Goal: Task Accomplishment & Management: Use online tool/utility

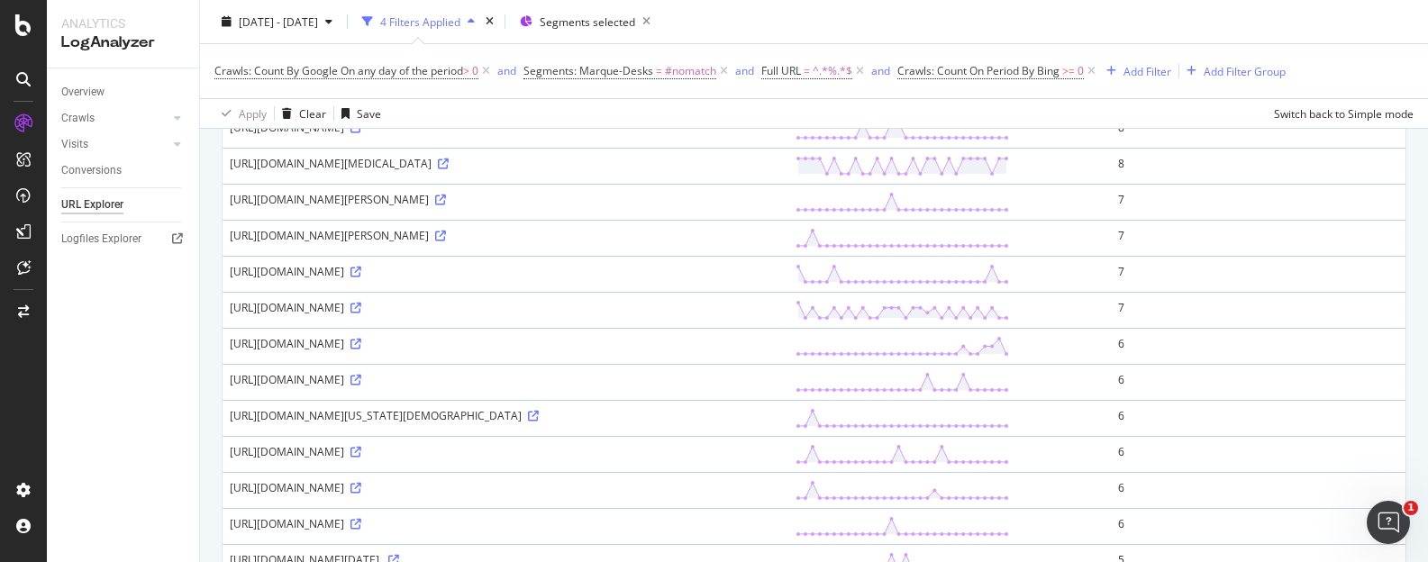
scroll to position [338, 0]
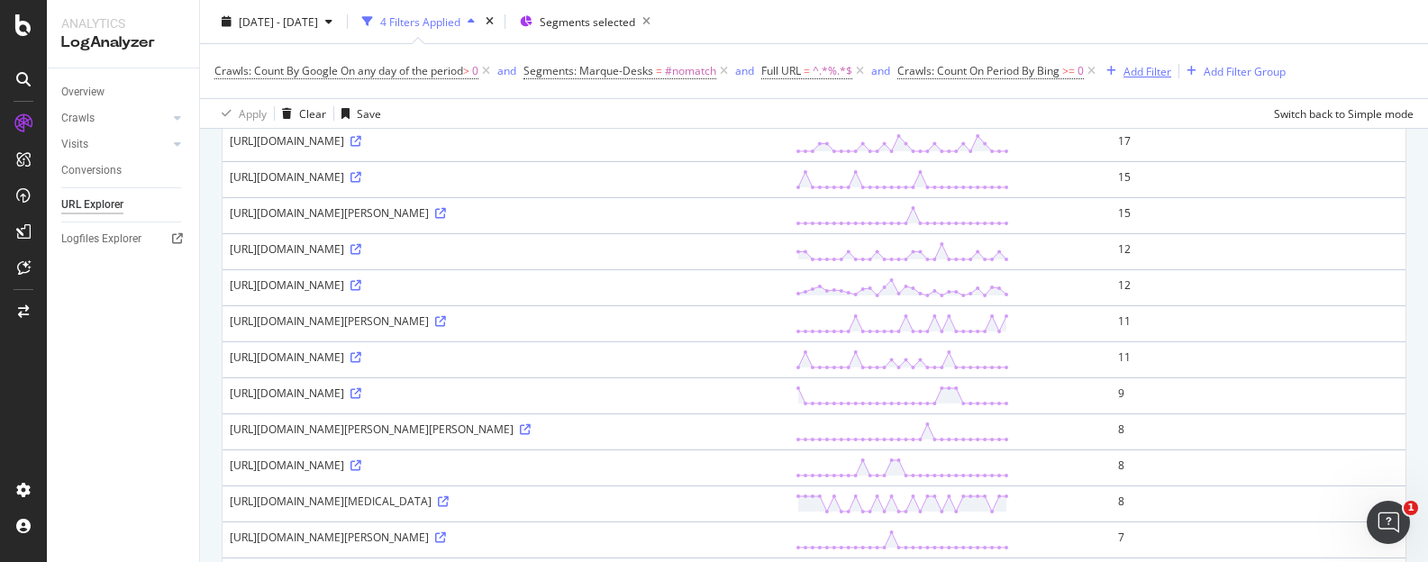
click at [1146, 69] on div "Add Filter" at bounding box center [1147, 70] width 48 height 15
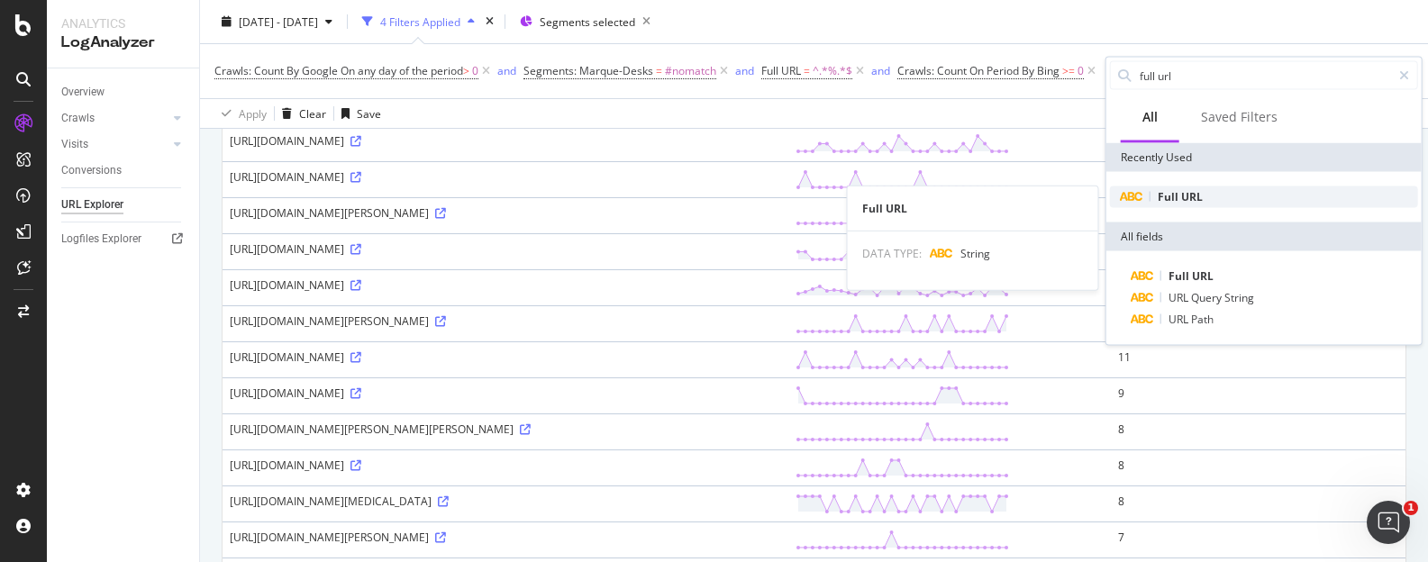
type input "full url"
click at [1200, 191] on div "Full URL" at bounding box center [1264, 197] width 308 height 22
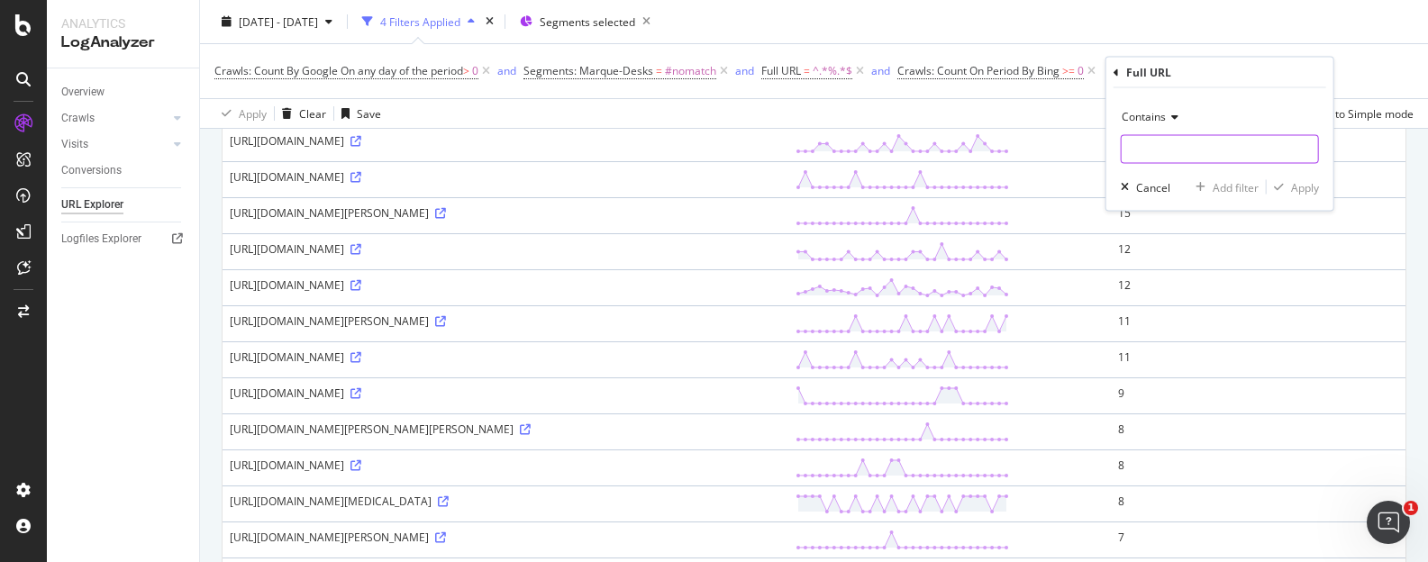
click at [1148, 150] on input "text" at bounding box center [1219, 149] width 196 height 29
type input "%"
click at [1286, 180] on div "Apply" at bounding box center [1292, 187] width 52 height 16
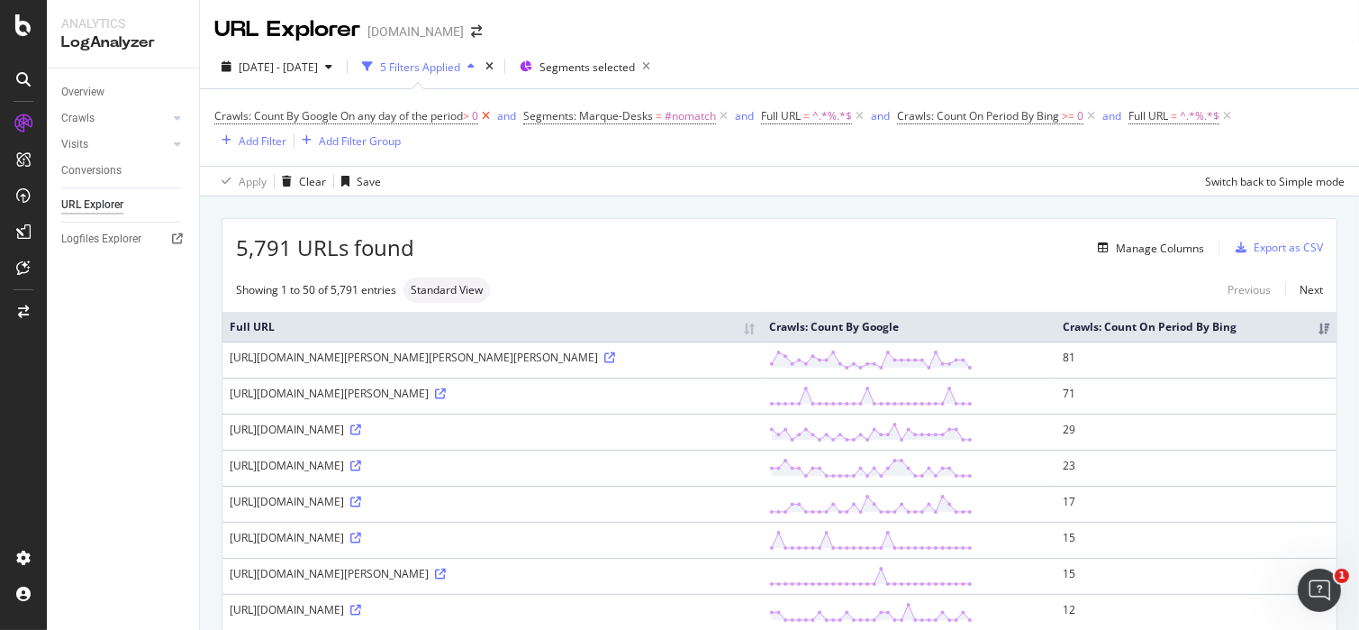
click at [486, 114] on icon at bounding box center [485, 116] width 15 height 18
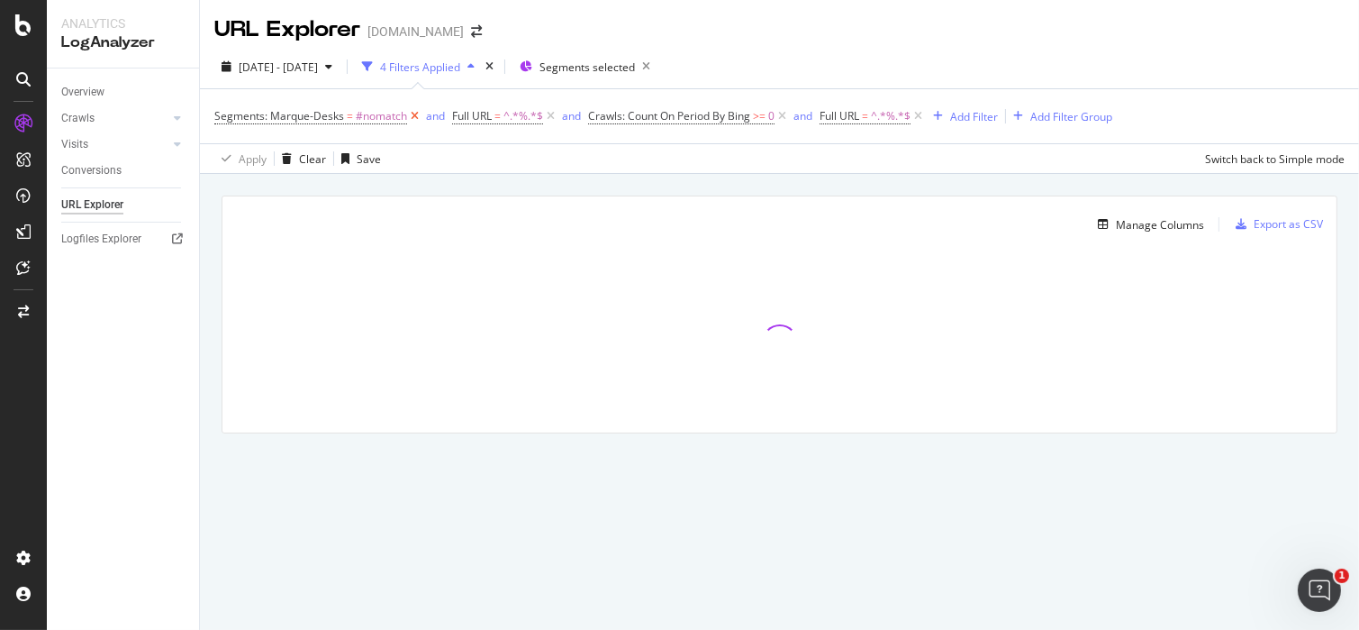
click at [411, 115] on icon at bounding box center [414, 116] width 15 height 18
click at [275, 116] on span "^.*%.*$" at bounding box center [286, 116] width 40 height 25
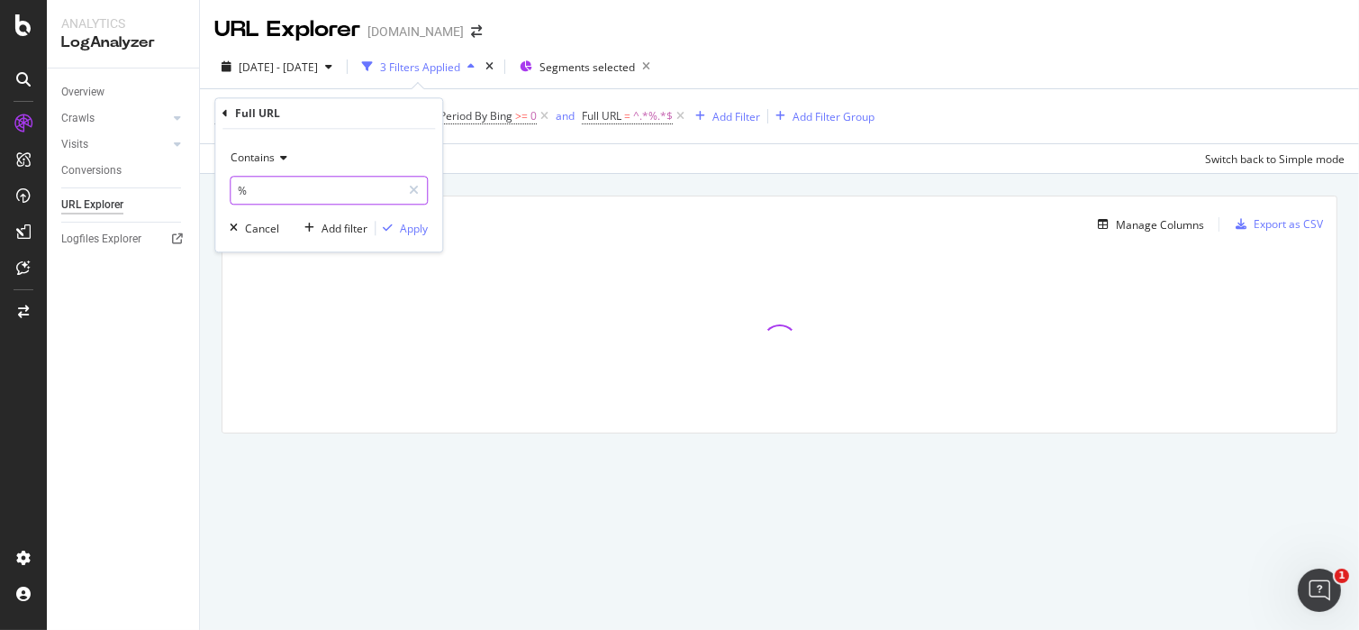
click at [292, 193] on input "%" at bounding box center [316, 190] width 170 height 29
click at [268, 189] on input "%" at bounding box center [316, 190] width 170 height 29
drag, startPoint x: 279, startPoint y: 200, endPoint x: 203, endPoint y: 193, distance: 76.9
click at [203, 193] on body "Analytics LogAnalyzer Overview Crawls Daily Distribution Segments Distribution …" at bounding box center [679, 315] width 1359 height 630
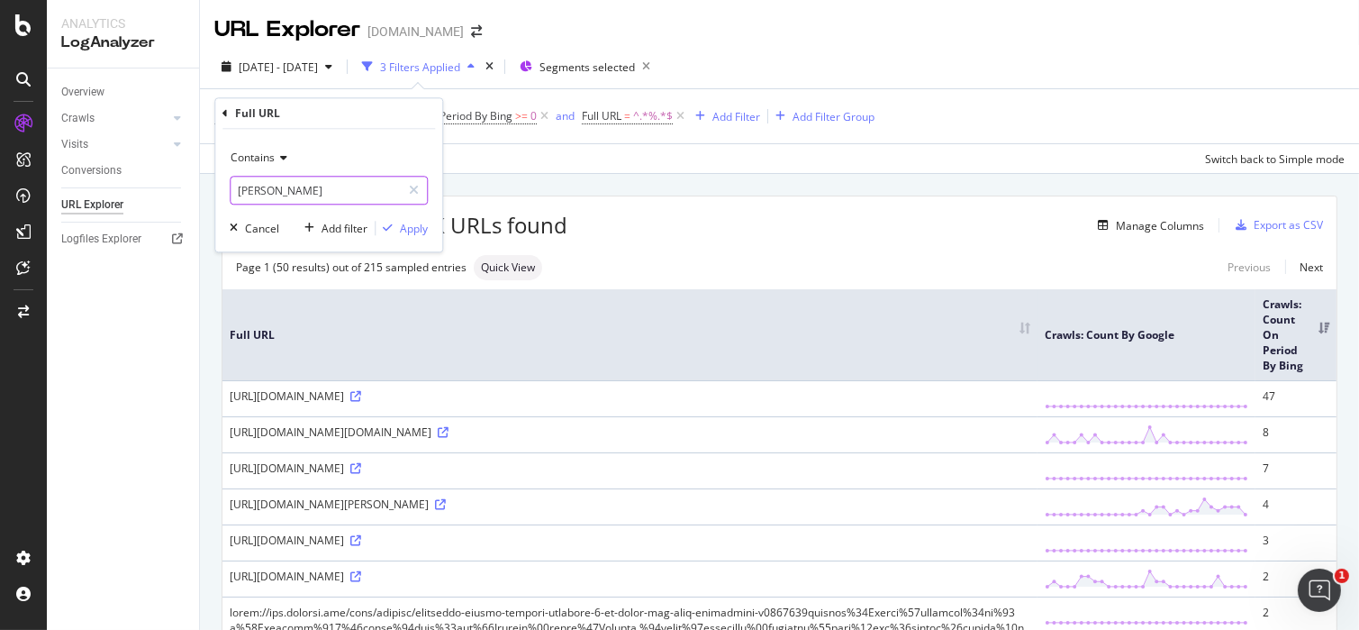
click at [331, 179] on input "john-hickelbocker" at bounding box center [316, 190] width 170 height 29
click at [346, 194] on input "john-hickelbocker" at bounding box center [316, 190] width 170 height 29
drag, startPoint x: 342, startPoint y: 187, endPoint x: 289, endPoint y: 190, distance: 53.2
click at [289, 190] on input "john-hickelbocker" at bounding box center [316, 190] width 170 height 29
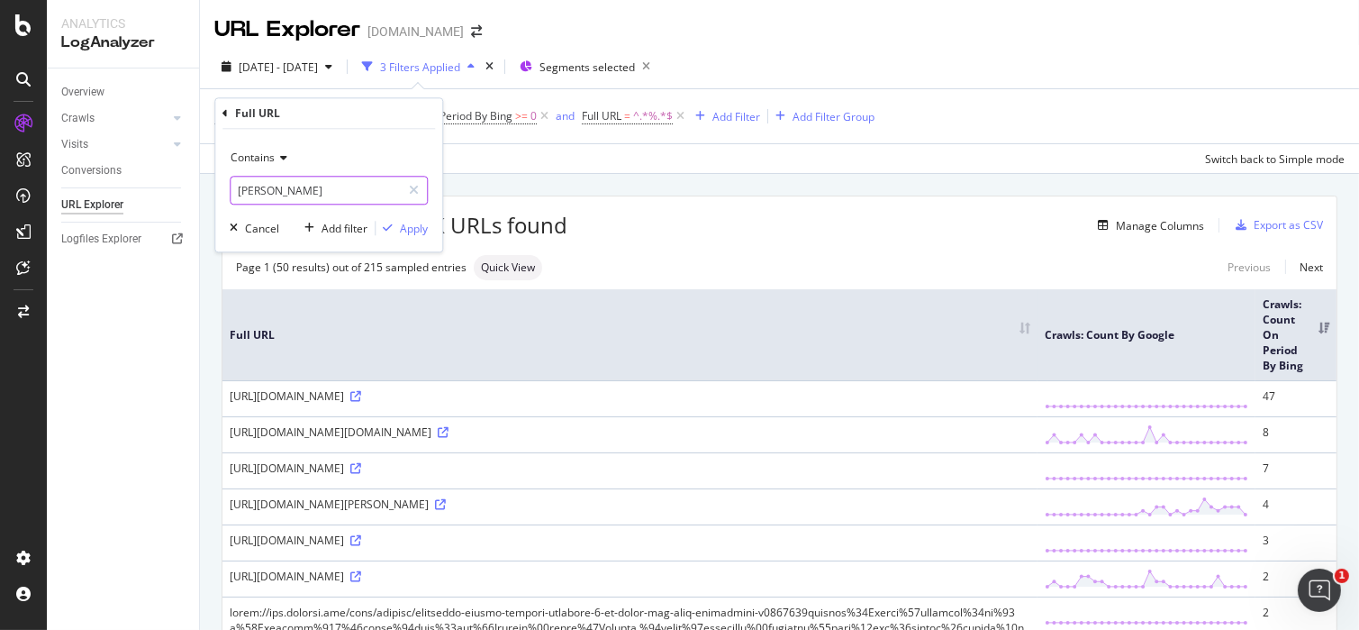
click at [289, 190] on input "john-hickelbocker" at bounding box center [316, 190] width 170 height 29
click at [297, 187] on input "john-hickelbocker" at bounding box center [316, 190] width 170 height 29
click at [340, 186] on input "john-hickelbocker" at bounding box center [316, 190] width 170 height 29
type input "john-hickenlooper"
click at [416, 226] on div "Apply" at bounding box center [414, 228] width 28 height 15
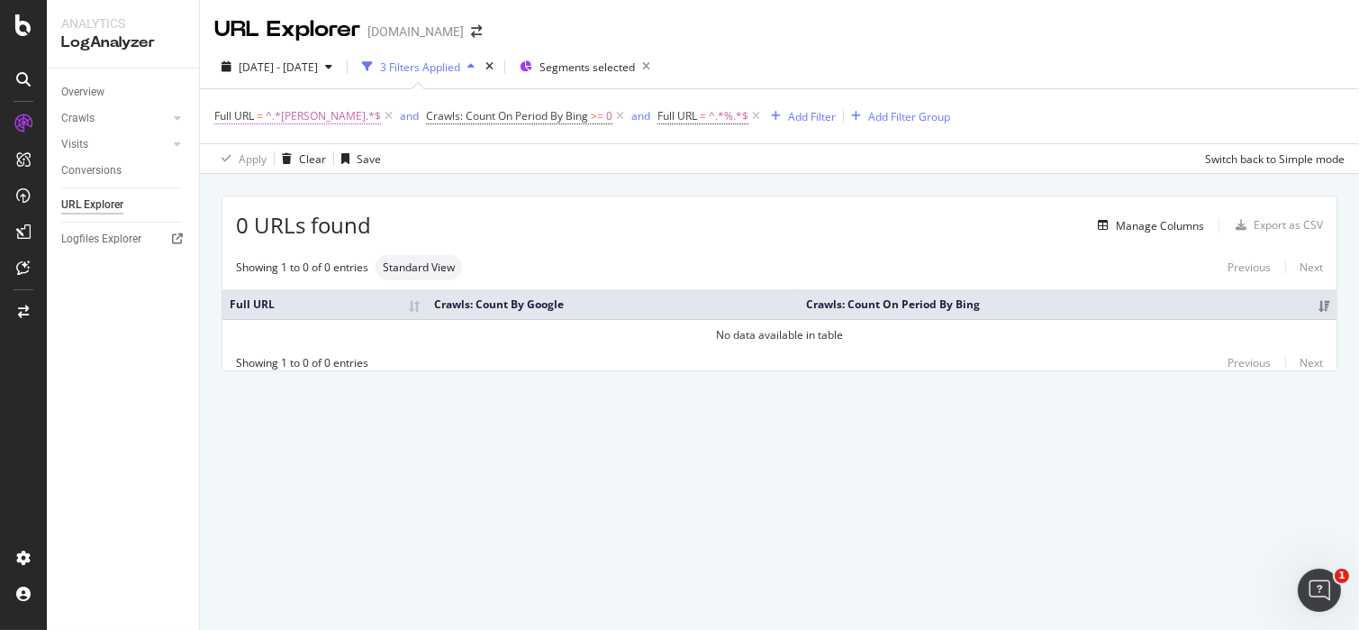
click at [332, 119] on span "^.*john-hickenlooper.*$" at bounding box center [323, 116] width 115 height 25
click at [536, 143] on div "Apply Clear Save Switch back to Simple mode" at bounding box center [779, 158] width 1159 height 30
click at [764, 117] on icon at bounding box center [755, 116] width 15 height 18
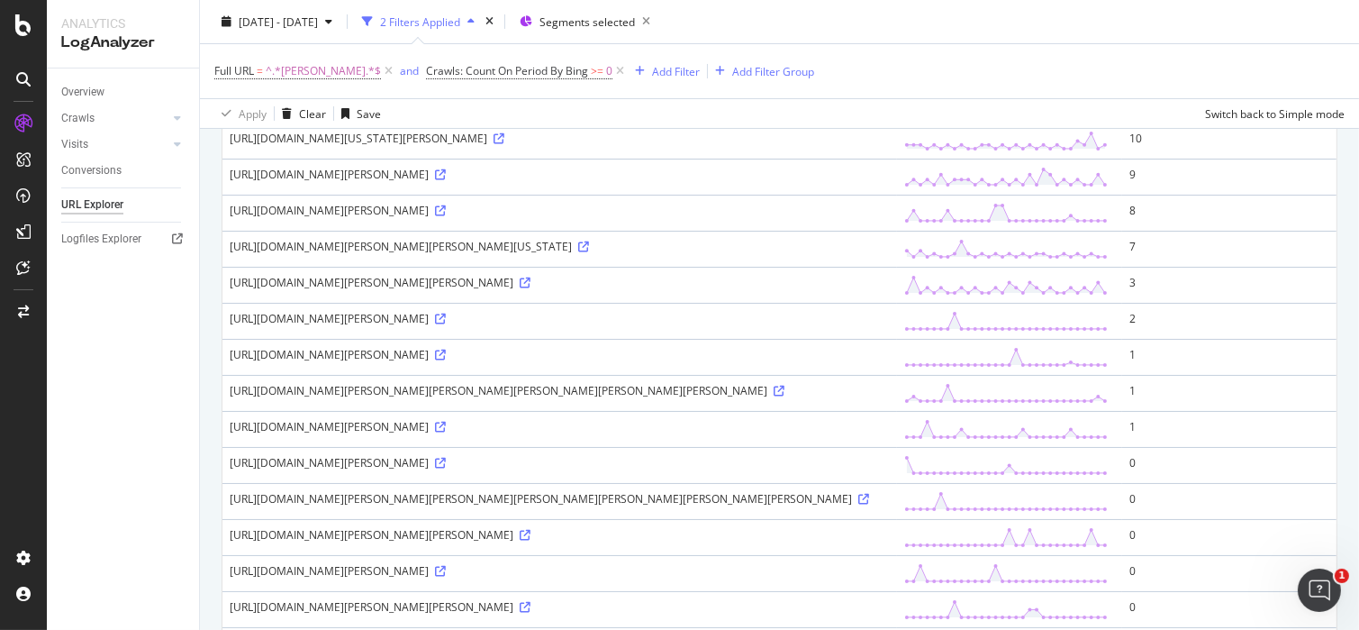
scroll to position [22, 0]
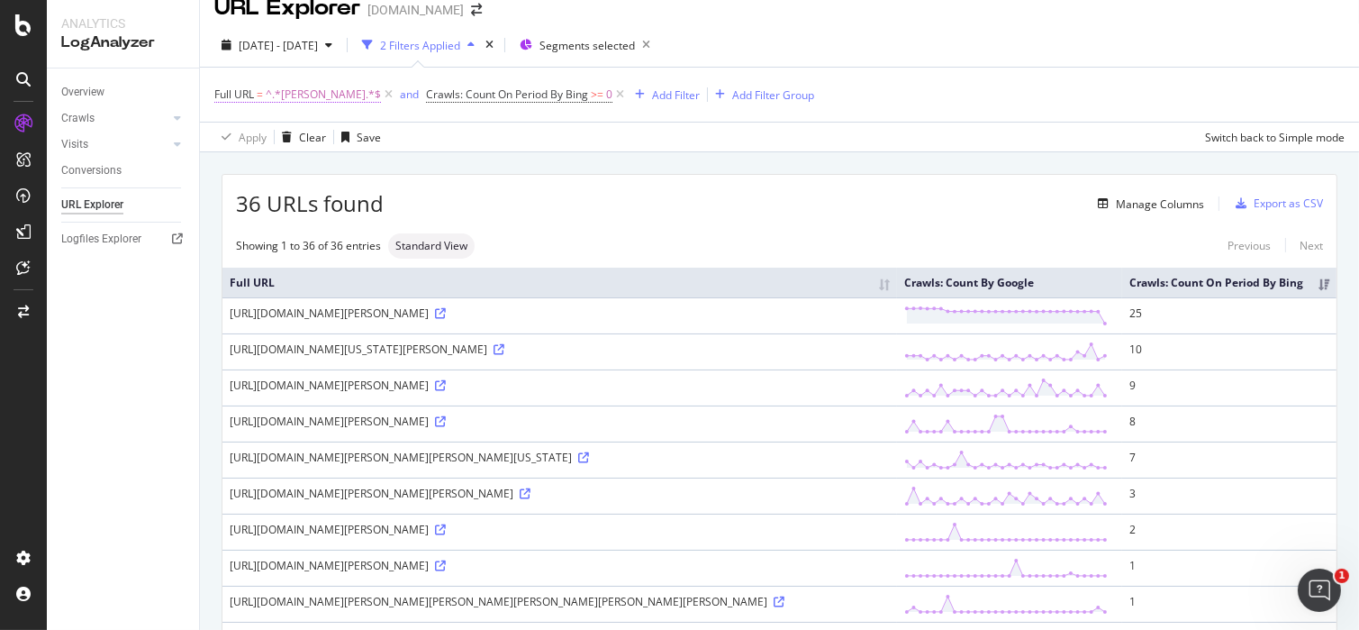
click at [321, 94] on span "^.*john-hickenlooper.*$" at bounding box center [323, 94] width 115 height 25
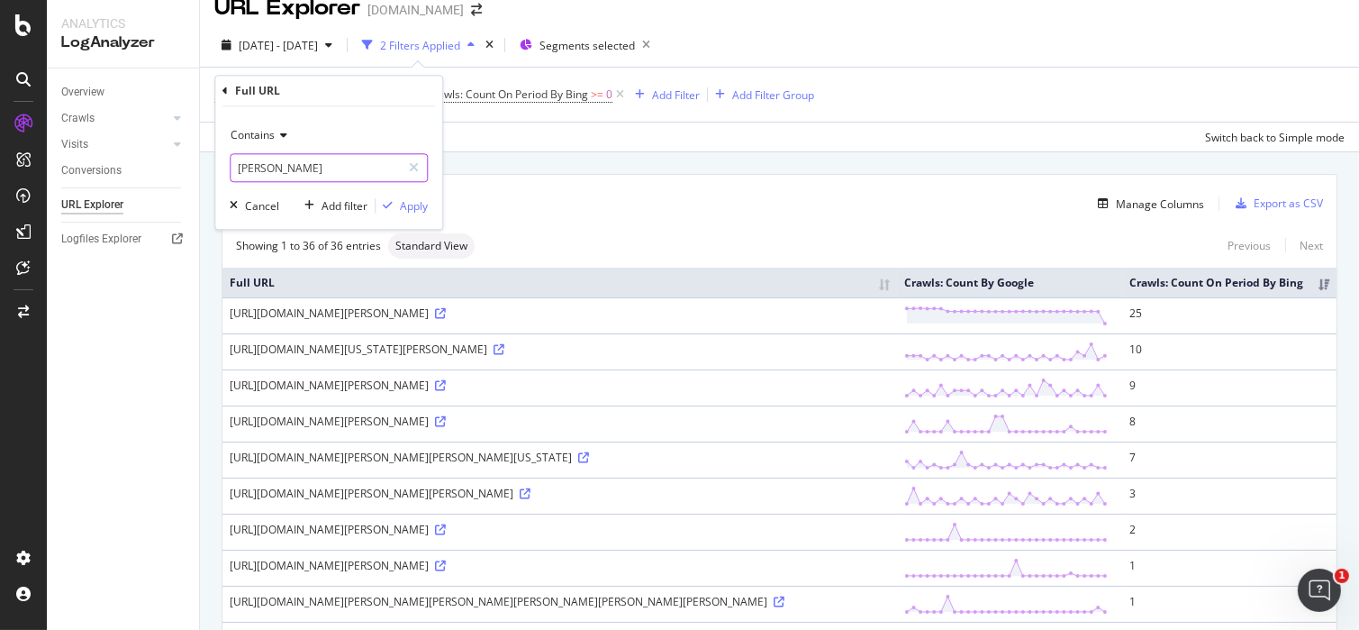
click at [356, 170] on input "john-hickenlooper" at bounding box center [316, 167] width 170 height 29
type input "john-hickenlooper/"
click at [412, 202] on div "Apply" at bounding box center [414, 205] width 28 height 15
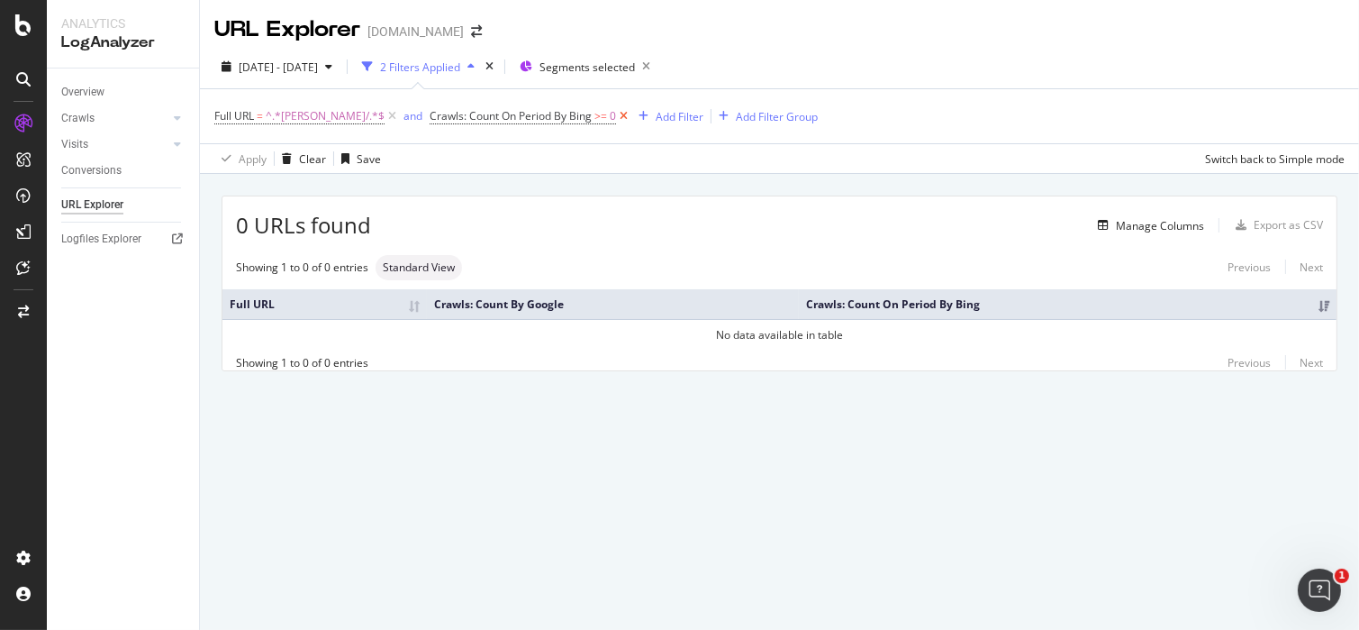
click at [631, 118] on icon at bounding box center [623, 116] width 15 height 18
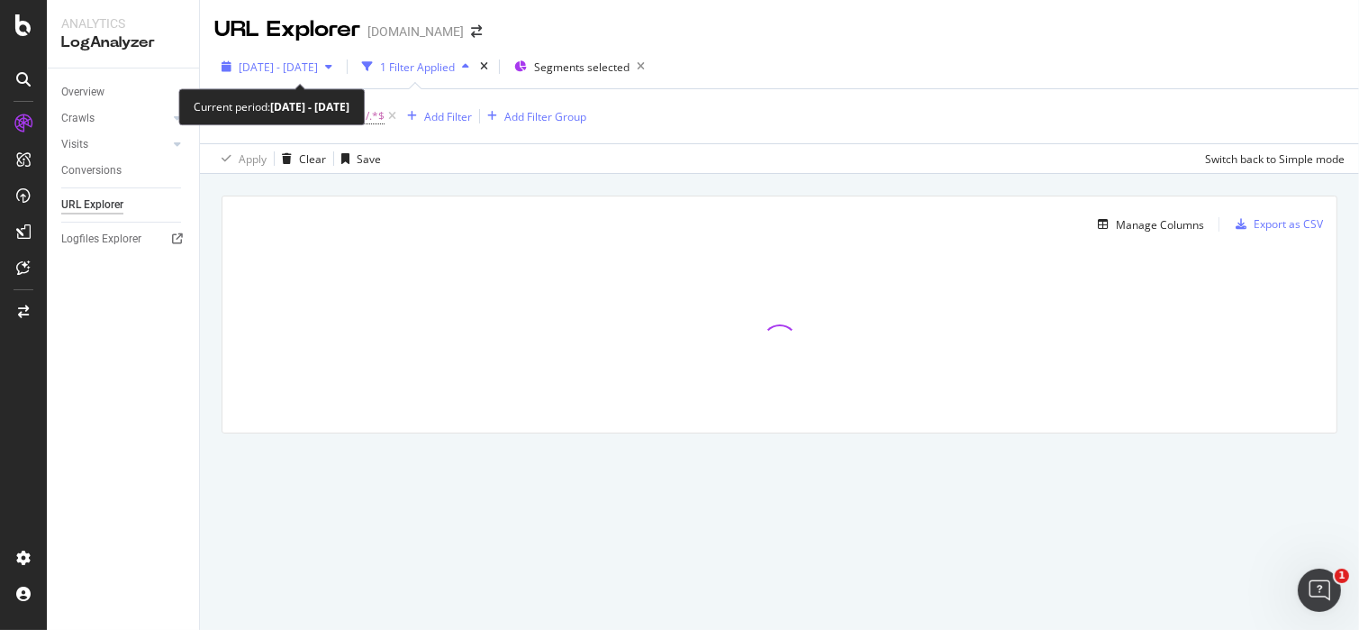
click at [295, 60] on span "2025 Jul. 16th - Aug. 14th" at bounding box center [278, 66] width 79 height 15
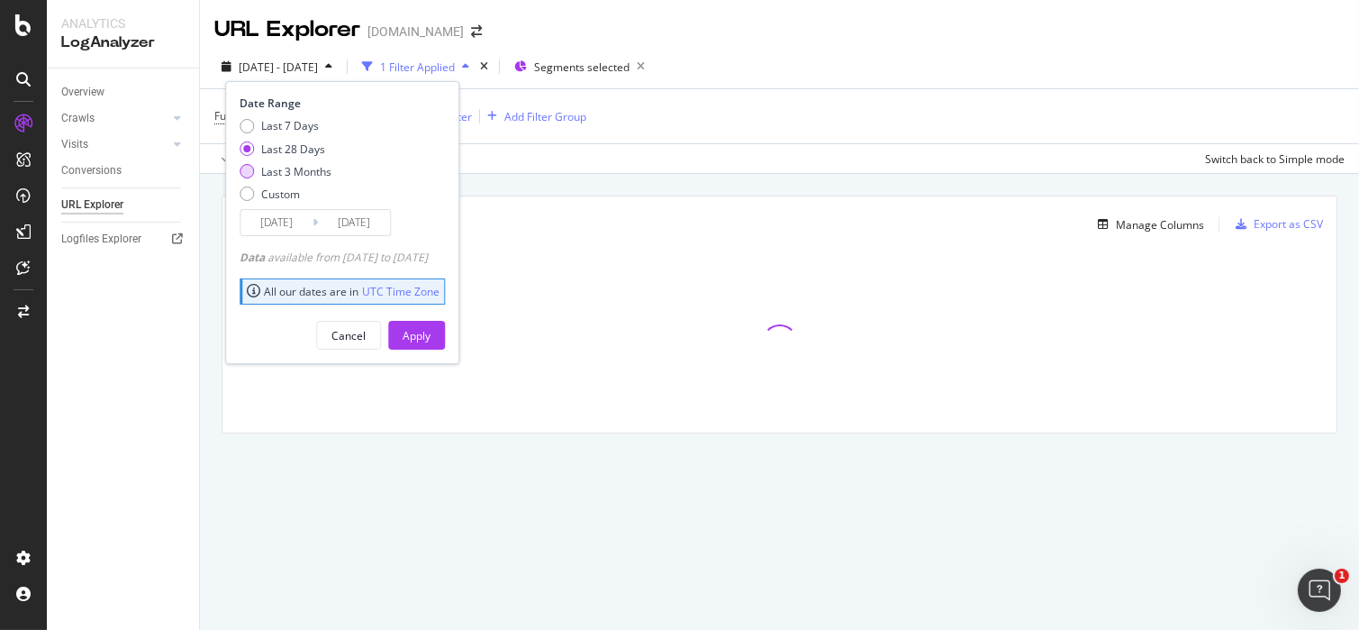
click at [246, 169] on div "Last 3 Months" at bounding box center [247, 171] width 14 height 14
type input "2025/05/15"
click at [770, 141] on div "Full URL = ^.*john-hickenlooper/.*$ Add Filter Add Filter Group" at bounding box center [779, 116] width 1130 height 54
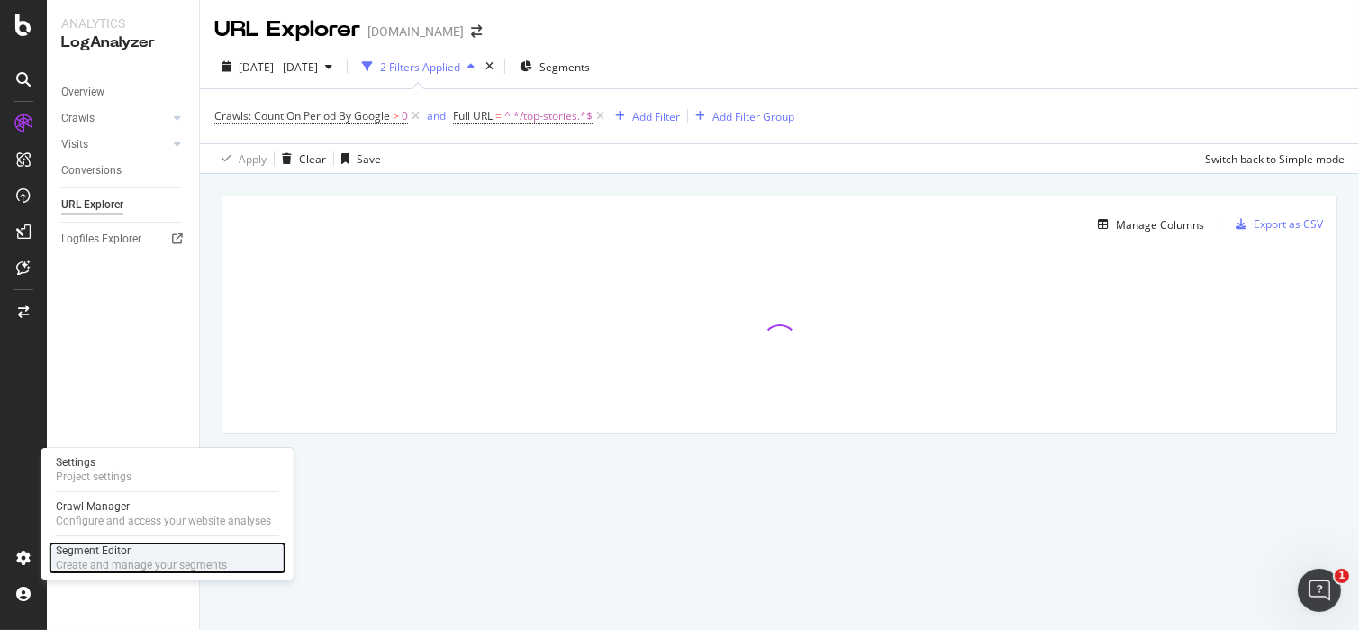
click at [104, 549] on div "Segment Editor" at bounding box center [141, 550] width 171 height 14
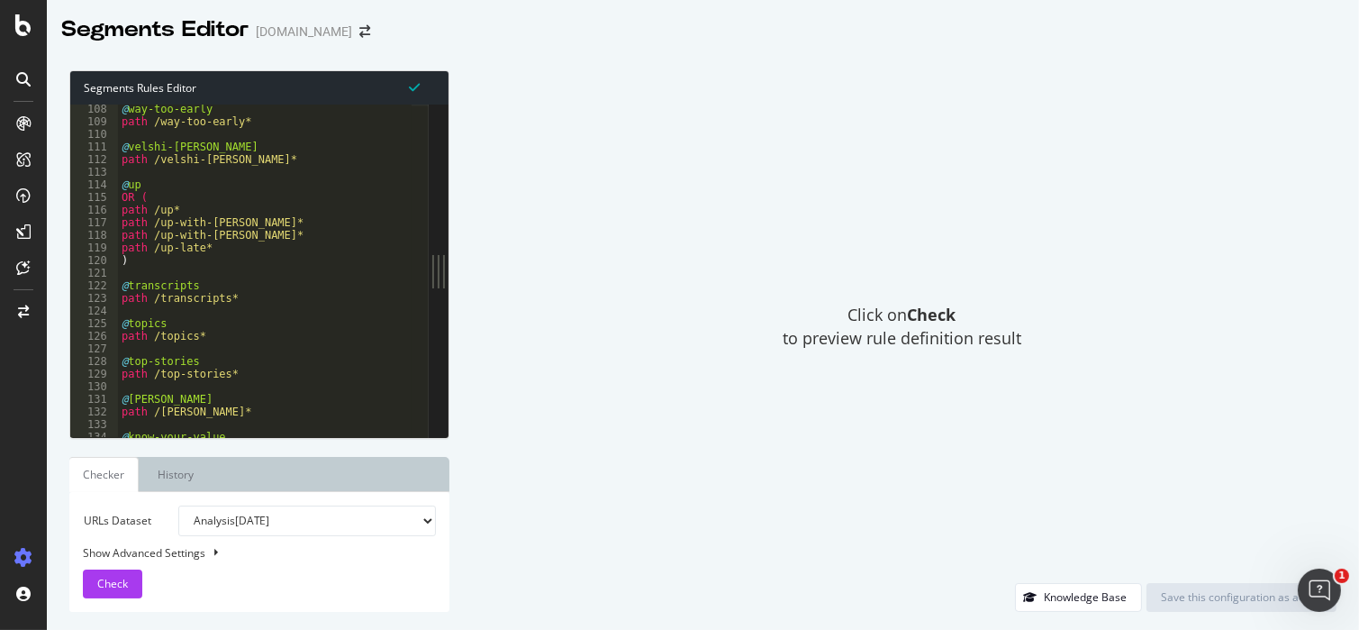
scroll to position [1688, 0]
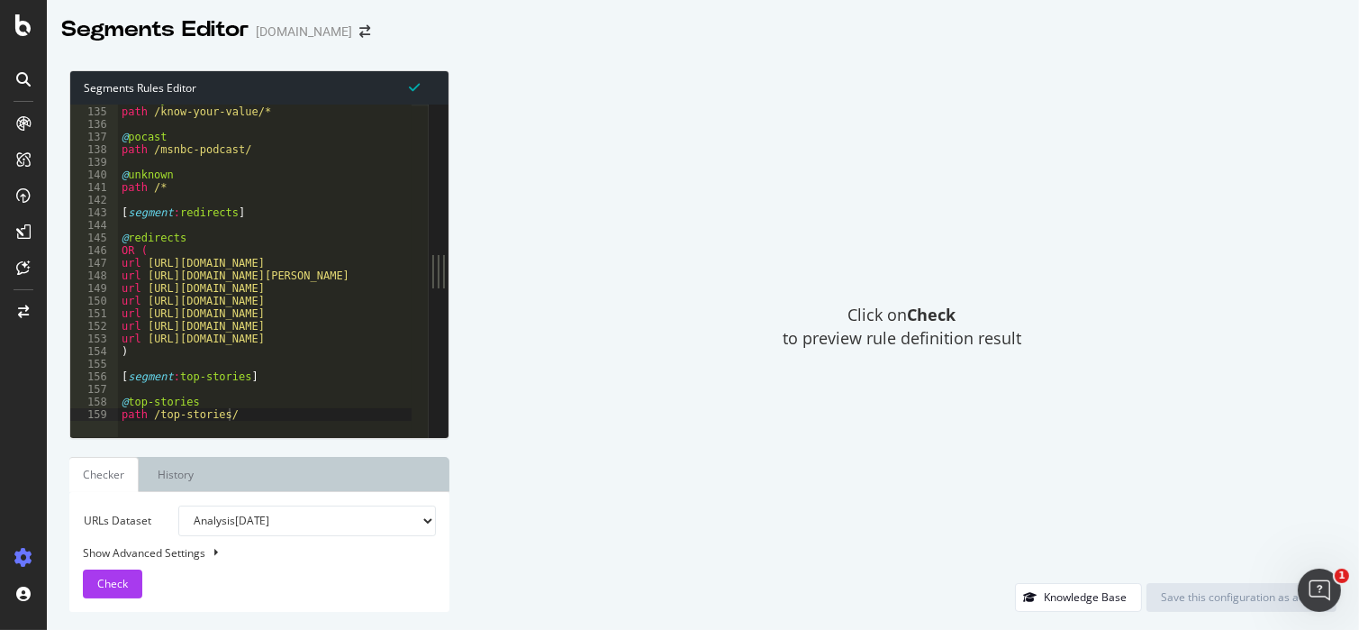
click at [304, 32] on div "msnbc.com" at bounding box center [304, 32] width 96 height 18
click at [359, 32] on icon "arrow-right-arrow-left" at bounding box center [364, 31] width 11 height 13
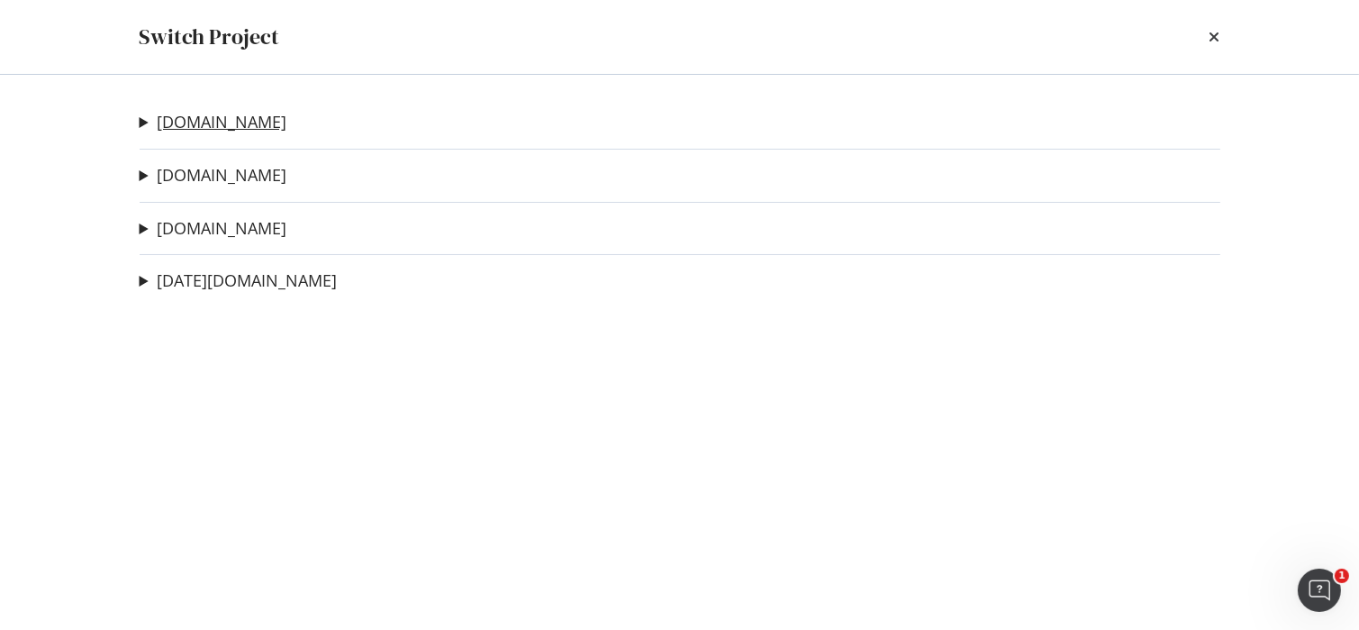
click at [207, 127] on link "[DOMAIN_NAME]" at bounding box center [222, 122] width 130 height 19
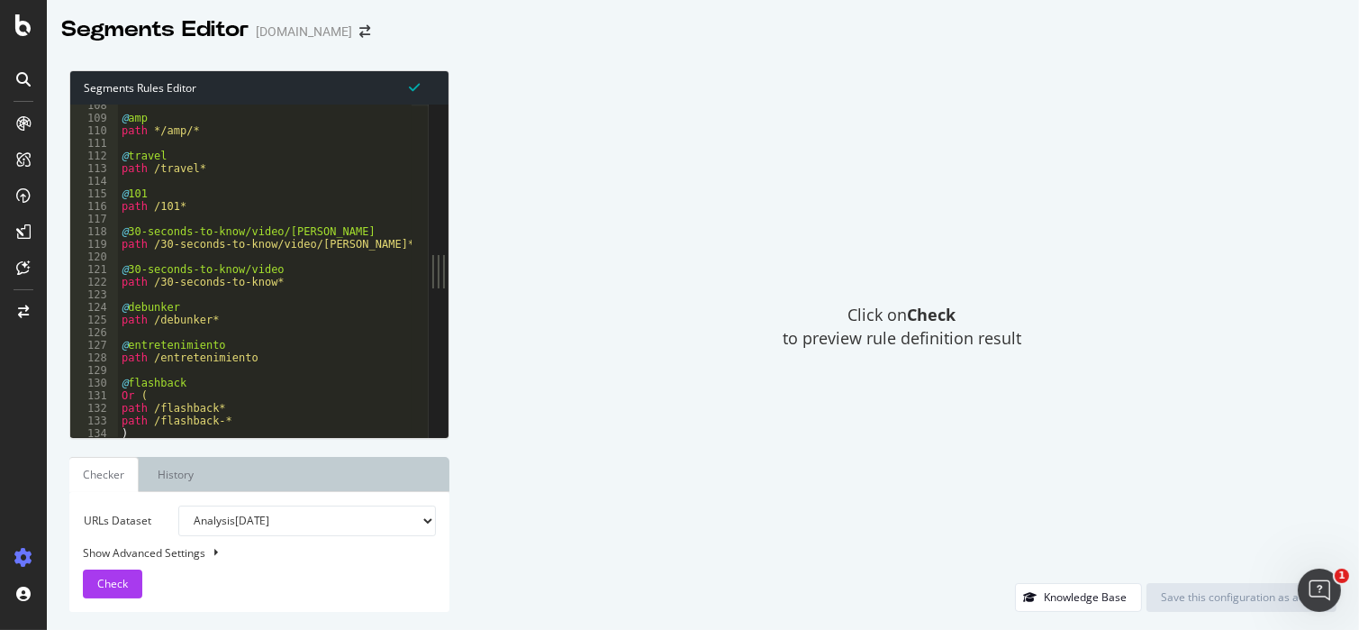
scroll to position [20590, 0]
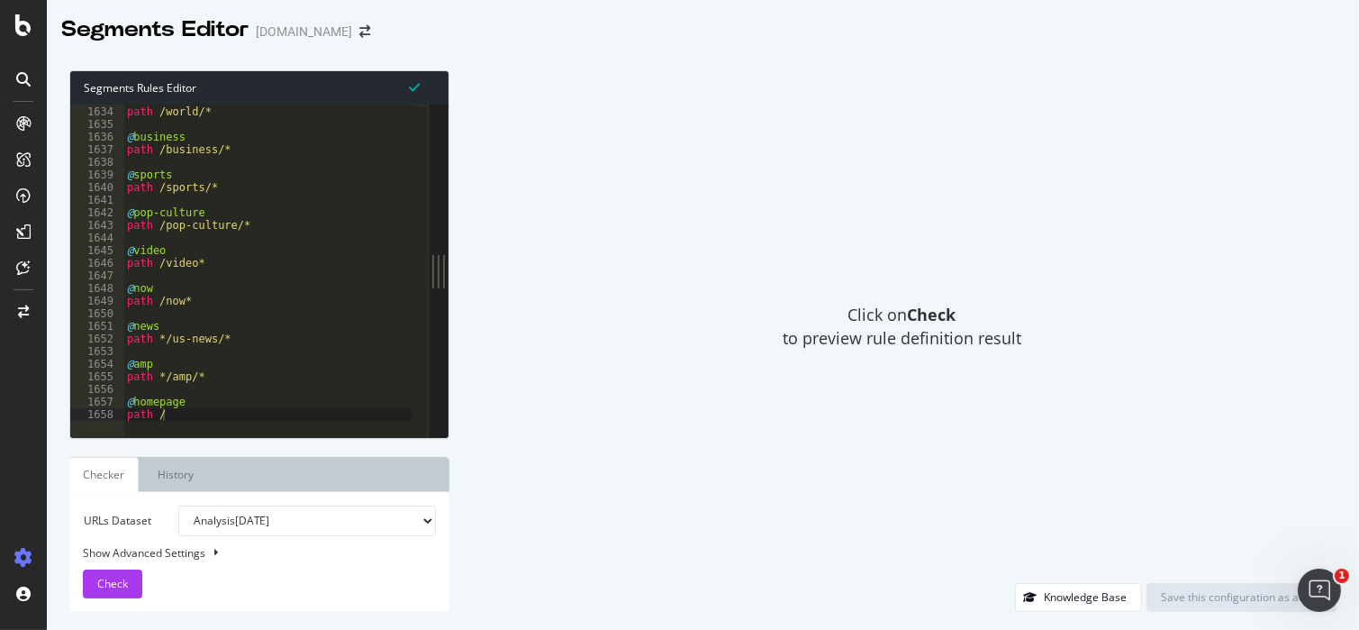
type textarea "path */amp/*"
click at [228, 375] on div "@ world path /world/* @ business path /business/* @ sports path /sports/* @ pop…" at bounding box center [554, 263] width 863 height 341
type textarea "@search"
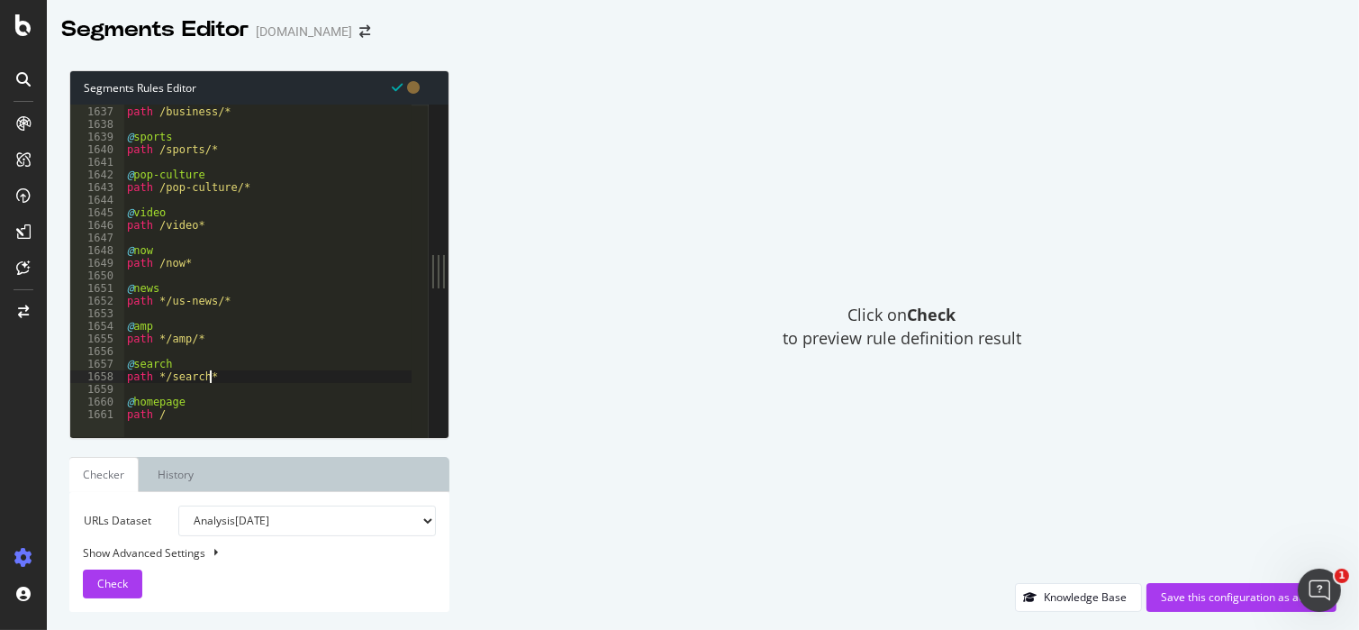
scroll to position [20629, 0]
drag, startPoint x: 189, startPoint y: 372, endPoint x: 122, endPoint y: 364, distance: 68.0
click at [122, 364] on div "path */search* 1636 1637 1638 1639 1640 1641 1642 1643 1644 1645 1646 1647 1648…" at bounding box center [249, 270] width 358 height 332
type textarea "@search path */search*"
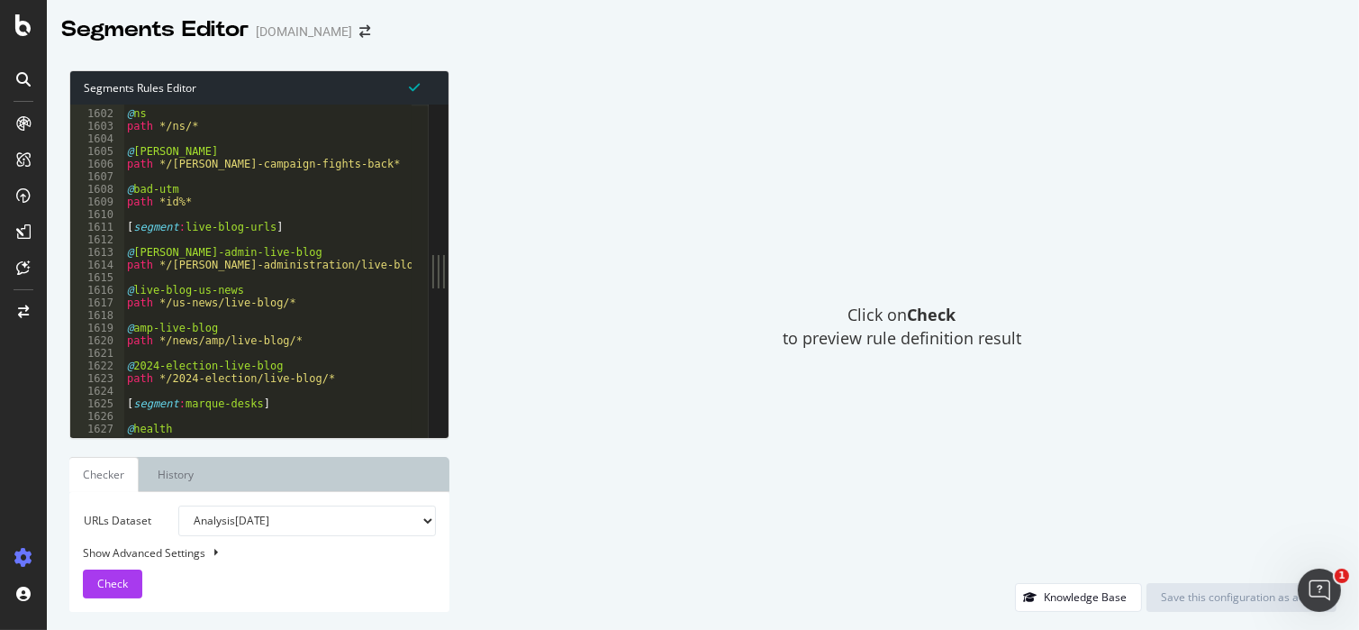
scroll to position [20050, 0]
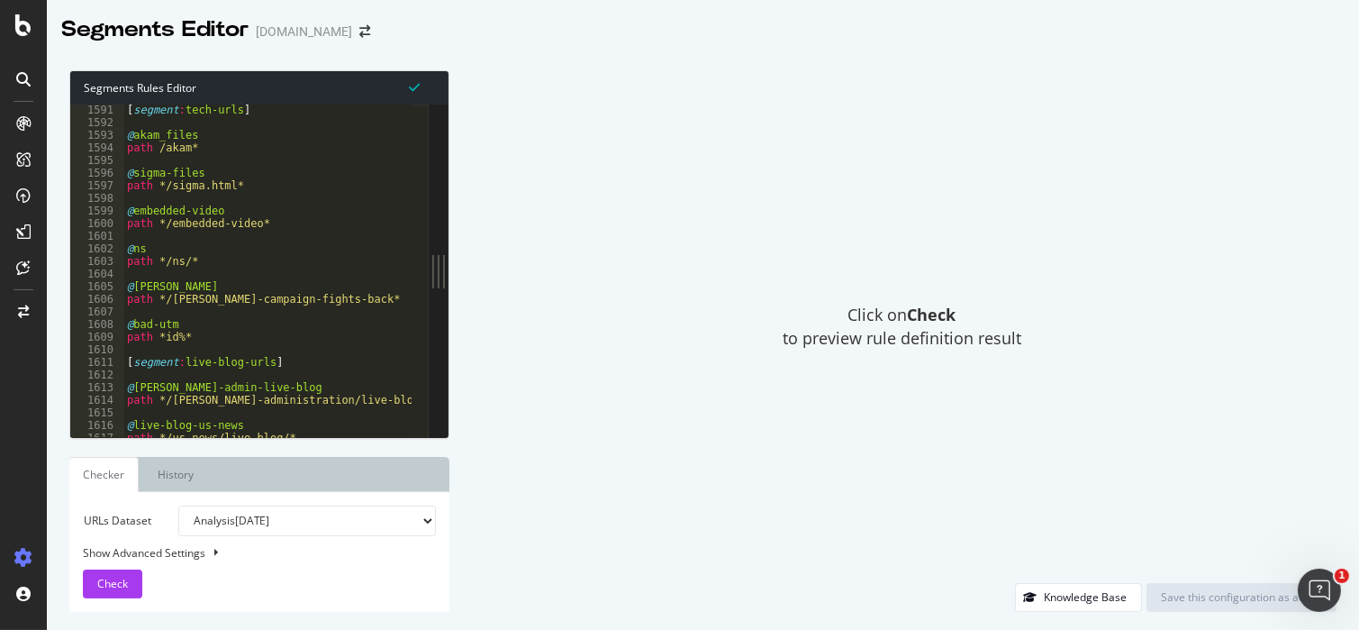
click at [198, 335] on div "[ segment : tech-urls ] @ akam_files path /akam* @ sigma-files path */sigma.htm…" at bounding box center [554, 274] width 863 height 341
type textarea "path *id%*"
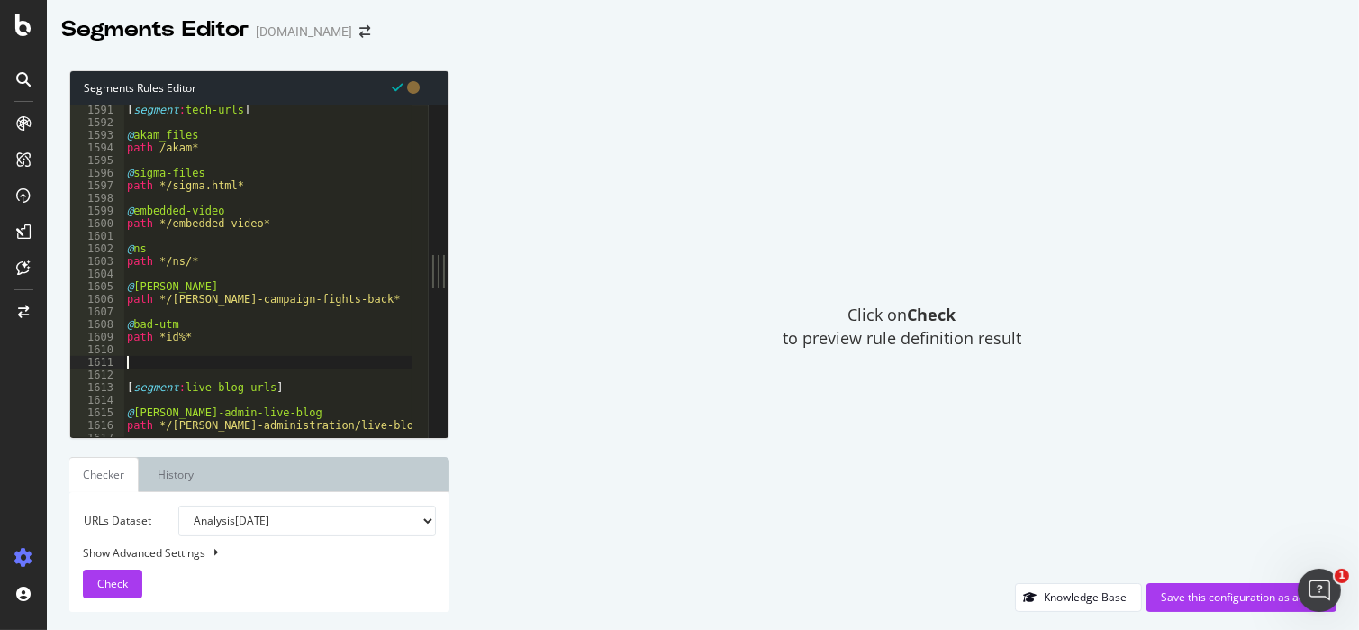
paste textarea "path */search*"
click at [186, 336] on div "[ segment : tech-urls ] @ akam_files path /akam* @ sigma-files path */sigma.htm…" at bounding box center [554, 274] width 863 height 341
click at [177, 338] on div "[ segment : tech-urls ] @ akam_files path /akam* @ sigma-files path */sigma.htm…" at bounding box center [554, 274] width 863 height 341
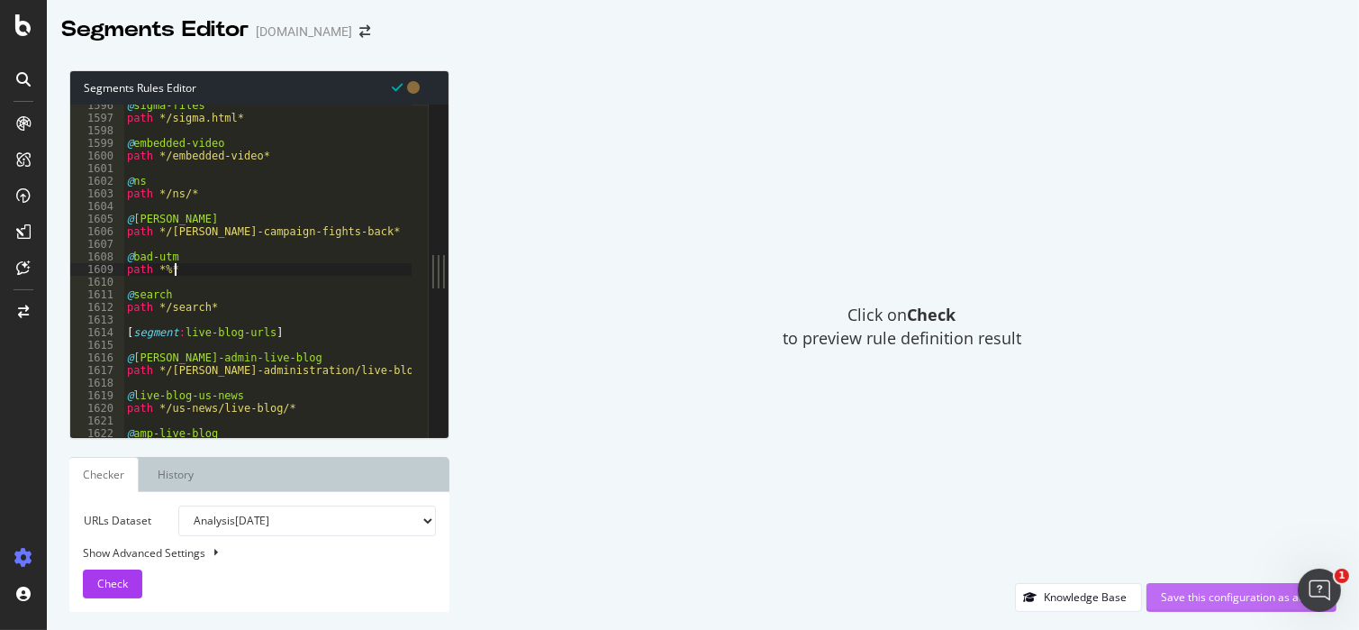
type textarea "path *%*"
click at [1212, 599] on div "Save this configuration as active" at bounding box center [1241, 596] width 161 height 15
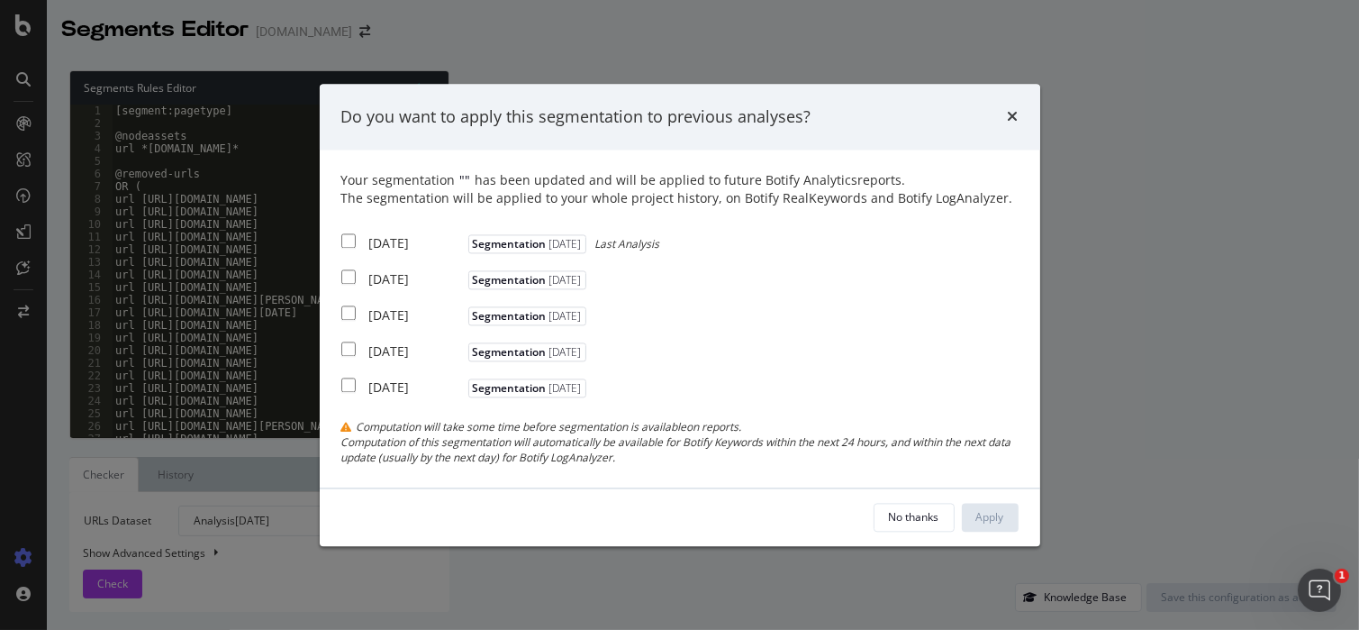
click at [344, 240] on input "modal" at bounding box center [348, 241] width 14 height 14
checkbox input "true"
click at [1003, 513] on div "Apply" at bounding box center [990, 516] width 28 height 15
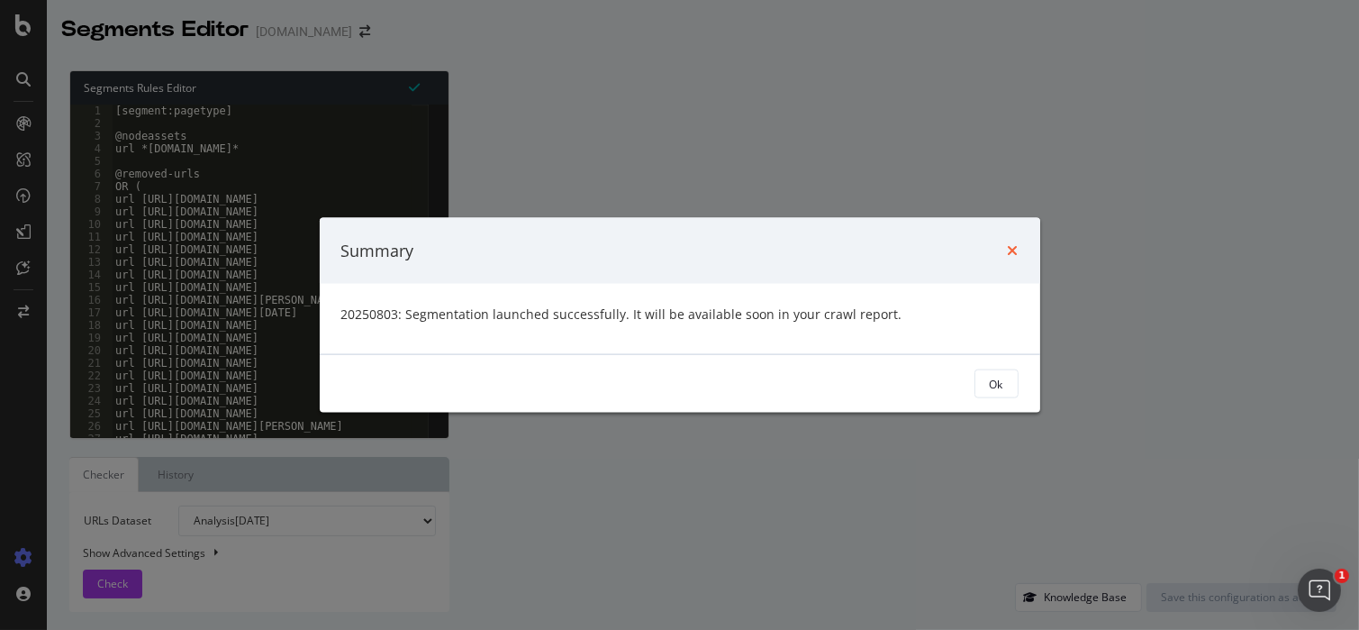
click at [1015, 246] on icon "times" at bounding box center [1013, 250] width 11 height 14
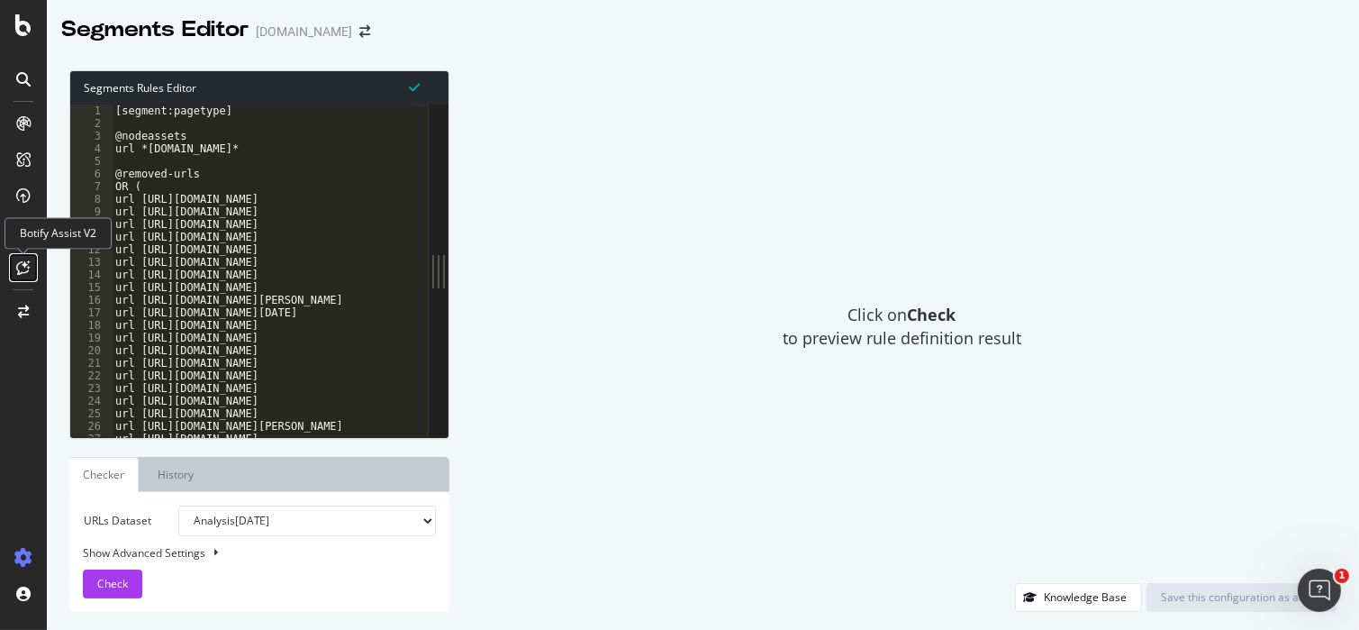
click at [23, 263] on icon at bounding box center [24, 267] width 14 height 14
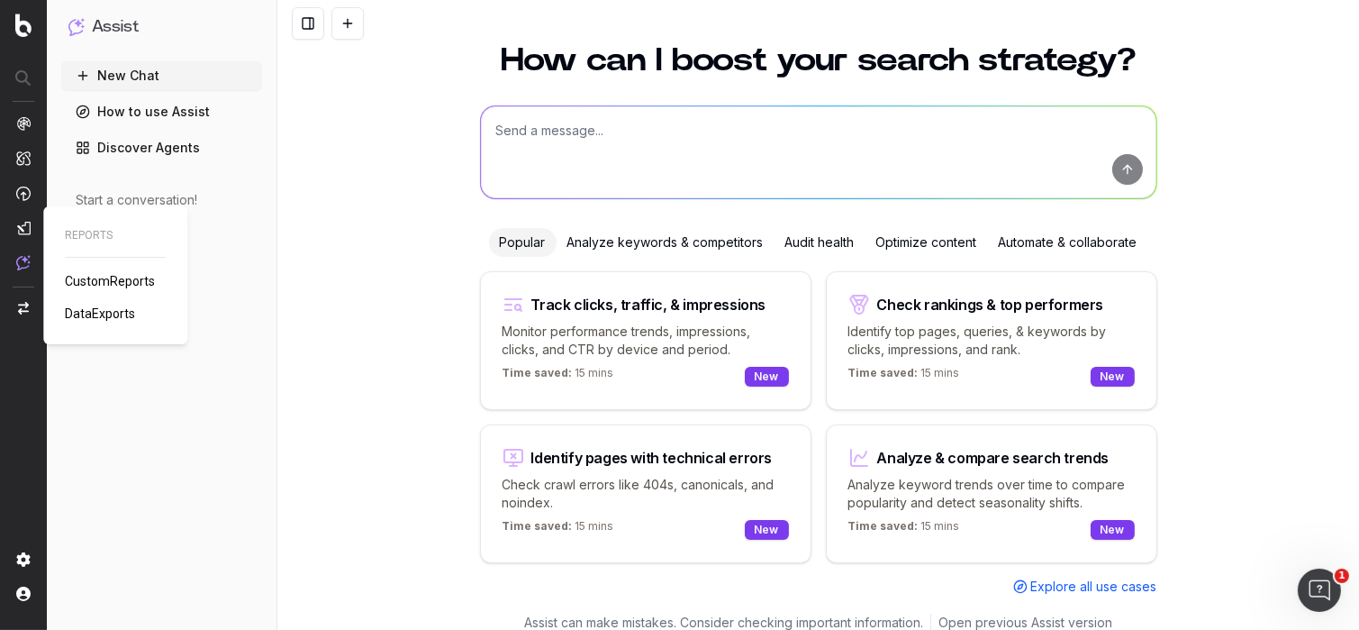
click at [101, 286] on span "CustomReports" at bounding box center [110, 281] width 90 height 14
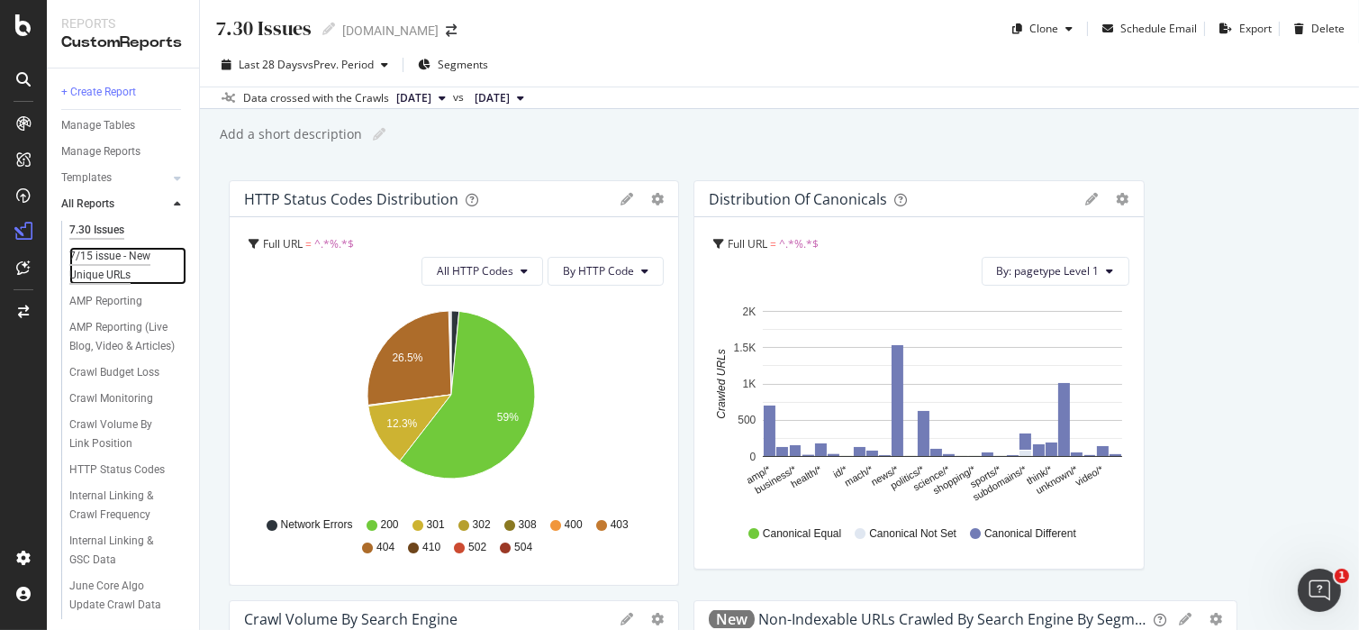
click at [131, 264] on div "7/15 issue - New Unique URLs" at bounding box center [121, 266] width 104 height 38
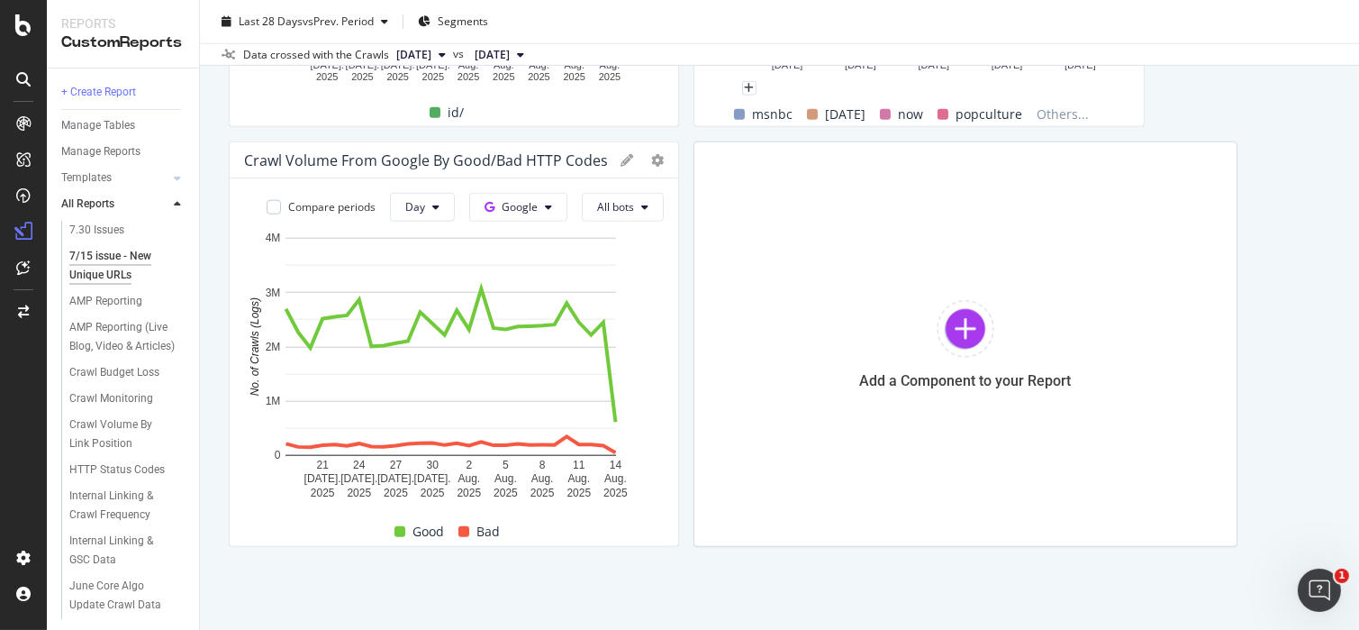
scroll to position [2139, 0]
click at [939, 331] on div at bounding box center [966, 327] width 58 height 58
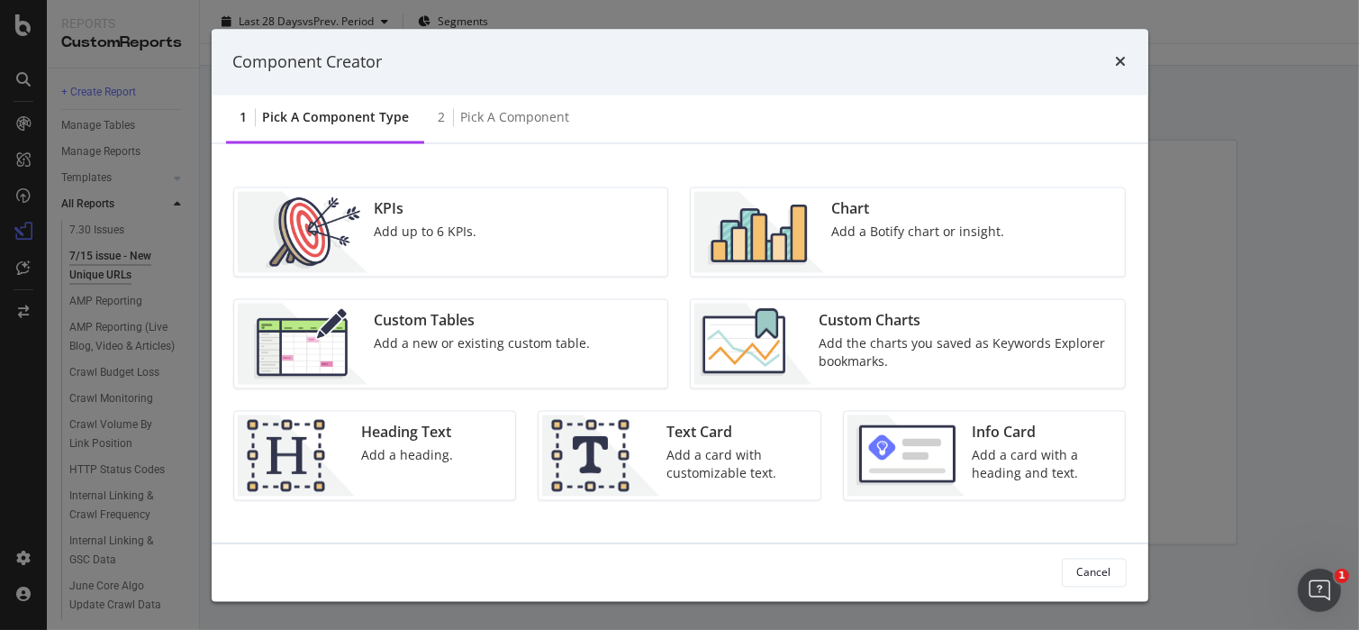
click at [897, 245] on div "Chart Add a Botify chart or insight." at bounding box center [917, 232] width 187 height 81
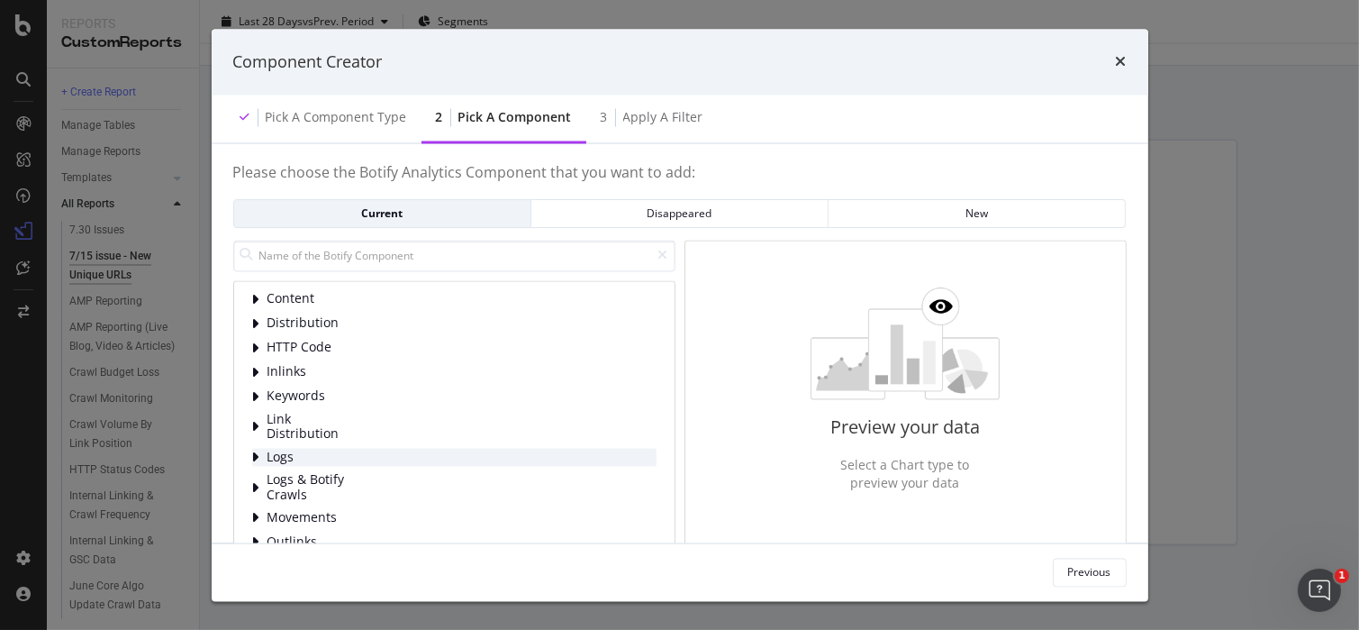
click at [275, 456] on span "Logs" at bounding box center [308, 456] width 80 height 15
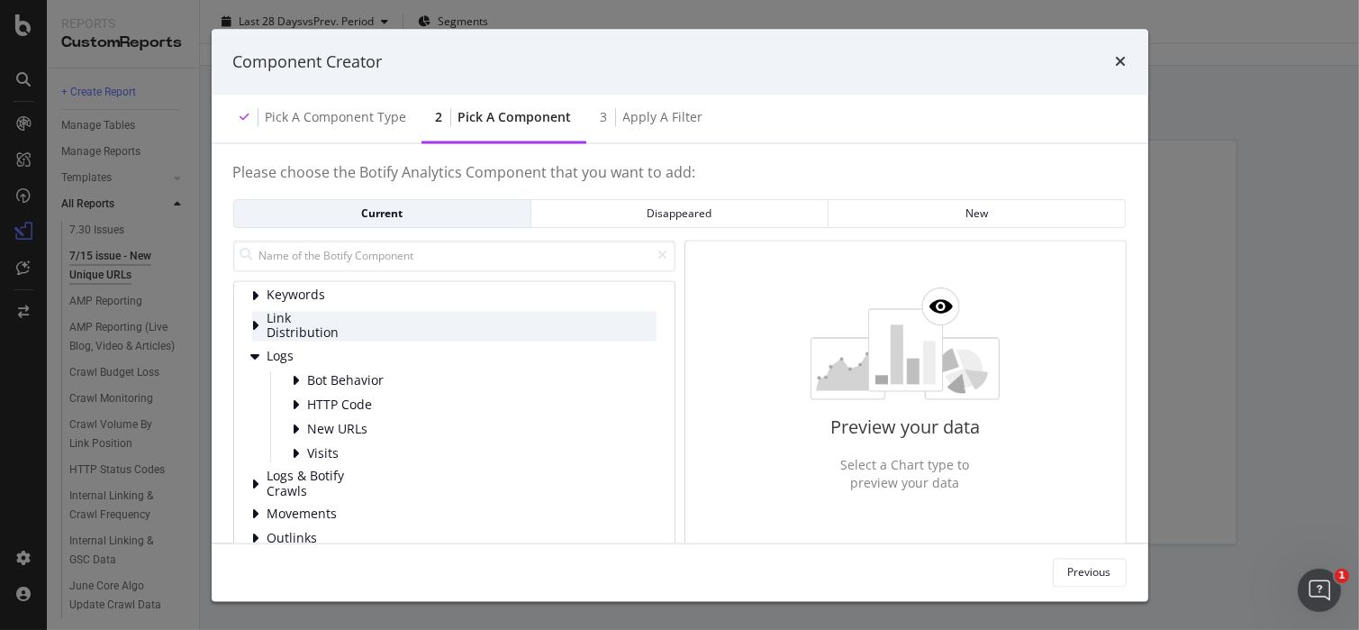
scroll to position [188, 0]
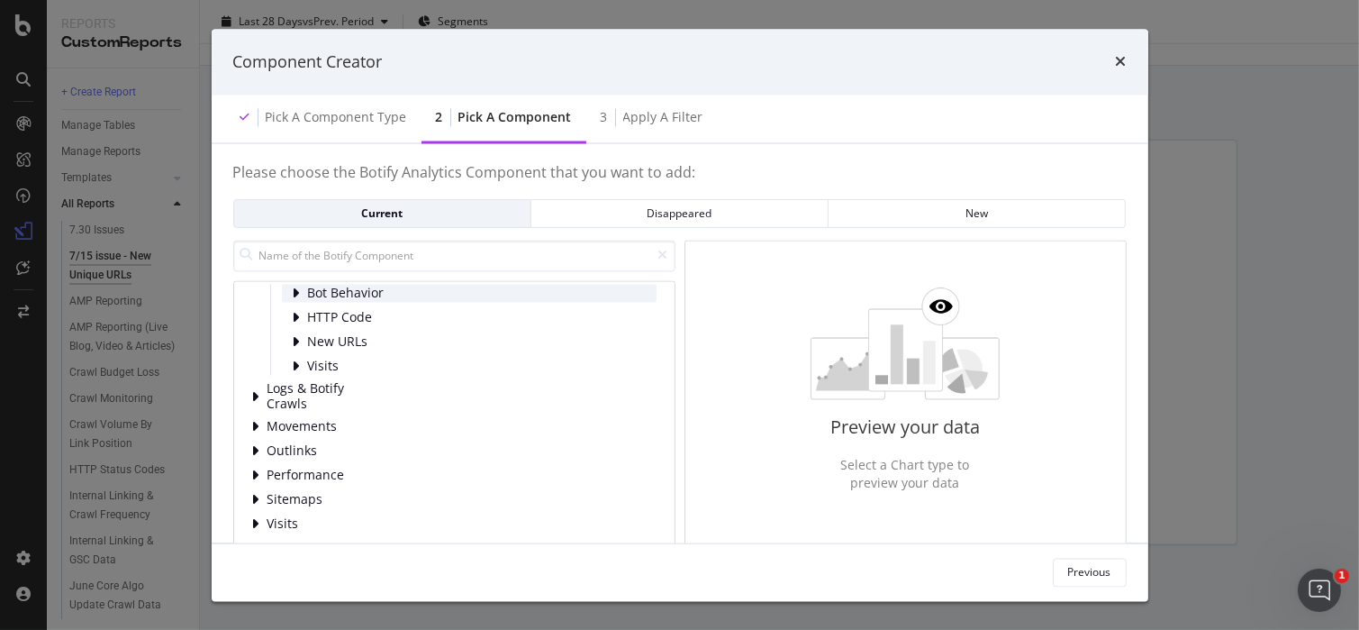
click at [350, 290] on span "Bot Behavior" at bounding box center [348, 293] width 80 height 15
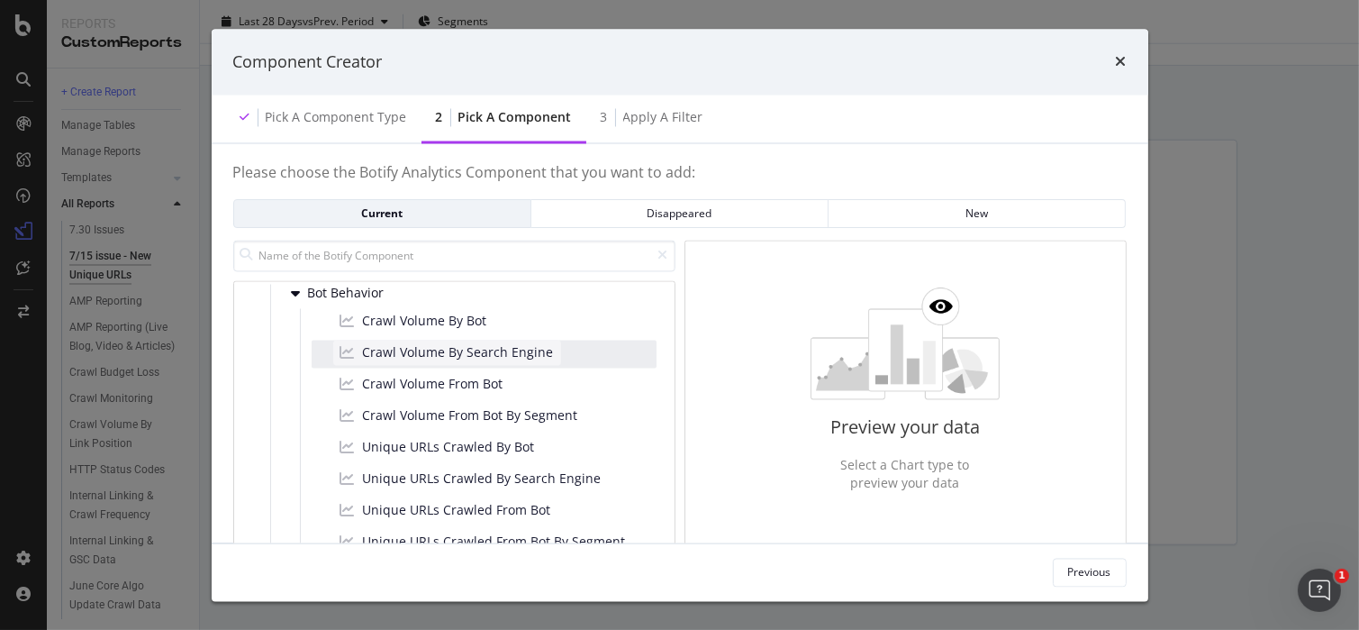
click at [542, 349] on span "Crawl Volume By Search Engine" at bounding box center [458, 353] width 191 height 18
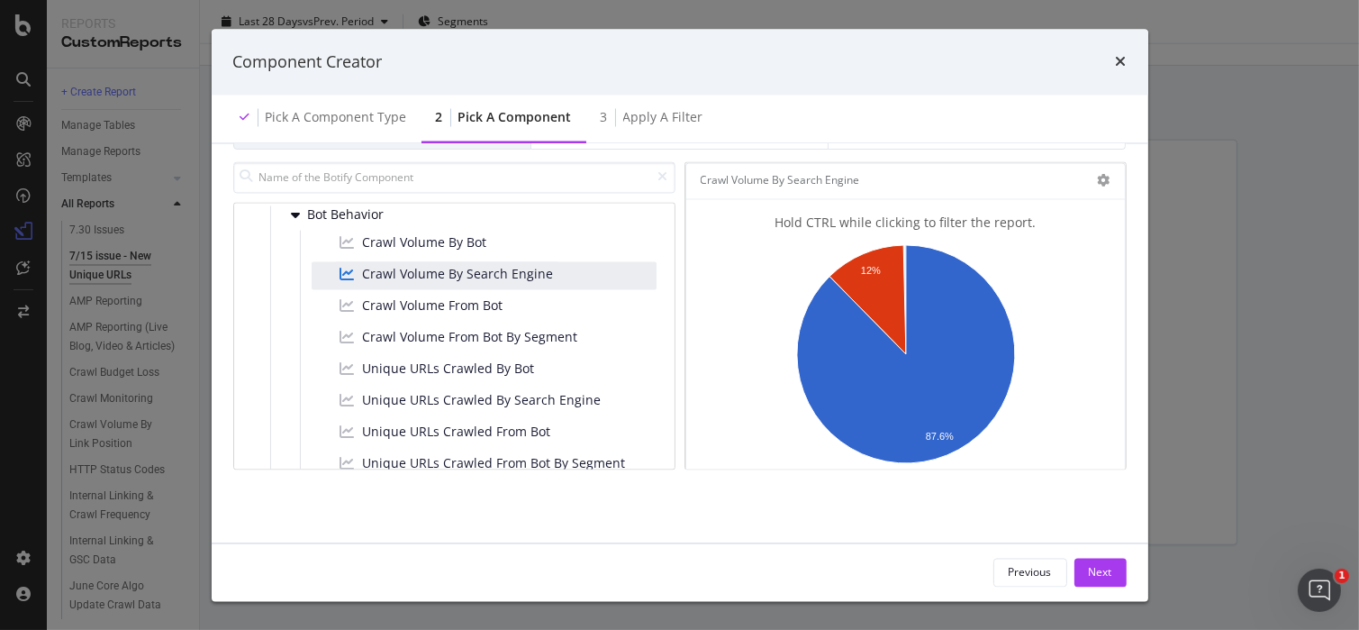
scroll to position [103, 0]
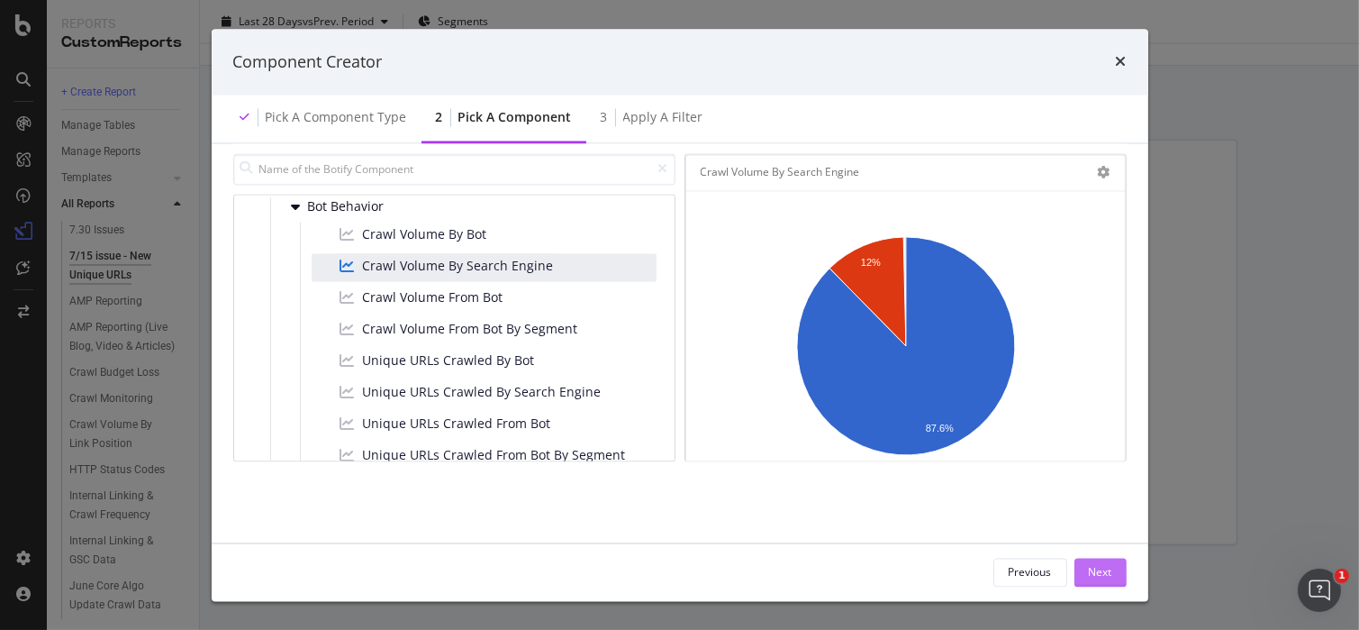
click at [1093, 569] on div "Next" at bounding box center [1100, 571] width 23 height 15
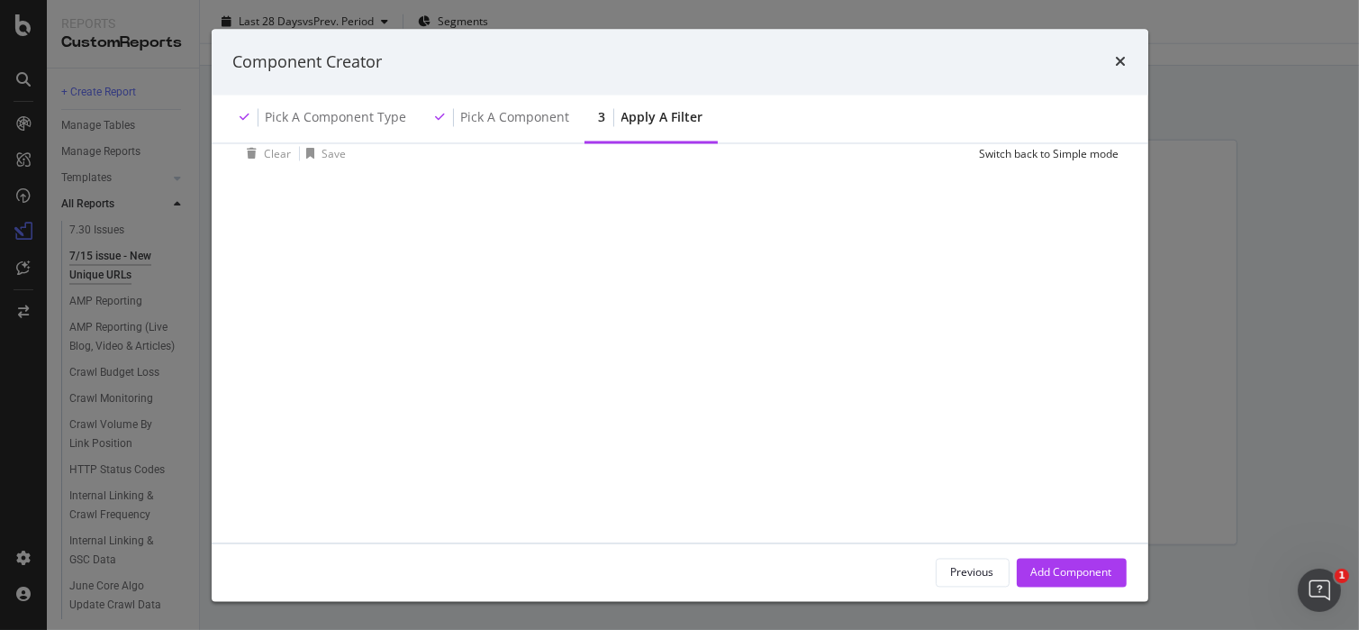
click at [436, 328] on div "Add Filter Add Filter Group Clear Save Switch back to Simple mode" at bounding box center [679, 299] width 893 height 441
click at [288, 204] on div "Add Filter" at bounding box center [289, 199] width 48 height 15
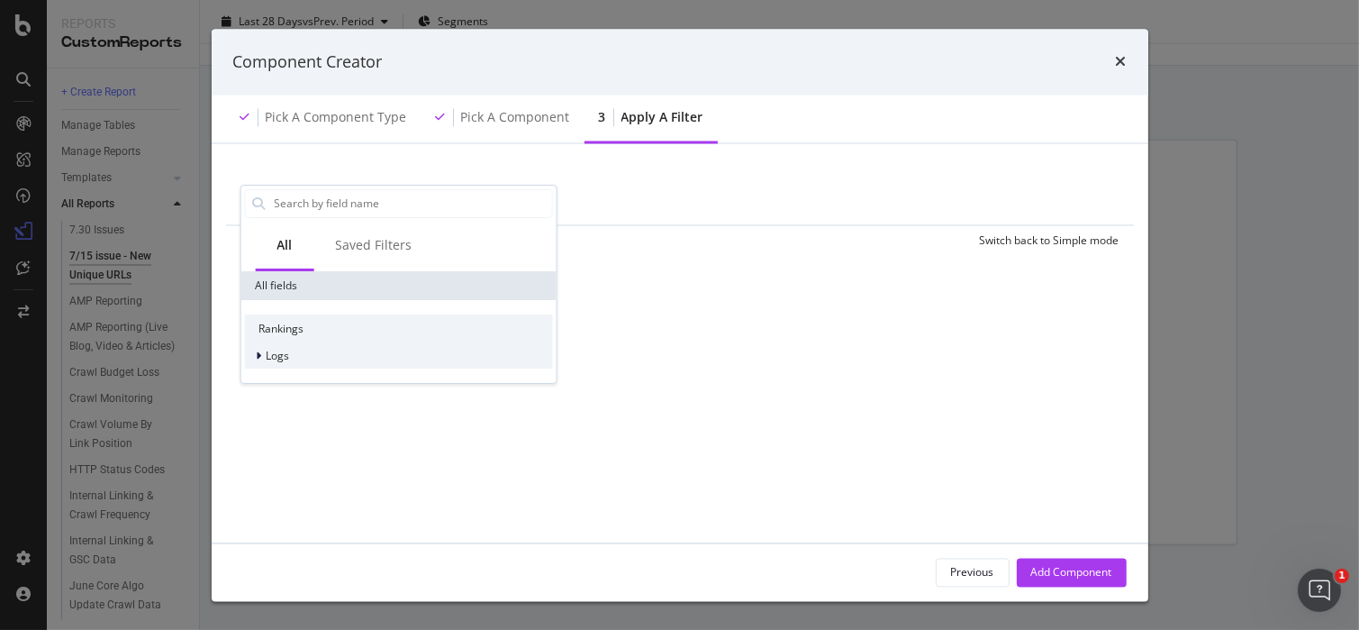
click at [283, 360] on div "Logs" at bounding box center [398, 355] width 308 height 25
click at [318, 376] on span "Segments" at bounding box center [302, 380] width 50 height 15
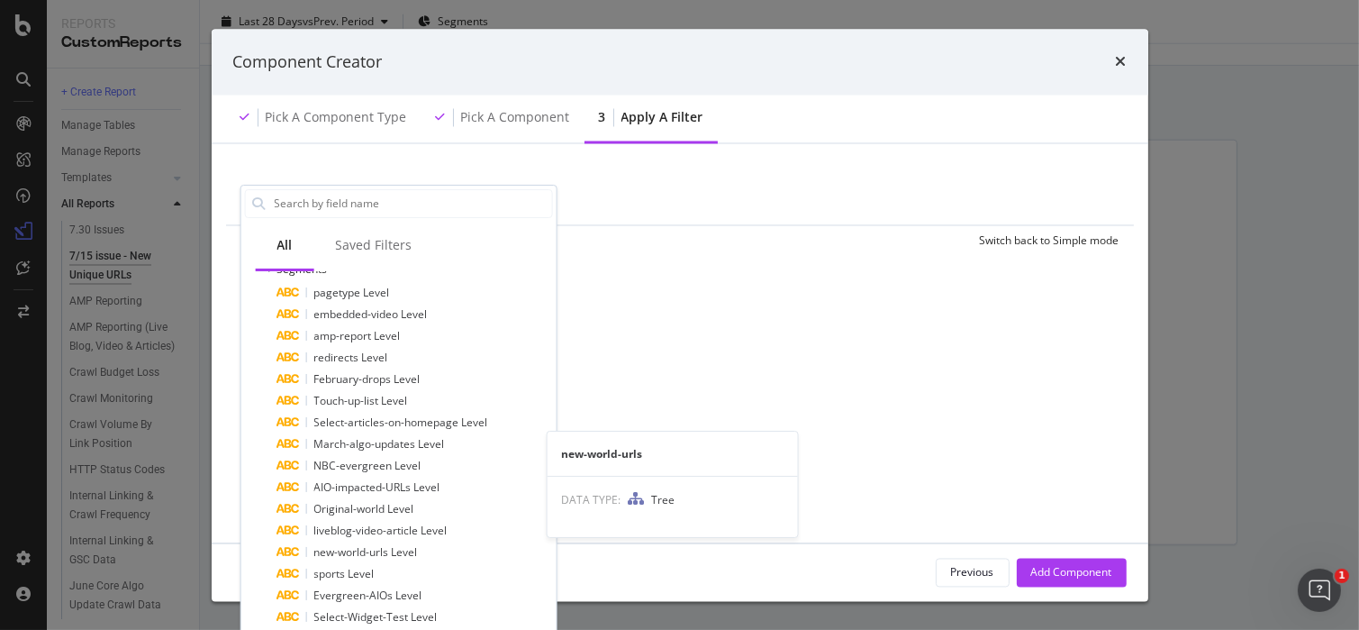
scroll to position [667, 0]
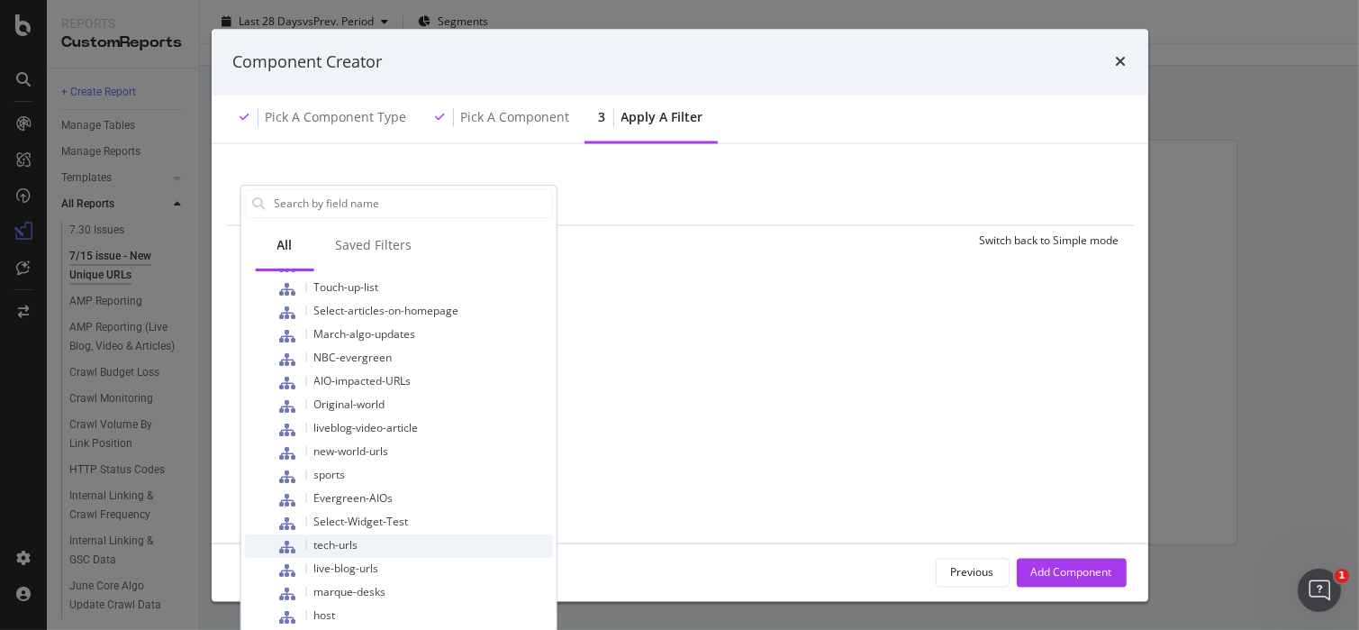
click at [395, 546] on div "tech-urls" at bounding box center [415, 545] width 276 height 23
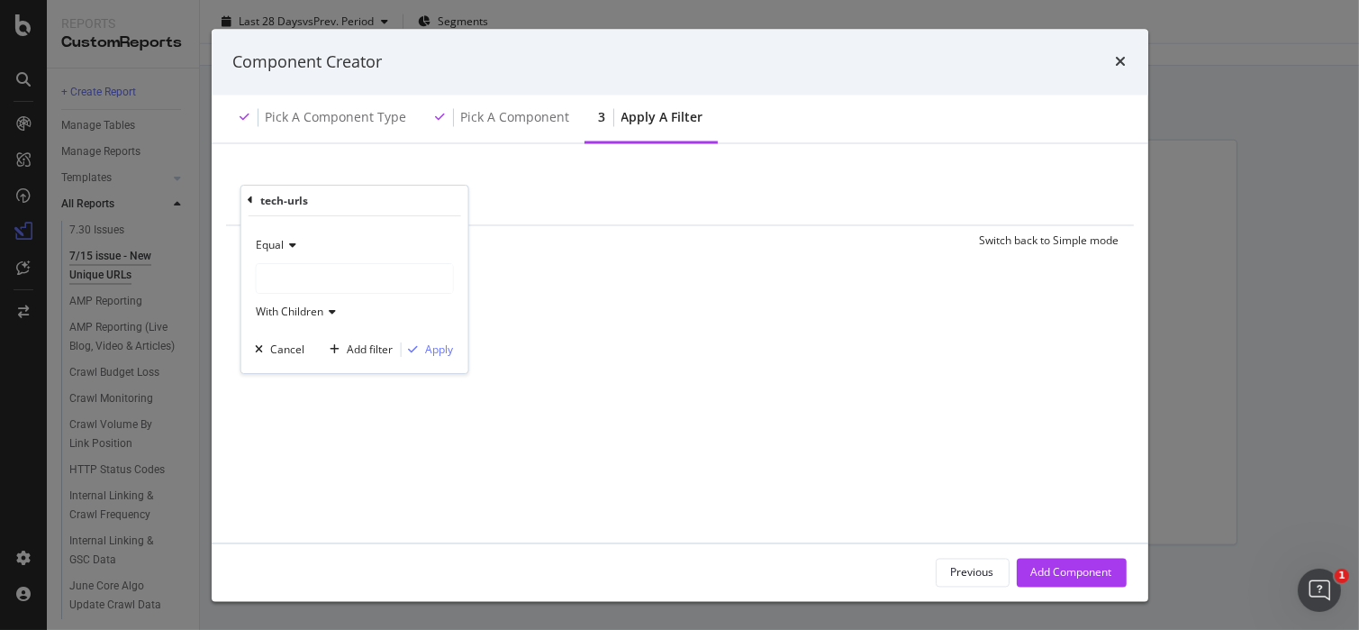
click at [322, 261] on div "Equal With Children" at bounding box center [354, 278] width 198 height 95
click at [324, 282] on div "modal" at bounding box center [354, 278] width 196 height 29
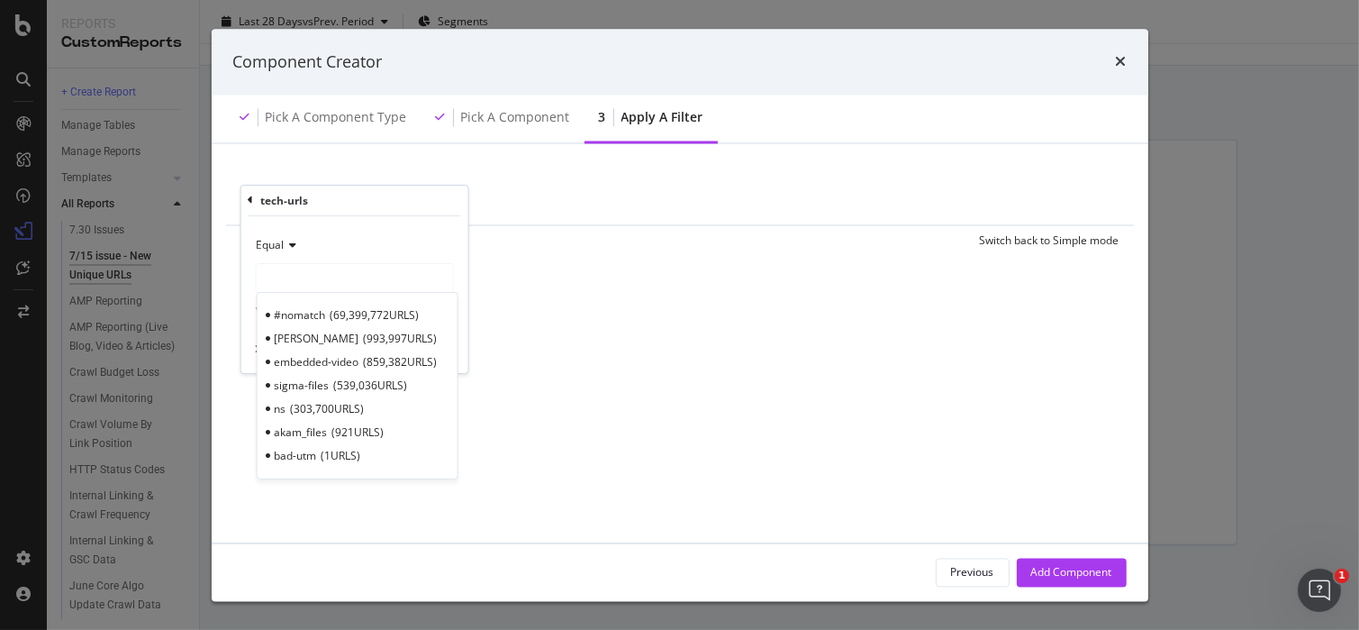
click at [360, 438] on span "921 URLS" at bounding box center [357, 431] width 52 height 15
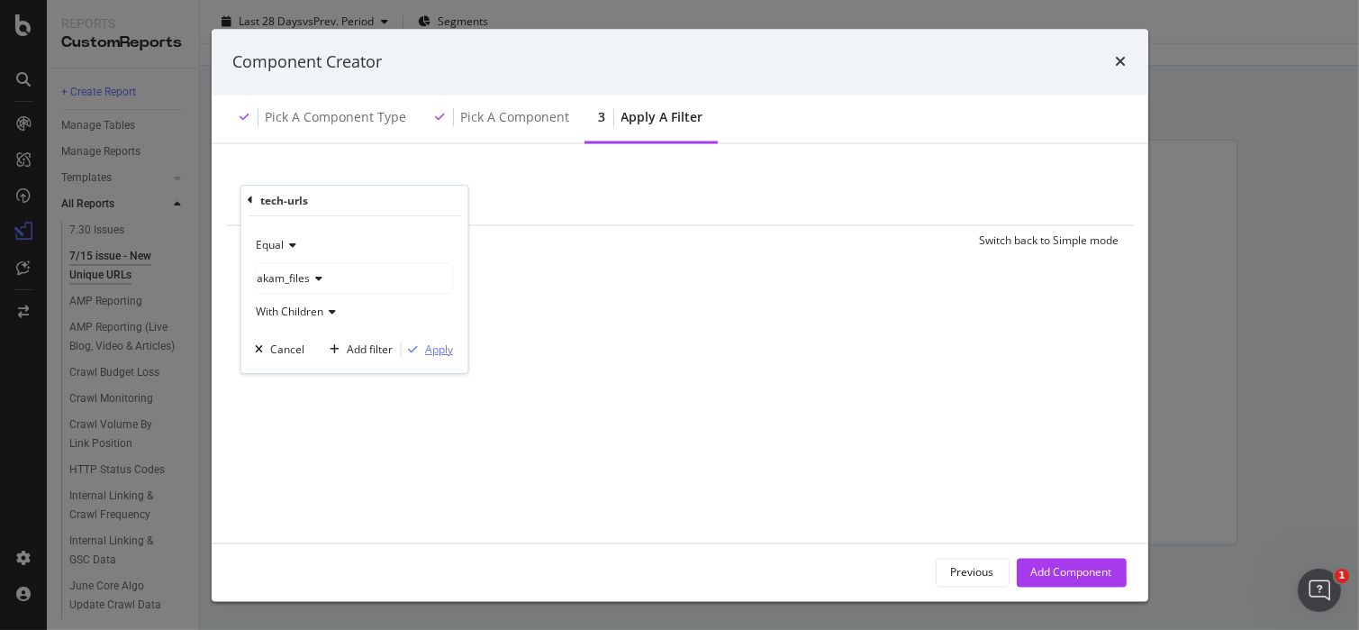
click at [449, 346] on div "Apply" at bounding box center [439, 348] width 28 height 15
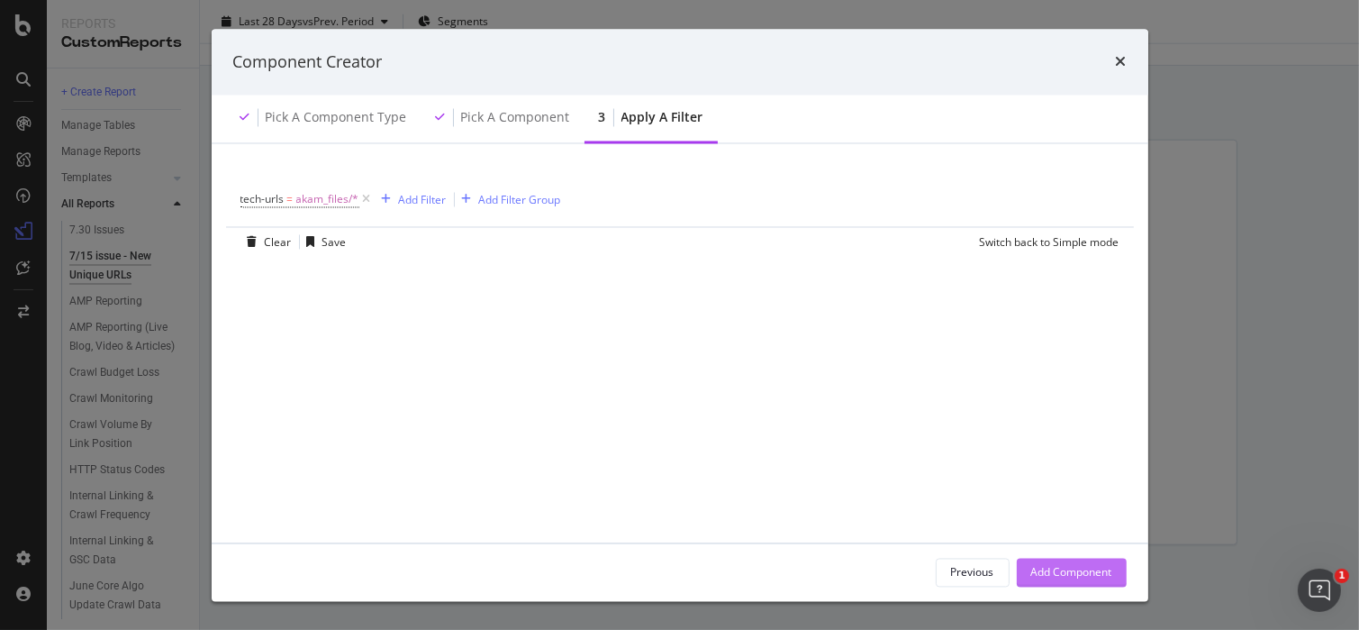
click at [1072, 576] on div "Add Component" at bounding box center [1071, 571] width 81 height 15
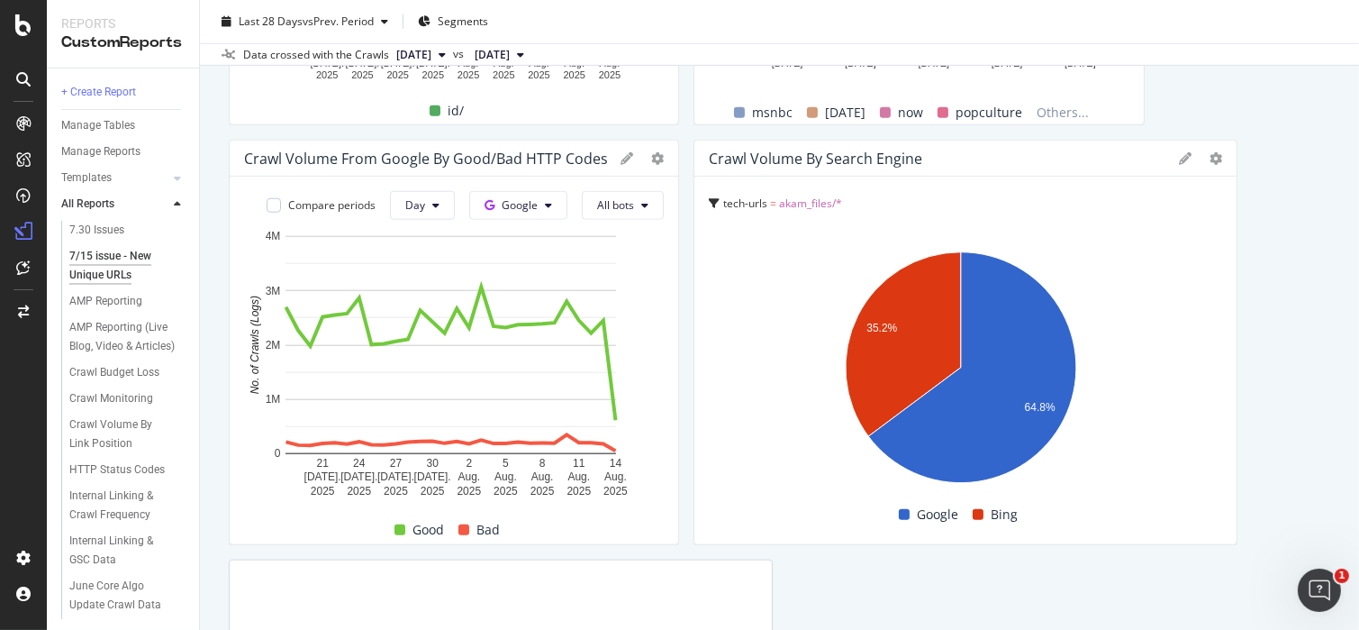
click at [1179, 159] on icon at bounding box center [1185, 158] width 13 height 13
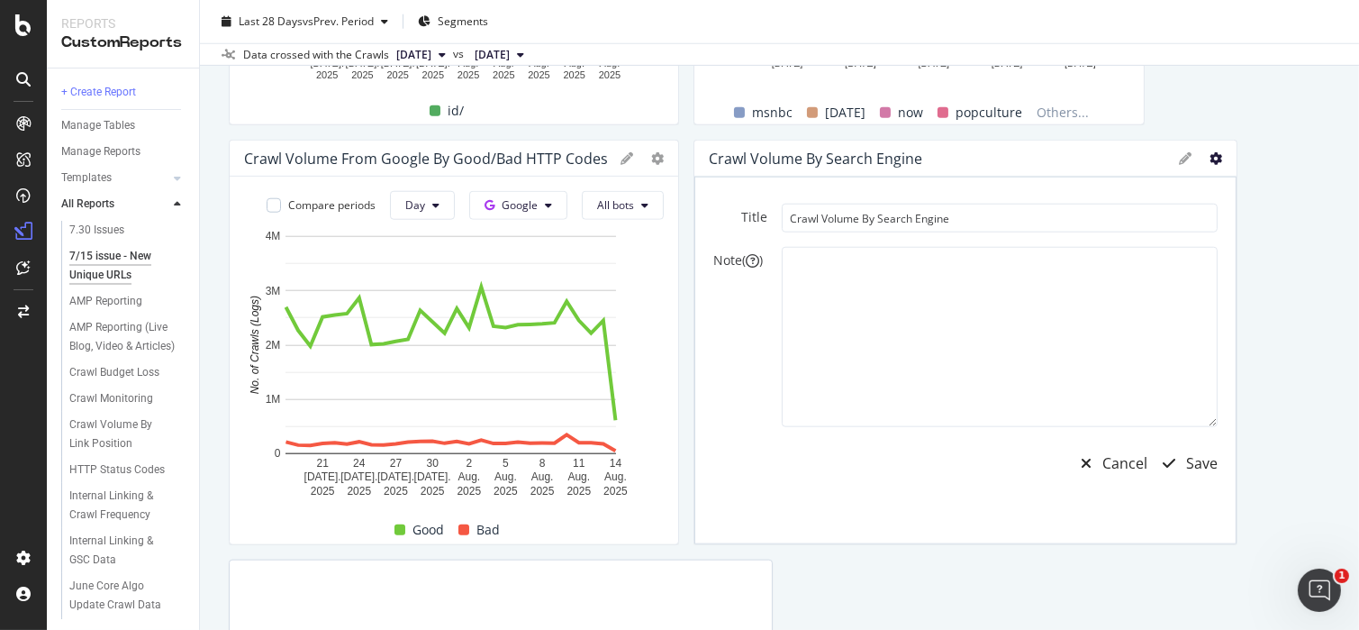
click at [1210, 159] on icon at bounding box center [1216, 158] width 13 height 13
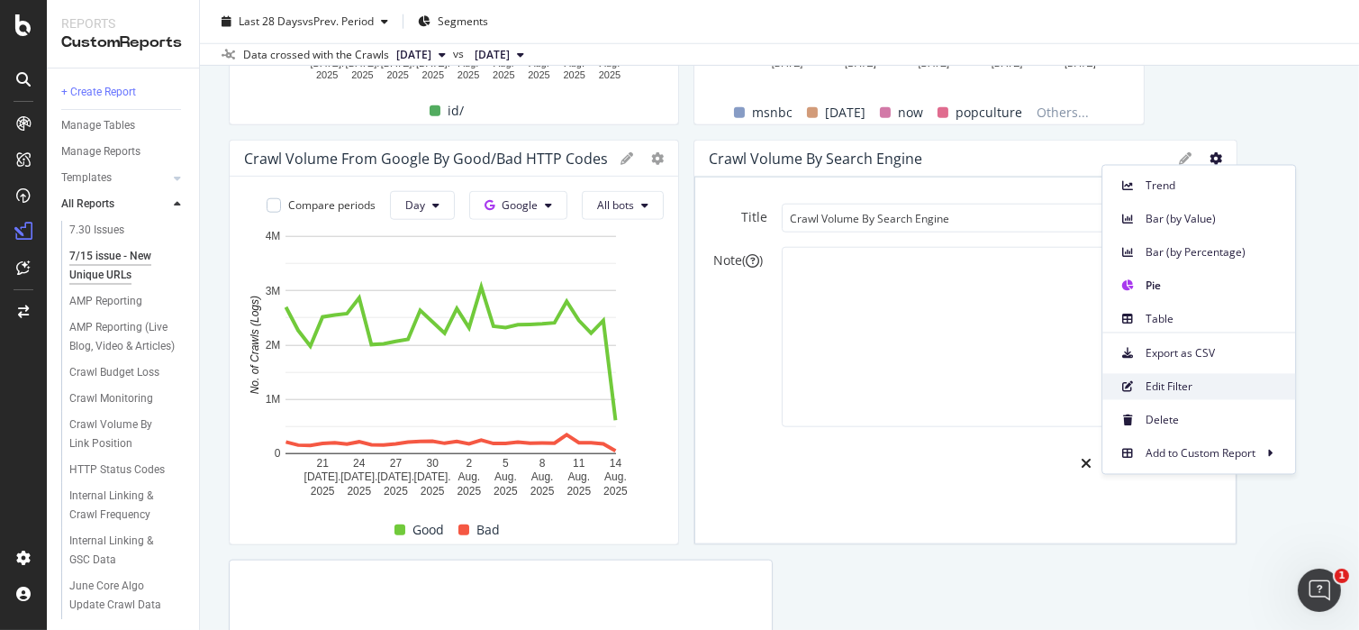
click at [1177, 394] on span "Edit Filter" at bounding box center [1213, 386] width 135 height 16
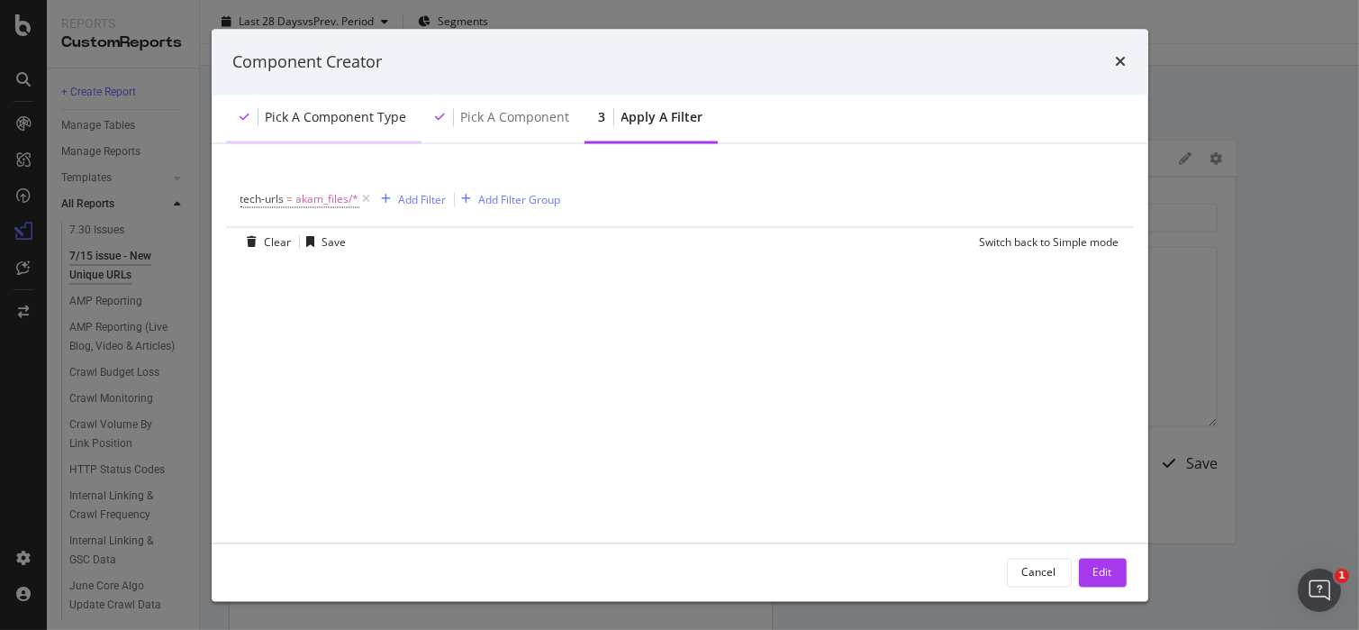
click at [340, 115] on div "Pick a Component type" at bounding box center [336, 118] width 141 height 18
click at [485, 114] on div "Pick a Component" at bounding box center [515, 118] width 109 height 18
click at [365, 201] on icon "modal" at bounding box center [366, 200] width 15 height 18
drag, startPoint x: 962, startPoint y: 181, endPoint x: 955, endPoint y: 187, distance: 9.6
click at [964, 186] on div "Add Filter Add Filter Group" at bounding box center [679, 199] width 879 height 52
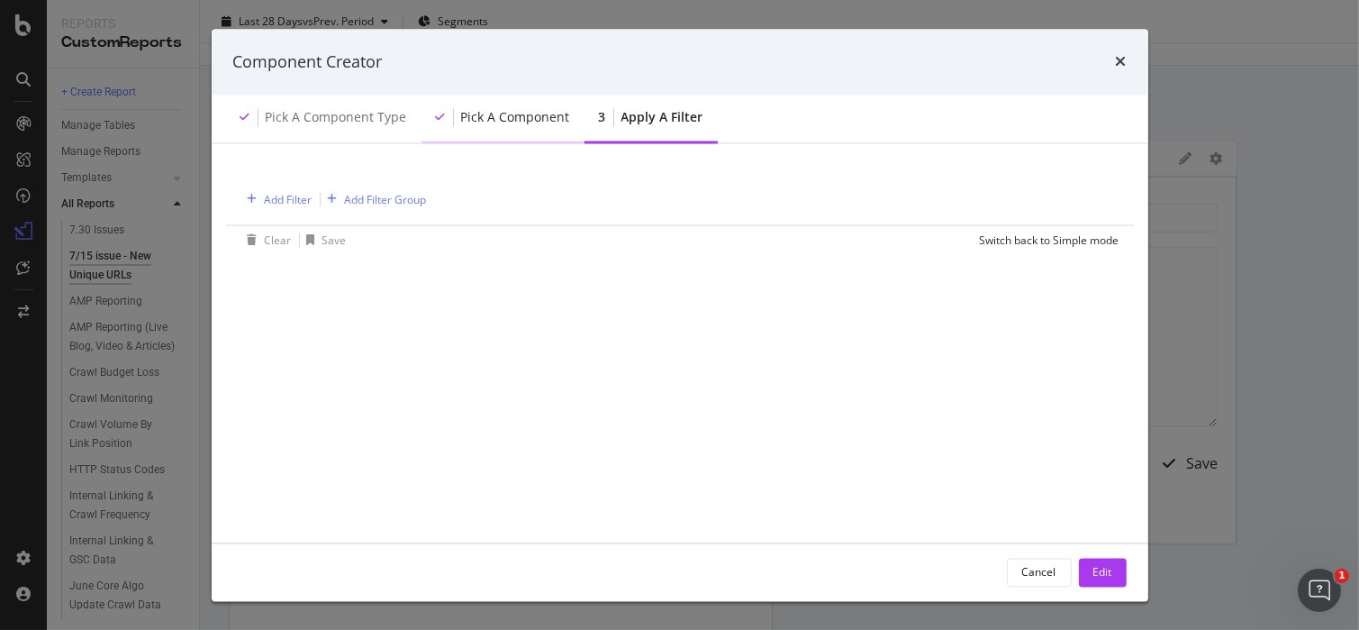
click at [465, 110] on div "Pick a Component" at bounding box center [515, 118] width 109 height 18
click at [1100, 76] on div "Component Creator" at bounding box center [680, 62] width 937 height 67
click at [1119, 57] on icon "times" at bounding box center [1121, 62] width 11 height 14
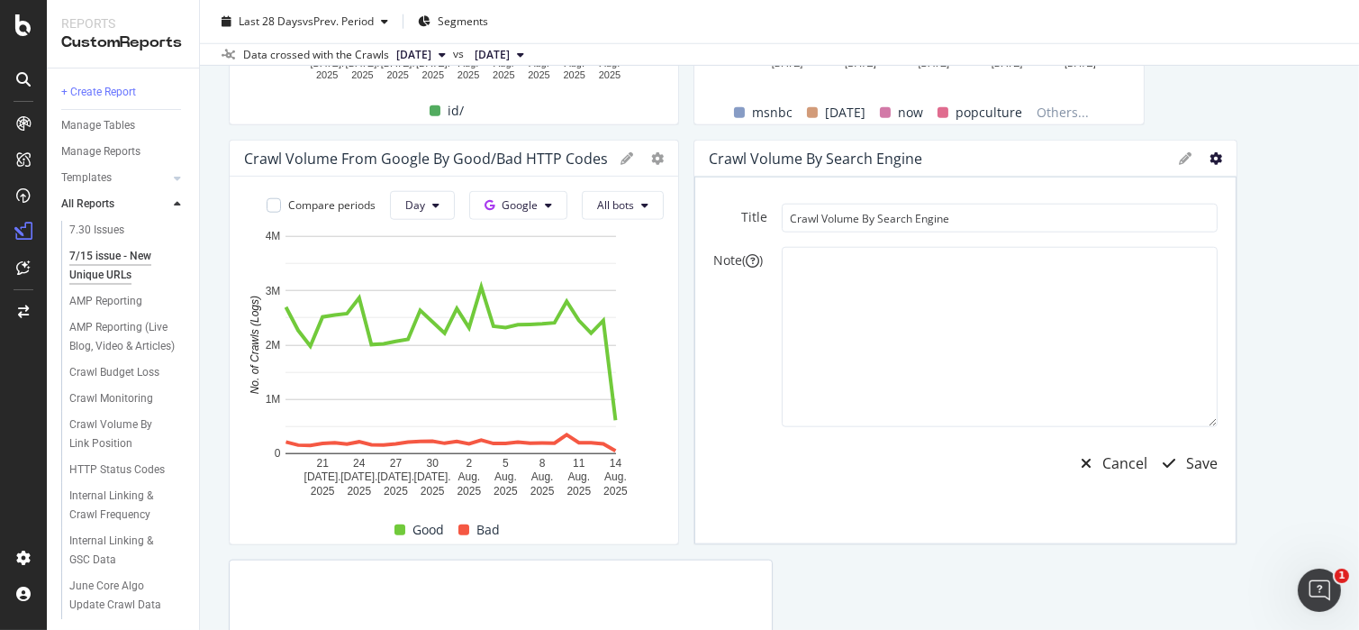
click at [1210, 159] on icon at bounding box center [1216, 158] width 13 height 13
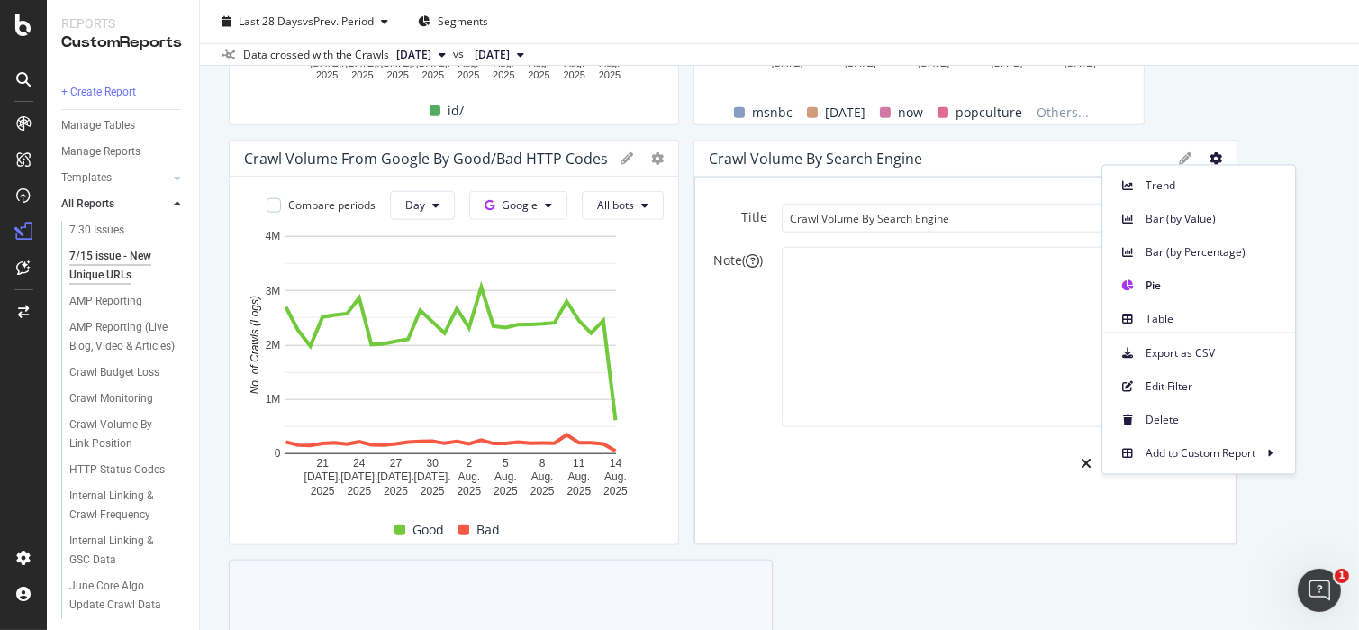
click at [1197, 419] on span "Delete" at bounding box center [1213, 420] width 135 height 16
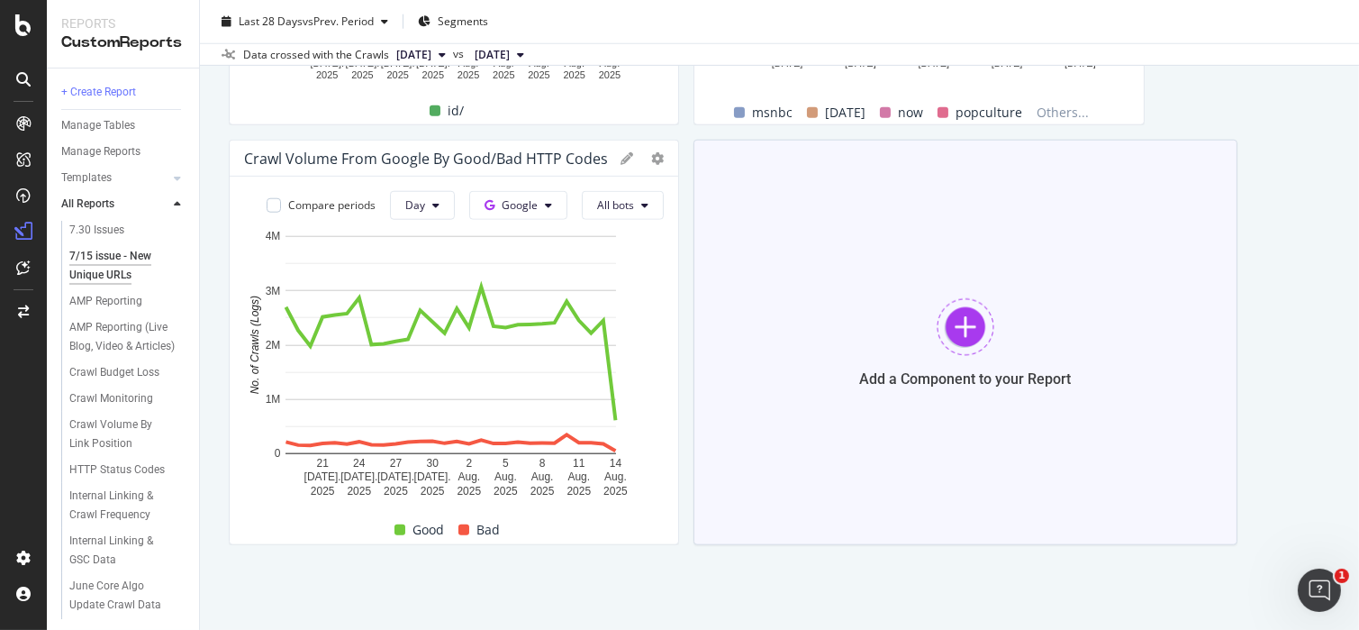
click at [950, 344] on div at bounding box center [966, 327] width 58 height 58
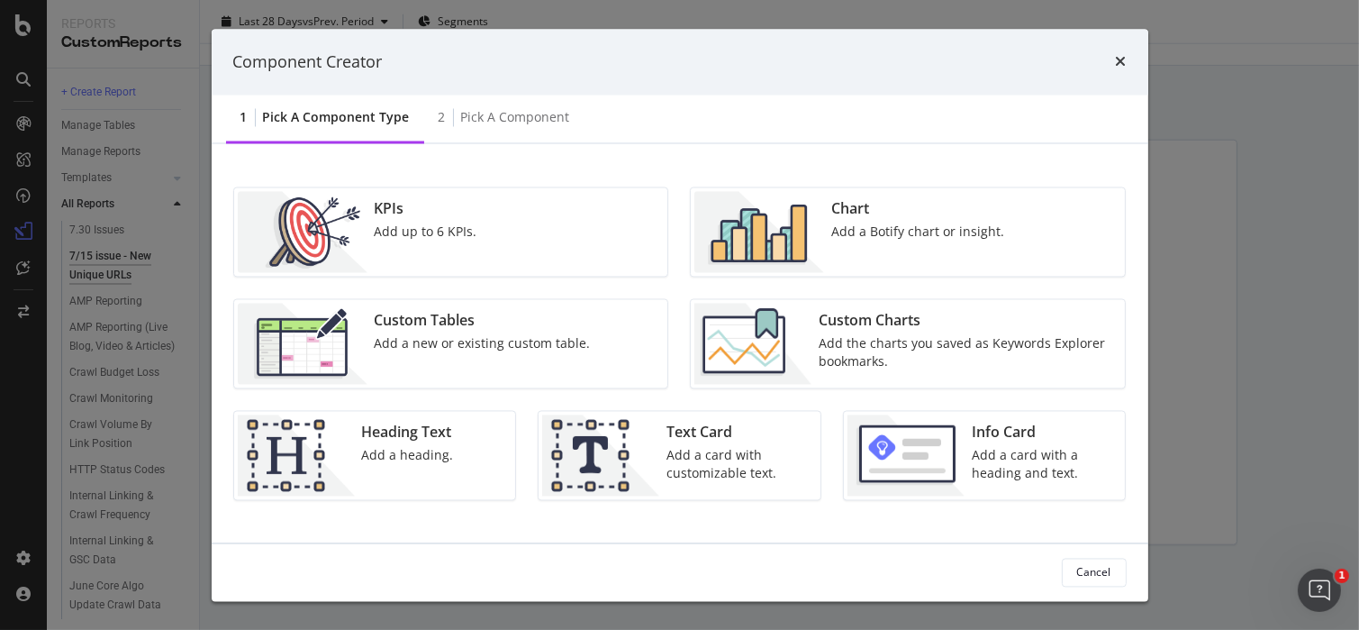
click at [440, 224] on div "Add up to 6 KPIs." at bounding box center [426, 232] width 103 height 18
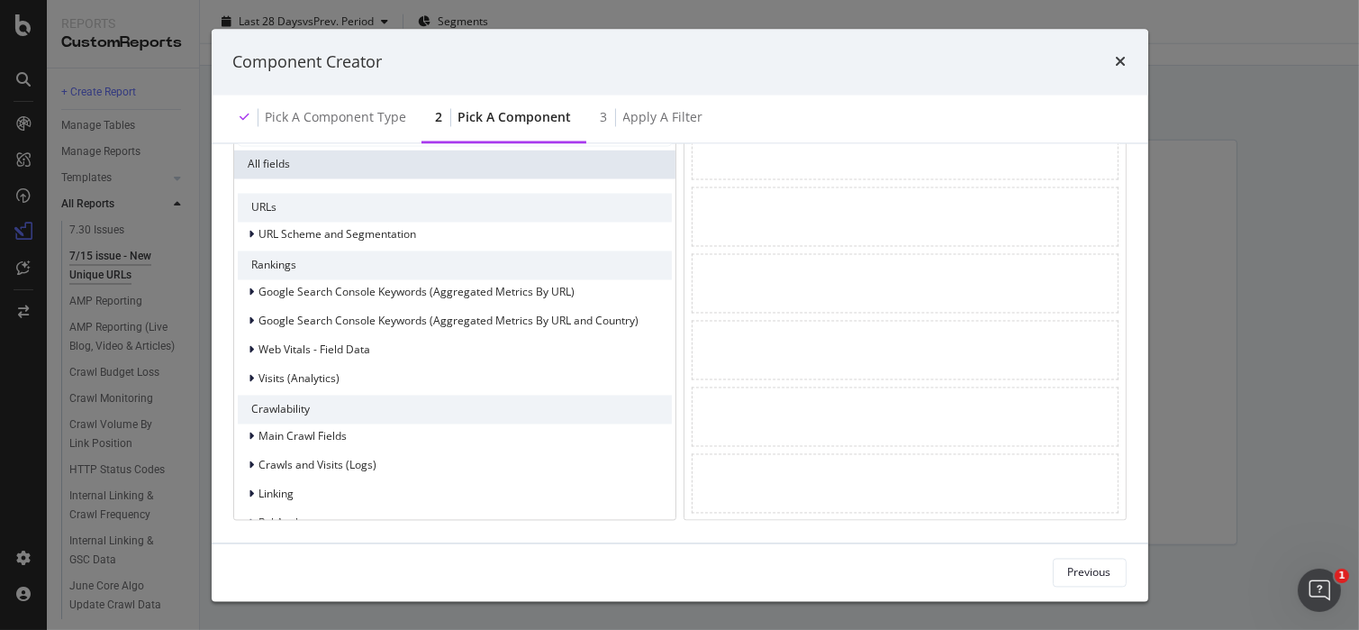
scroll to position [0, 0]
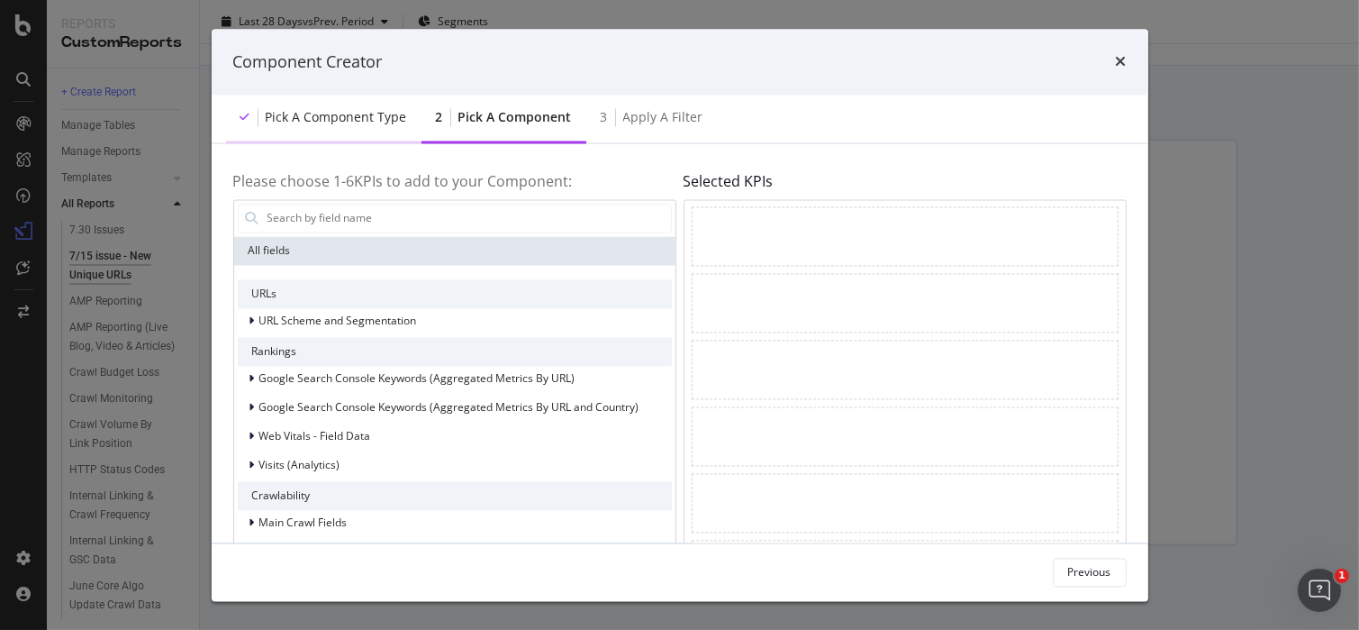
click at [325, 122] on div "Pick a Component type" at bounding box center [336, 118] width 141 height 18
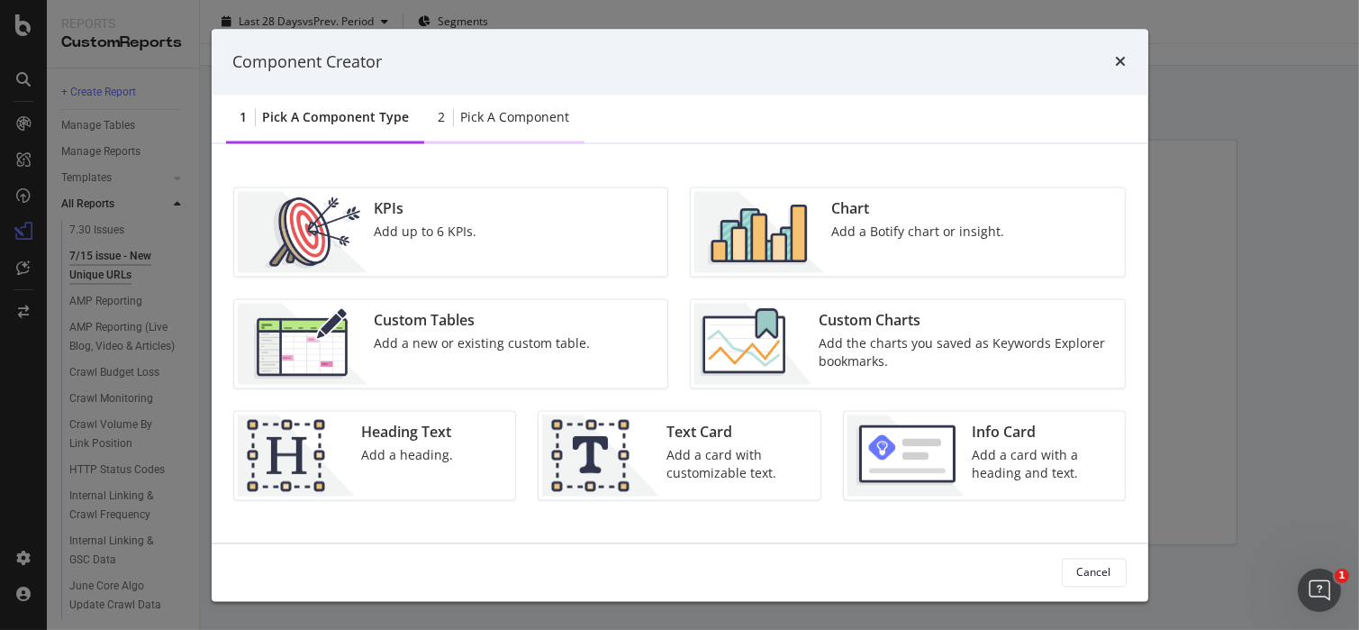
click at [506, 102] on div "2 Pick a Component" at bounding box center [504, 120] width 160 height 50
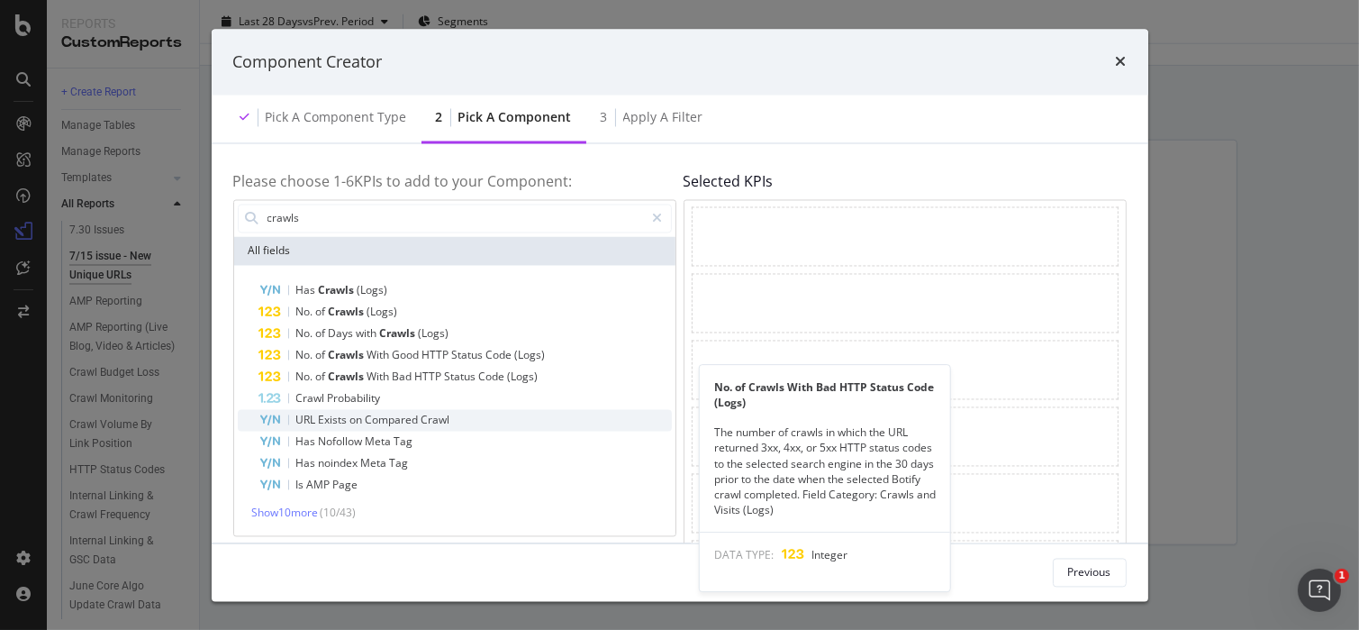
scroll to position [103, 0]
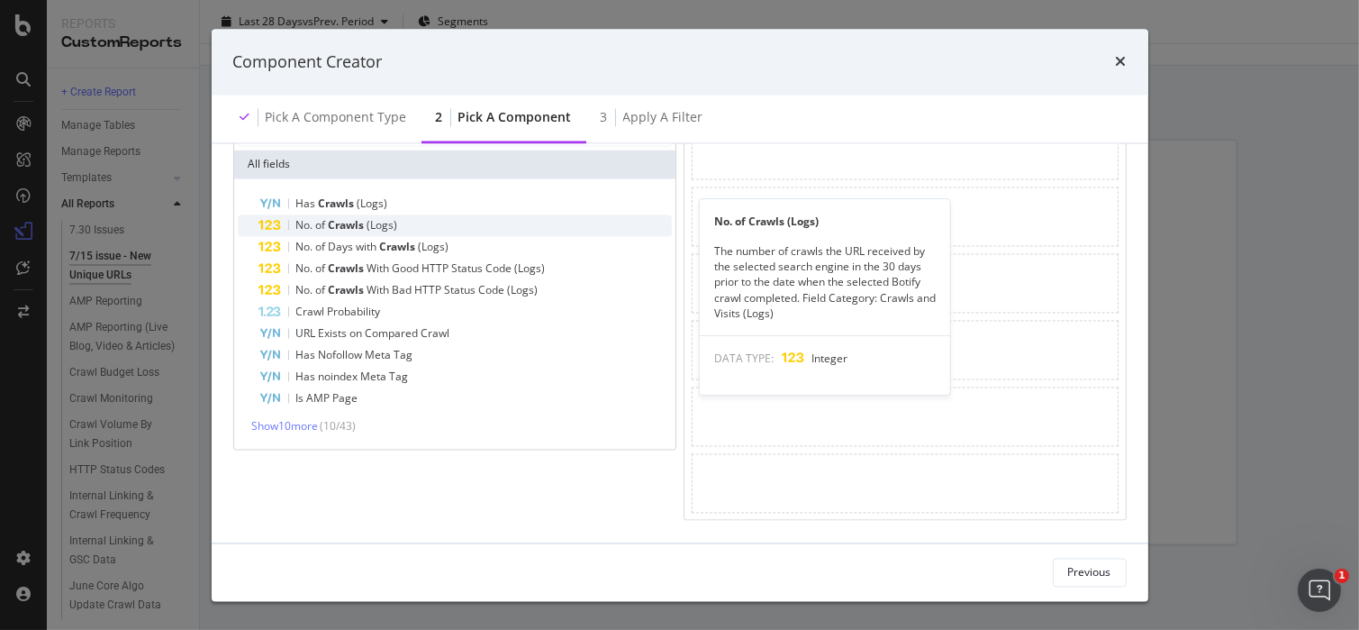
type input "crawls"
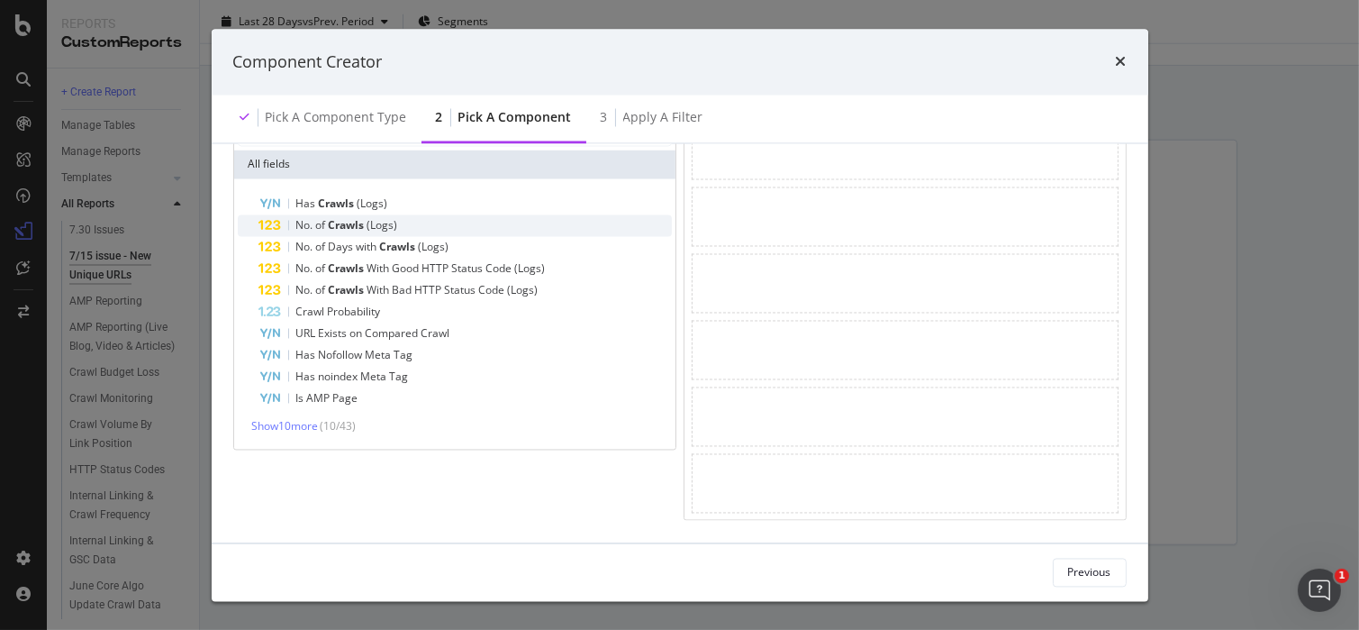
click at [387, 217] on span "(Logs)" at bounding box center [382, 224] width 31 height 15
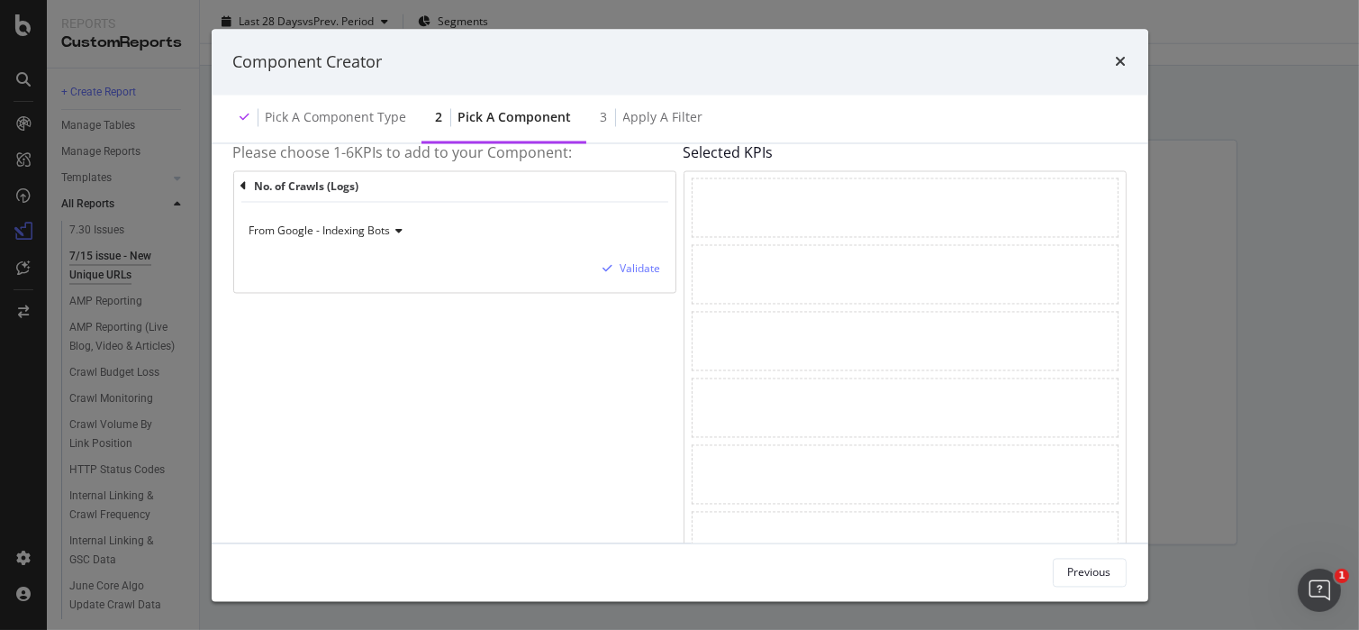
scroll to position [0, 0]
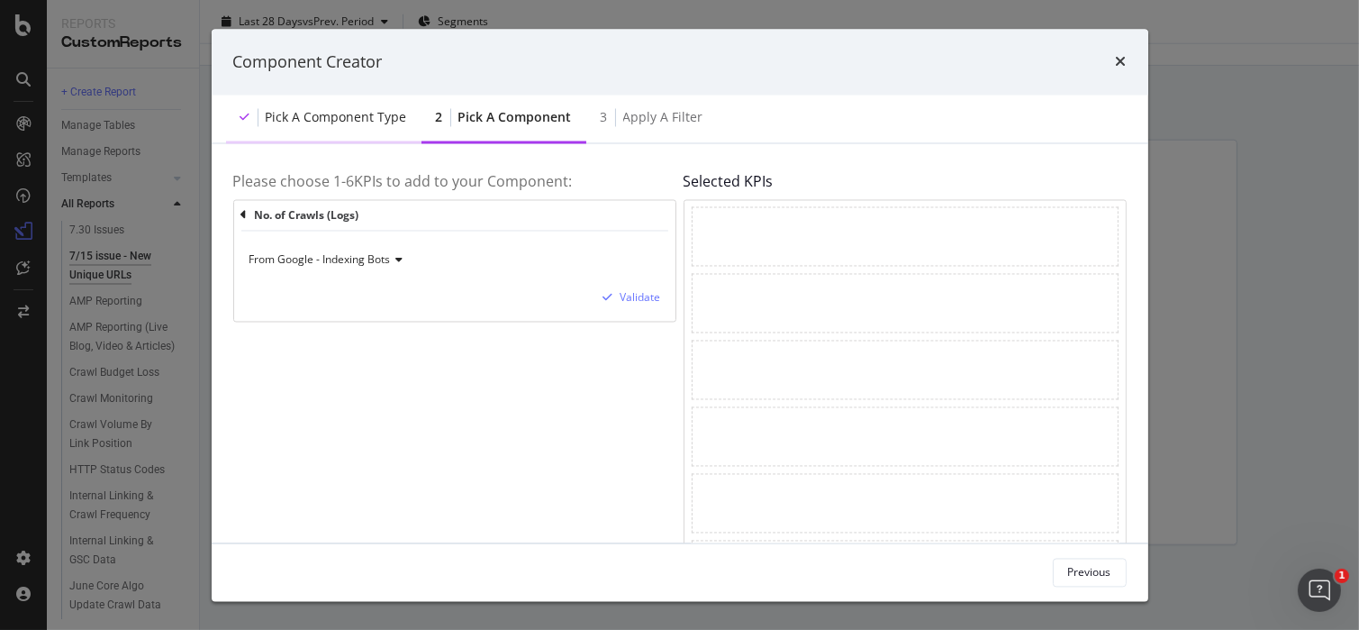
click at [320, 110] on div "Pick a Component type" at bounding box center [336, 118] width 141 height 18
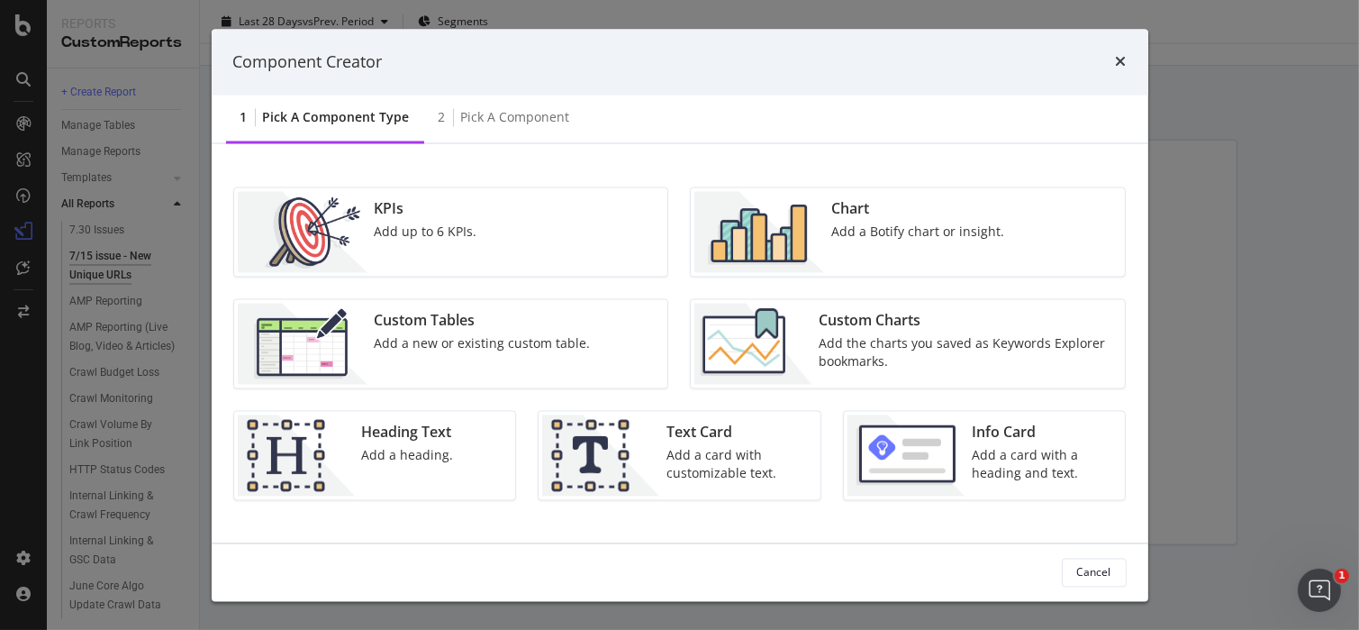
click at [874, 223] on div "Add a Botify chart or insight." at bounding box center [917, 232] width 173 height 18
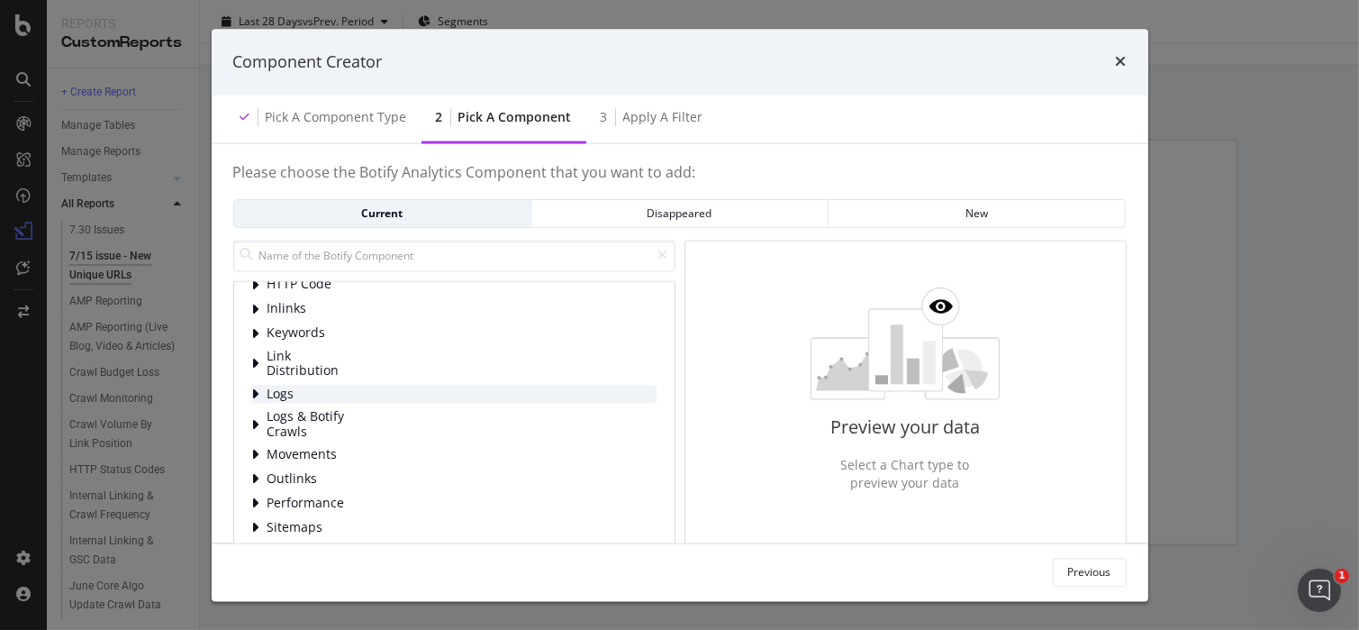
scroll to position [90, 0]
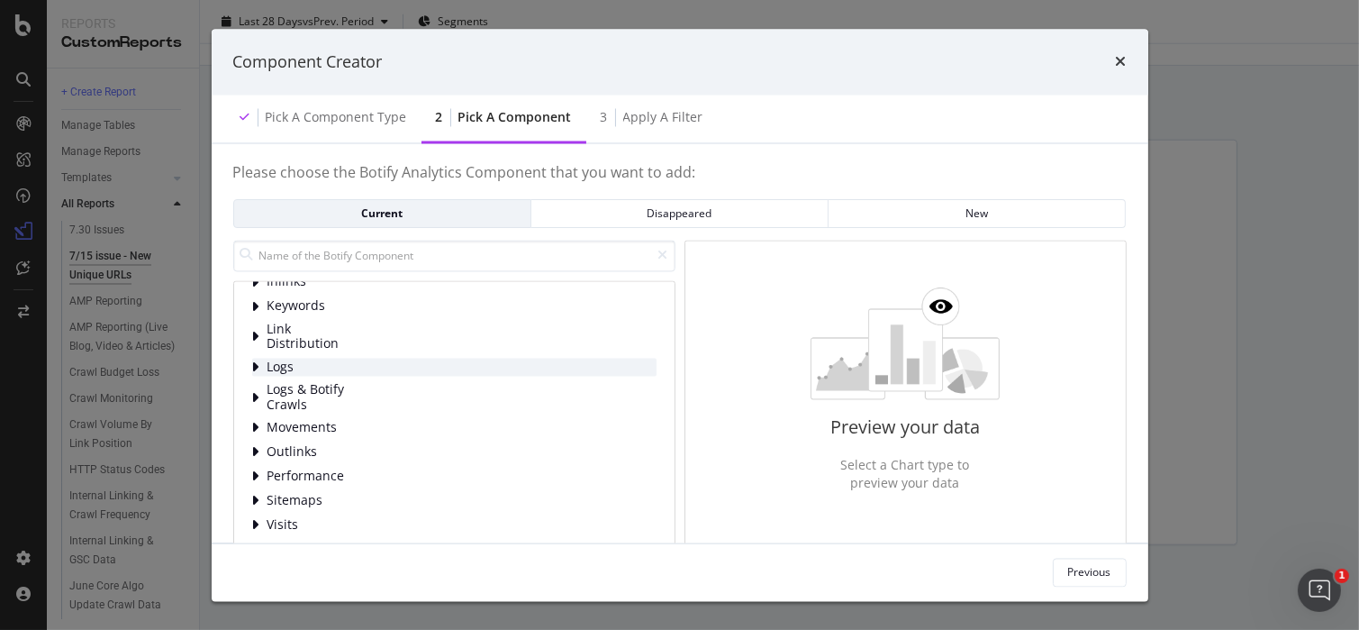
click at [277, 365] on span "Logs" at bounding box center [308, 366] width 80 height 15
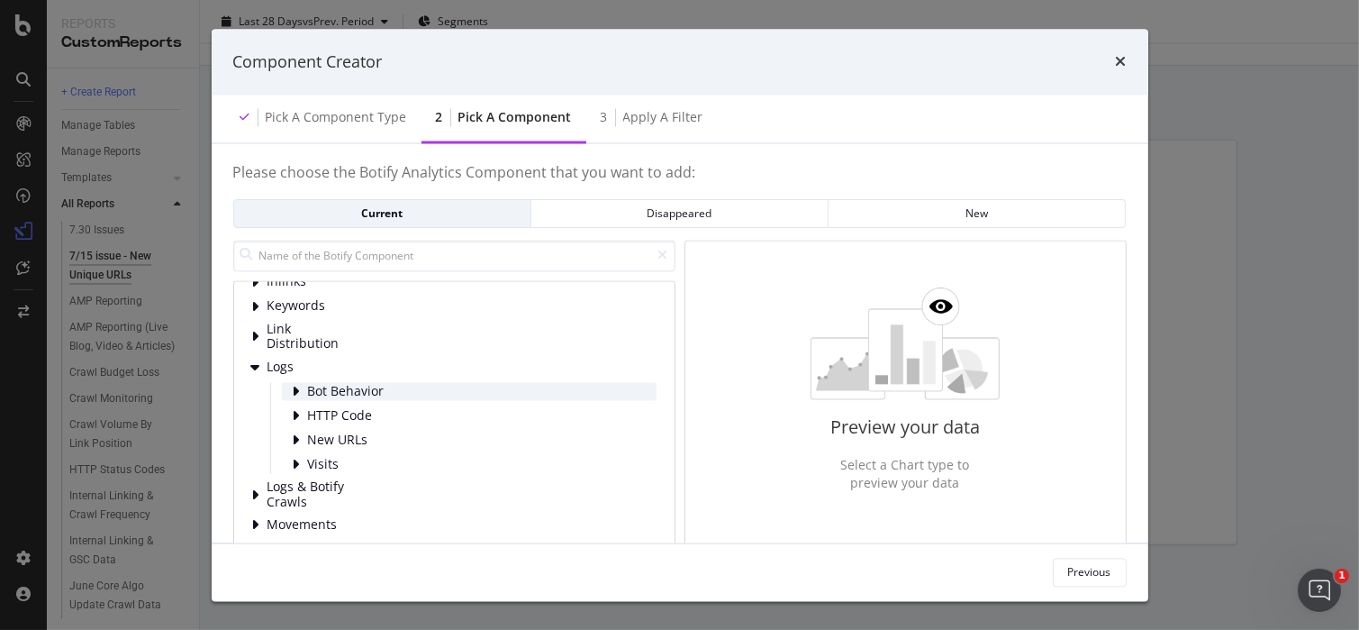
click at [392, 388] on div "Bot Behavior" at bounding box center [469, 392] width 375 height 18
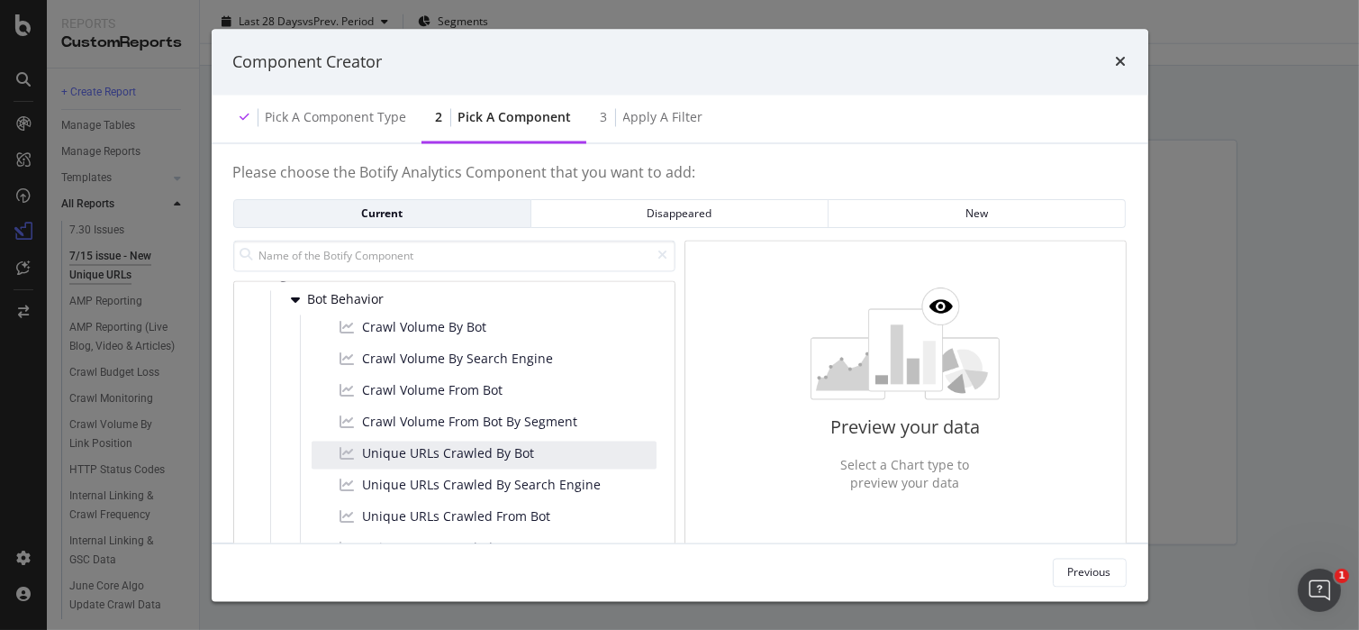
scroll to position [203, 0]
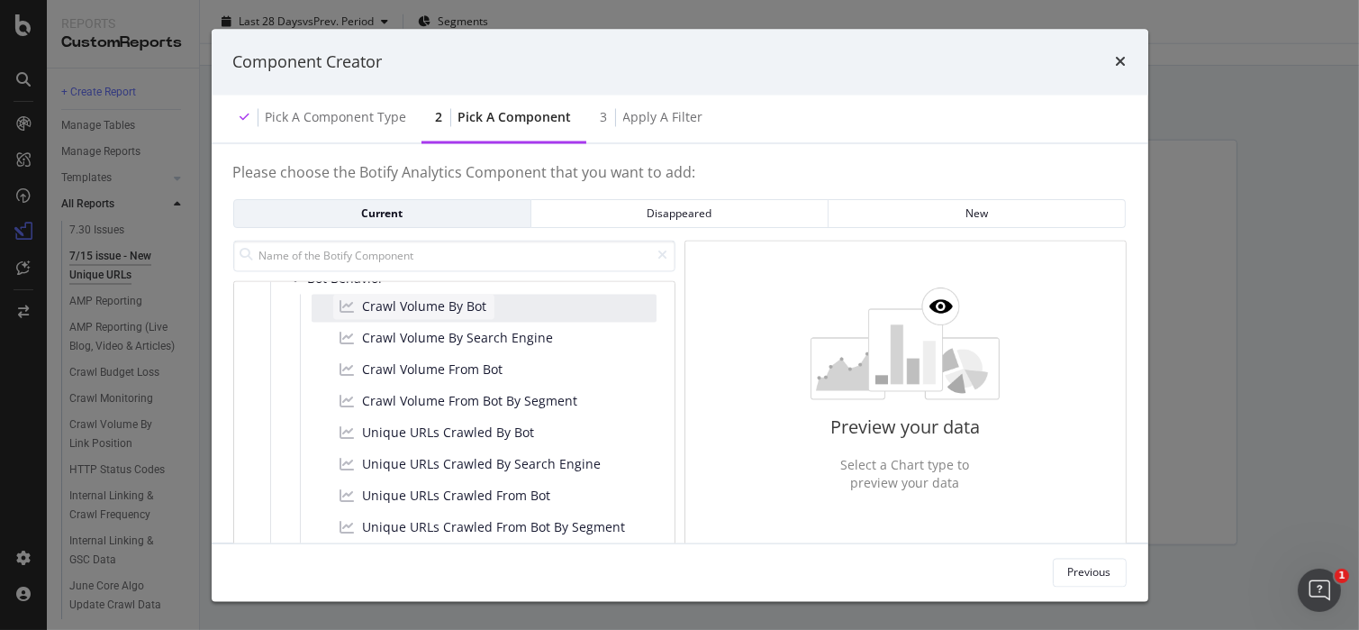
click at [476, 303] on span "Crawl Volume By Bot" at bounding box center [425, 307] width 124 height 18
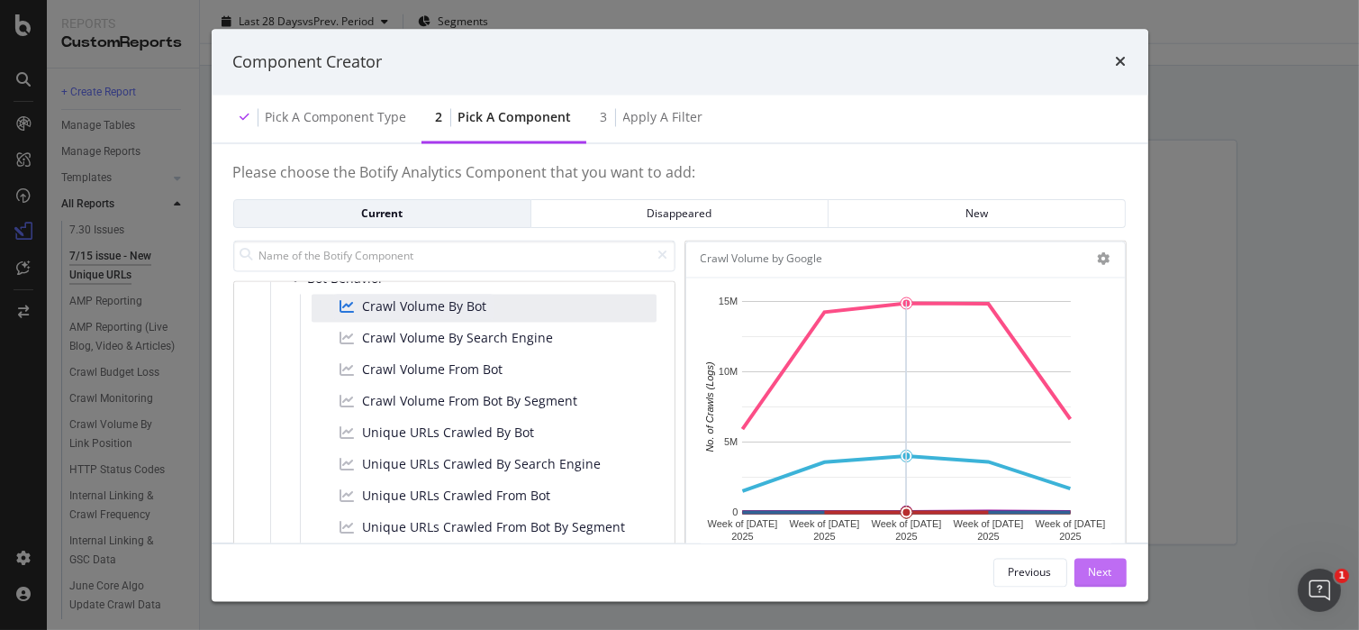
click at [1097, 571] on div "Next" at bounding box center [1100, 571] width 23 height 15
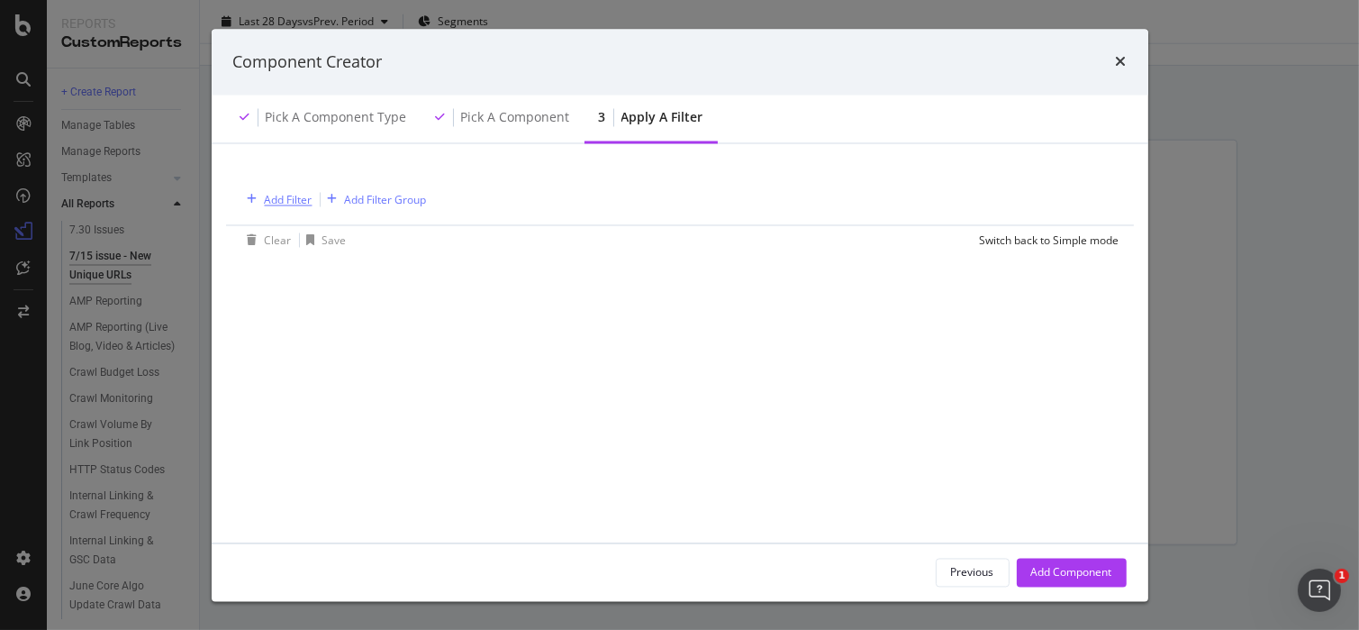
click at [274, 203] on div "Add Filter" at bounding box center [289, 199] width 48 height 15
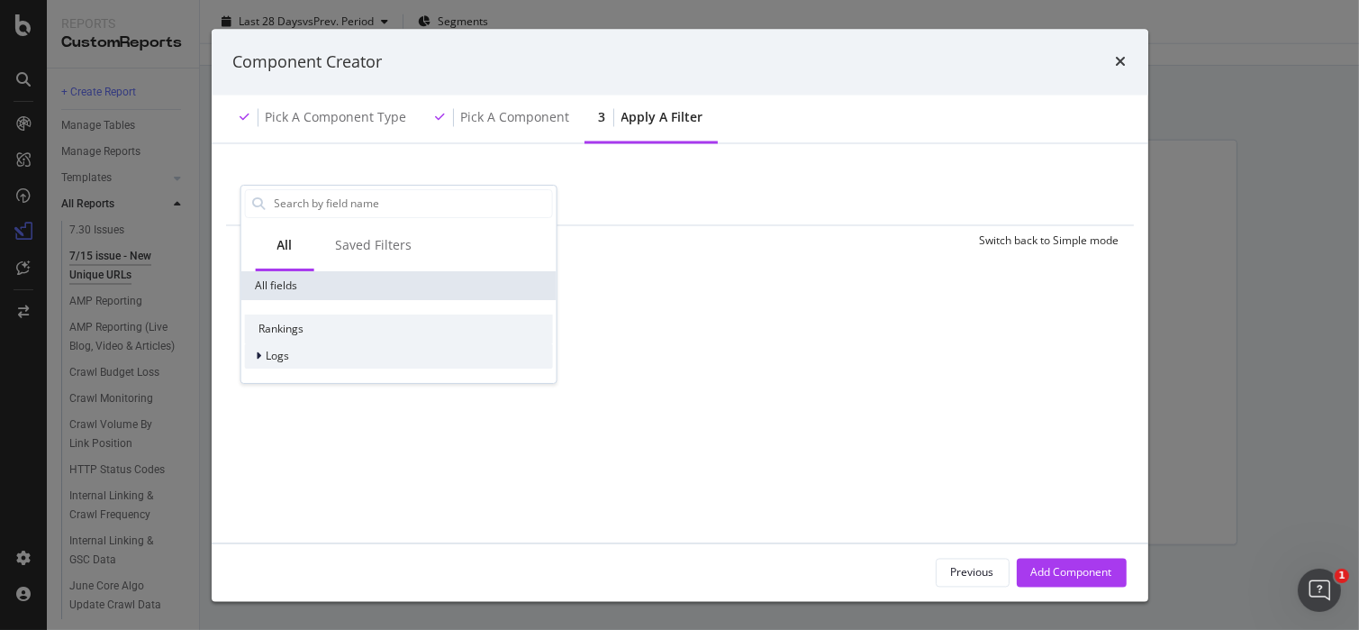
click at [280, 359] on span "Logs" at bounding box center [277, 355] width 23 height 15
click at [325, 386] on div "Segments" at bounding box center [302, 380] width 50 height 15
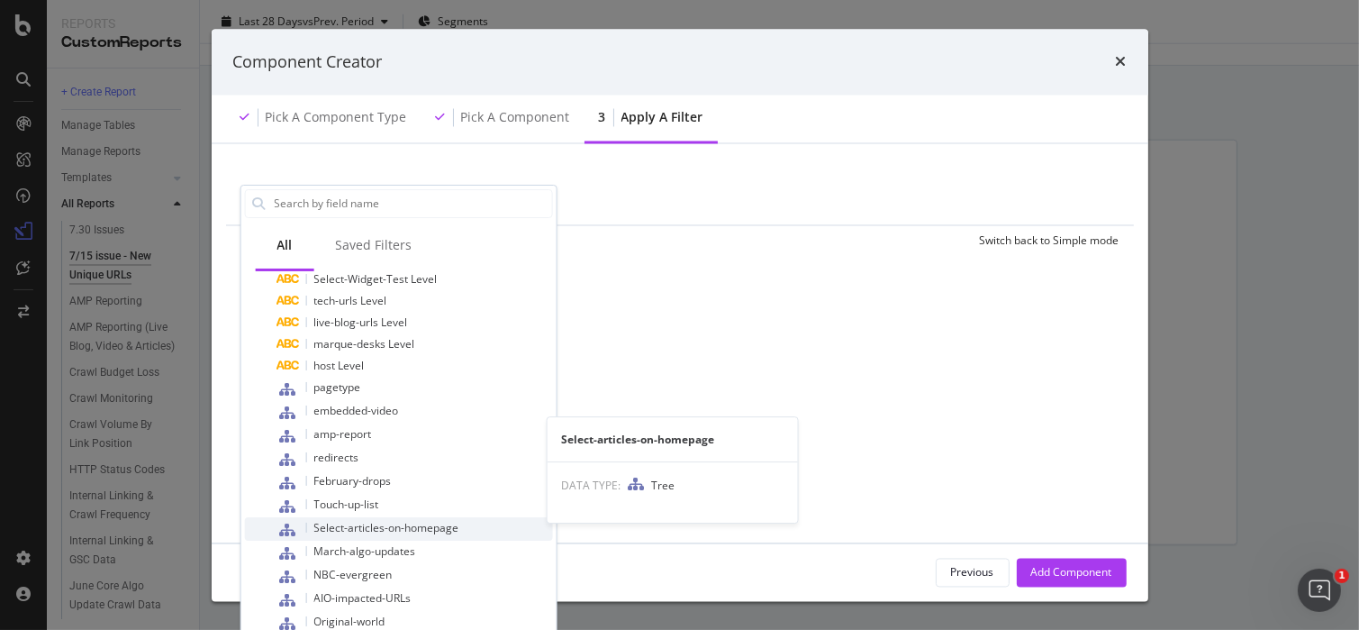
scroll to position [667, 0]
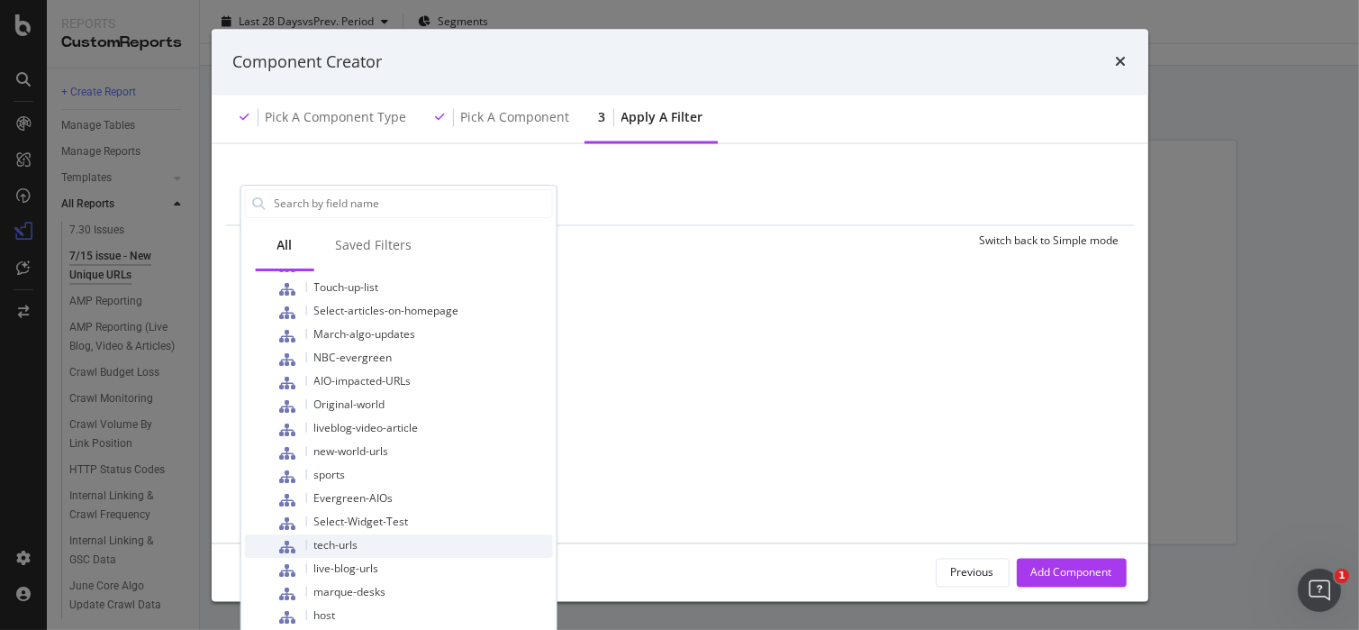
click at [393, 539] on div "tech-urls" at bounding box center [415, 545] width 276 height 23
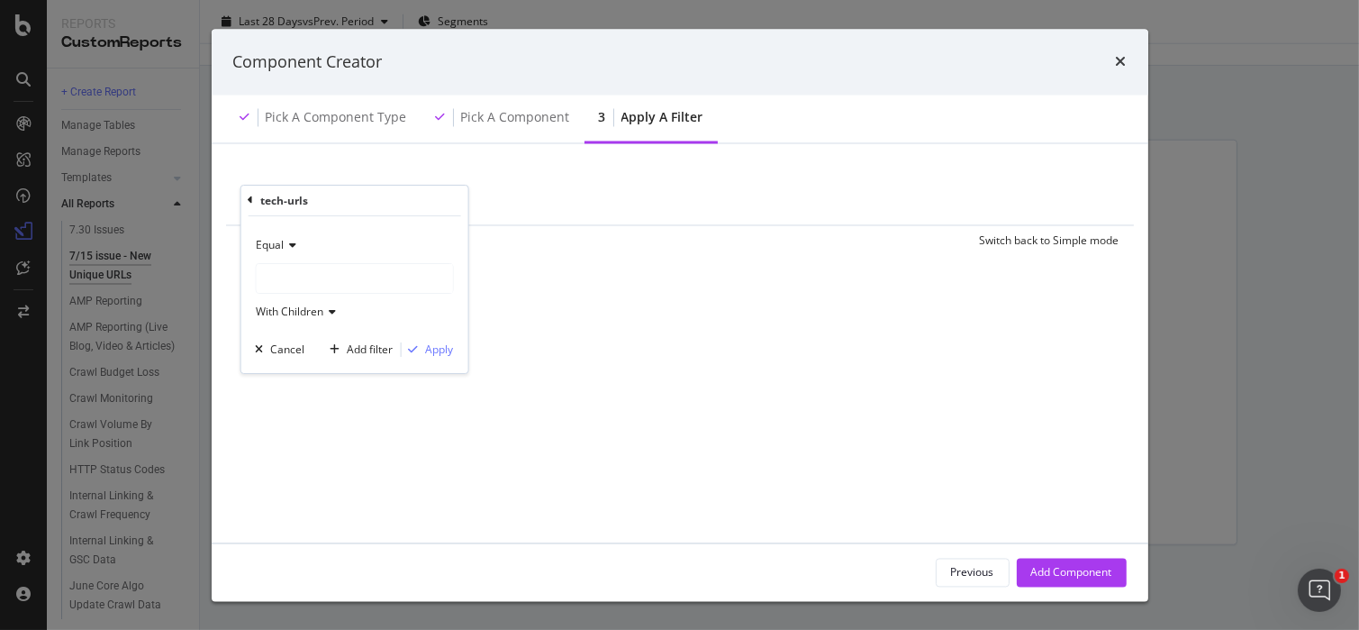
click at [304, 270] on div "modal" at bounding box center [354, 278] width 196 height 29
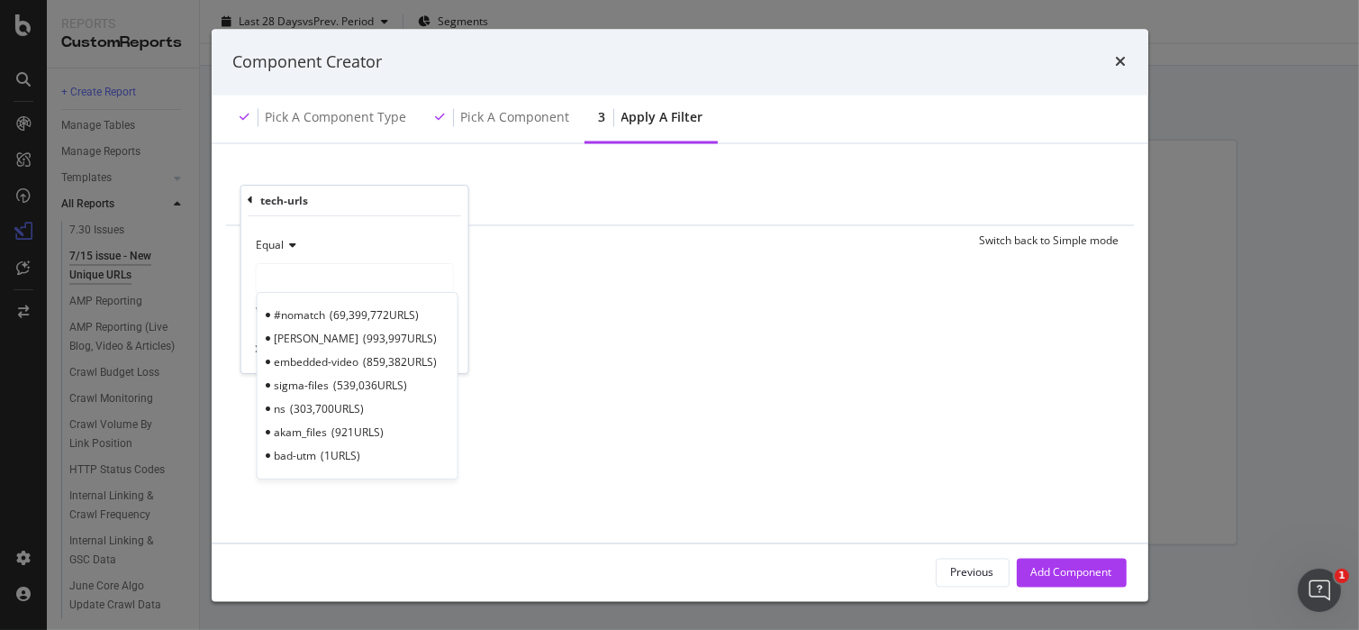
click at [322, 429] on span "akam_files" at bounding box center [300, 431] width 53 height 15
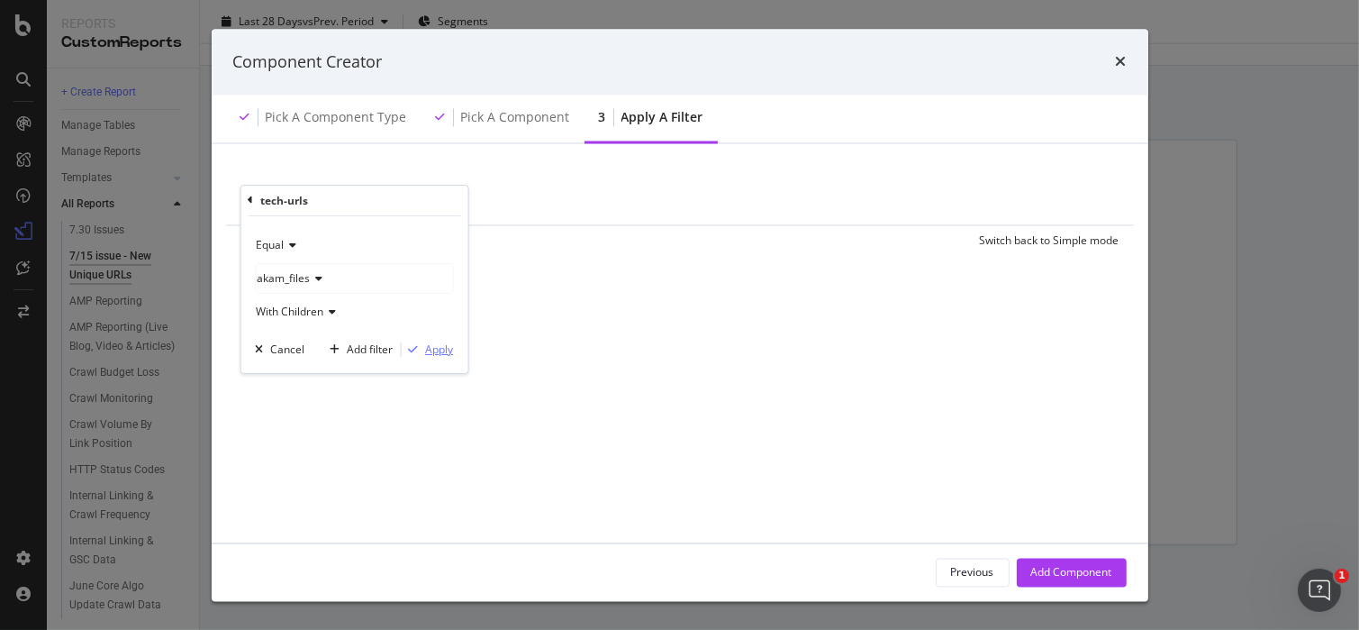
click at [422, 357] on button "Apply" at bounding box center [427, 349] width 52 height 18
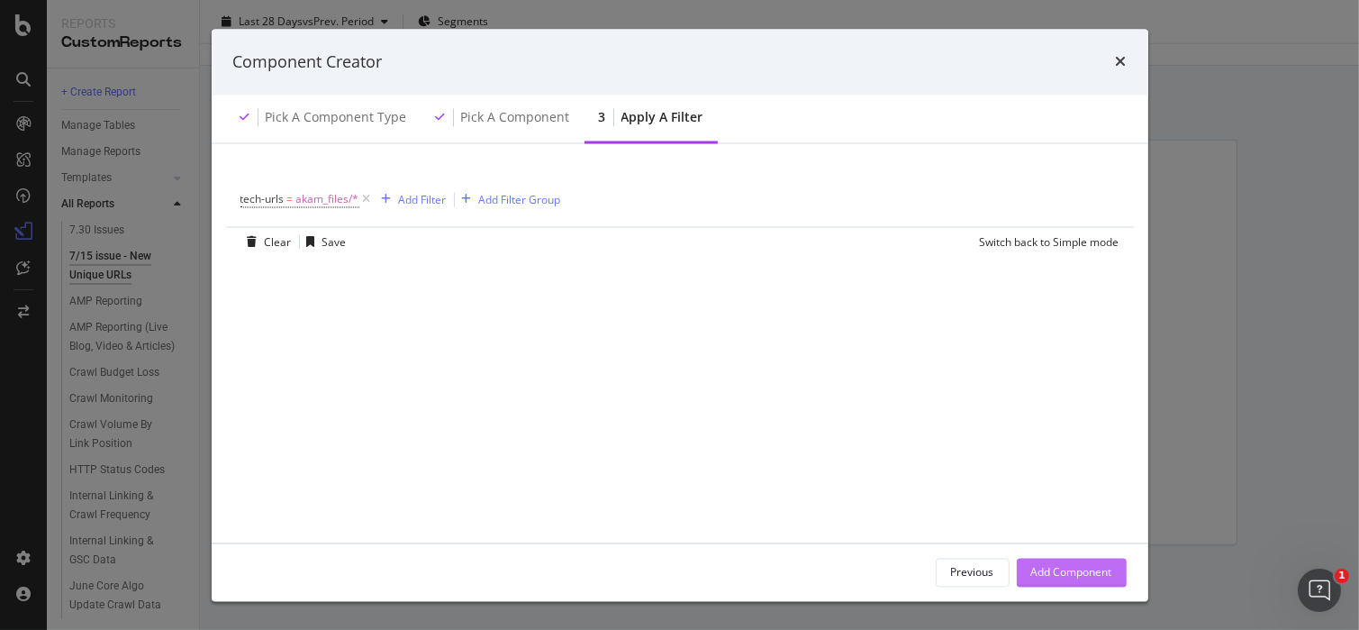
click at [1056, 564] on div "Add Component" at bounding box center [1071, 571] width 81 height 15
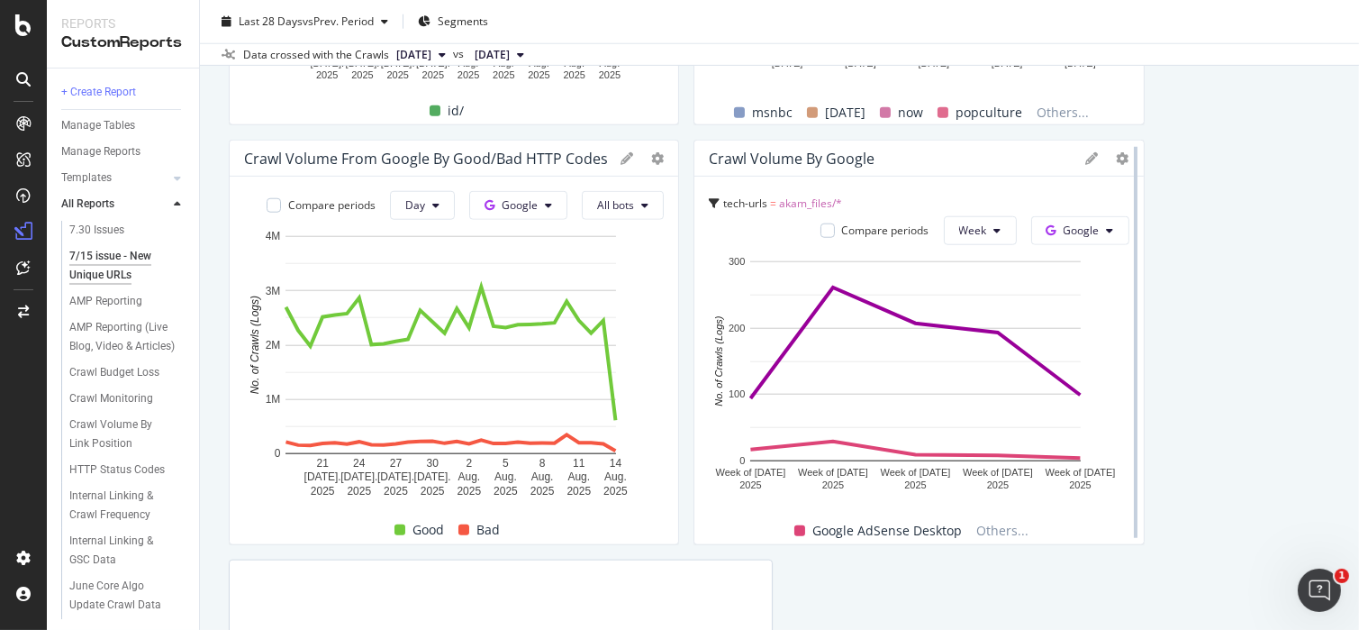
drag, startPoint x: 1216, startPoint y: 344, endPoint x: 1116, endPoint y: 334, distance: 100.5
click at [1127, 334] on div at bounding box center [1136, 342] width 18 height 405
click at [1064, 225] on span "Google" at bounding box center [1082, 229] width 36 height 15
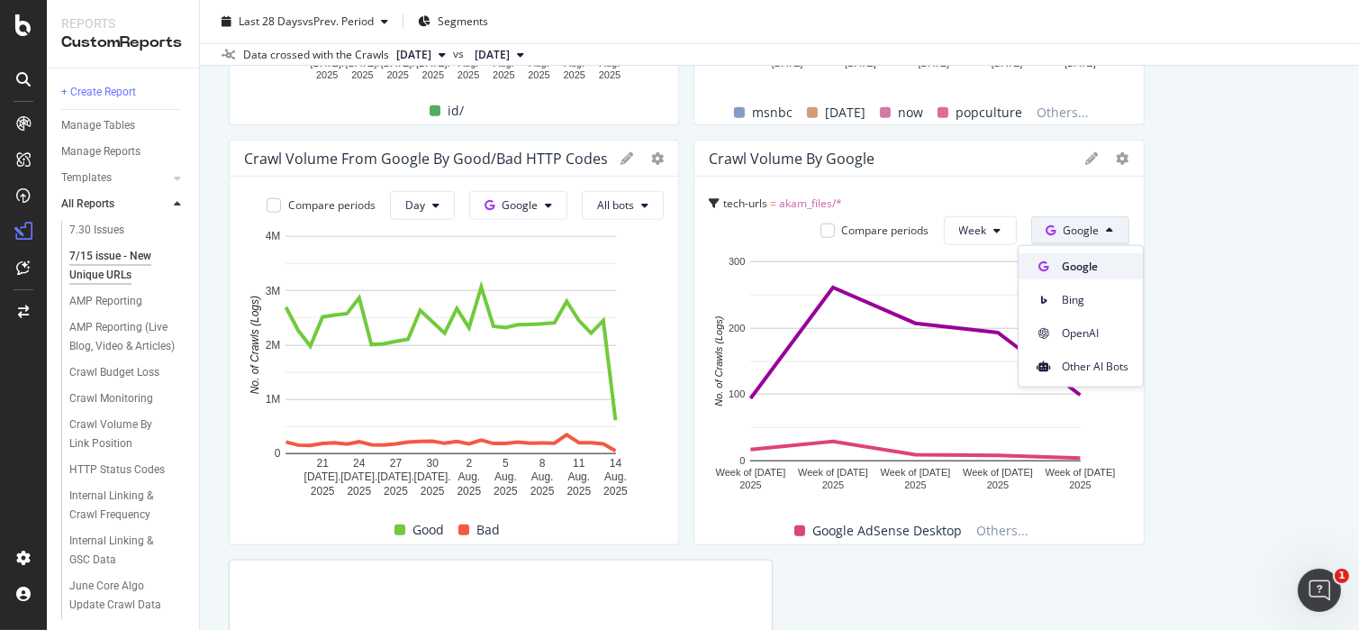
click at [1063, 272] on span "Google" at bounding box center [1095, 266] width 67 height 16
click at [1031, 226] on button "Google" at bounding box center [1080, 230] width 98 height 29
click at [1062, 259] on span "Google" at bounding box center [1095, 266] width 67 height 16
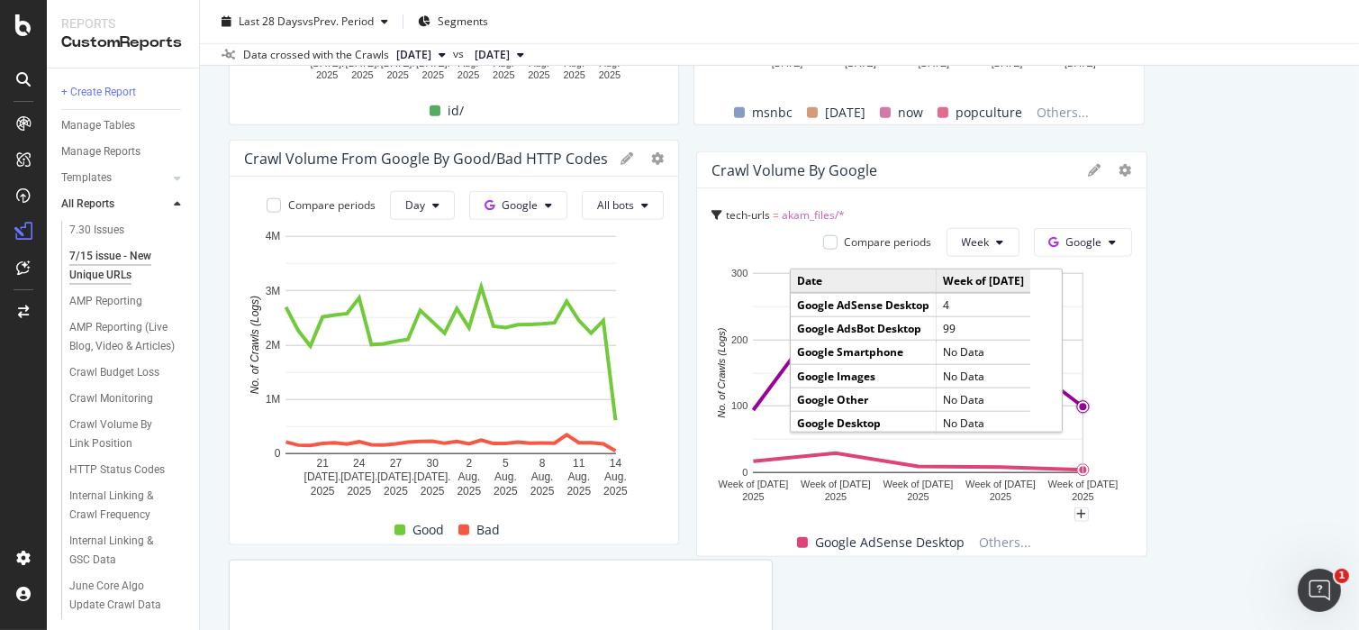
drag, startPoint x: 1075, startPoint y: 390, endPoint x: 1075, endPoint y: 399, distance: 9.1
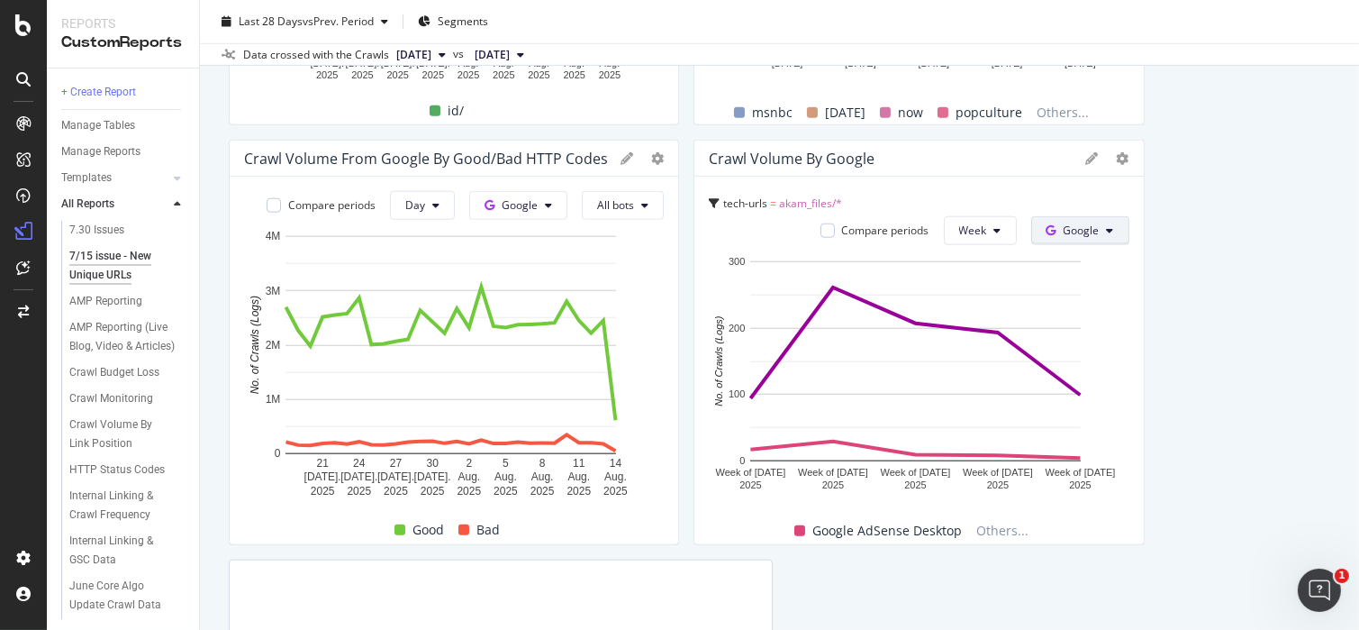
click at [1047, 234] on span at bounding box center [1055, 229] width 17 height 15
click at [1057, 305] on div "Bing" at bounding box center [1081, 299] width 124 height 26
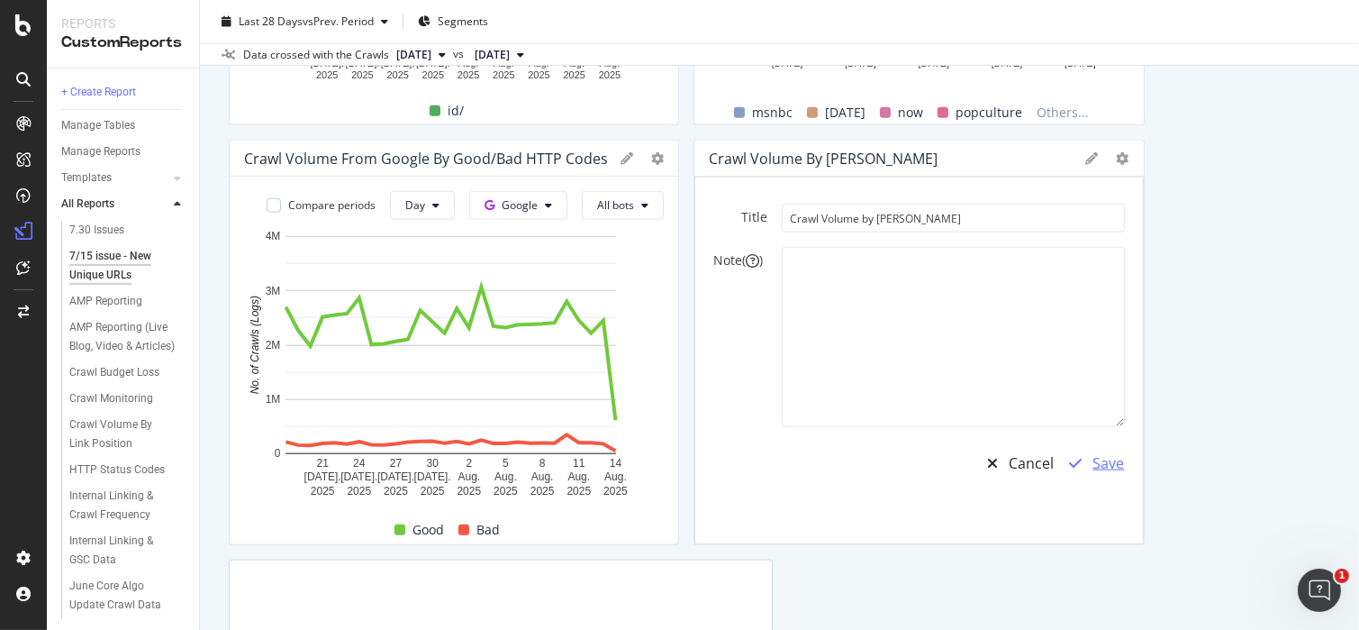
click at [1068, 463] on div "button" at bounding box center [1076, 463] width 34 height 14
click at [1011, 466] on div "Cancel" at bounding box center [1032, 463] width 45 height 21
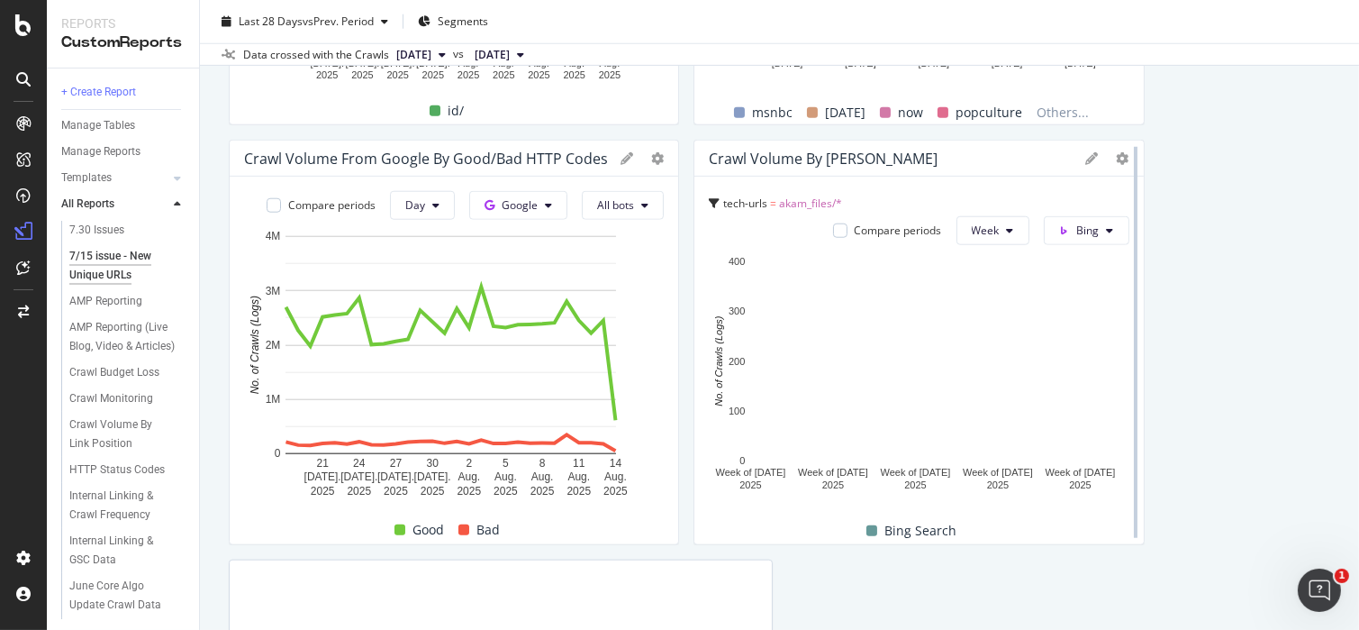
click at [1127, 155] on div at bounding box center [1136, 342] width 18 height 405
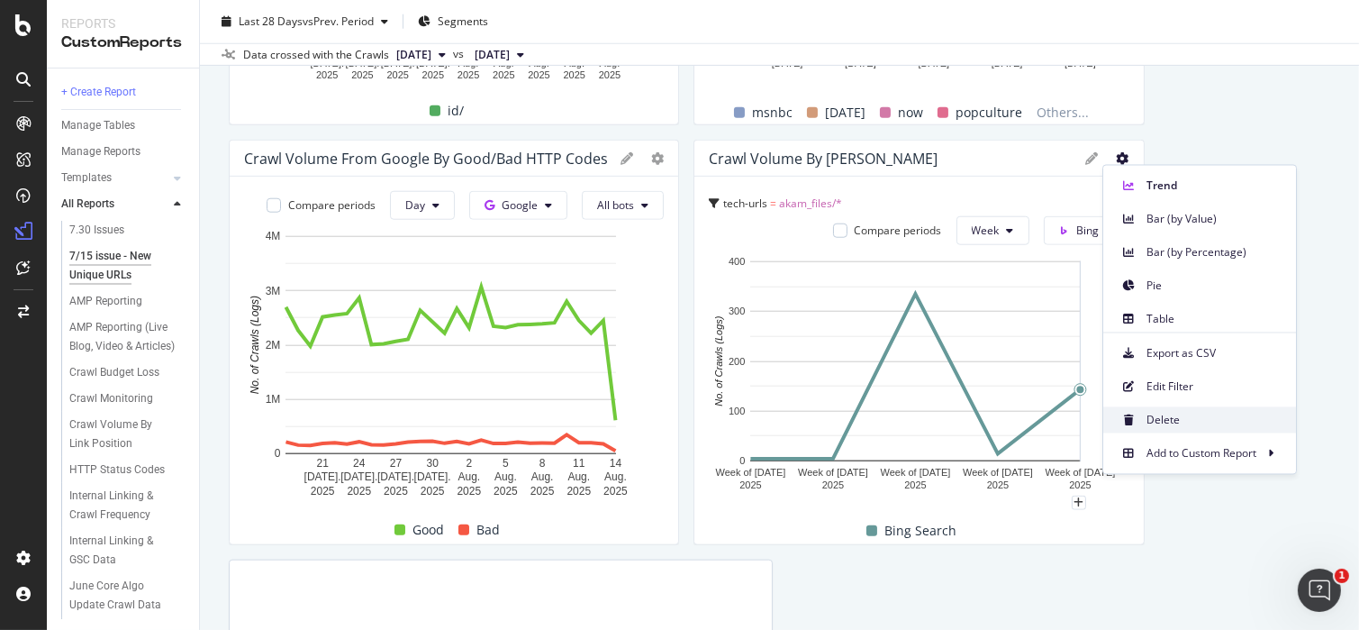
click at [1141, 425] on div "Delete" at bounding box center [1199, 420] width 193 height 26
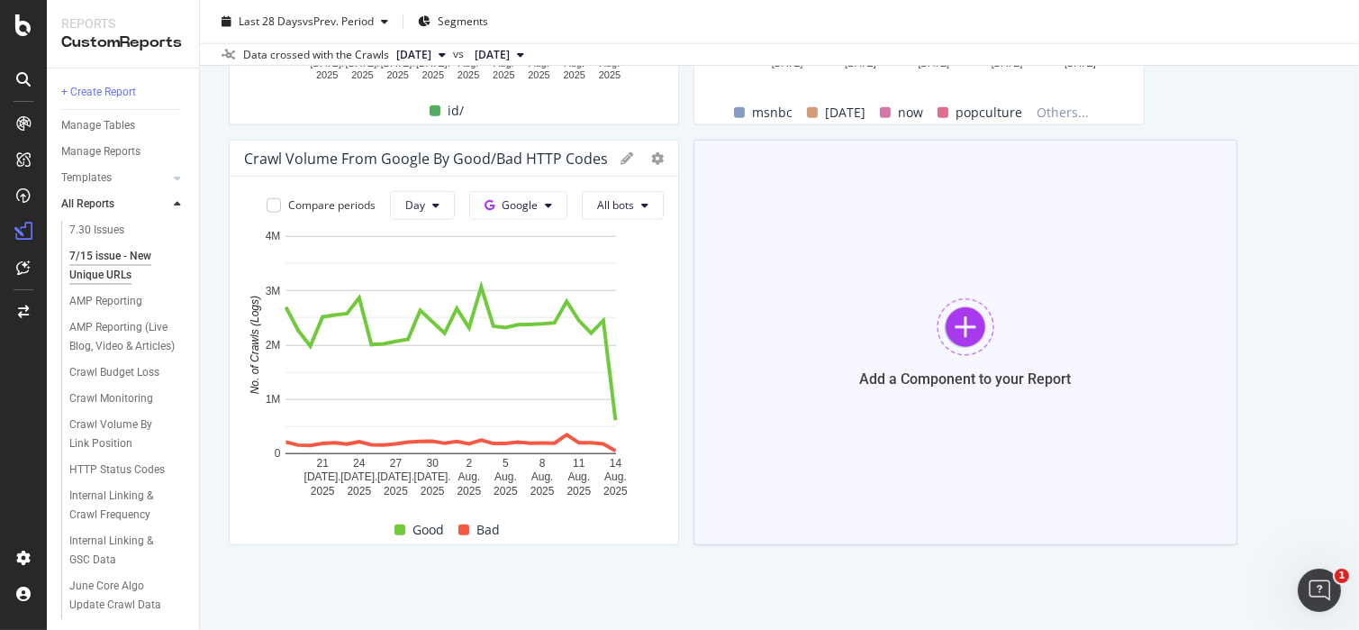
click at [937, 317] on div at bounding box center [966, 327] width 58 height 58
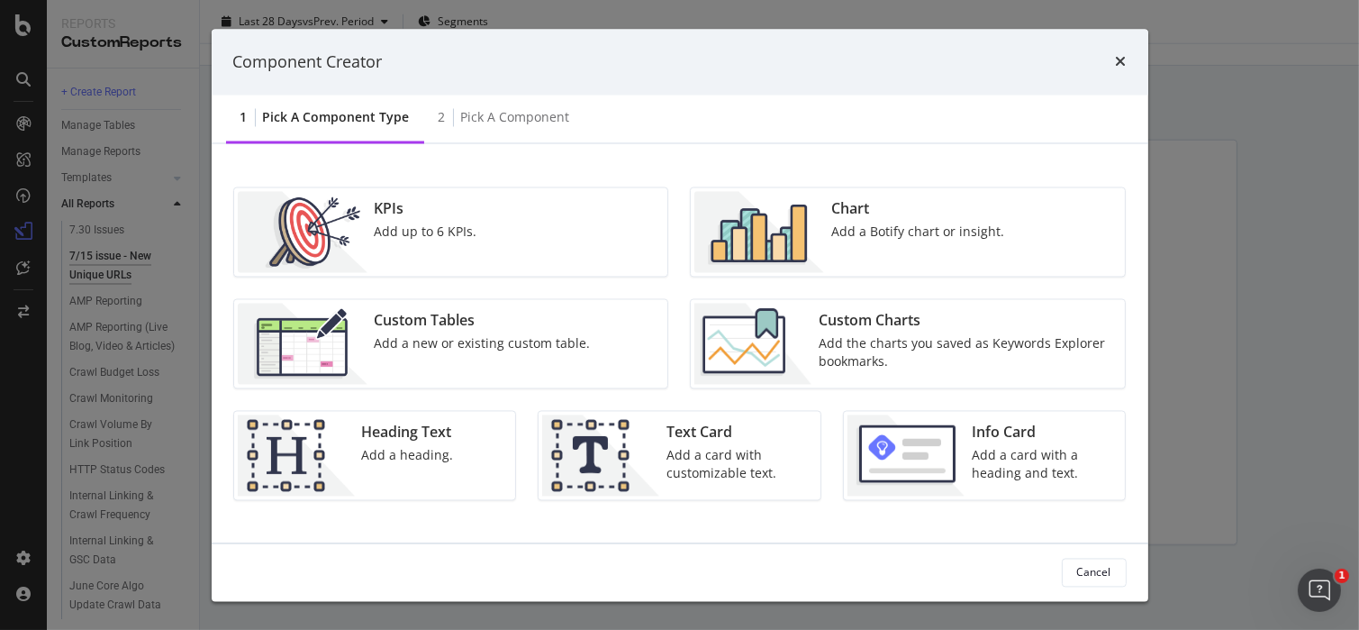
click at [830, 244] on div "Chart Add a Botify chart or insight." at bounding box center [917, 232] width 187 height 81
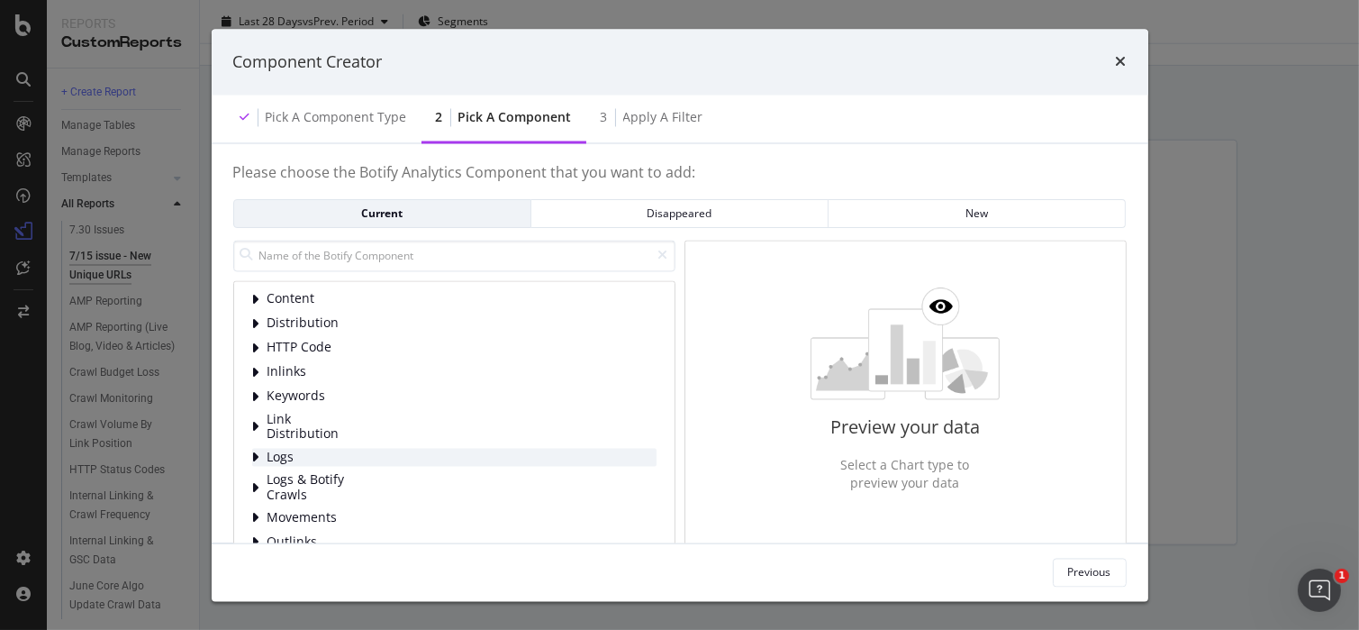
click at [287, 463] on span "Logs" at bounding box center [308, 456] width 80 height 15
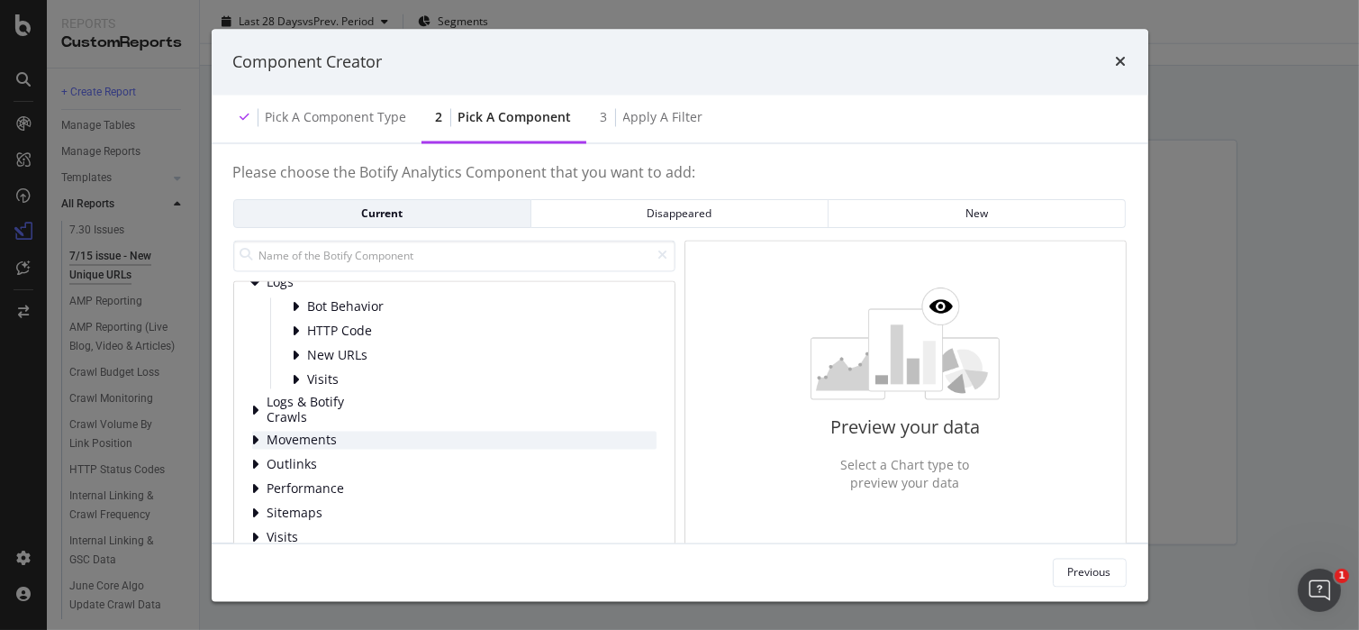
scroll to position [188, 0]
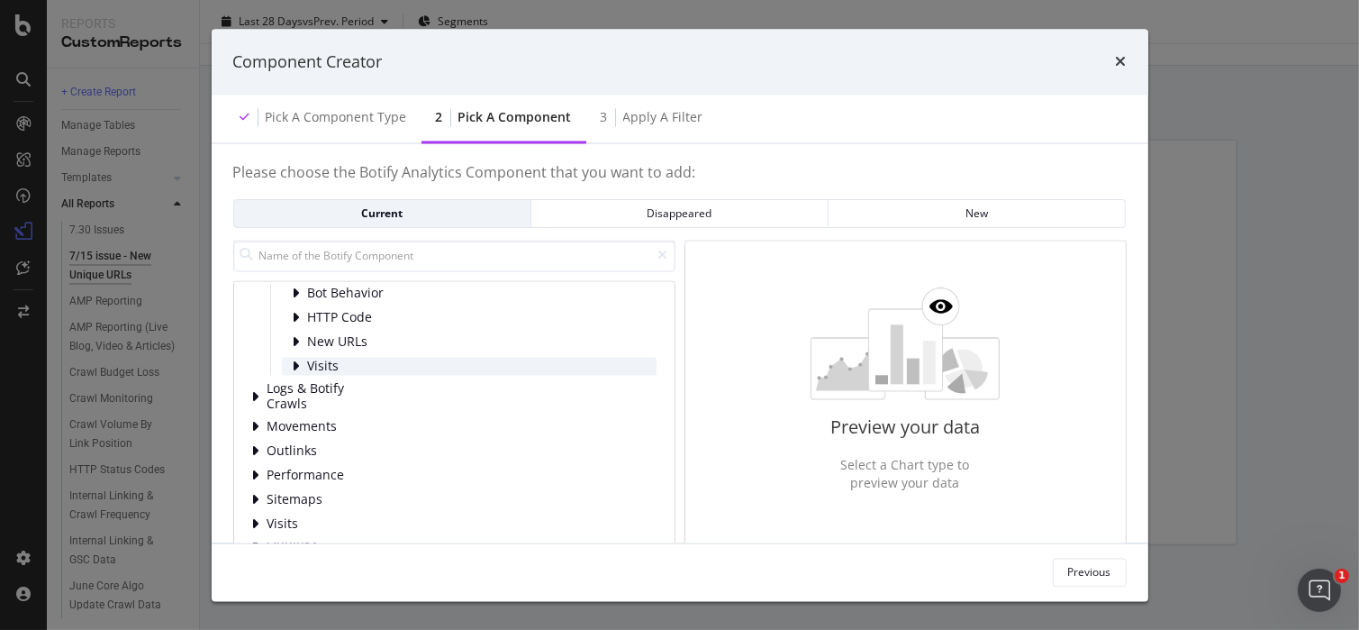
click at [370, 358] on span "Visits" at bounding box center [348, 365] width 80 height 15
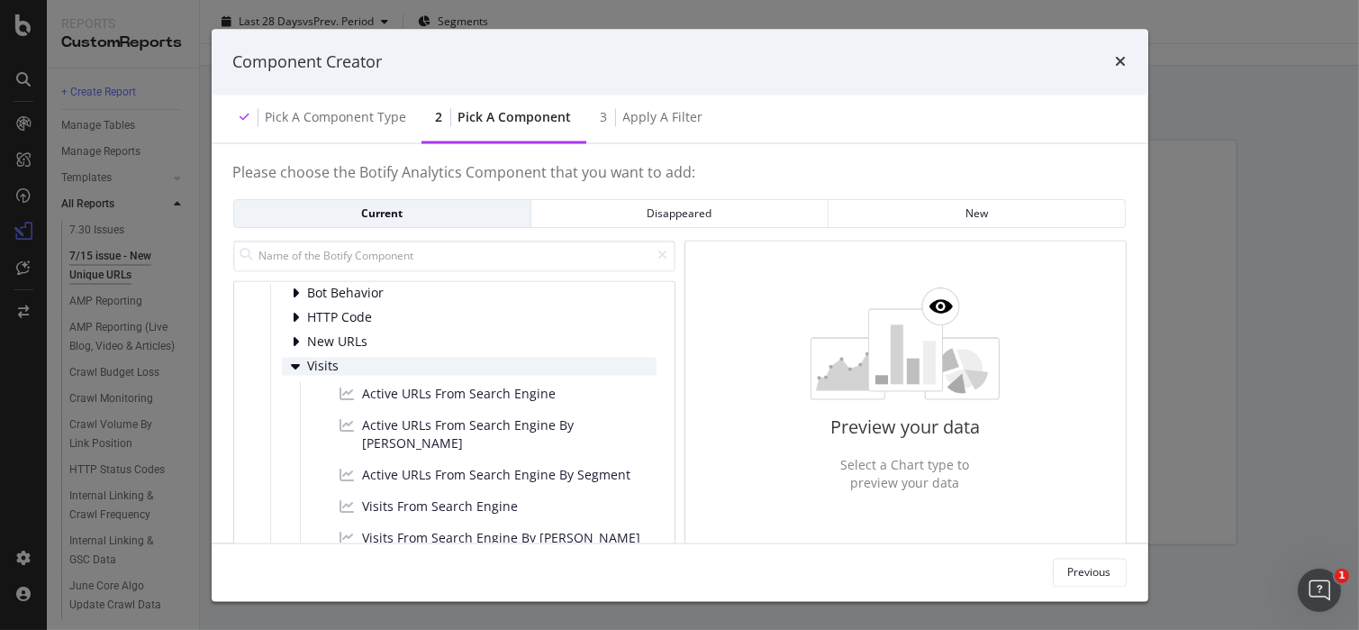
click at [370, 358] on span "Visits" at bounding box center [348, 365] width 80 height 15
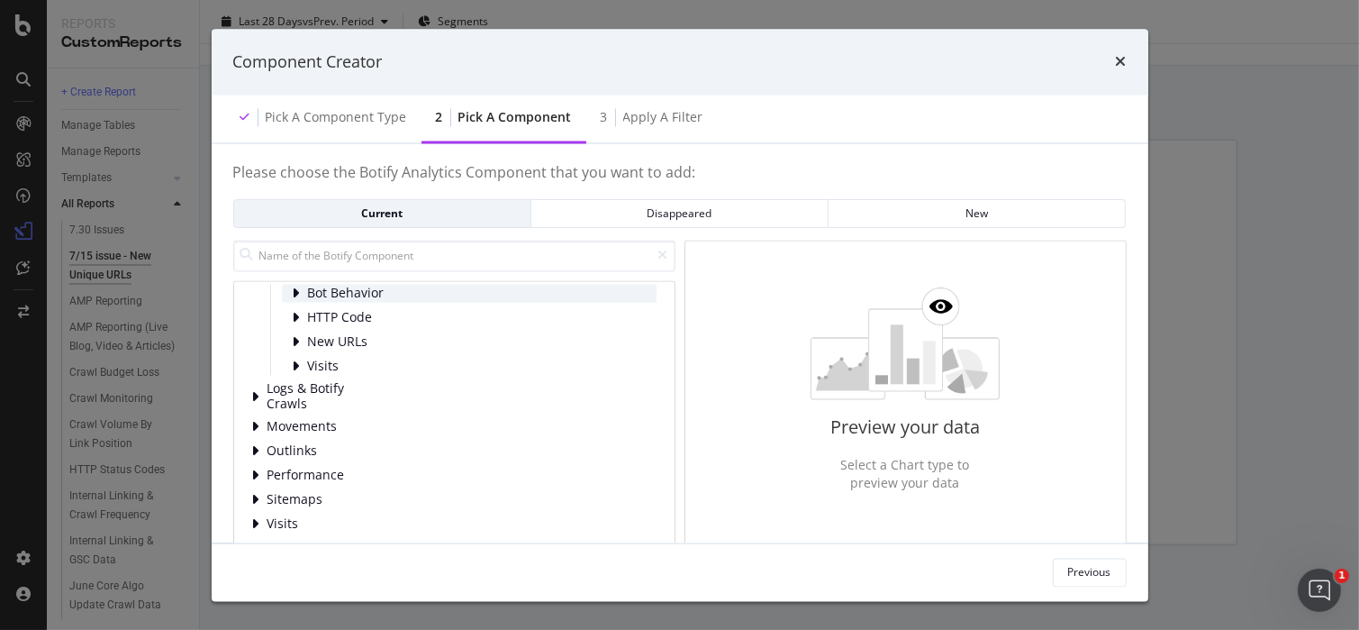
click at [359, 291] on span "Bot Behavior" at bounding box center [348, 293] width 80 height 15
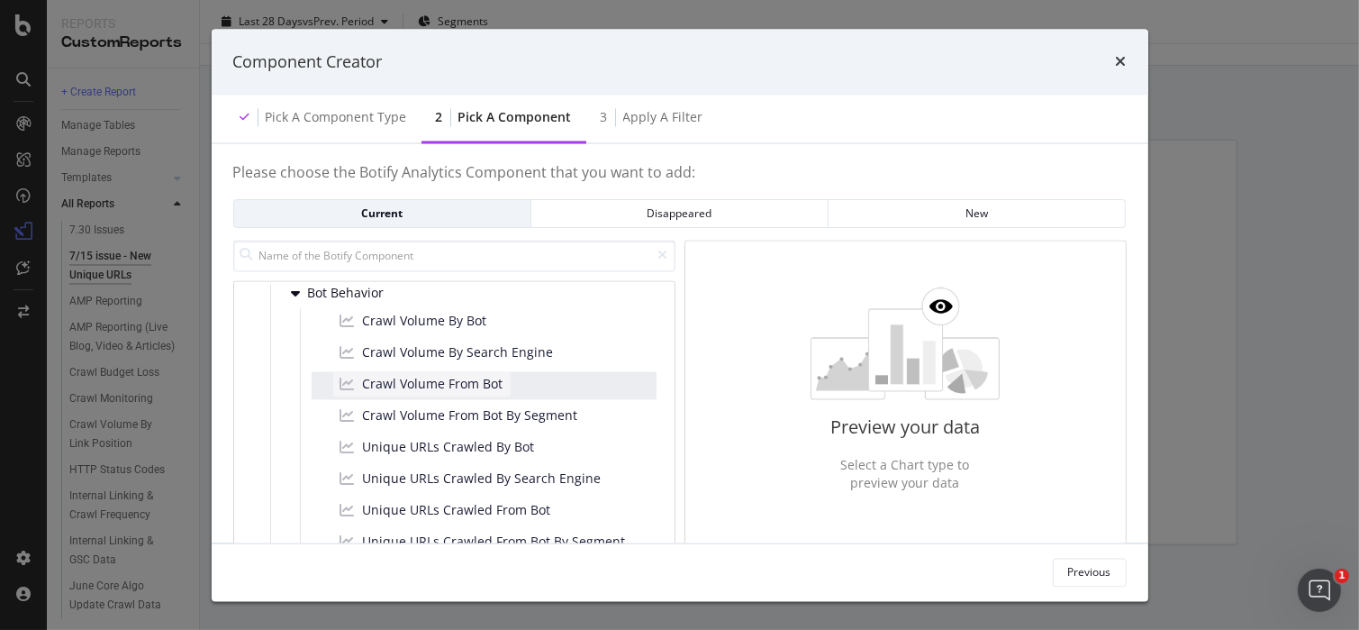
click at [492, 389] on span "Crawl Volume From Bot" at bounding box center [433, 385] width 141 height 18
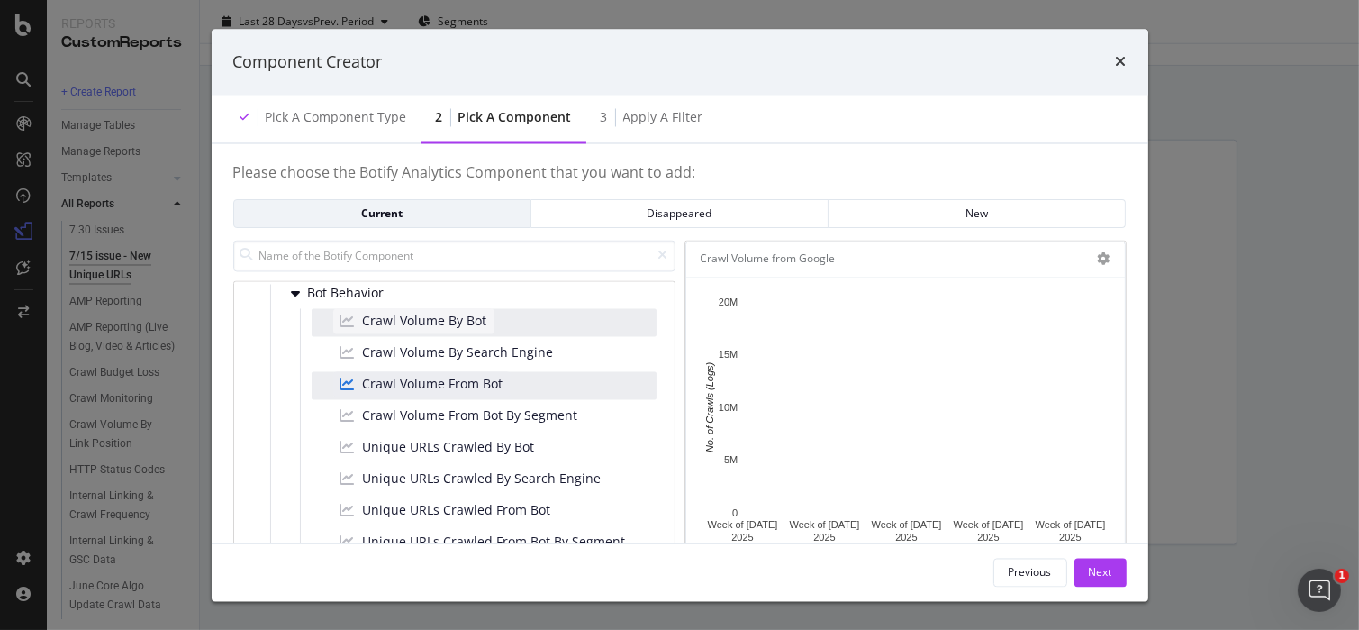
click at [376, 325] on span "Crawl Volume By Bot" at bounding box center [425, 322] width 124 height 18
click at [1103, 250] on div "modal" at bounding box center [1104, 259] width 13 height 18
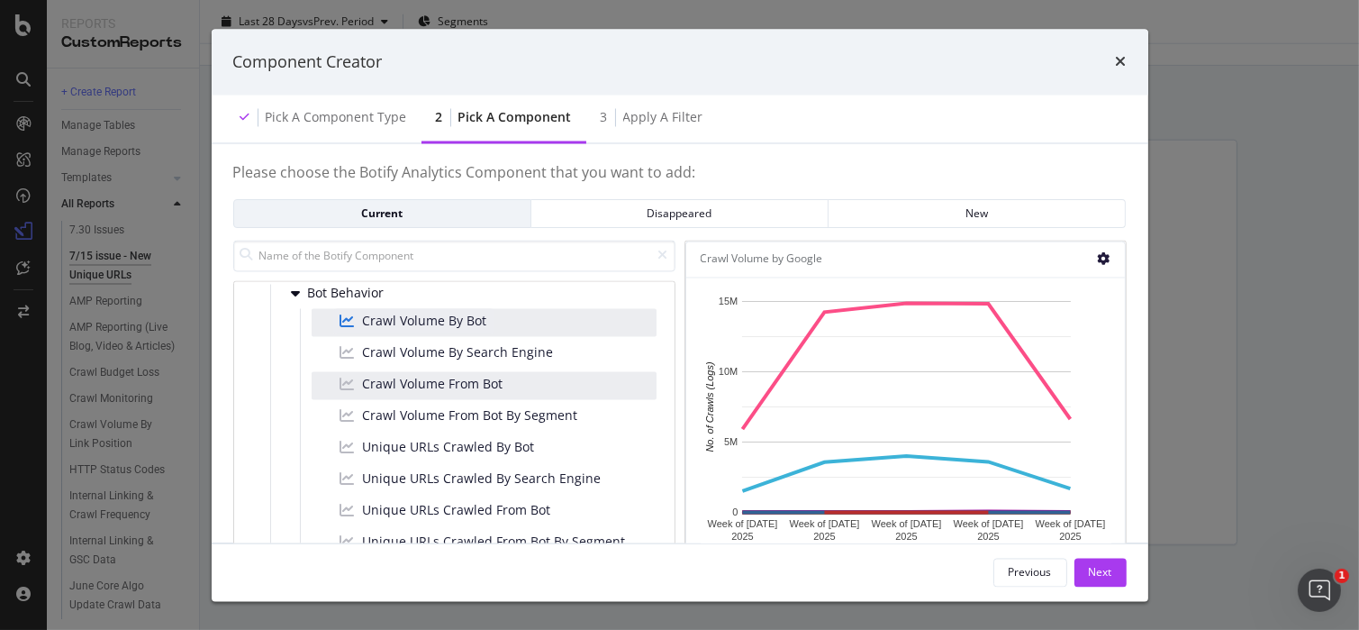
click at [1103, 259] on icon "modal" at bounding box center [1104, 259] width 13 height 13
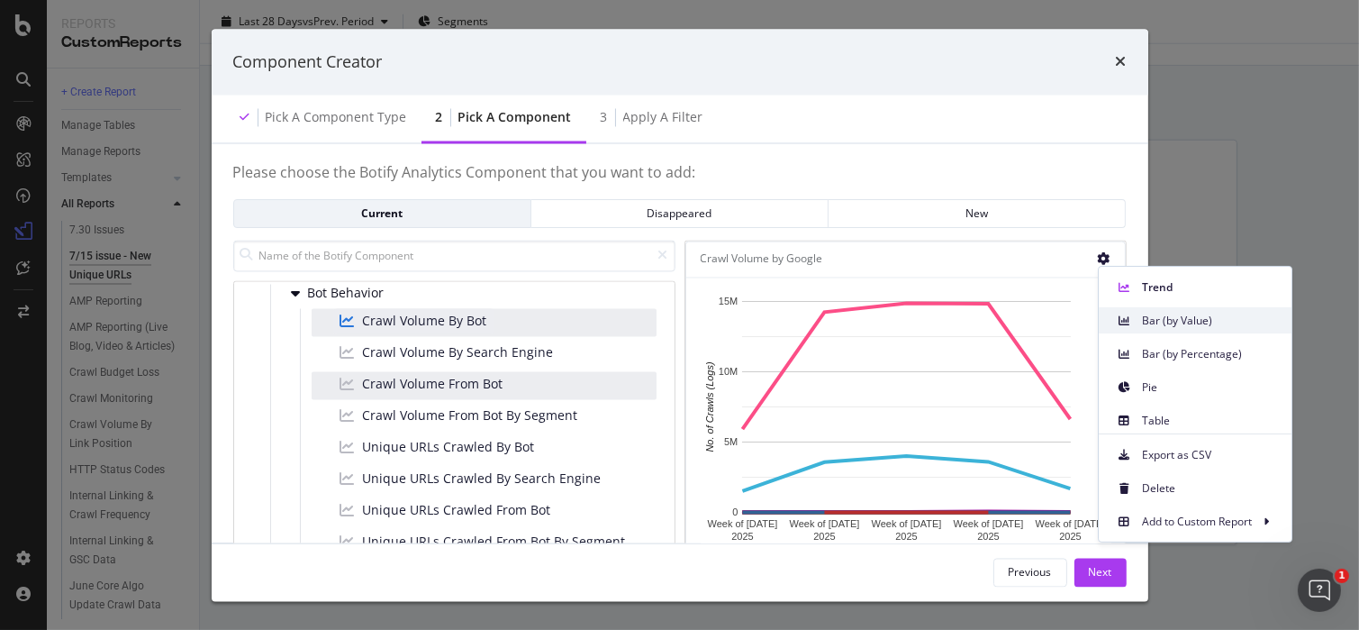
click at [1125, 317] on icon at bounding box center [1124, 320] width 11 height 11
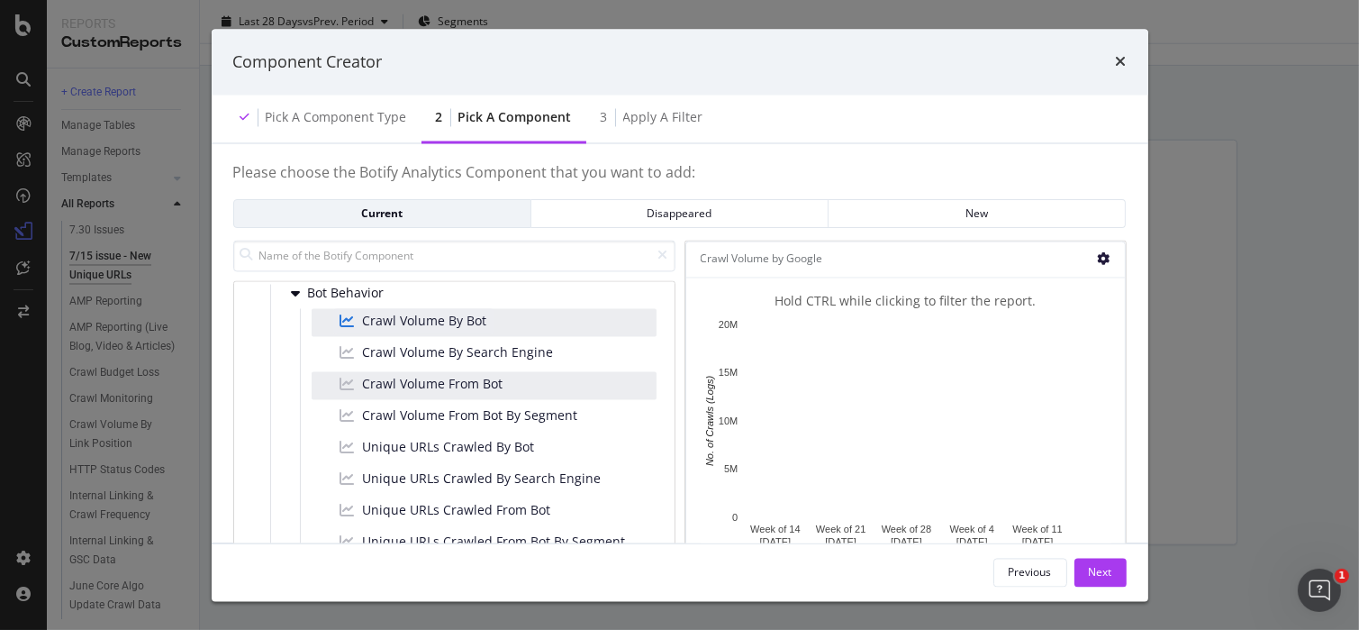
scroll to position [103, 0]
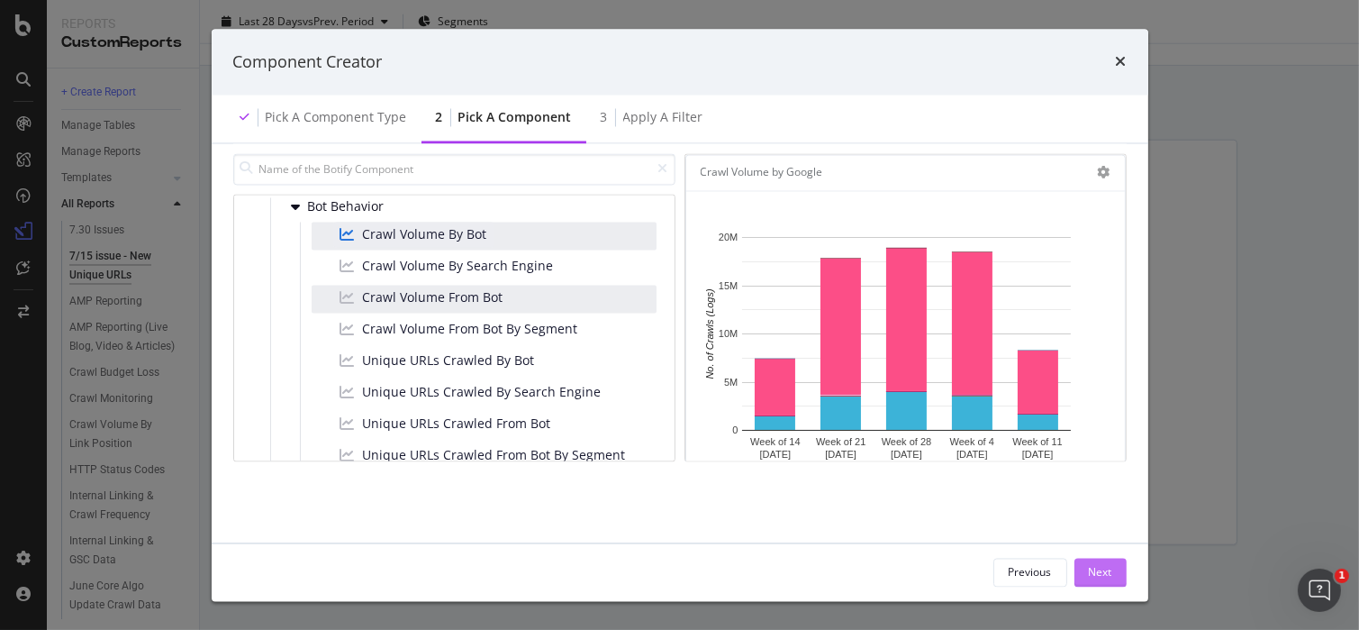
click at [1103, 569] on div "Next" at bounding box center [1100, 571] width 23 height 15
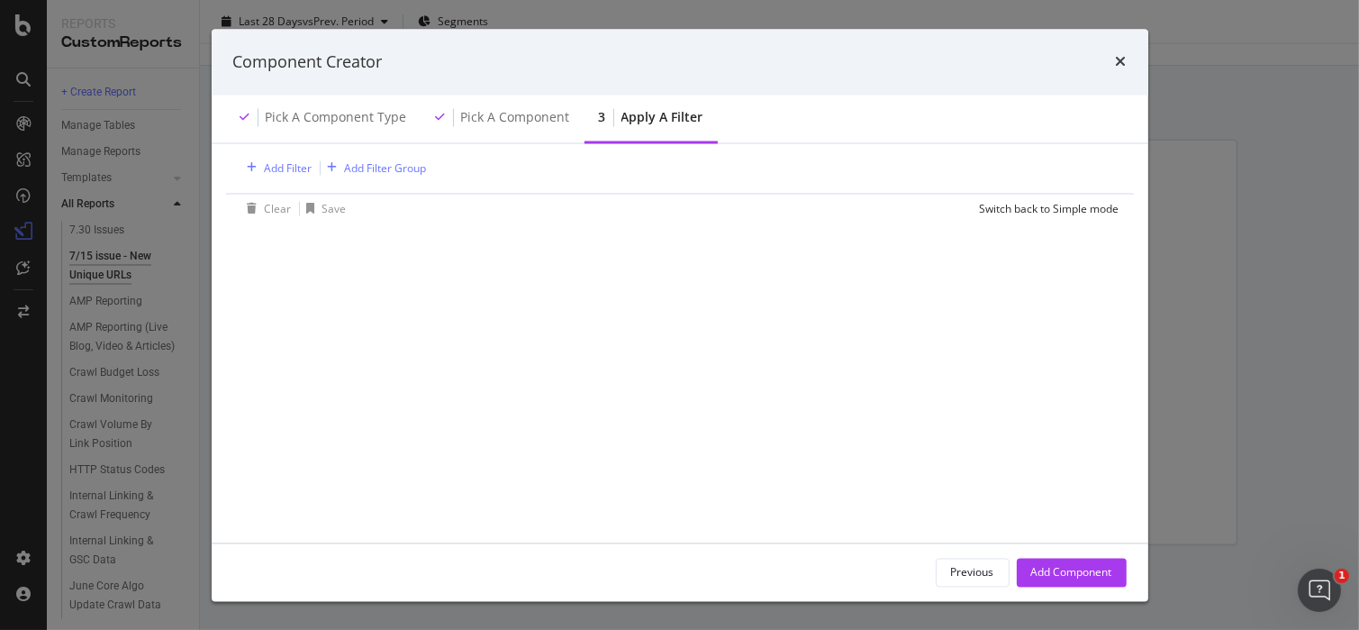
scroll to position [0, 0]
click at [282, 197] on div "Add Filter" at bounding box center [289, 199] width 48 height 15
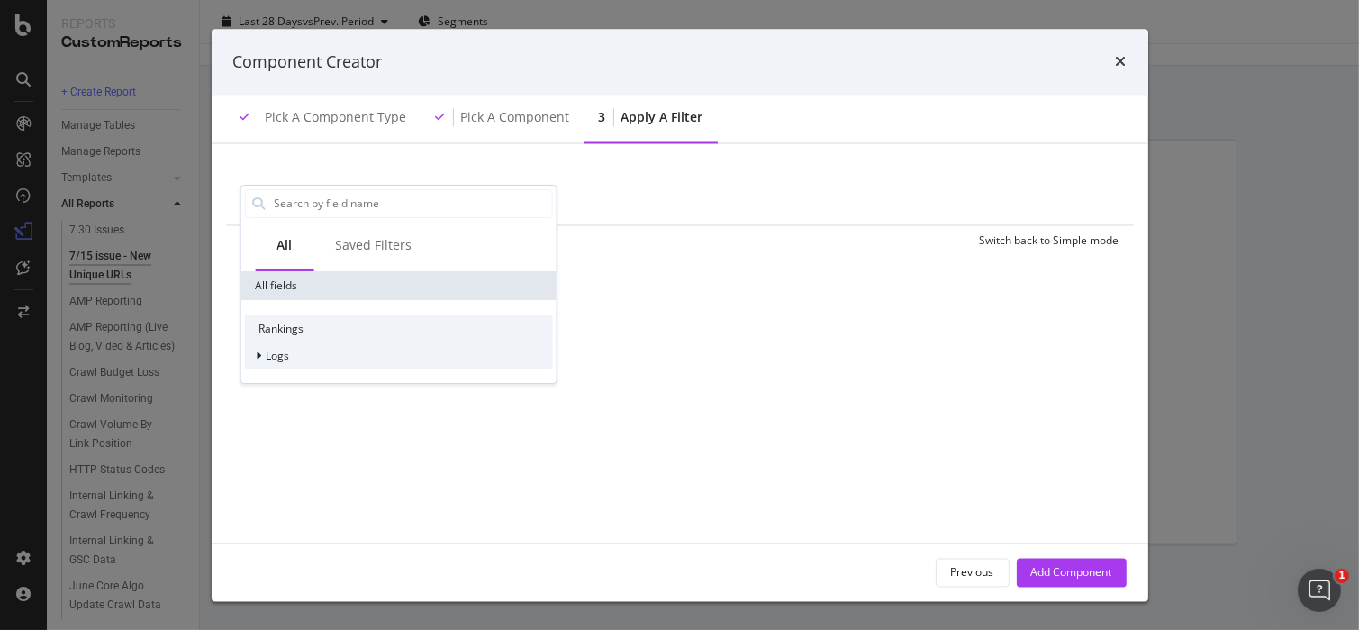
click at [304, 362] on div "Logs" at bounding box center [398, 355] width 308 height 25
click at [329, 382] on div "Segments" at bounding box center [398, 380] width 308 height 25
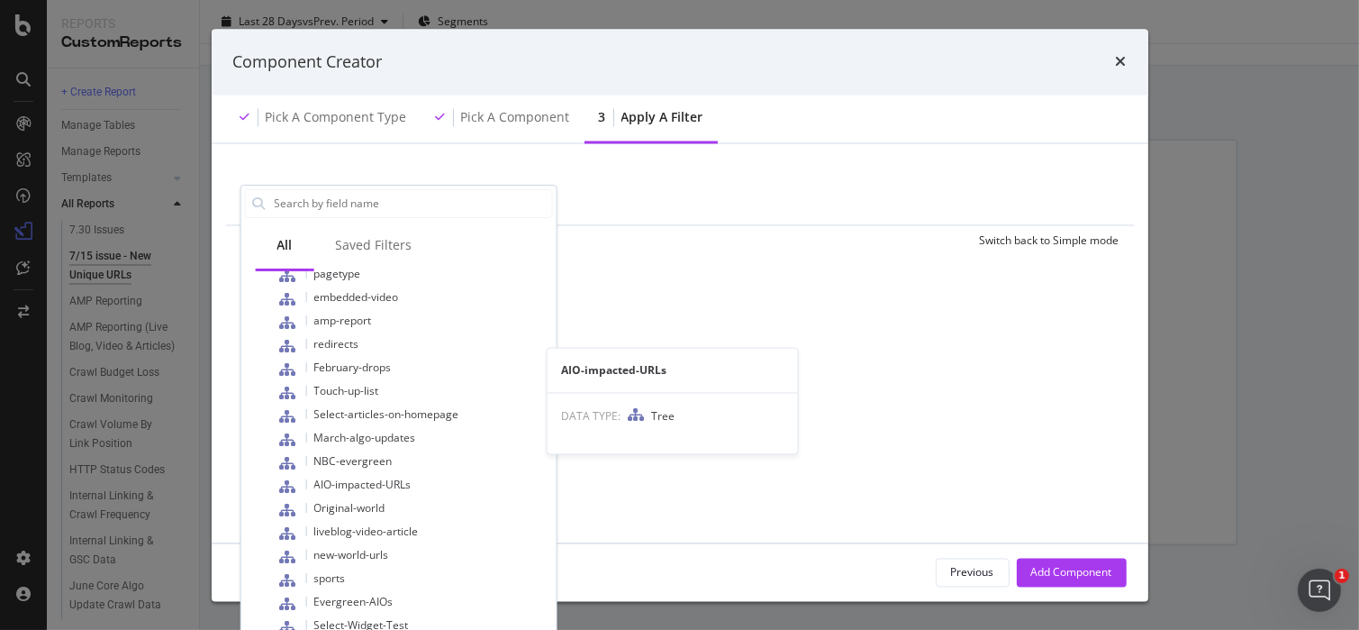
scroll to position [667, 0]
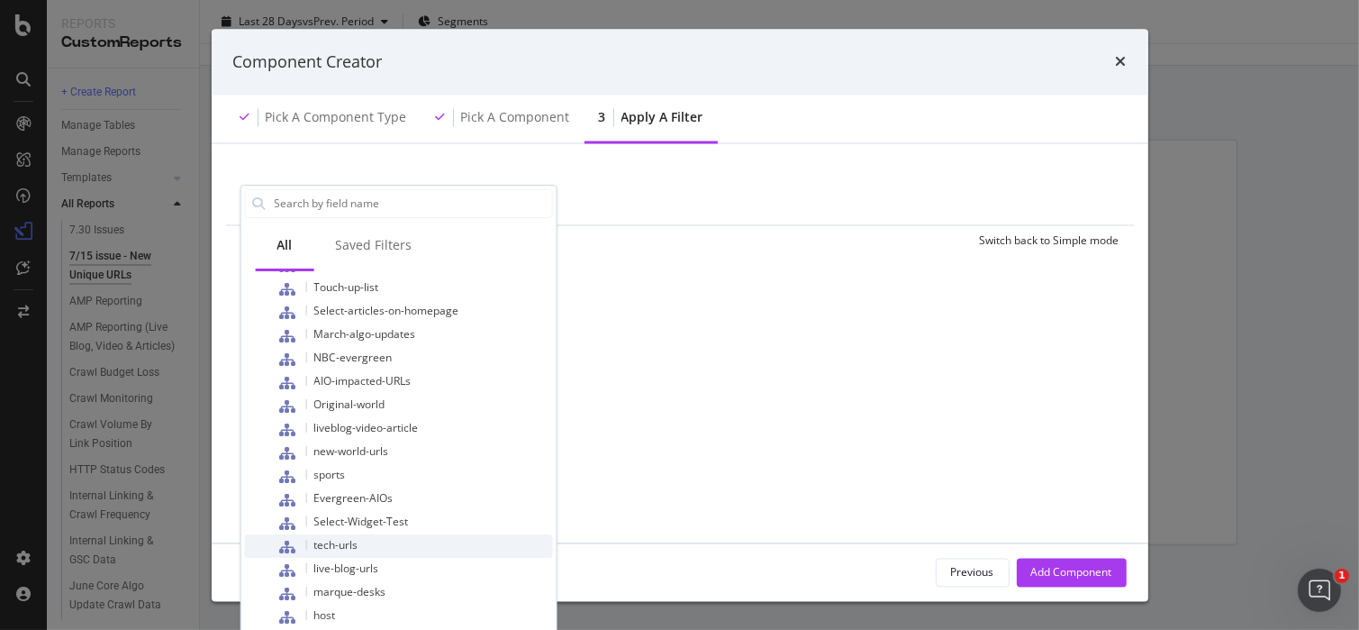
click at [419, 539] on div "tech-urls" at bounding box center [415, 545] width 276 height 23
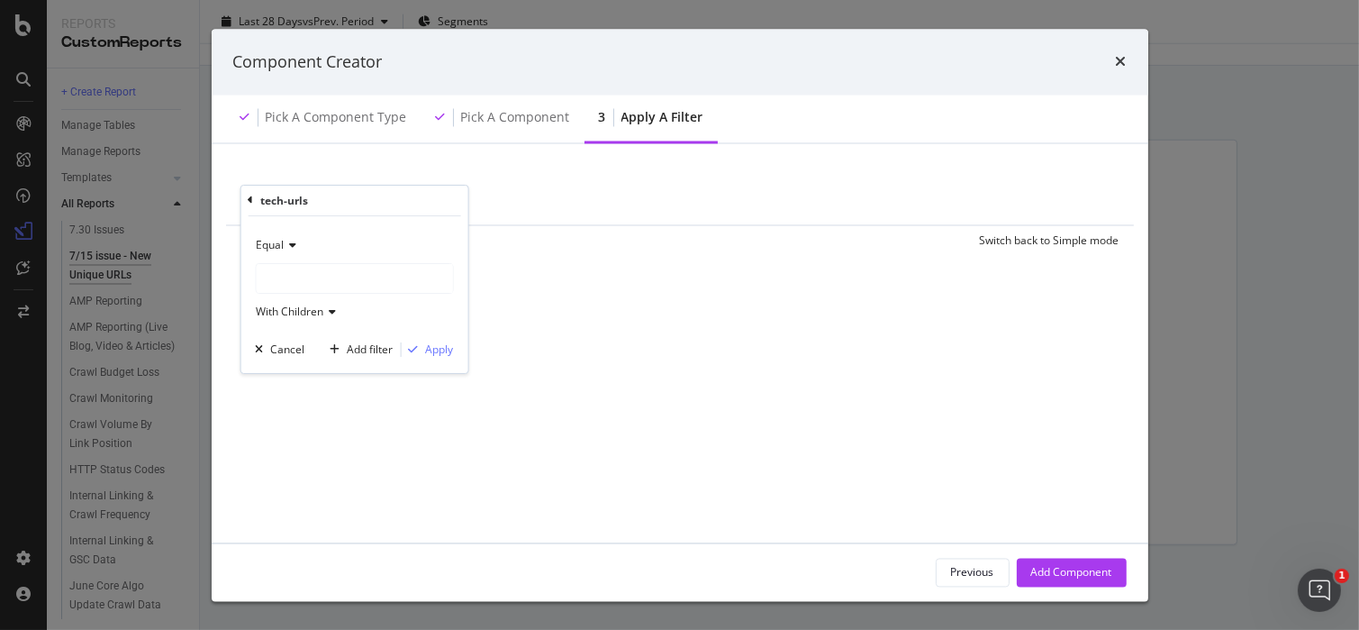
click at [322, 266] on div "modal" at bounding box center [354, 278] width 196 height 29
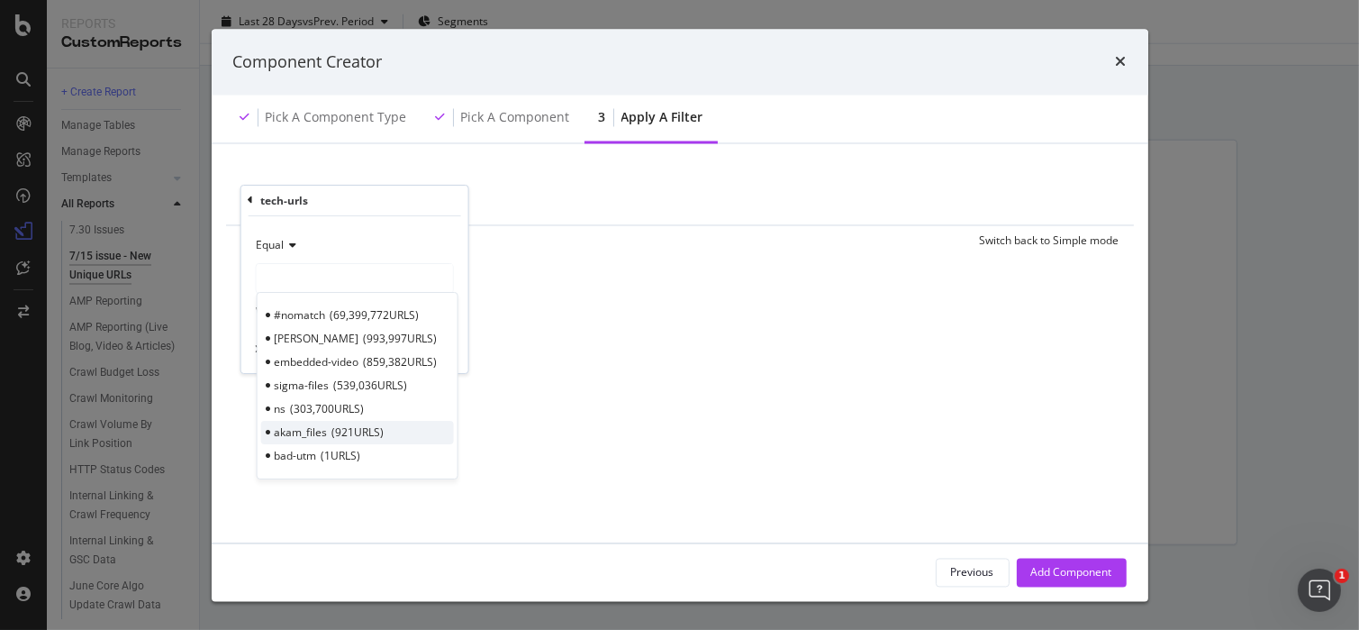
click at [363, 431] on span "921 URLS" at bounding box center [357, 431] width 52 height 15
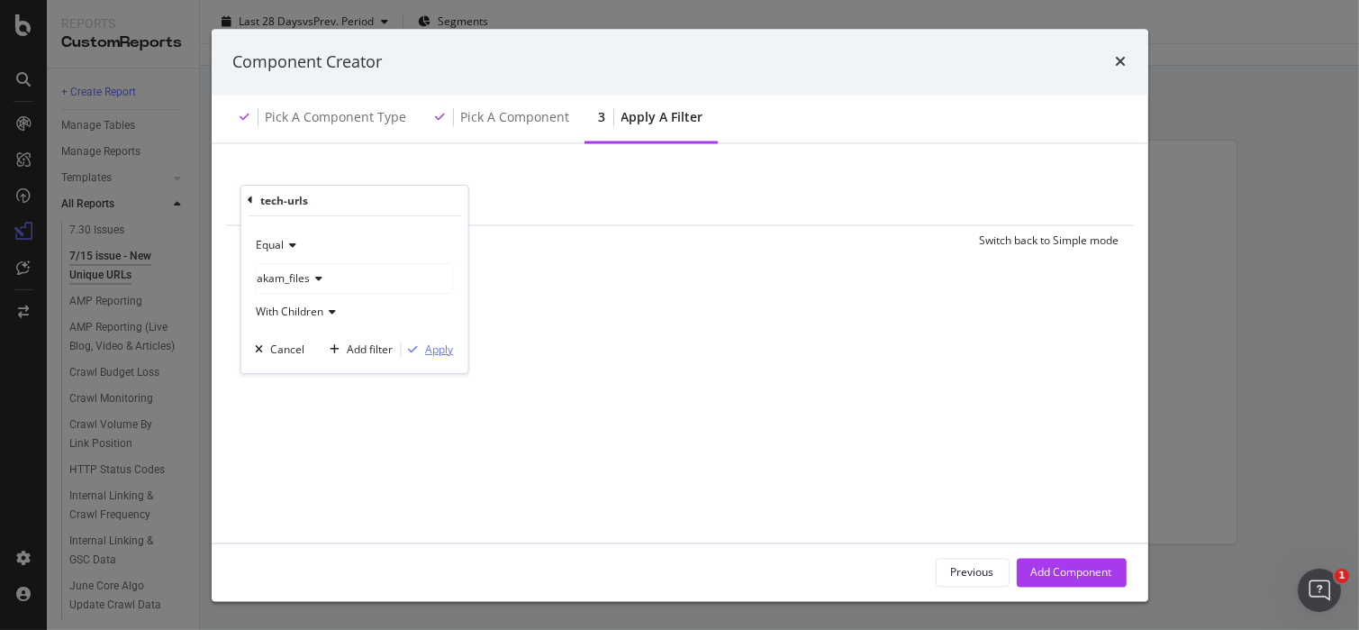
click at [445, 355] on div "Apply" at bounding box center [439, 348] width 28 height 15
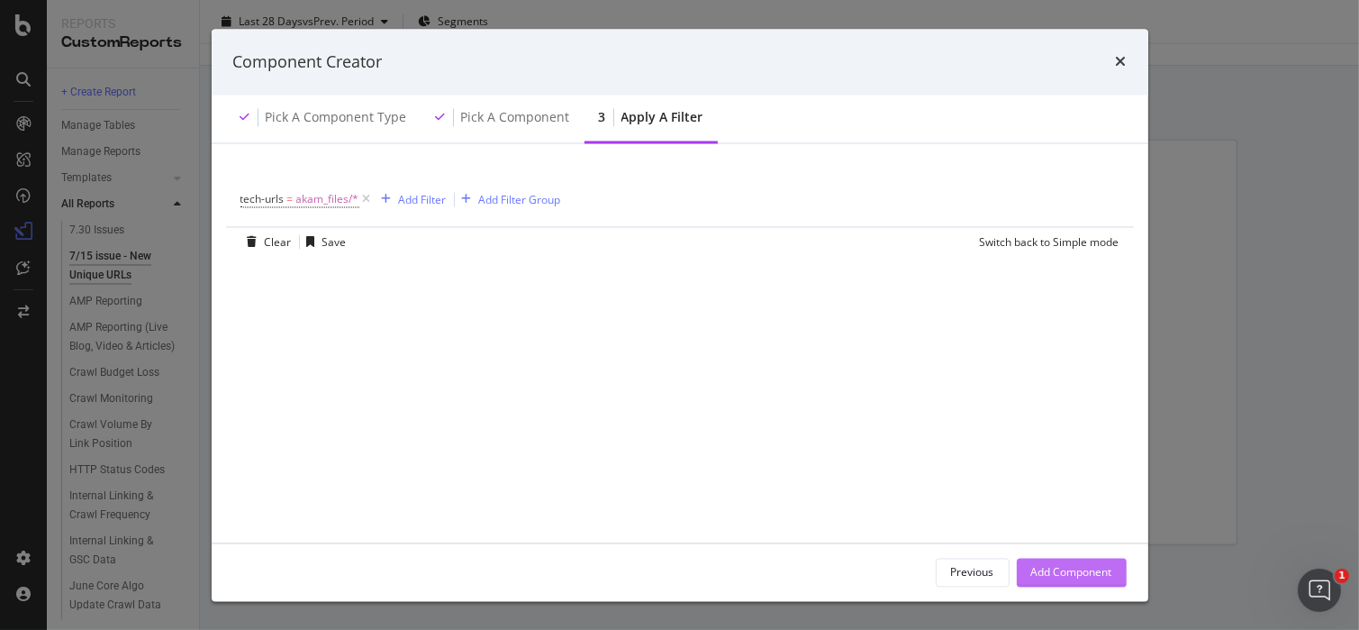
click at [1091, 574] on div "Add Component" at bounding box center [1071, 571] width 81 height 15
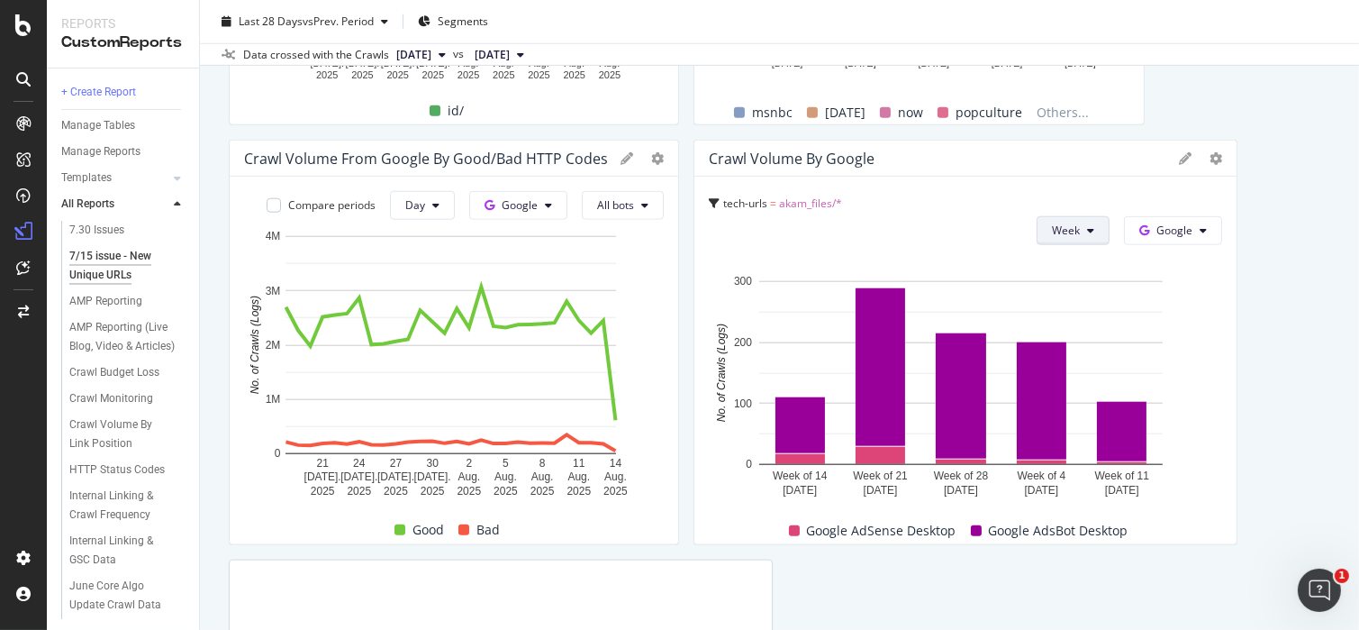
click at [1069, 236] on button "Week" at bounding box center [1073, 230] width 73 height 29
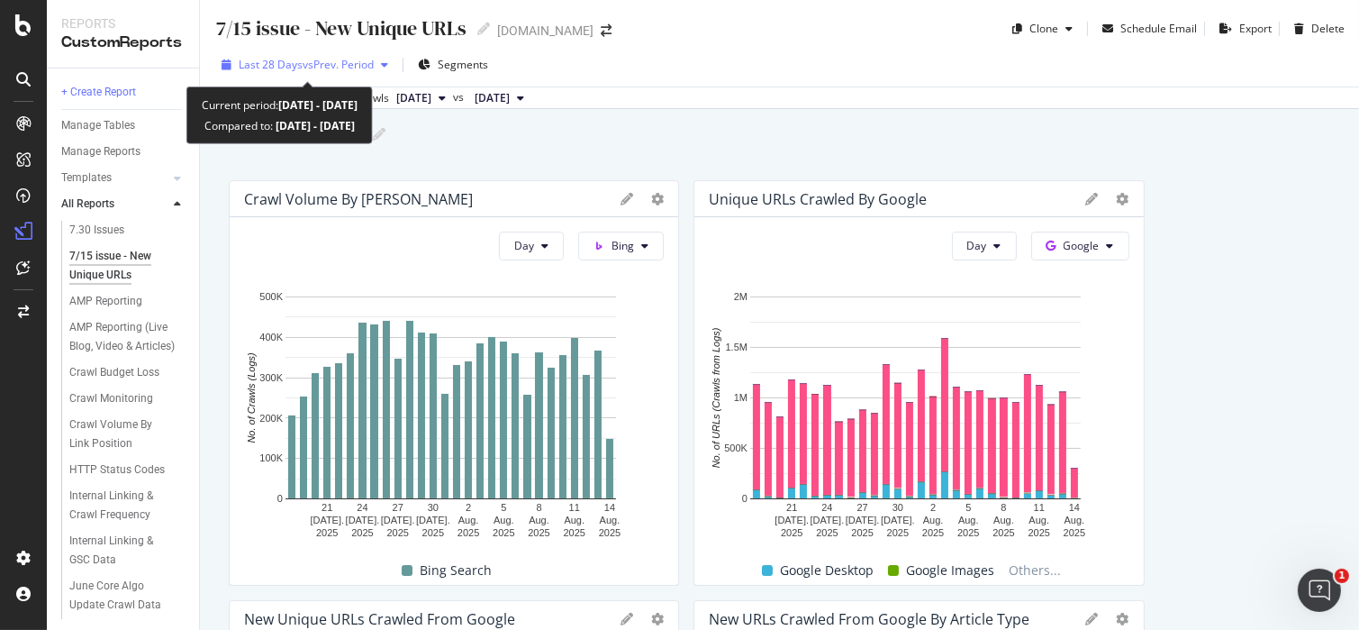
click at [329, 63] on span "vs Prev. Period" at bounding box center [338, 64] width 71 height 15
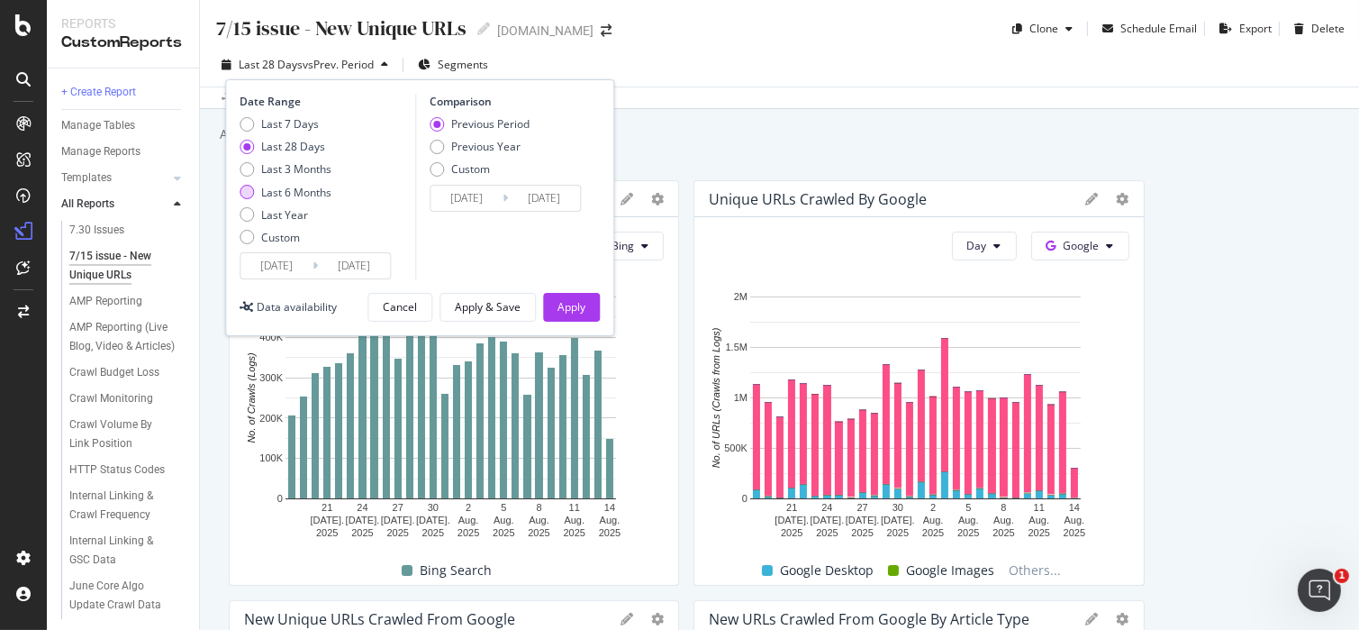
click at [247, 190] on div "Last 6 Months" at bounding box center [247, 192] width 14 height 14
type input "2025/02/15"
type input "2024/08/17"
type input "2025/02/14"
click at [592, 309] on button "Apply" at bounding box center [571, 307] width 57 height 29
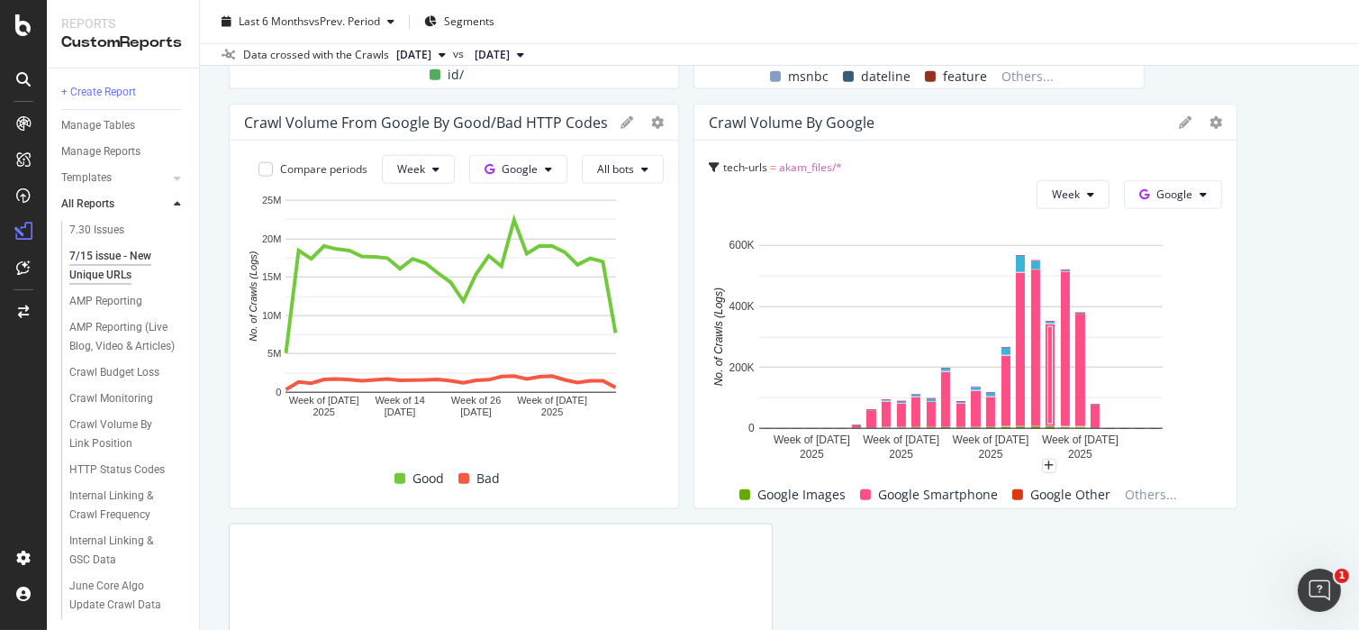
scroll to position [2252, 0]
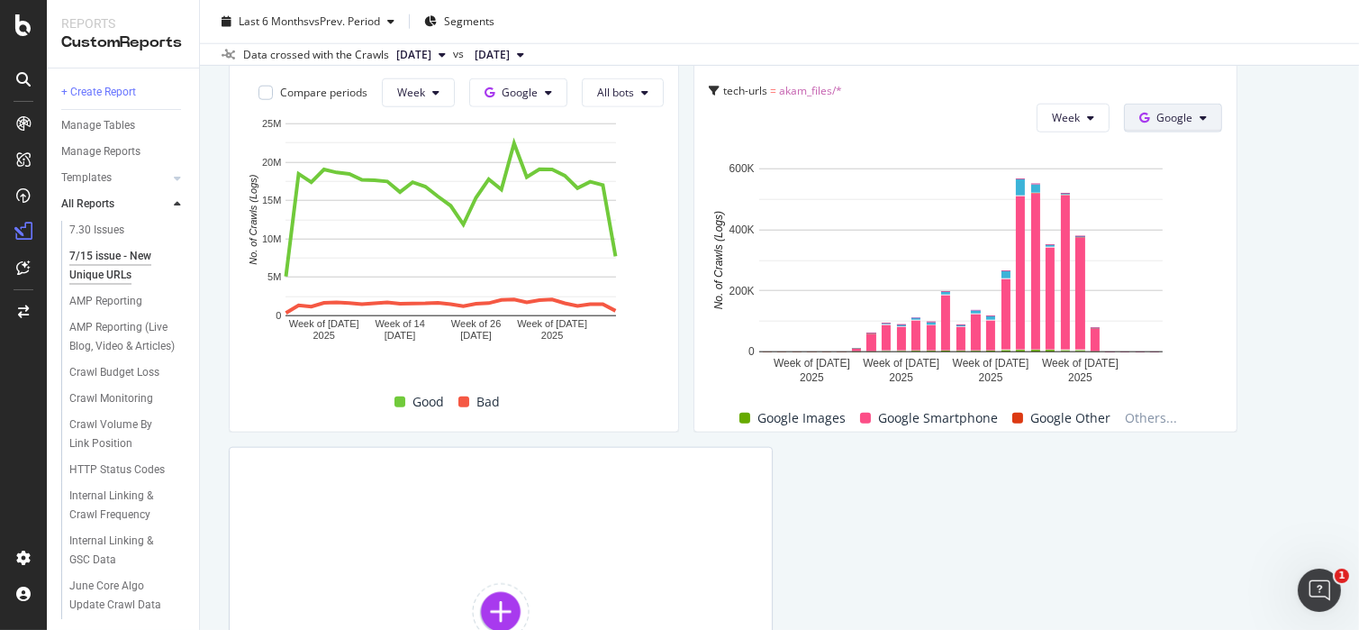
click at [1138, 105] on button "Google" at bounding box center [1173, 118] width 98 height 29
click at [1142, 191] on span at bounding box center [1136, 187] width 22 height 22
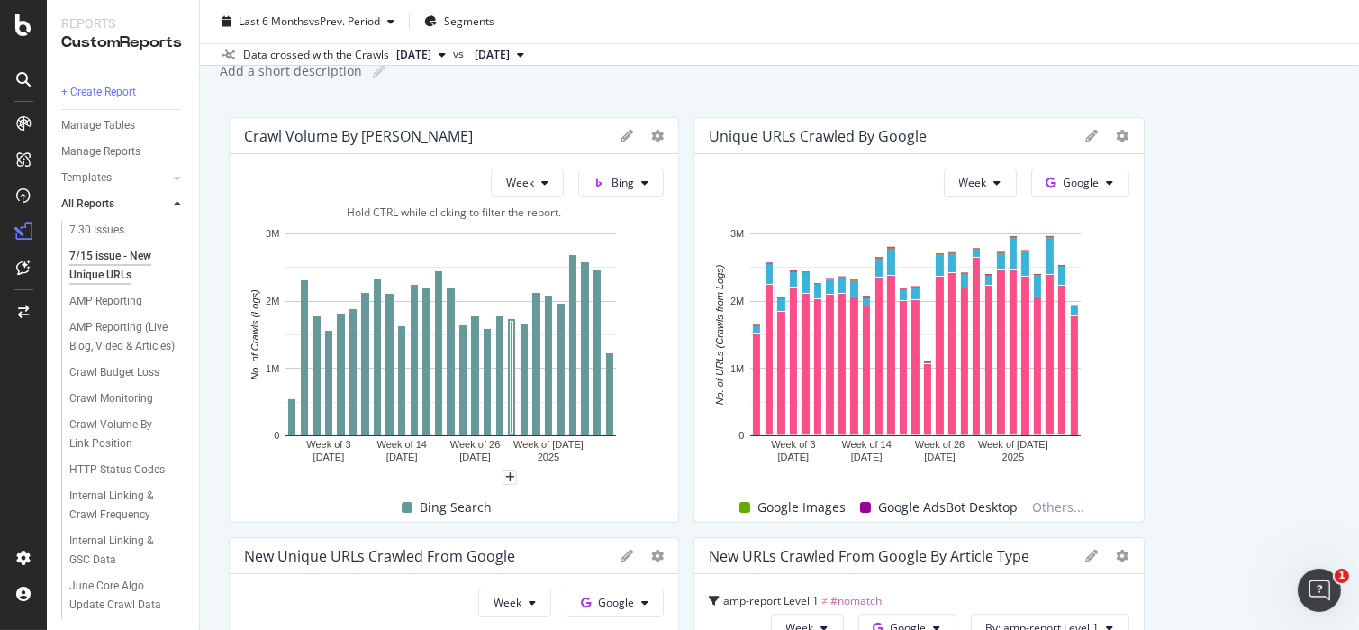
scroll to position [0, 0]
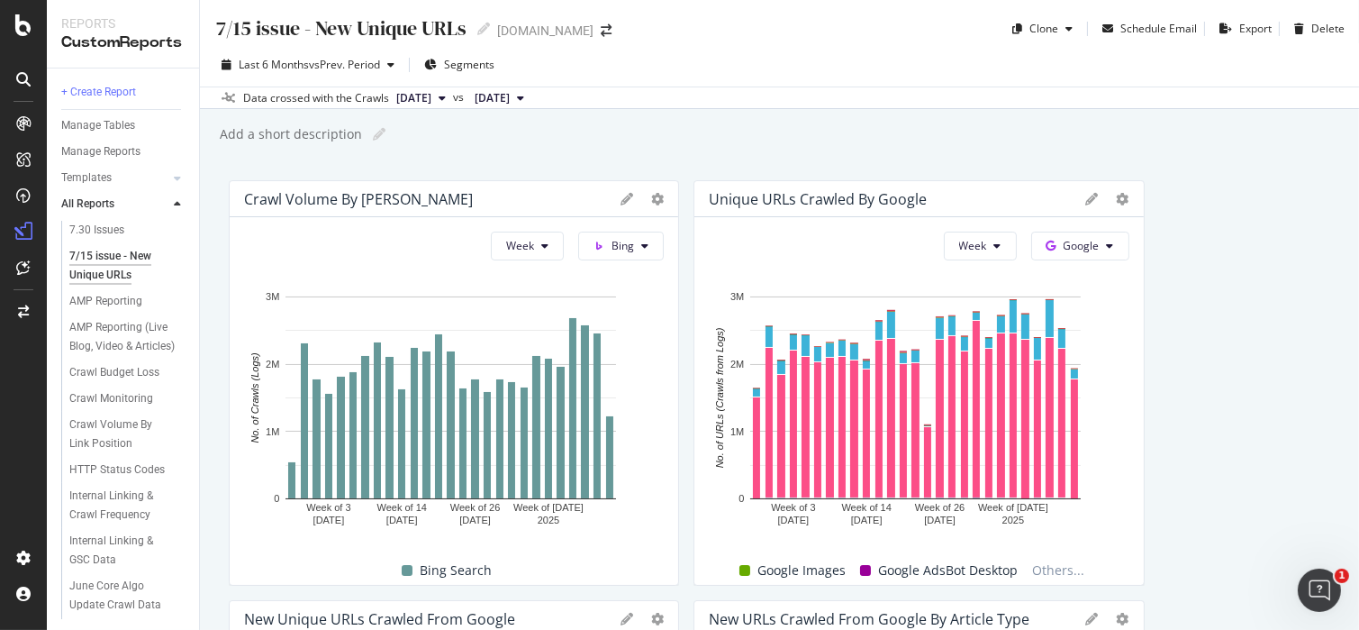
click at [377, 193] on div "Crawl Volume by Bing" at bounding box center [358, 199] width 229 height 18
click at [613, 201] on div "Crawl Volume by Bing" at bounding box center [454, 199] width 449 height 36
click at [612, 251] on span "Bing" at bounding box center [623, 245] width 23 height 15
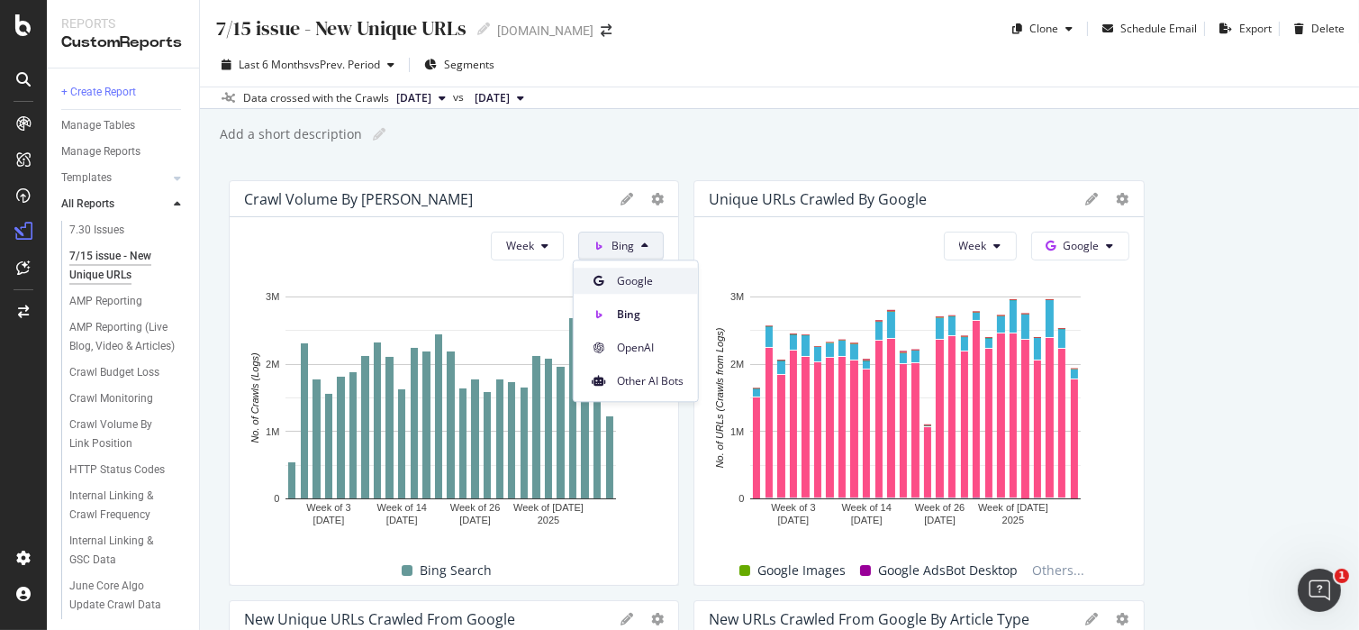
click at [612, 286] on div "Google" at bounding box center [636, 281] width 124 height 26
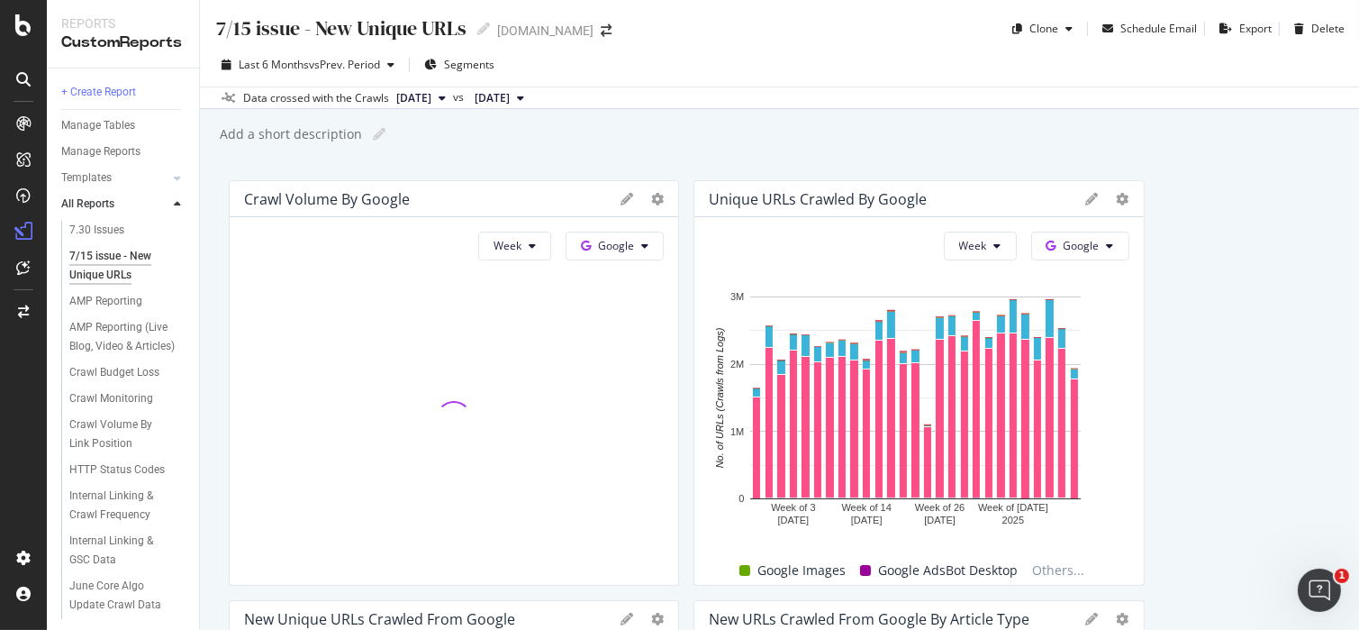
click at [317, 200] on div "Crawl Volume by Google" at bounding box center [327, 199] width 166 height 18
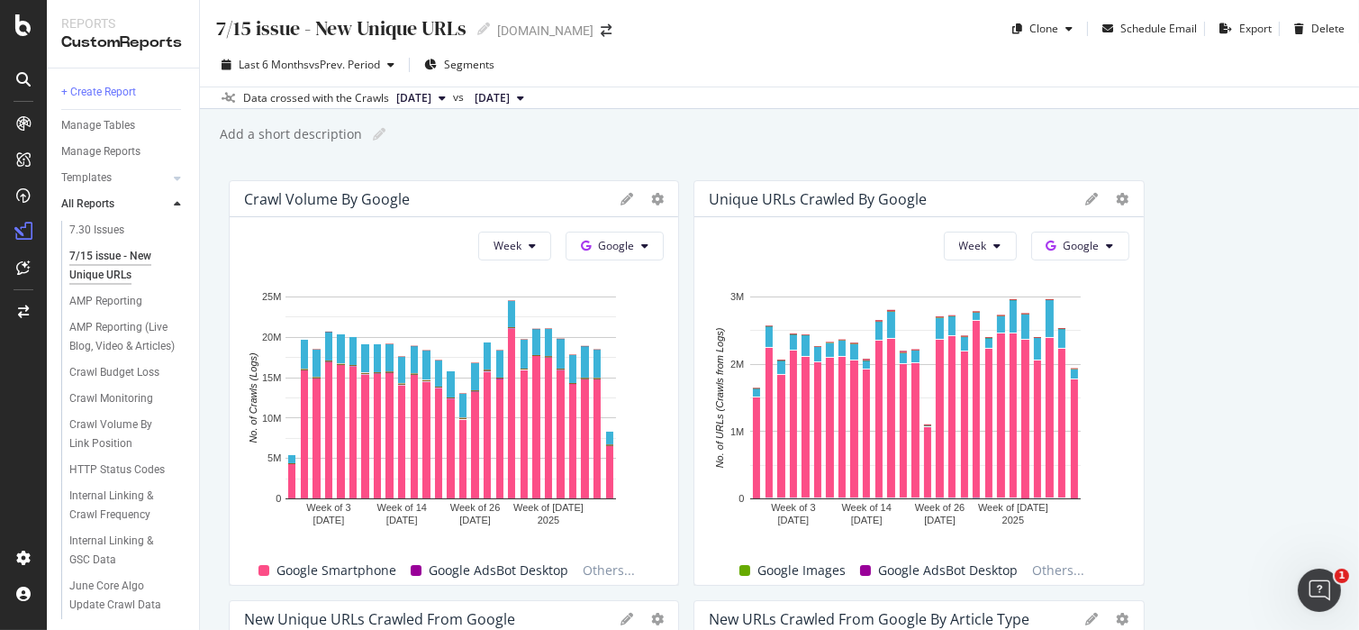
click at [385, 194] on div "Crawl Volume by Google" at bounding box center [327, 199] width 166 height 18
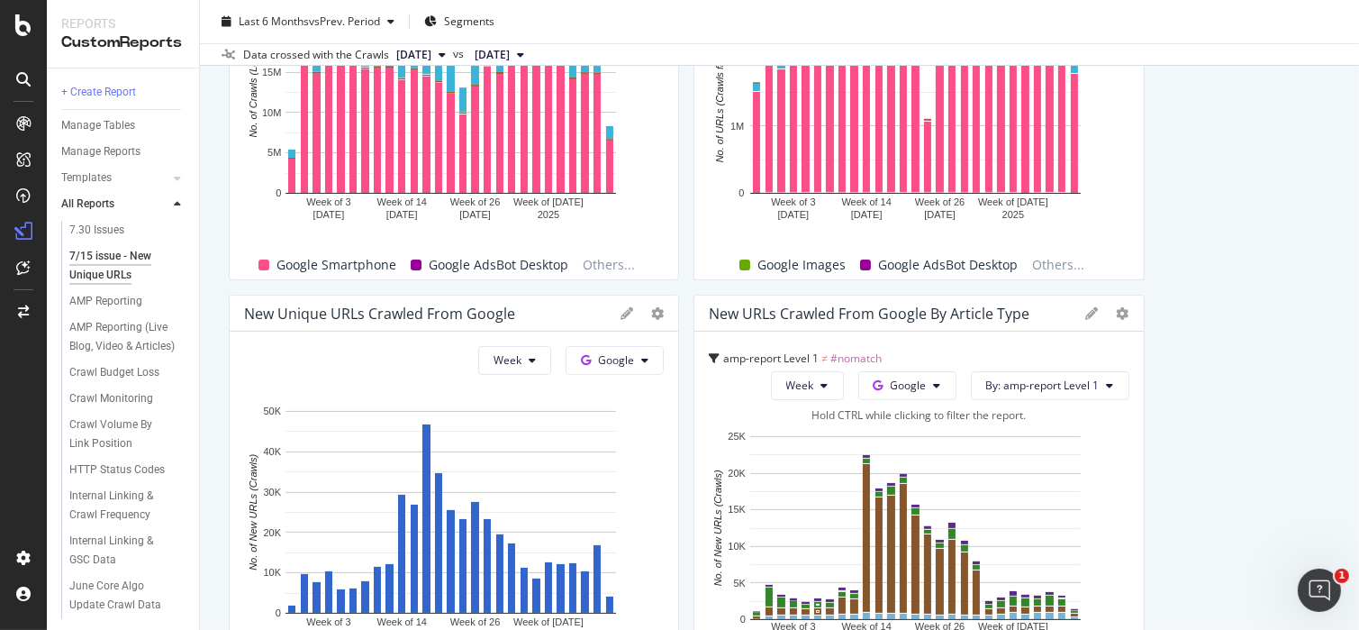
scroll to position [449, 0]
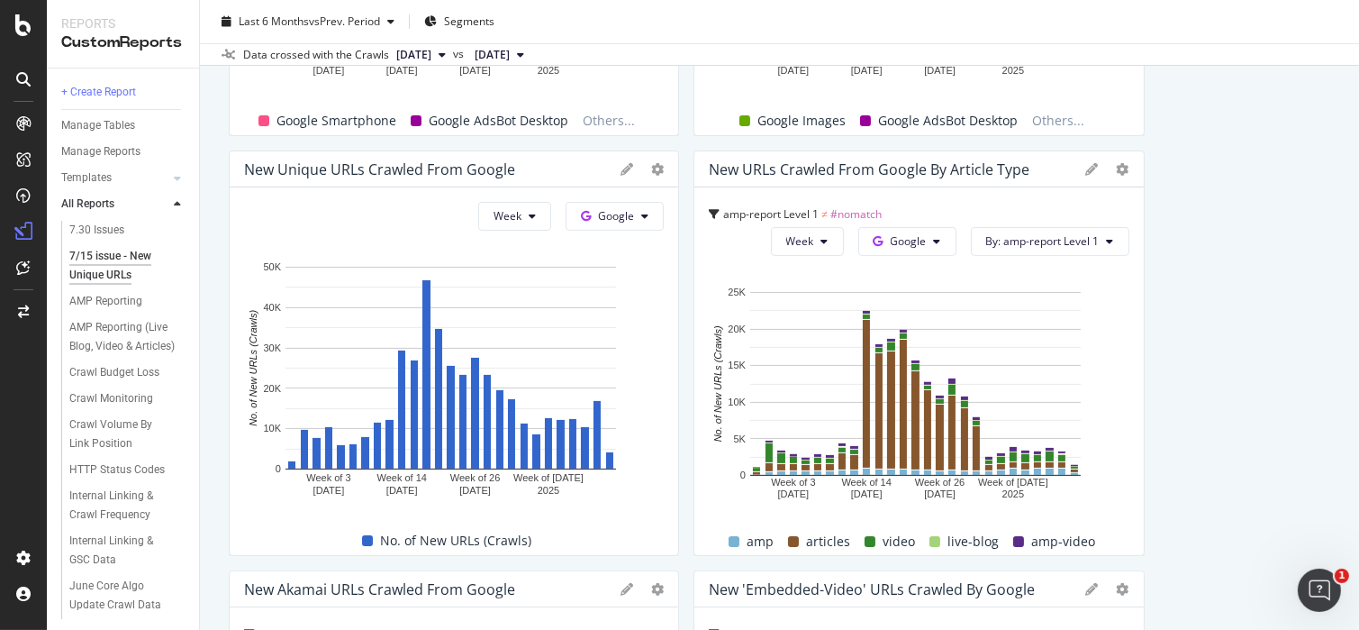
click at [453, 163] on div "New Unique URLs Crawled from Google" at bounding box center [379, 169] width 271 height 18
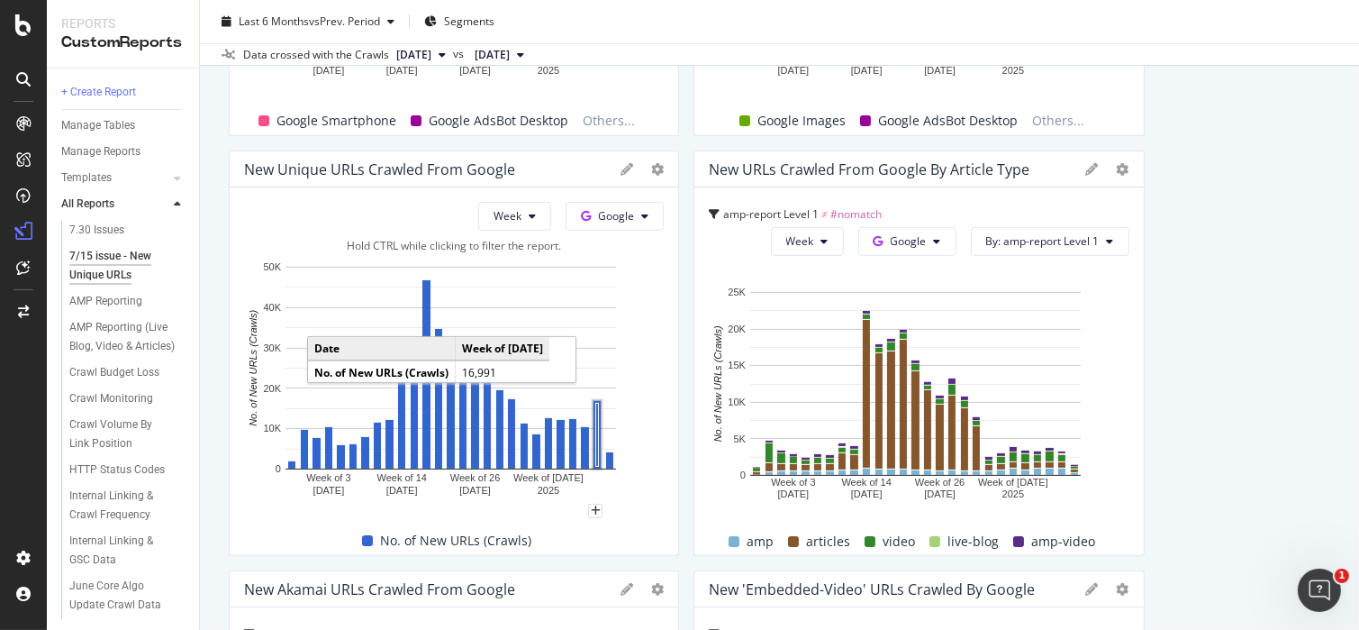
click at [601, 413] on rect "A chart." at bounding box center [598, 435] width 8 height 68
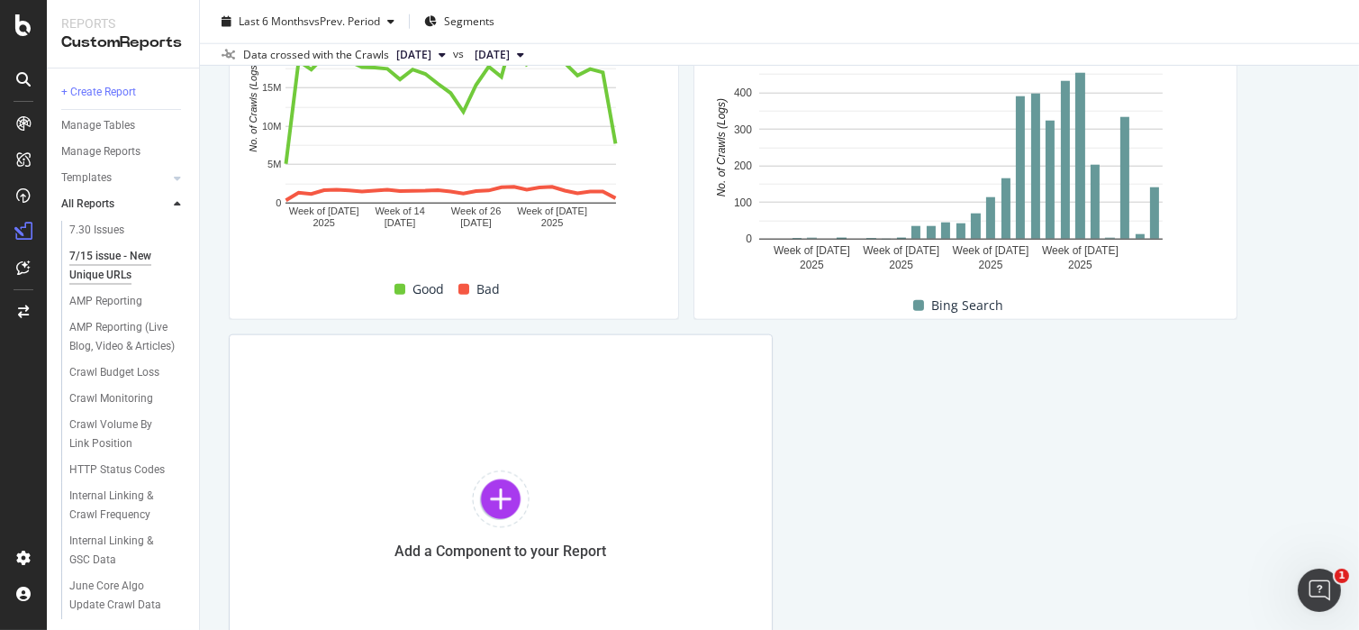
scroll to position [2027, 0]
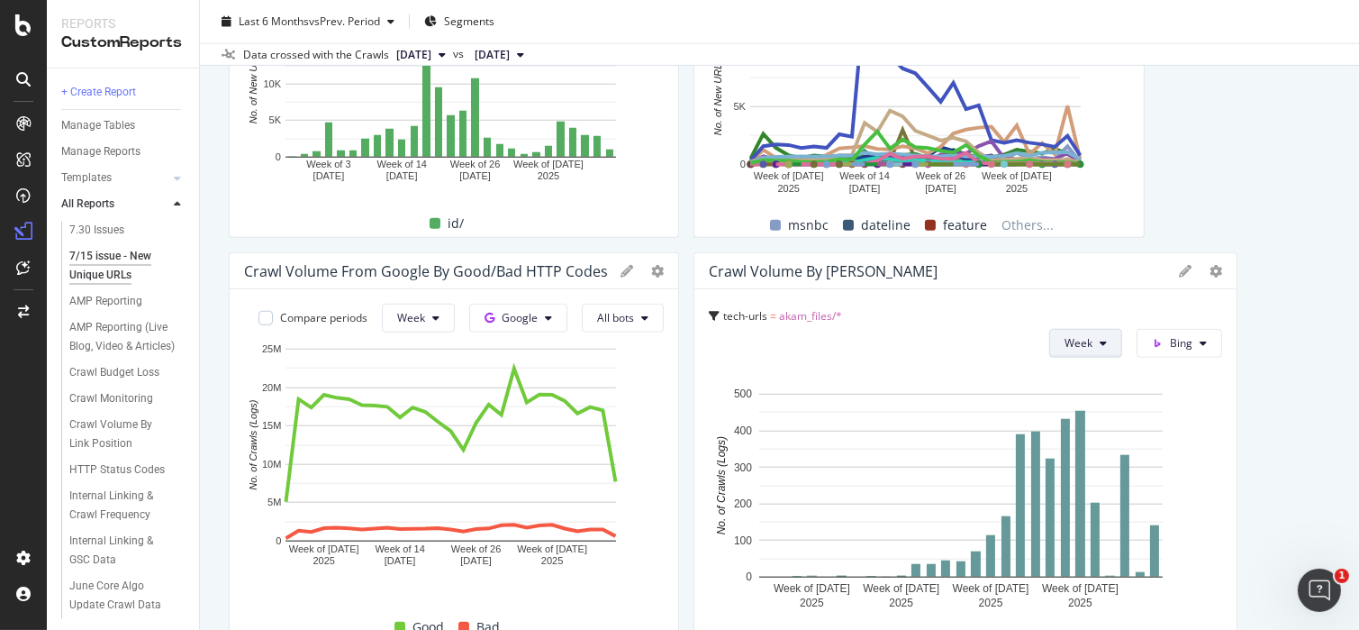
click at [1078, 338] on button "Week" at bounding box center [1085, 343] width 73 height 29
click at [1174, 331] on button "Bing" at bounding box center [1180, 343] width 86 height 29
click at [1176, 375] on span "Google" at bounding box center [1199, 378] width 67 height 16
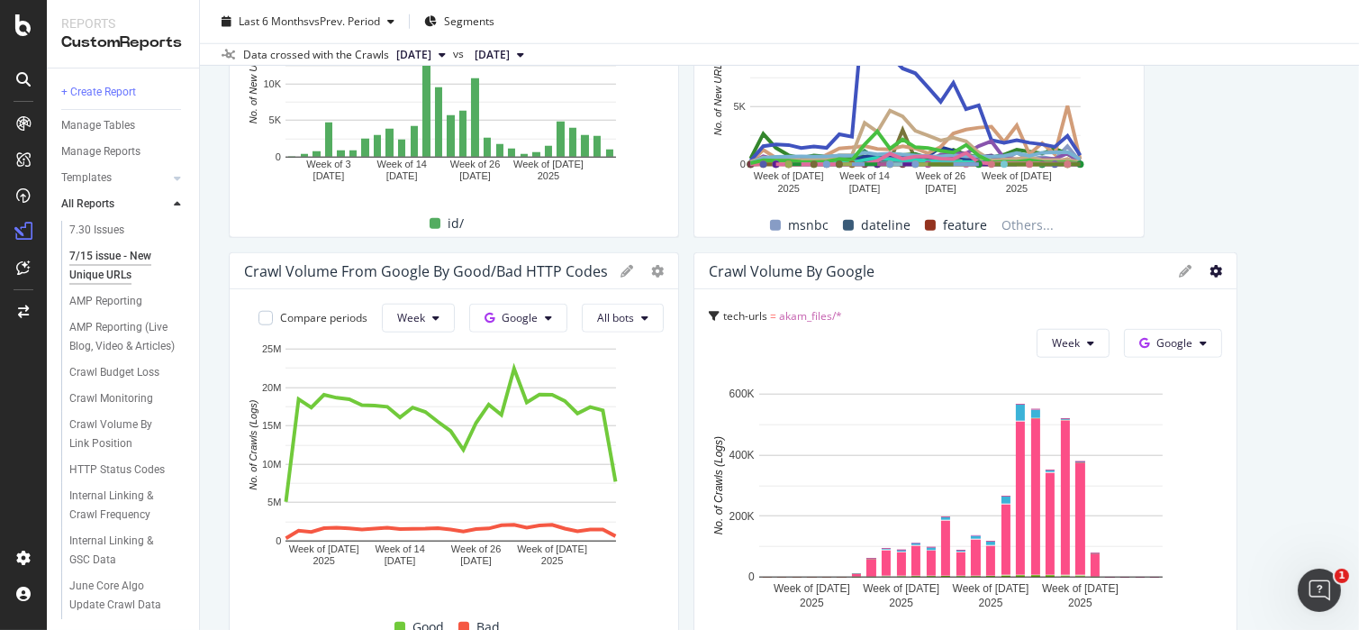
click at [1210, 268] on icon at bounding box center [1216, 271] width 13 height 13
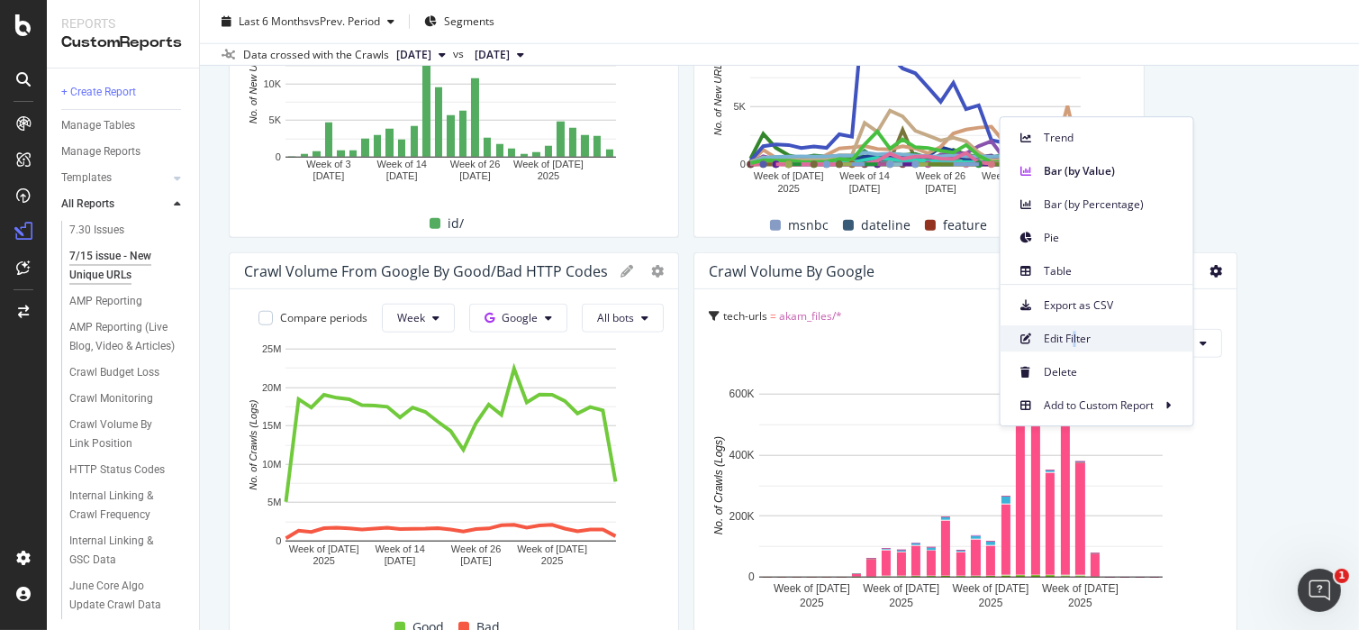
click at [1076, 328] on div "Edit Filter" at bounding box center [1097, 338] width 193 height 26
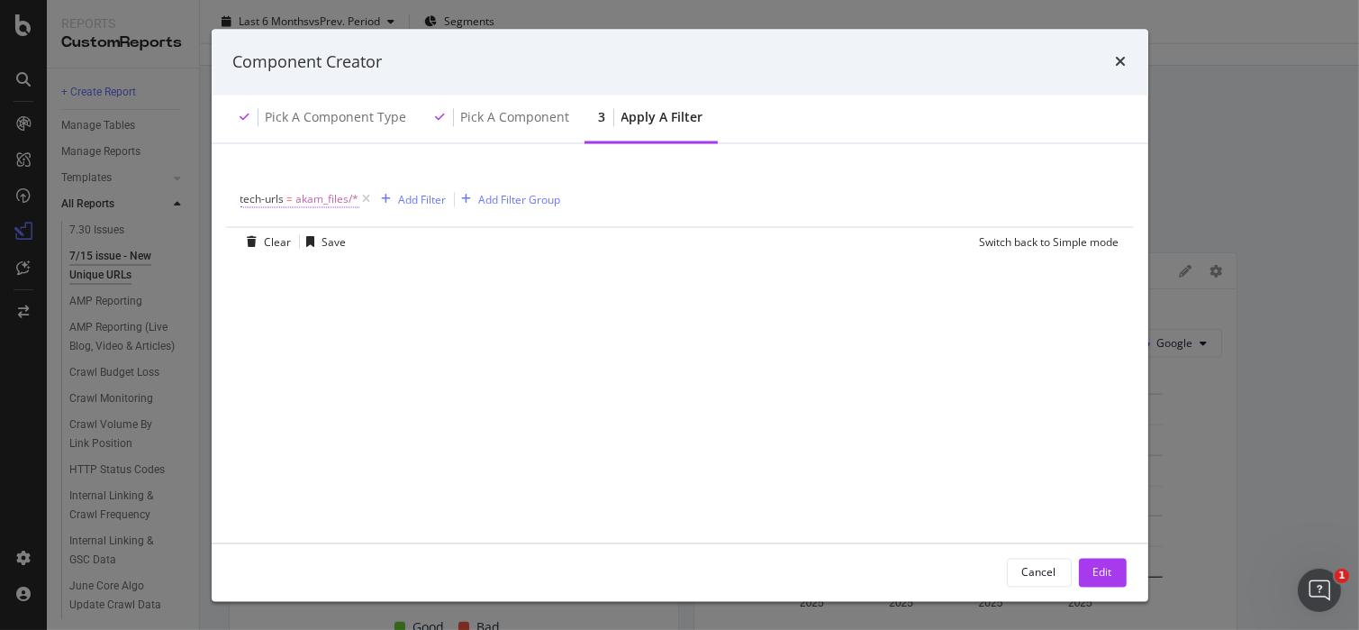
click at [288, 195] on span "=" at bounding box center [290, 199] width 6 height 15
click at [293, 268] on div "modal" at bounding box center [354, 274] width 196 height 29
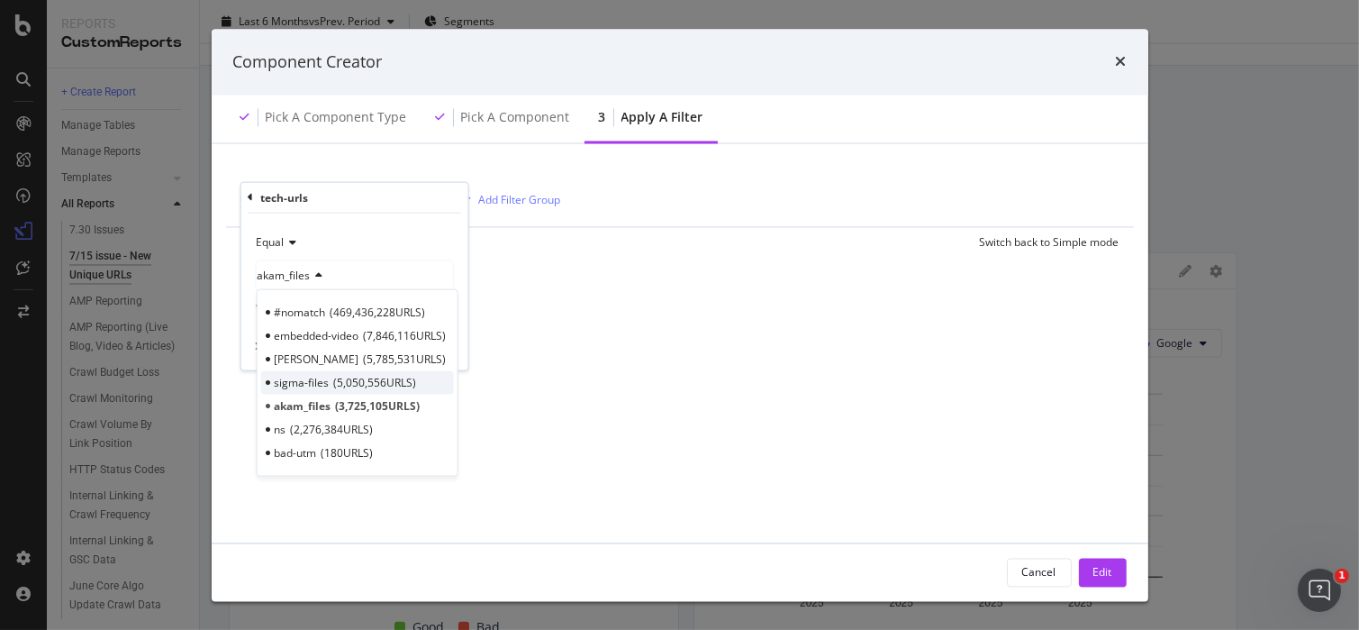
click at [330, 381] on div "sigma-files 5,050,556 URLS" at bounding box center [356, 381] width 193 height 23
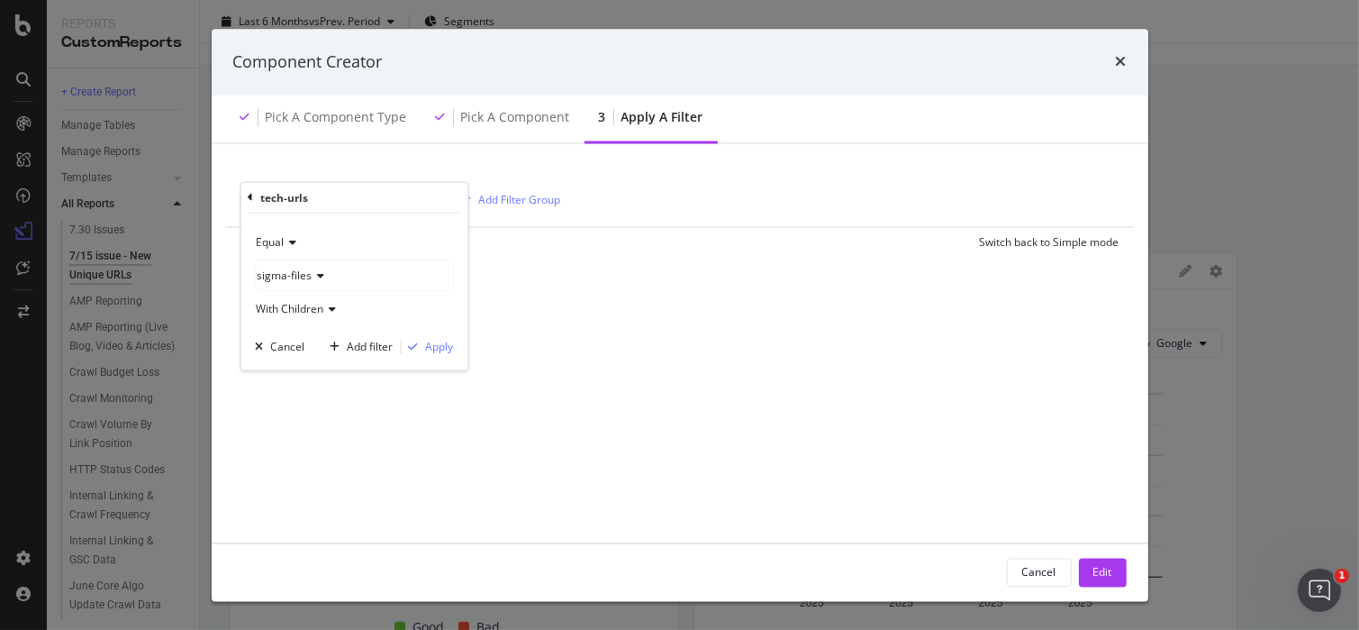
click at [440, 358] on div "Equal sigma-files With Children Cancel Add filter Apply" at bounding box center [353, 291] width 227 height 157
click at [433, 349] on div "Apply" at bounding box center [439, 346] width 28 height 15
click at [1086, 565] on button "Edit" at bounding box center [1103, 572] width 48 height 29
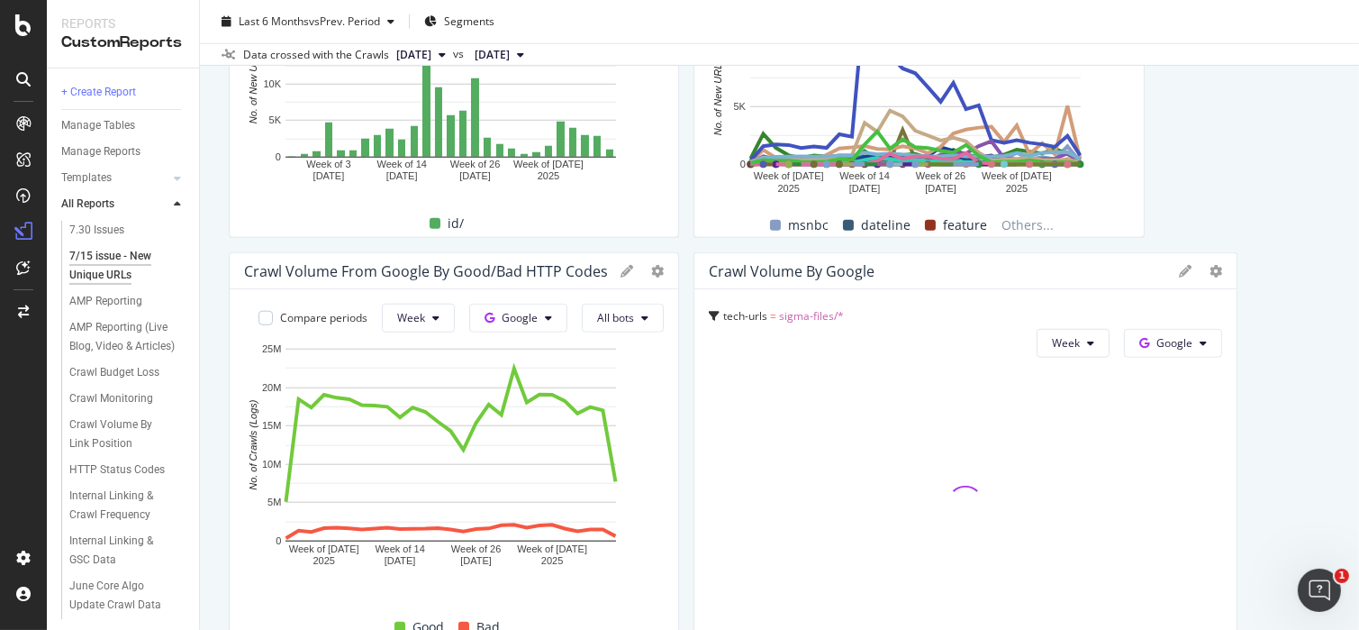
click at [1103, 573] on div at bounding box center [965, 503] width 513 height 277
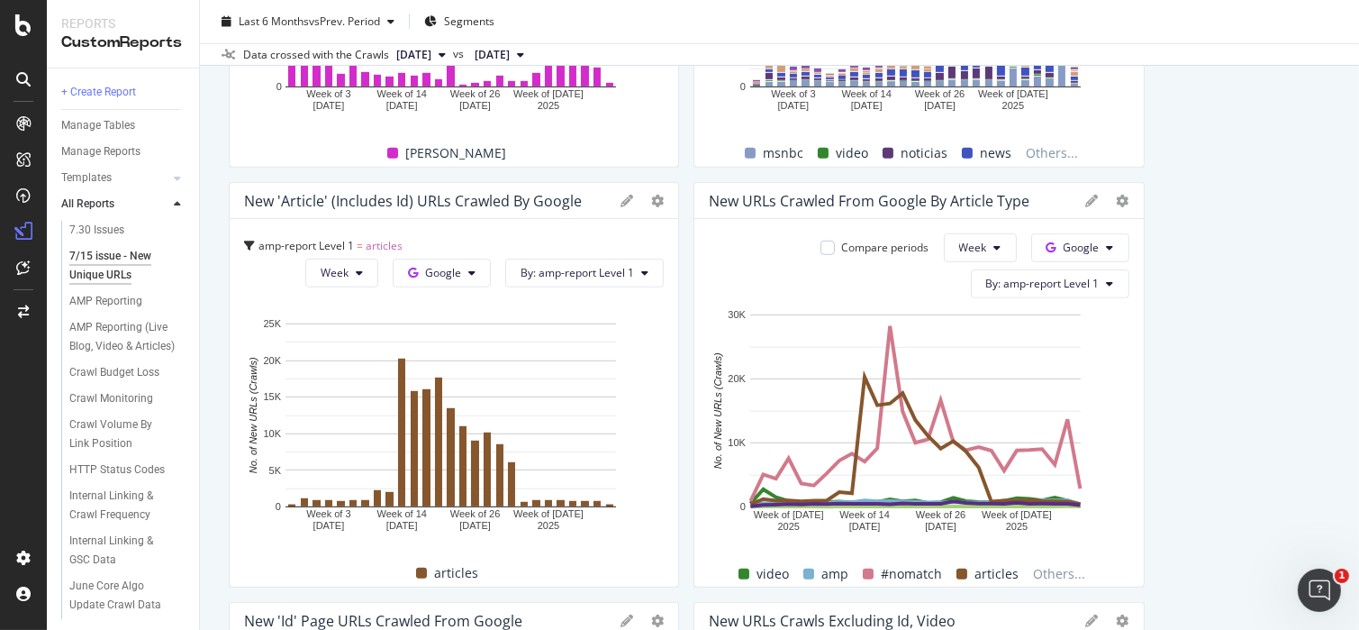
scroll to position [0, 0]
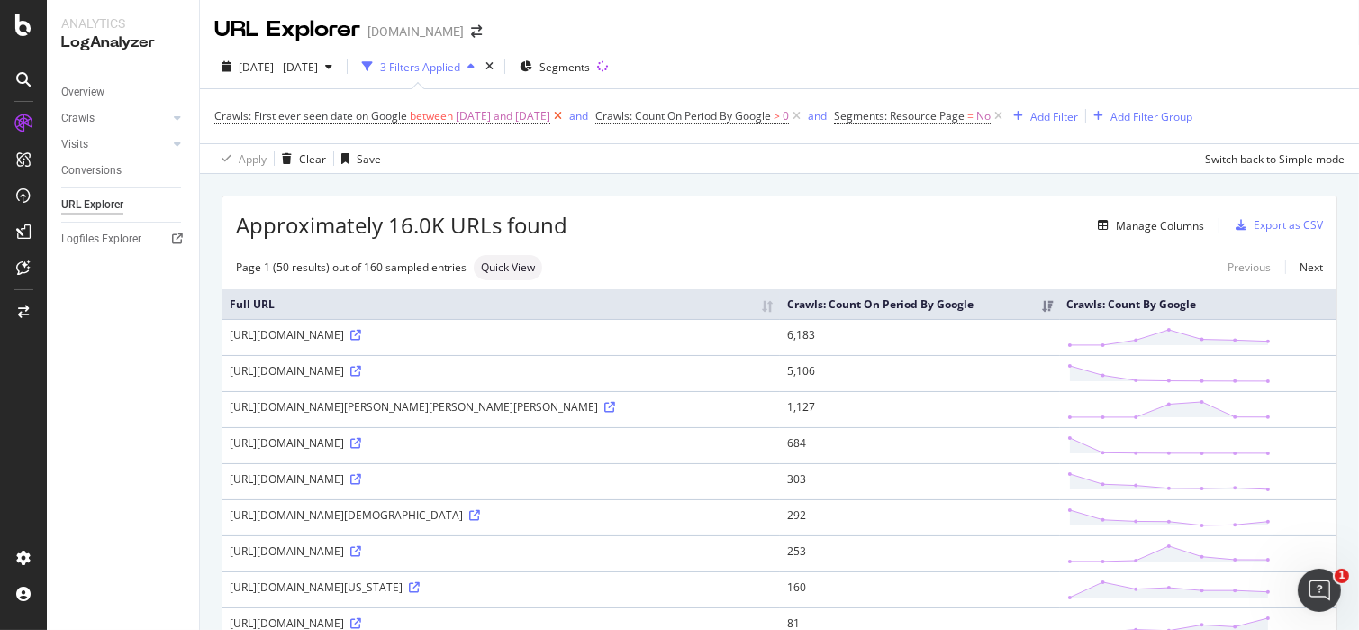
click at [566, 114] on icon at bounding box center [557, 116] width 15 height 18
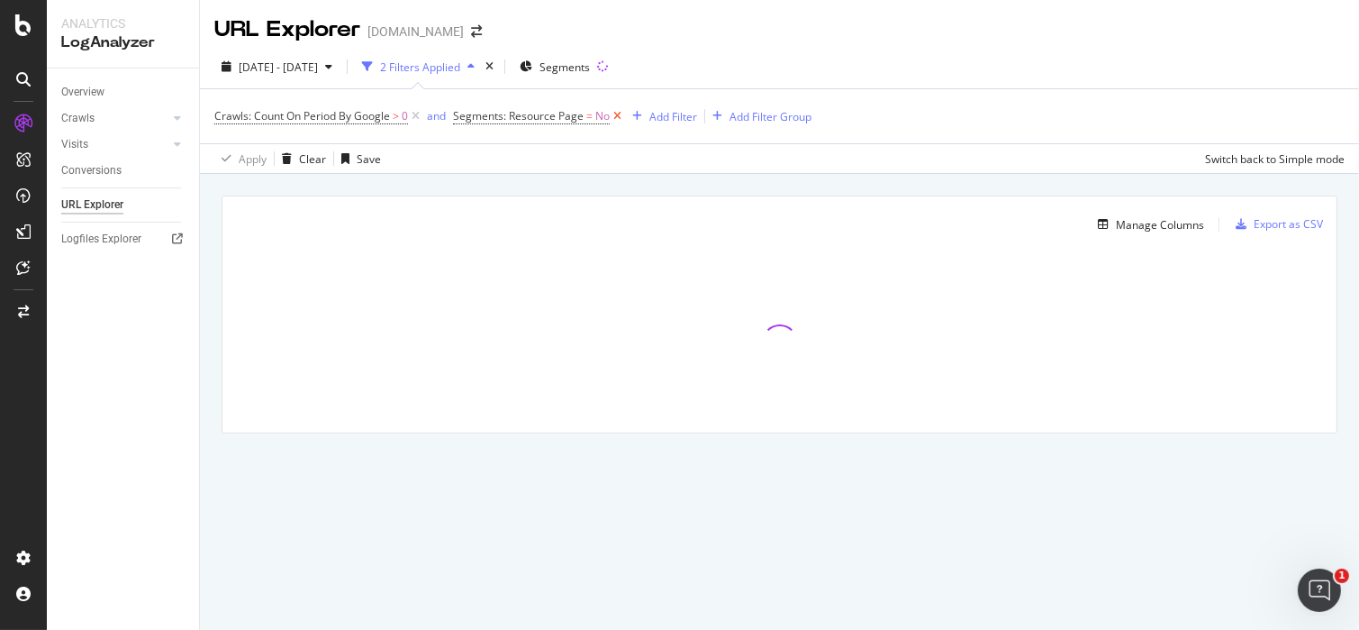
click at [614, 114] on icon at bounding box center [617, 116] width 15 height 18
click at [471, 119] on div "Add Filter" at bounding box center [472, 116] width 48 height 15
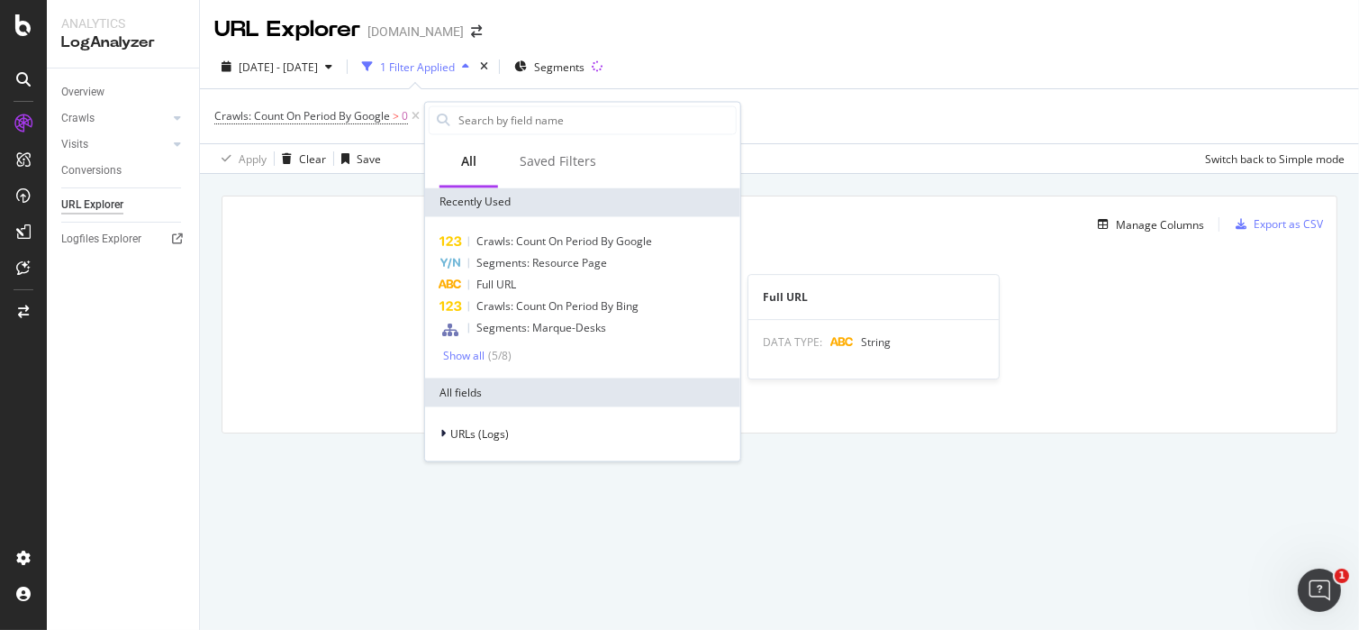
click at [495, 281] on span "Full URL" at bounding box center [496, 284] width 40 height 15
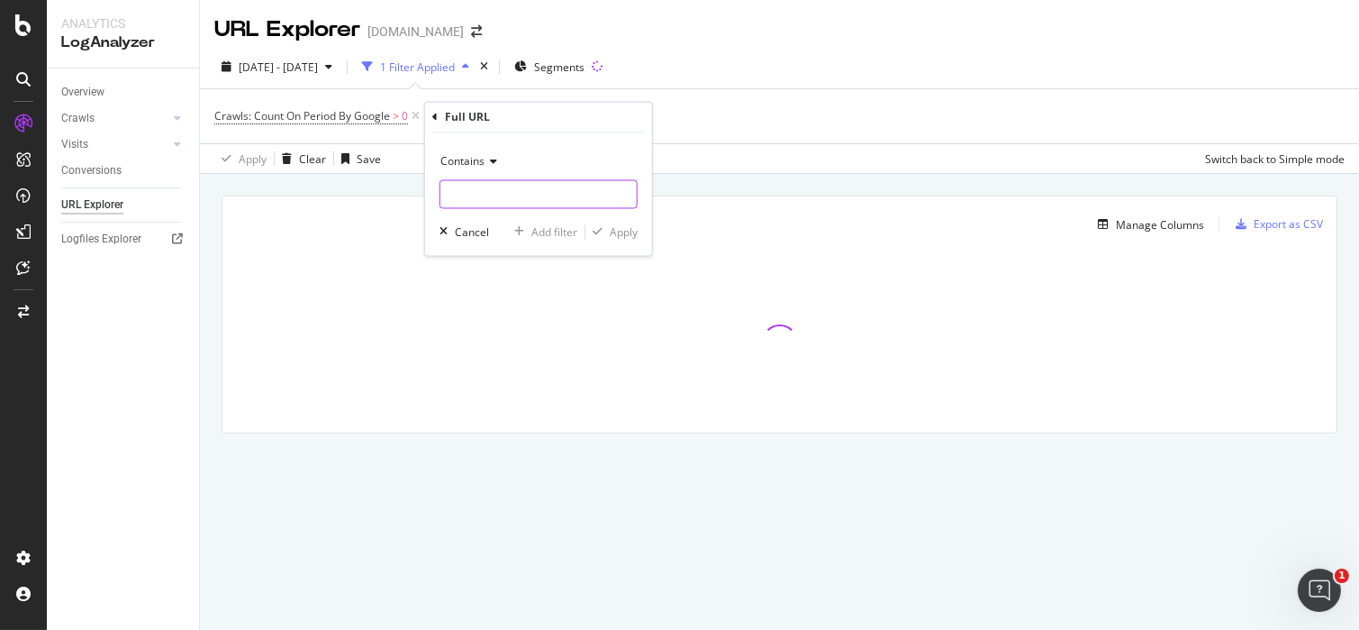
click at [486, 199] on input "text" at bounding box center [538, 194] width 196 height 29
type input "%"
click at [624, 234] on div "Apply" at bounding box center [624, 231] width 28 height 15
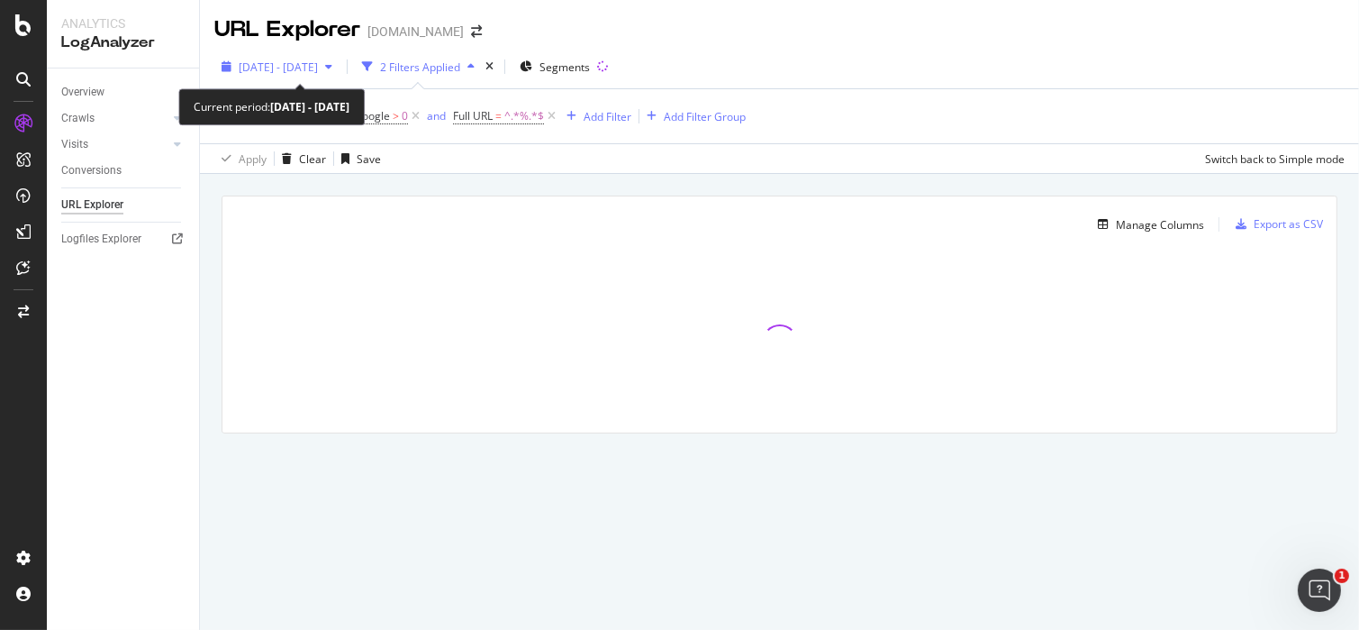
click at [318, 59] on span "[DATE] - [DATE]" at bounding box center [278, 66] width 79 height 15
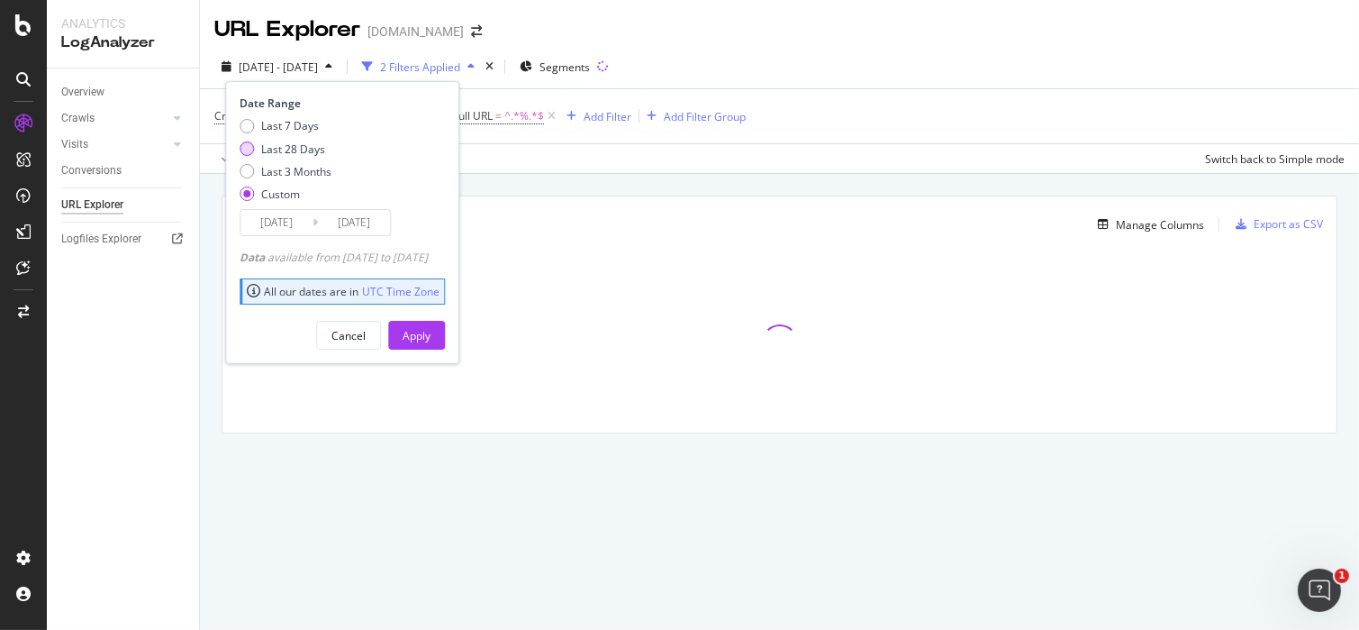
click at [245, 143] on div "Last 28 Days" at bounding box center [247, 148] width 14 height 14
type input "[DATE]"
click at [445, 333] on button "Apply" at bounding box center [416, 335] width 57 height 29
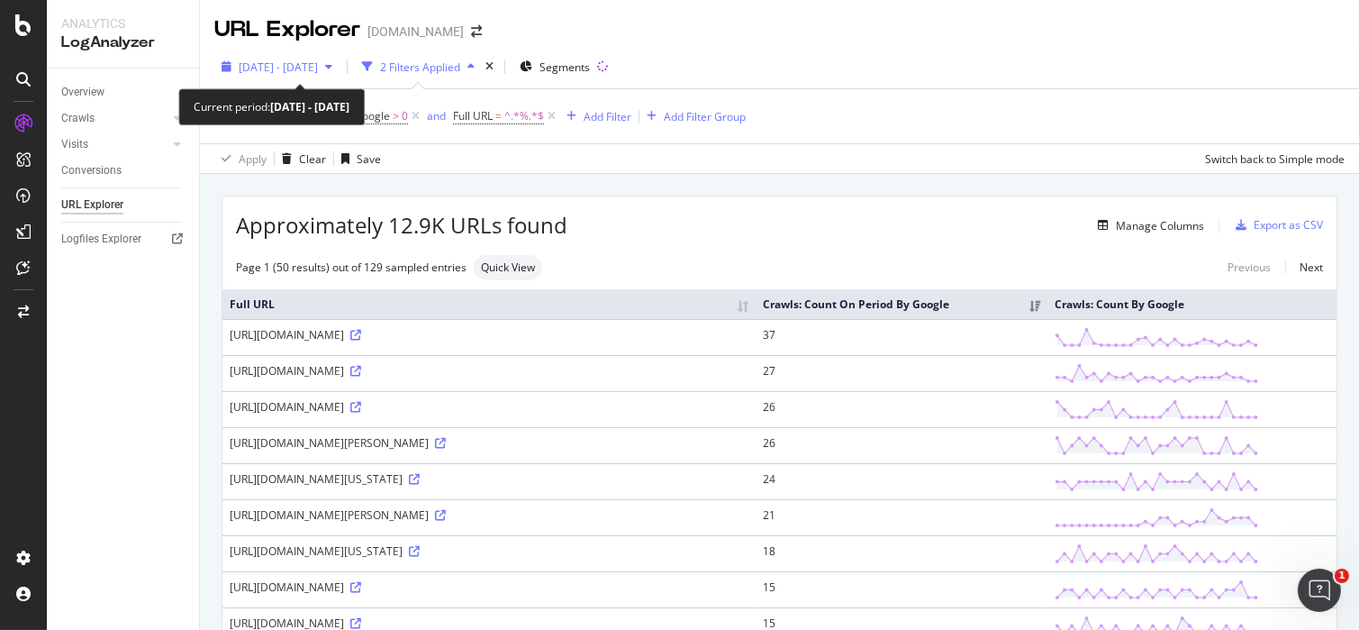
click at [318, 70] on span "2025 Jul. 18th - Aug. 14th" at bounding box center [278, 66] width 79 height 15
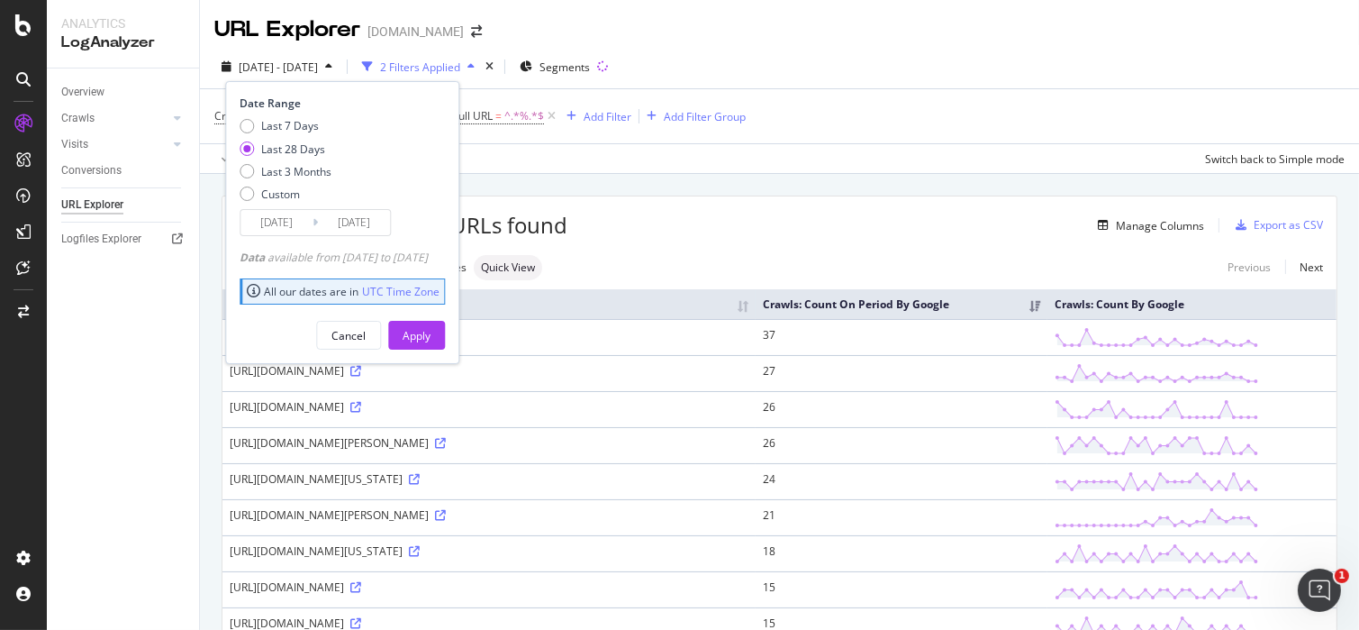
click at [277, 221] on input "2025/07/18" at bounding box center [276, 222] width 72 height 25
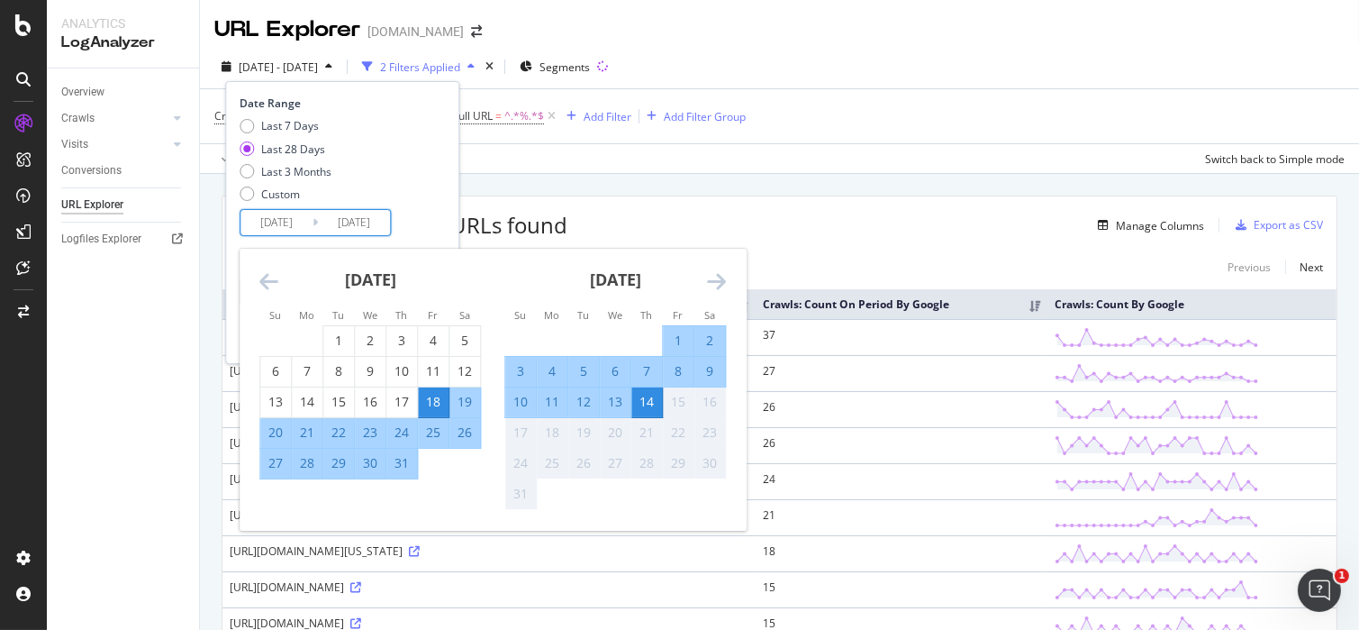
click at [287, 221] on input "2025/07/18" at bounding box center [276, 222] width 72 height 25
click at [257, 272] on div "July 2025 1 2 3 4 5 6 7 8 9 10 11 12 13 14 15 16 17 18 19 20 21 22 23 24 25 26 …" at bounding box center [370, 364] width 245 height 231
click at [259, 272] on div "June 2025 1 2 3 4 5 6 7 8 9 10 11 12 13 14 15 16 17 18 19 20 21 22 23 24 25 26 …" at bounding box center [493, 390] width 506 height 282
click at [259, 272] on icon "Move backward to switch to the previous month." at bounding box center [268, 281] width 19 height 22
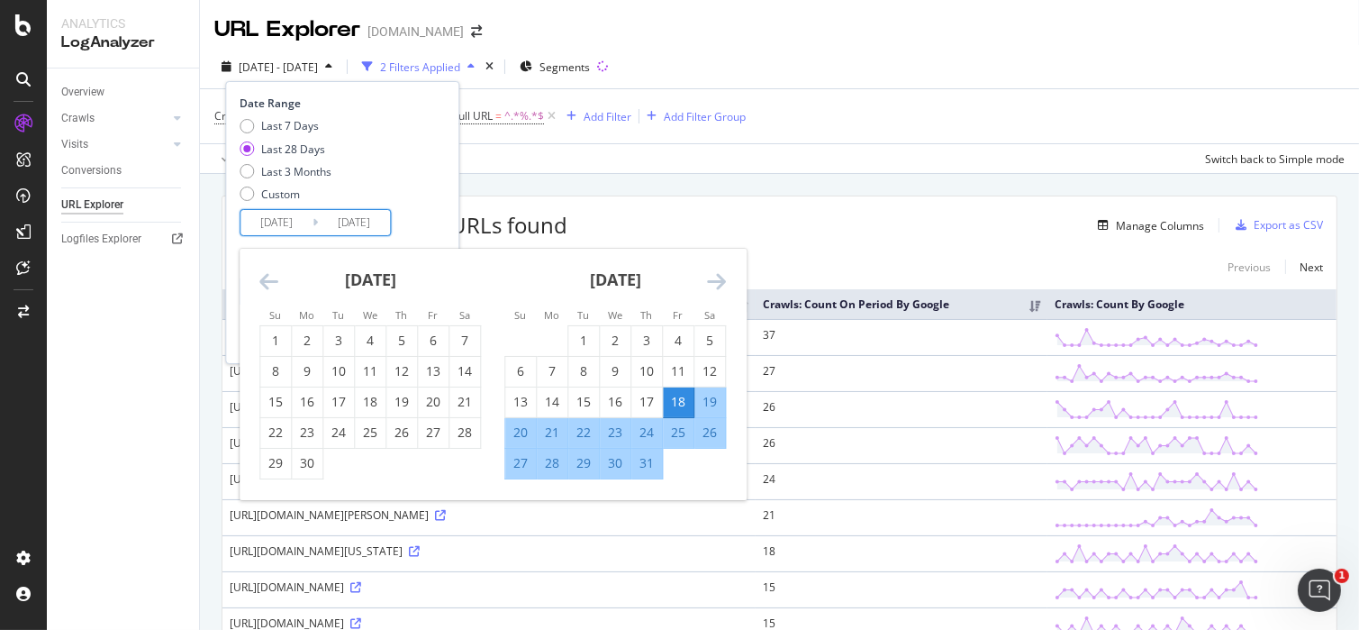
click at [266, 277] on icon "Move backward to switch to the previous month." at bounding box center [268, 281] width 19 height 22
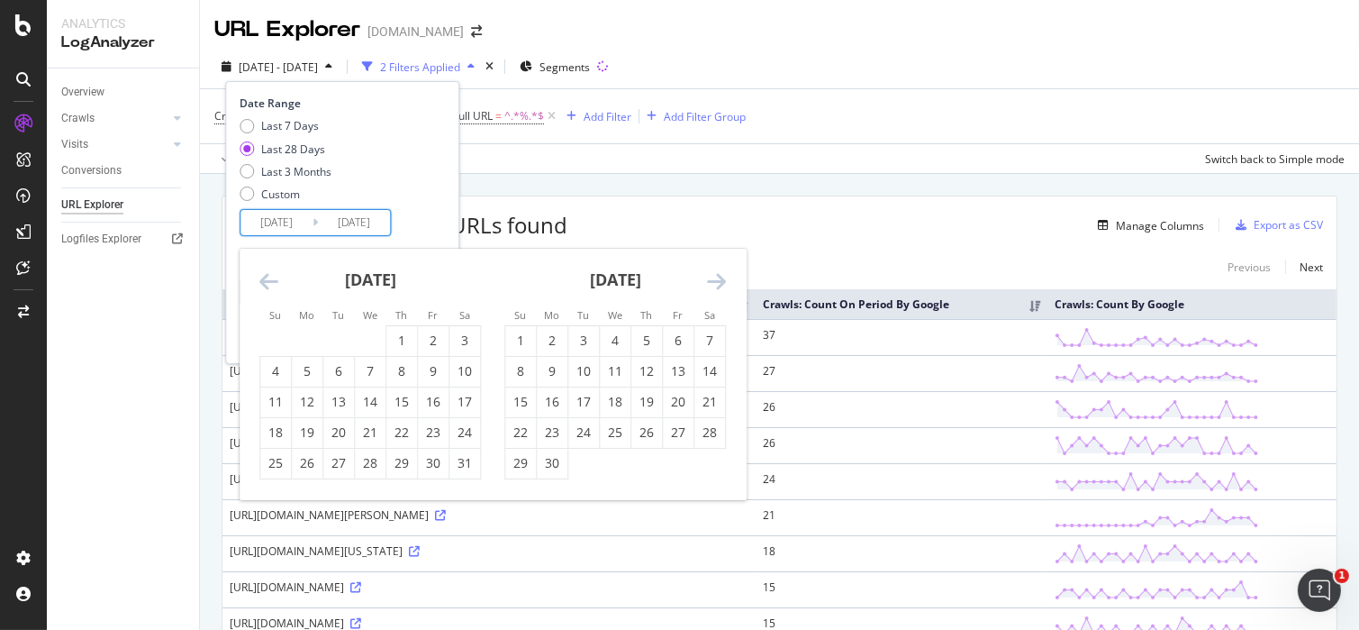
click at [266, 277] on icon "Move backward to switch to the previous month." at bounding box center [268, 281] width 19 height 22
click at [338, 343] on div "1" at bounding box center [338, 340] width 31 height 18
type input "2025/04/01"
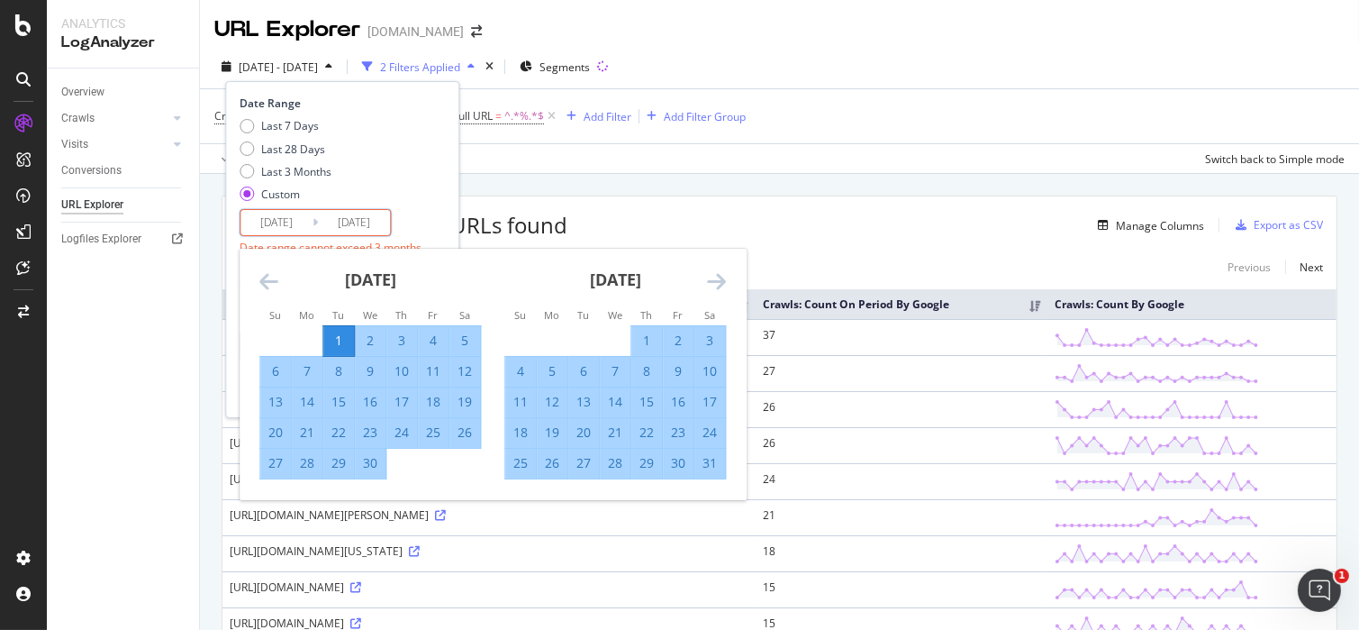
click at [613, 376] on div "7" at bounding box center [615, 371] width 31 height 18
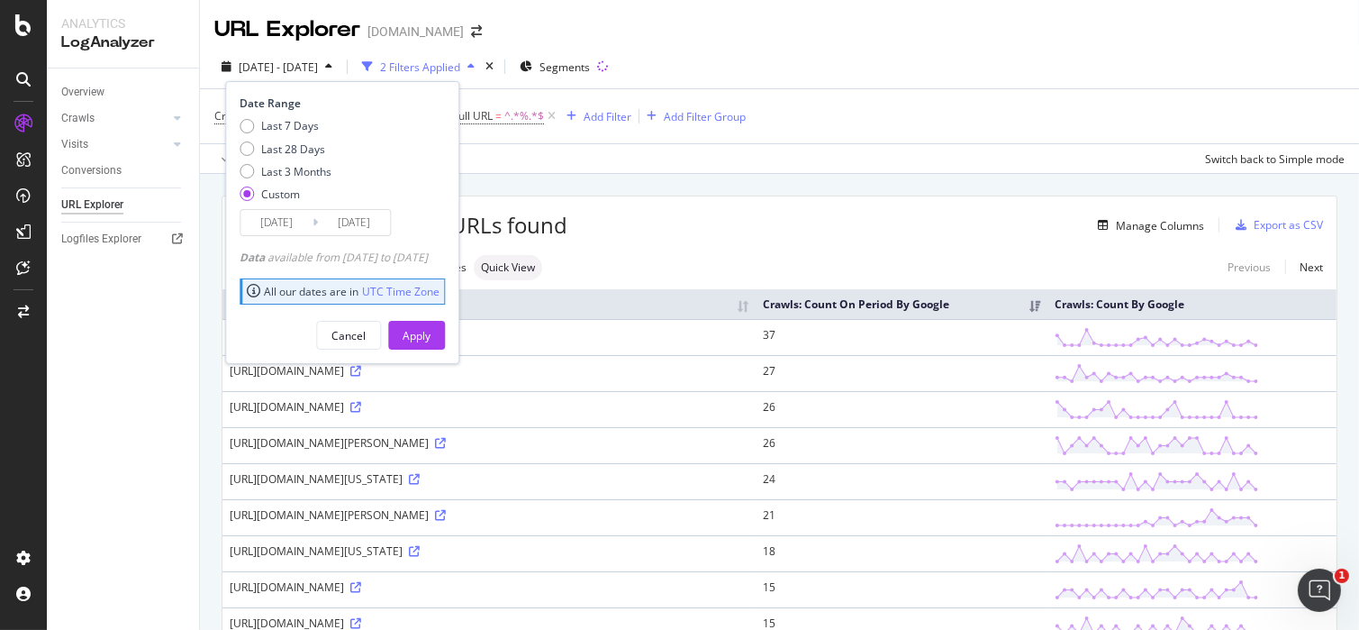
click at [340, 227] on input "2025/05/07" at bounding box center [354, 222] width 72 height 25
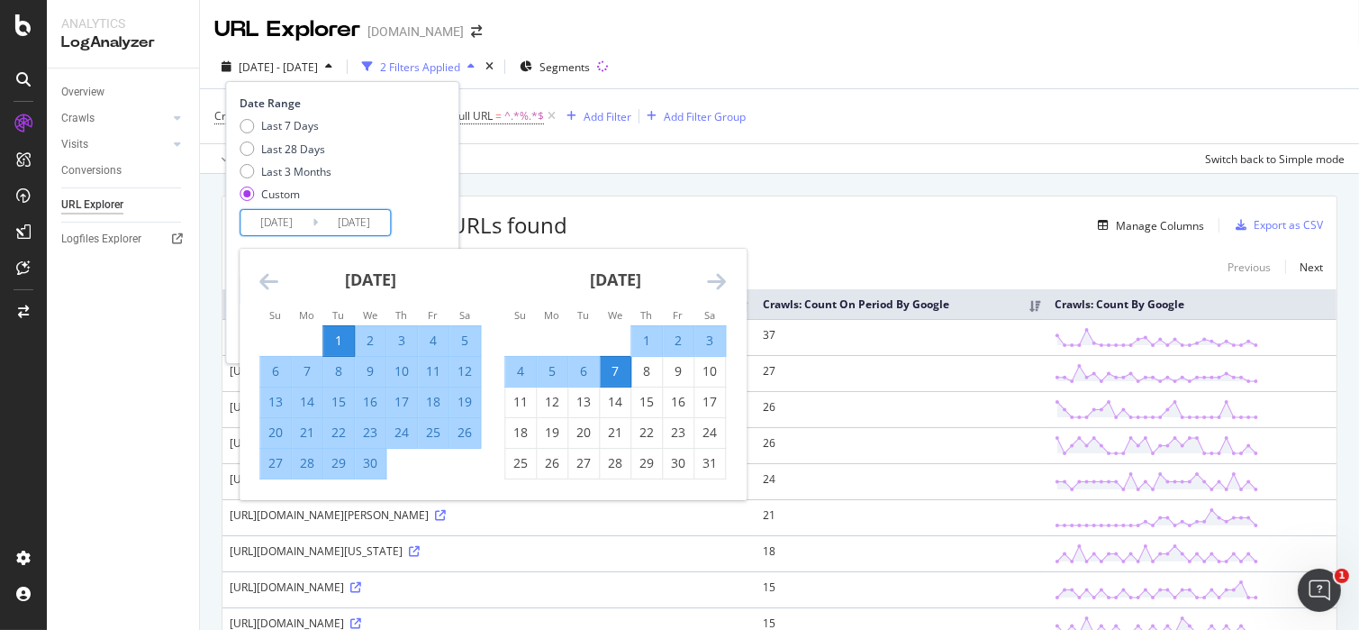
click at [703, 279] on div "May 2025" at bounding box center [615, 287] width 222 height 77
click at [735, 275] on div "May 2025 1 2 3 4 5 6 7 8 9 10 11 12 13 14 15 16 17 18 19 20 21 22 23 24 25 26 2…" at bounding box center [615, 364] width 245 height 231
click at [713, 277] on icon "Move forward to switch to the next month." at bounding box center [716, 281] width 19 height 22
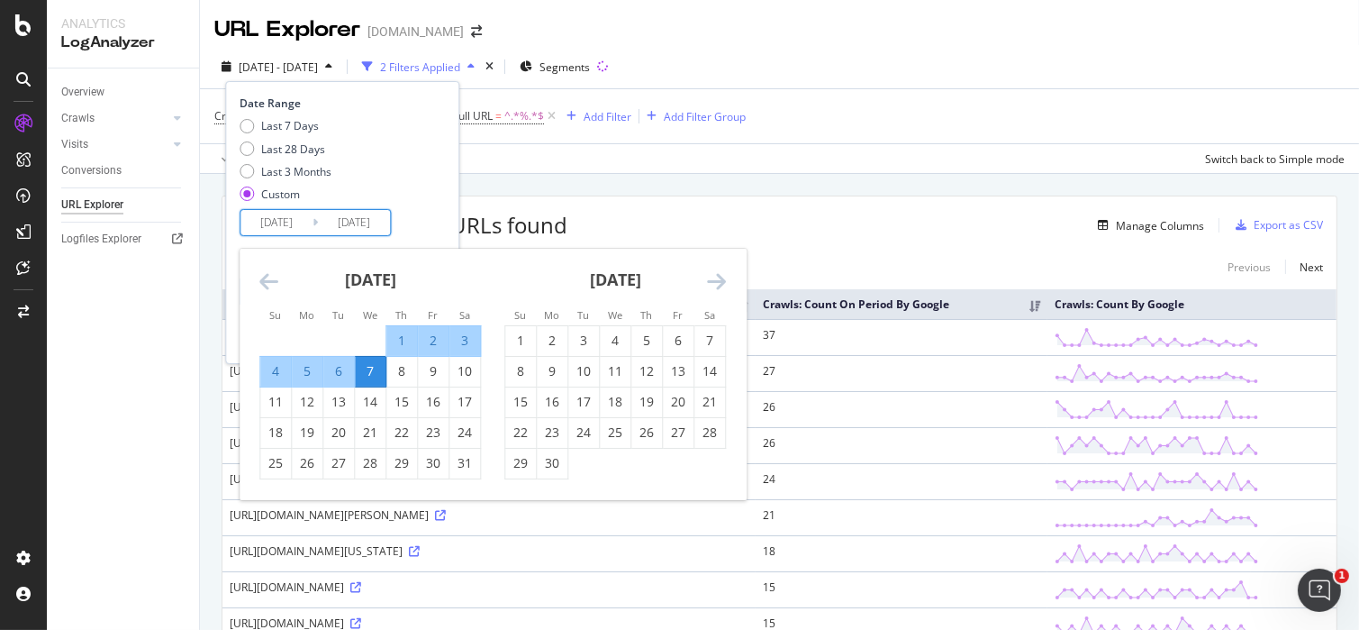
click at [713, 278] on icon "Move forward to switch to the next month." at bounding box center [716, 281] width 19 height 22
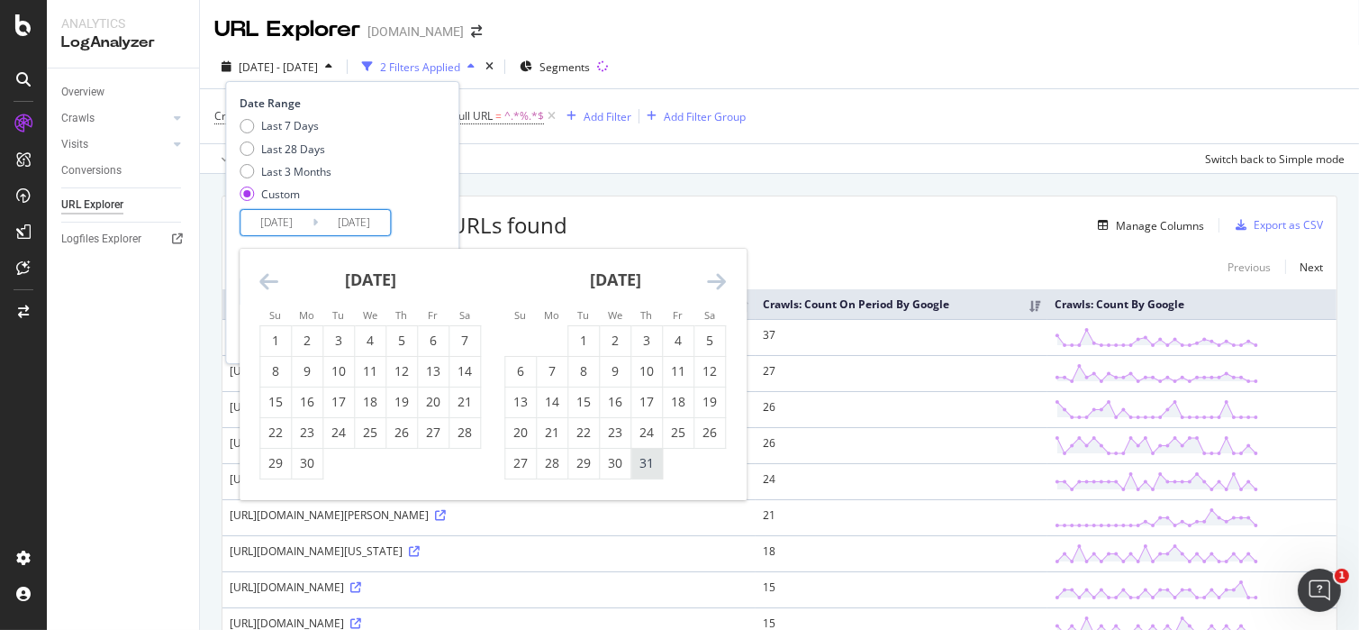
click at [640, 460] on div "31" at bounding box center [646, 463] width 31 height 18
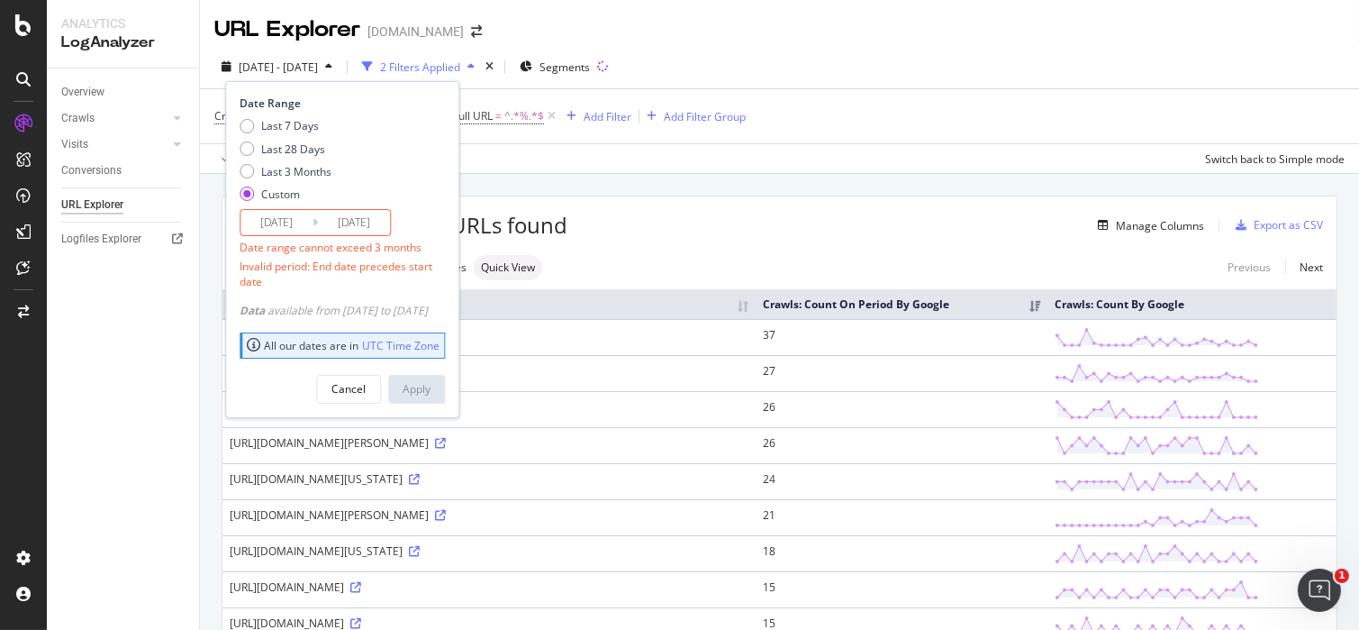
click at [335, 222] on input "2025/07/31" at bounding box center [354, 222] width 72 height 25
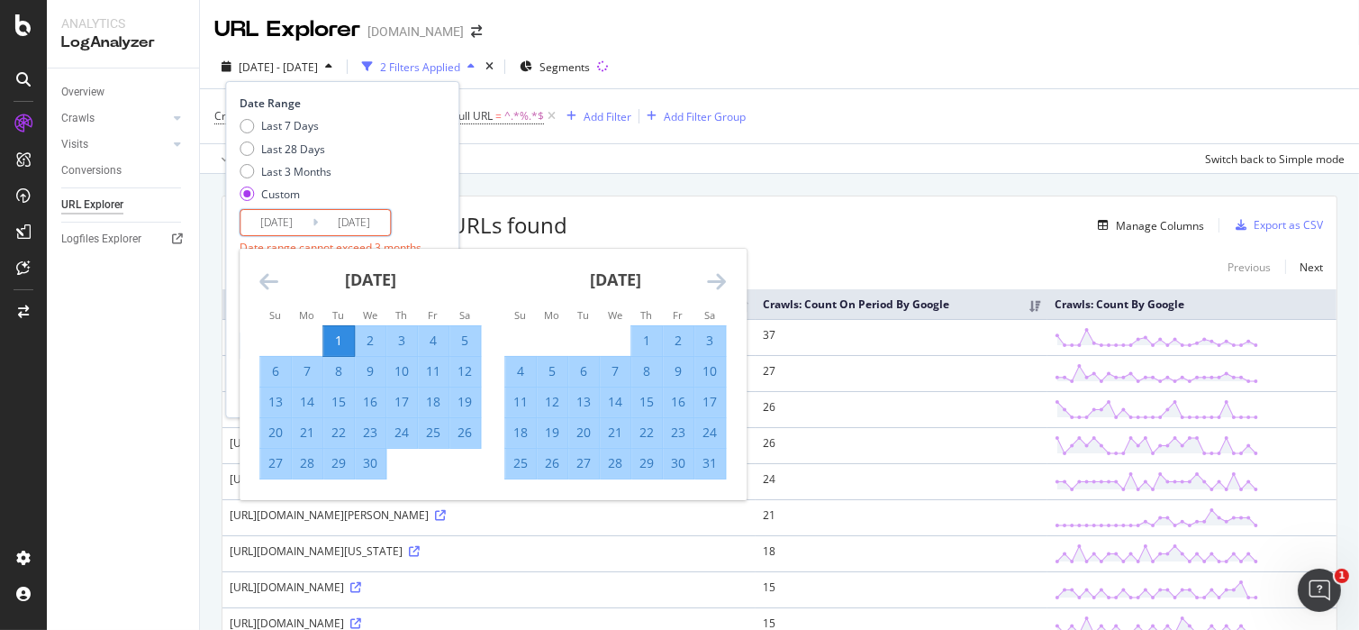
click at [722, 281] on icon "Move forward to switch to the next month." at bounding box center [716, 281] width 19 height 22
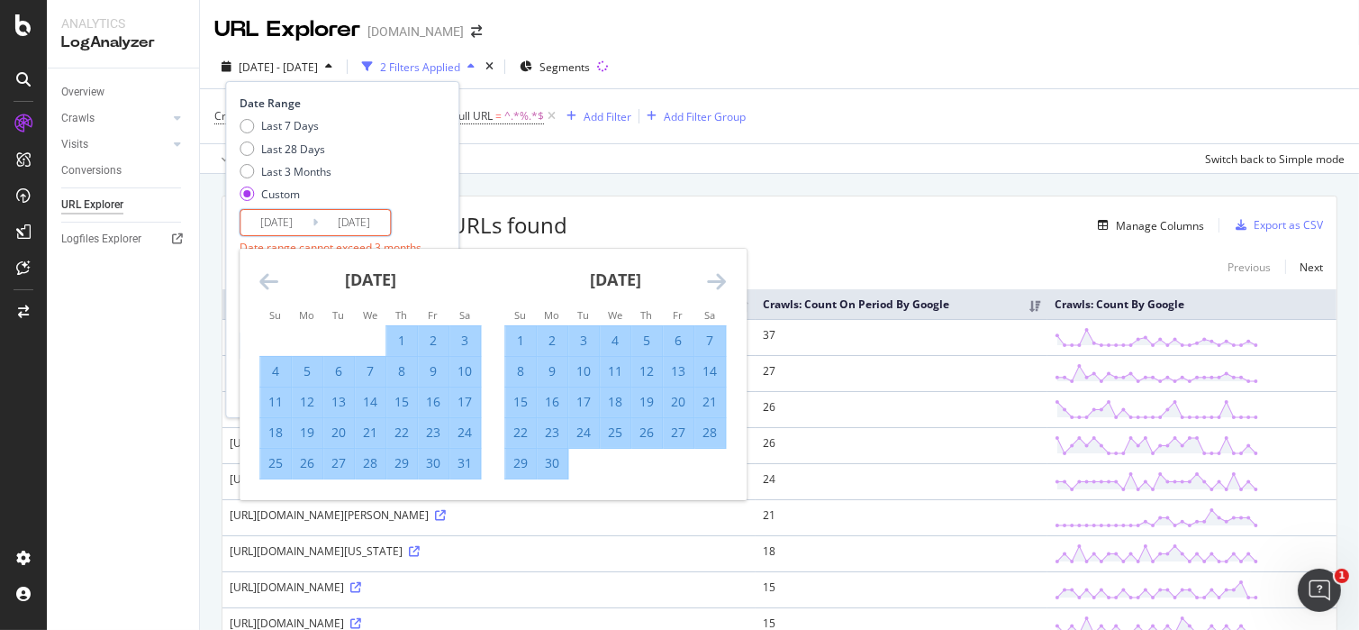
click at [561, 463] on div "30" at bounding box center [552, 463] width 31 height 18
type input "2025/06/30"
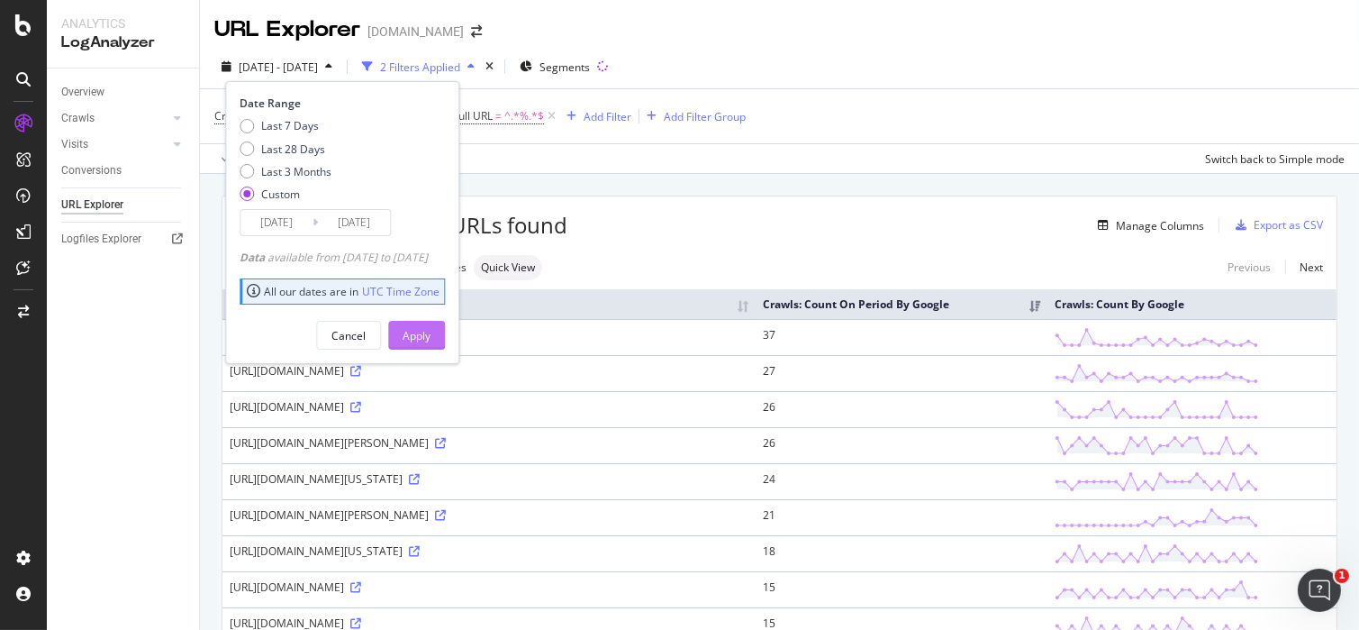
click at [431, 337] on div "Apply" at bounding box center [417, 335] width 28 height 15
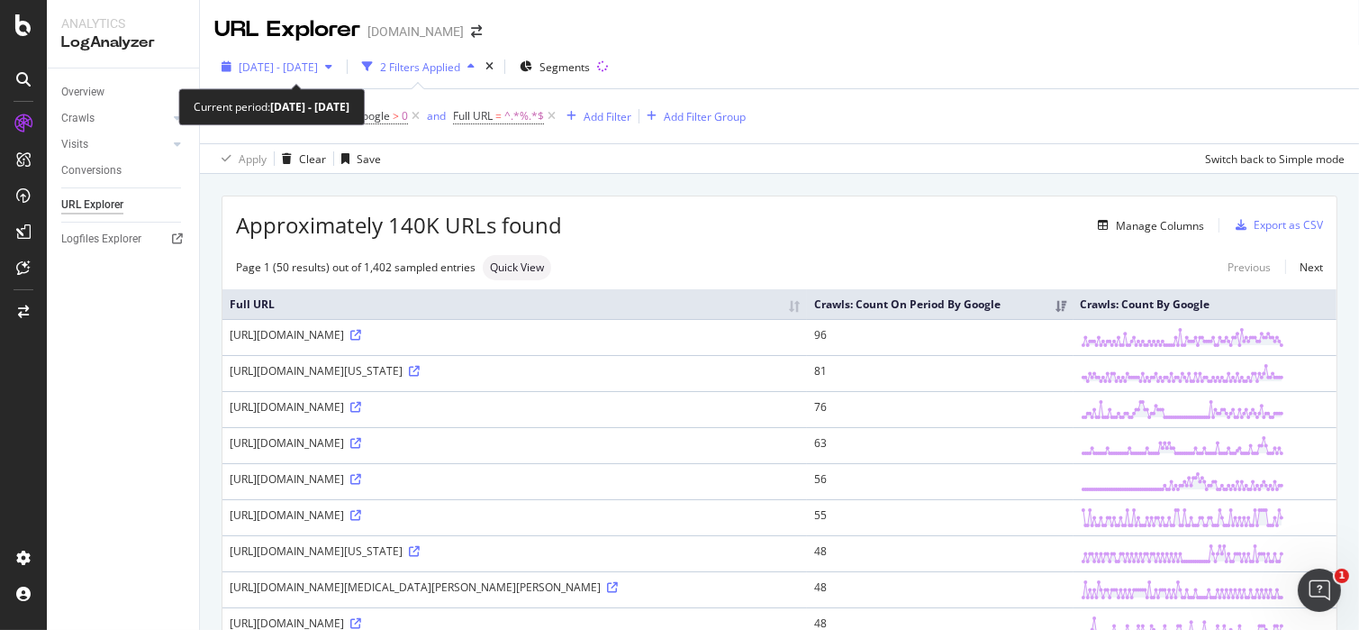
click at [313, 74] on div "2025 Apr. 1st - Jun. 30th" at bounding box center [276, 66] width 125 height 27
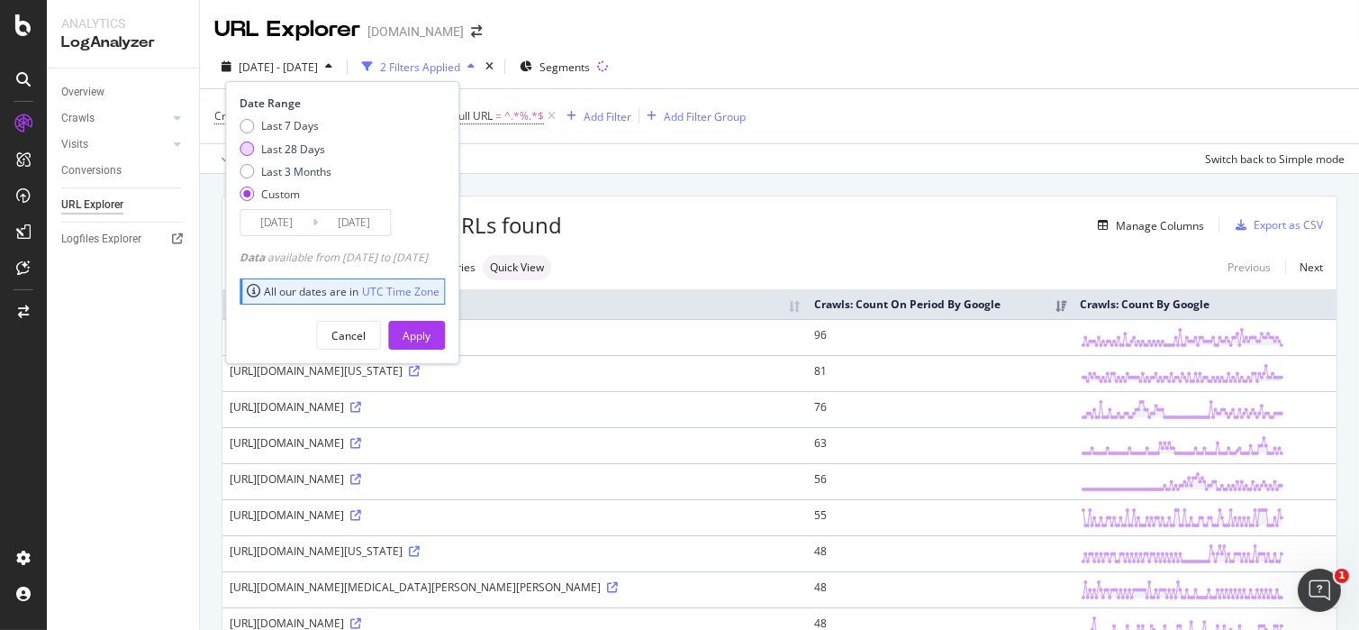
click at [246, 147] on div "Last 28 Days" at bounding box center [247, 148] width 14 height 14
type input "2025/07/18"
type input "2025/08/14"
click at [243, 169] on div "Last 3 Months" at bounding box center [247, 171] width 14 height 14
type input "2025/05/15"
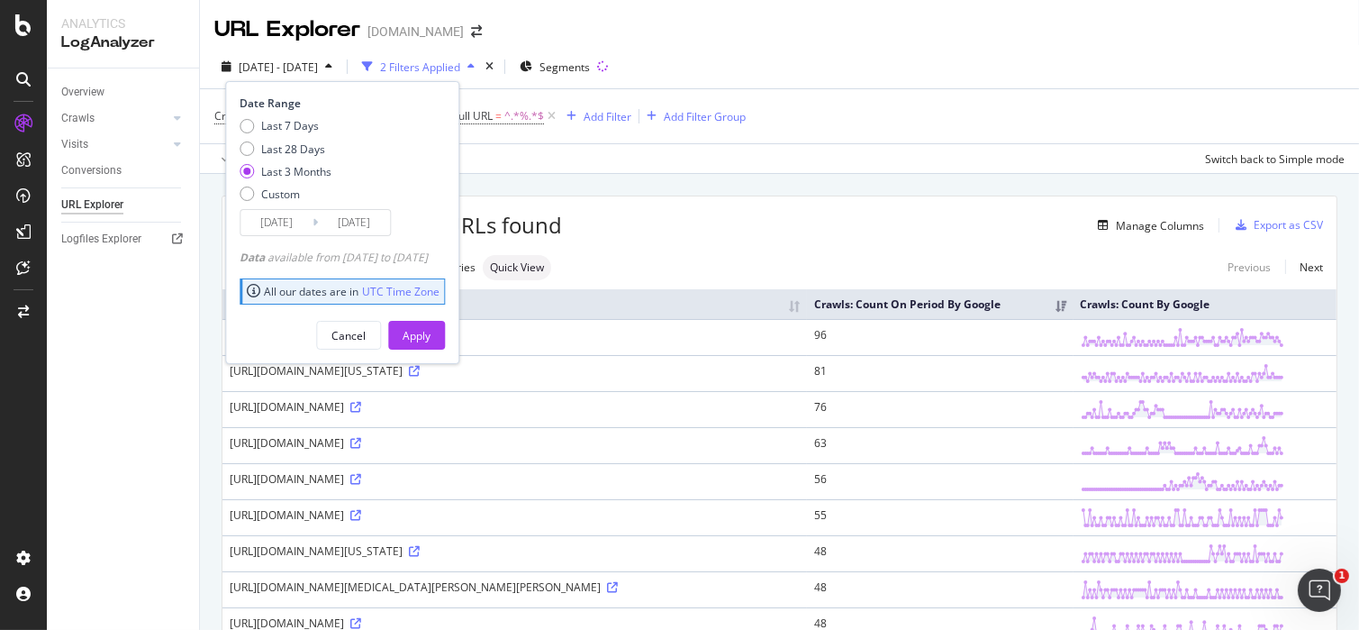
click at [946, 159] on div "Apply Clear Save Switch back to Simple mode" at bounding box center [779, 158] width 1159 height 30
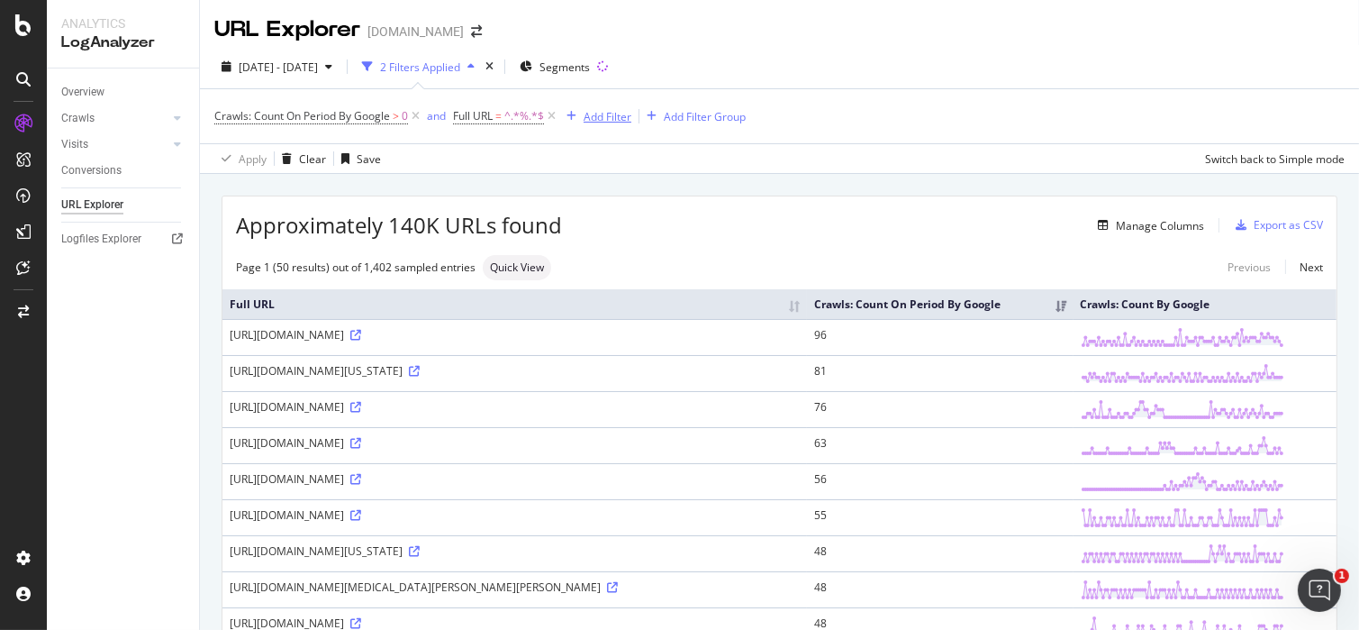
click at [599, 116] on div "Add Filter" at bounding box center [608, 116] width 48 height 15
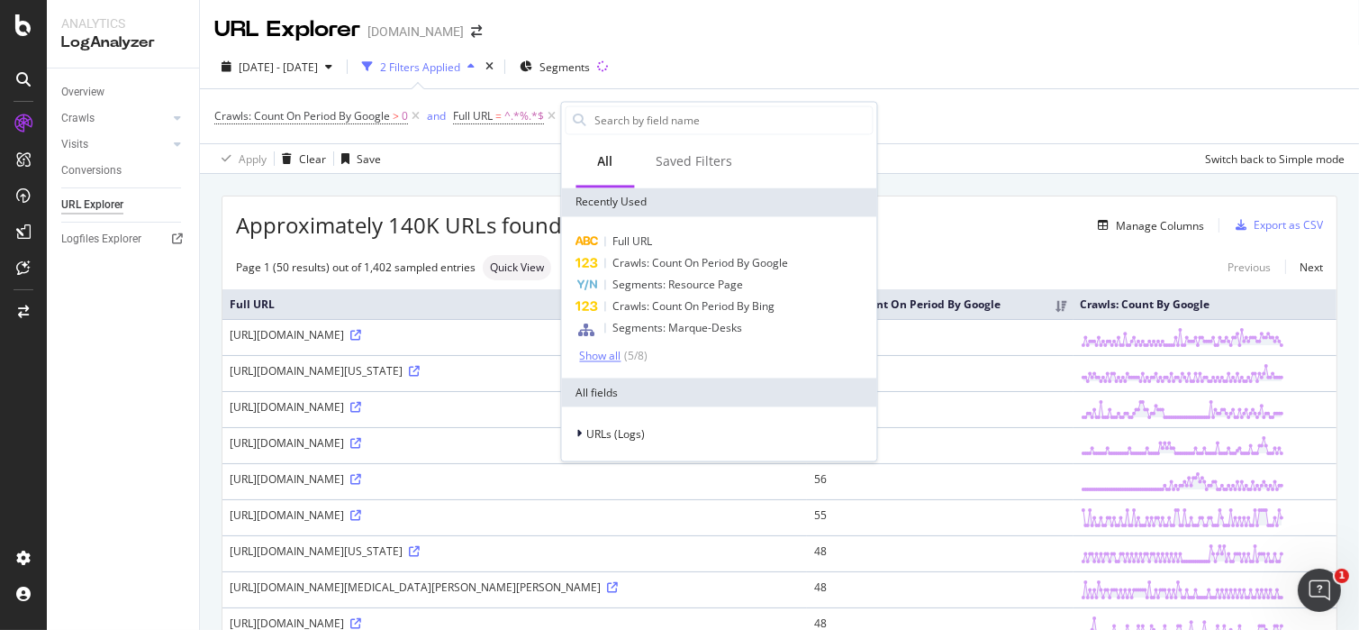
click at [605, 352] on div "Show all" at bounding box center [600, 355] width 41 height 13
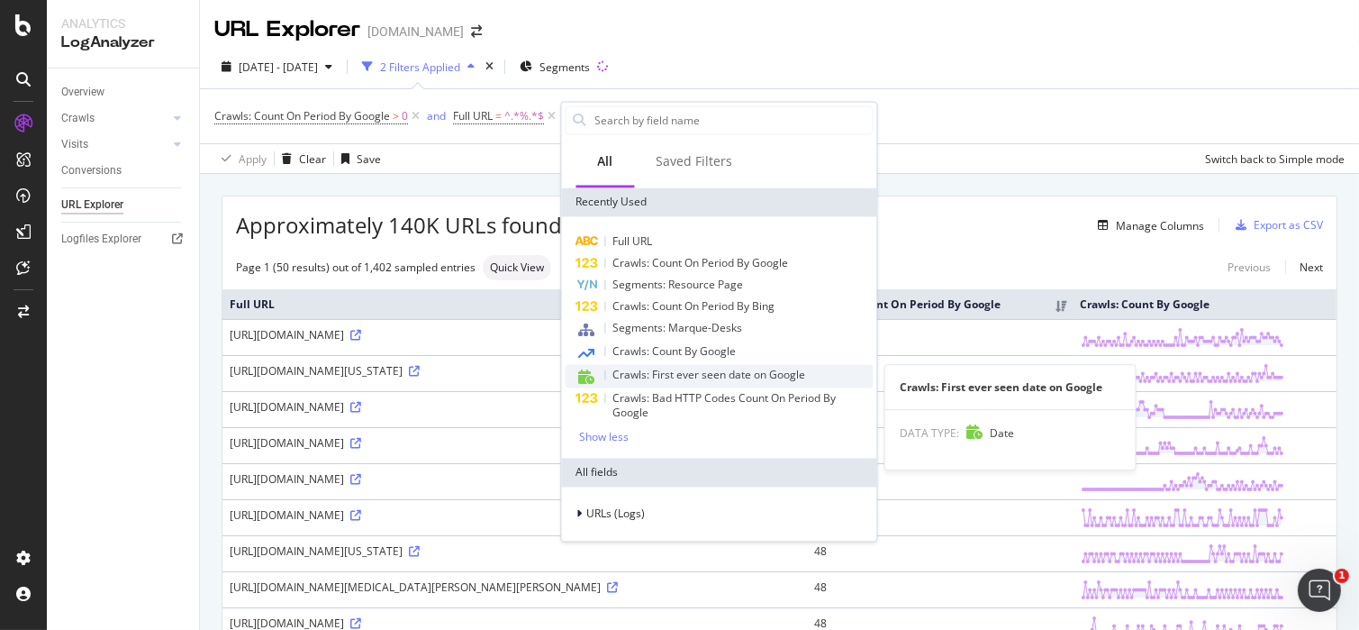
click at [733, 371] on span "Crawls: First ever seen date on Google" at bounding box center [709, 374] width 193 height 15
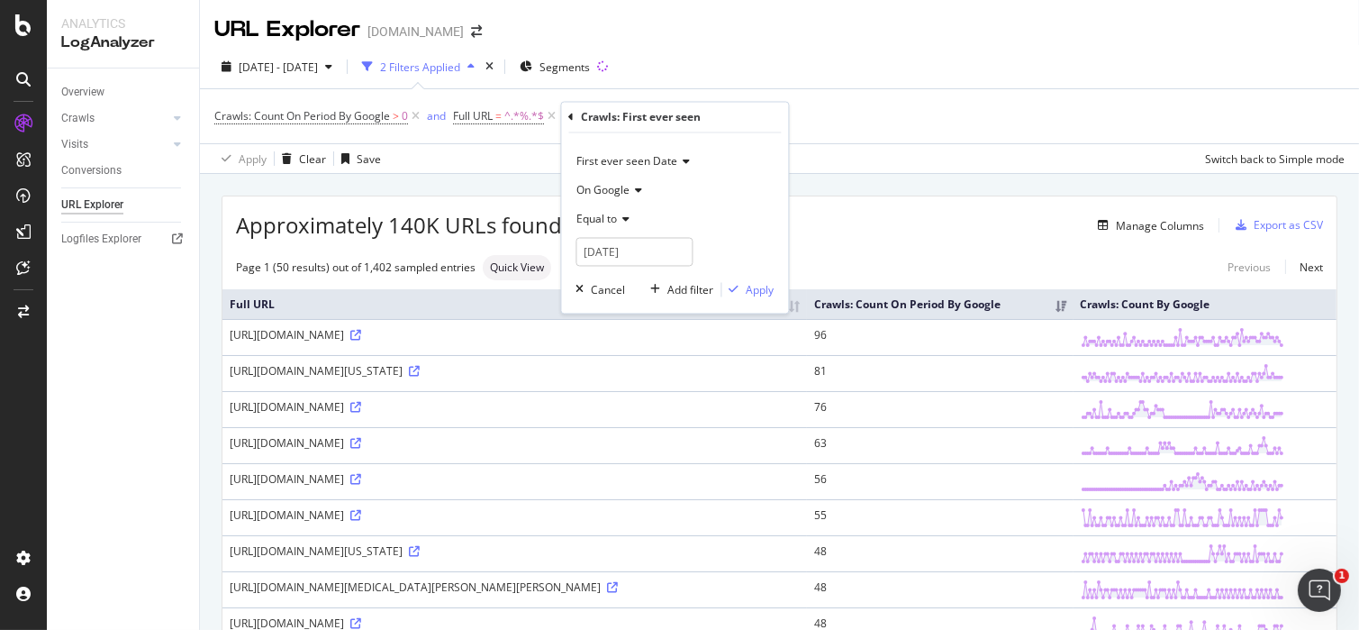
click at [613, 218] on span "Equal to" at bounding box center [597, 219] width 41 height 15
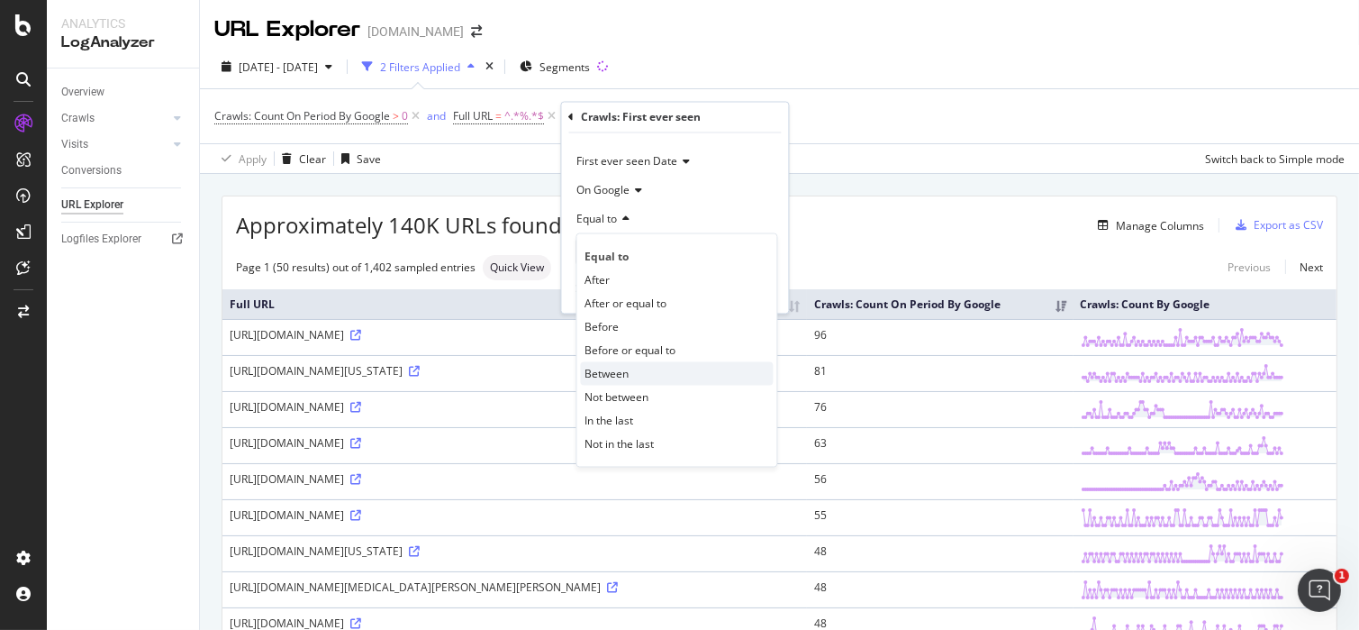
click at [625, 374] on span "Between" at bounding box center [607, 373] width 44 height 15
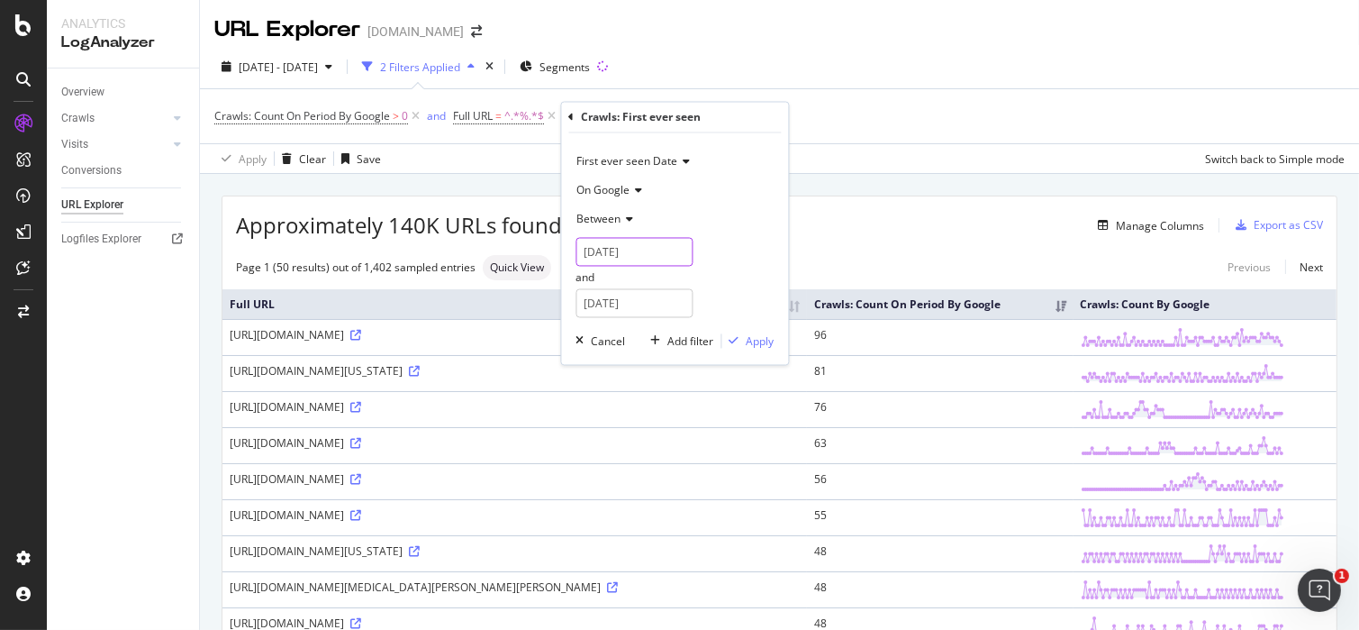
click at [621, 249] on input "2025-08-13" at bounding box center [634, 252] width 117 height 29
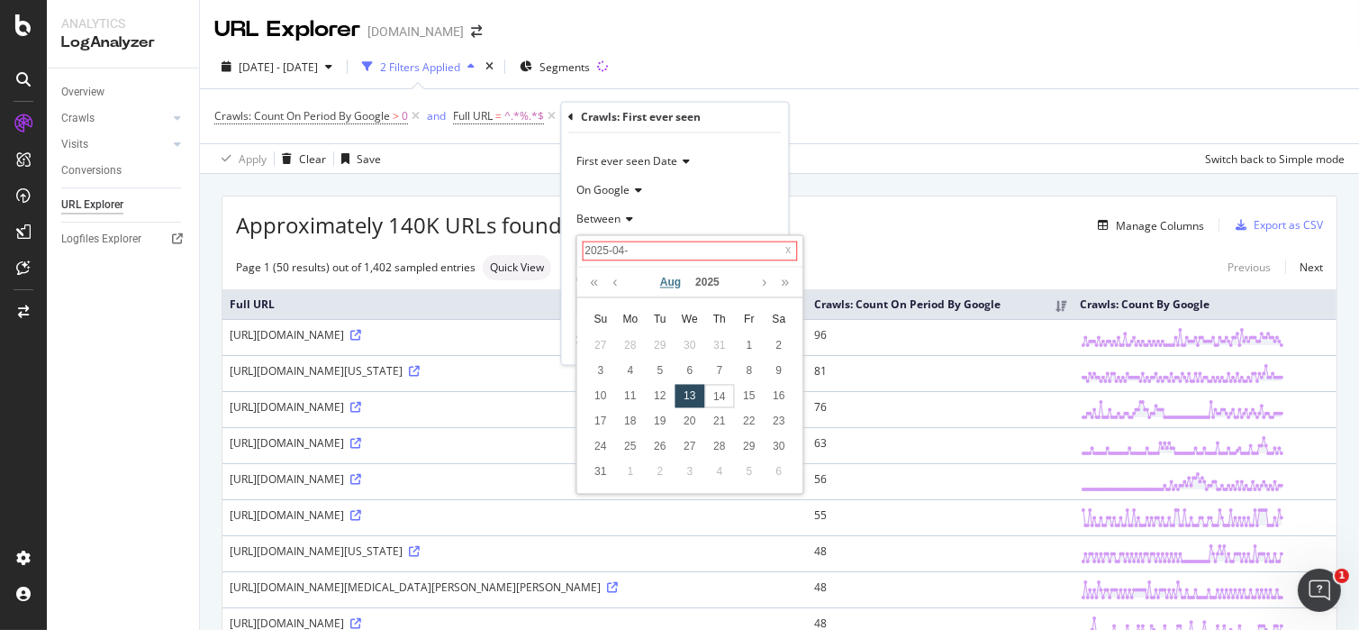
type input "2025-04-0"
type input "2025-04-01"
click at [653, 343] on div "1" at bounding box center [660, 344] width 30 height 23
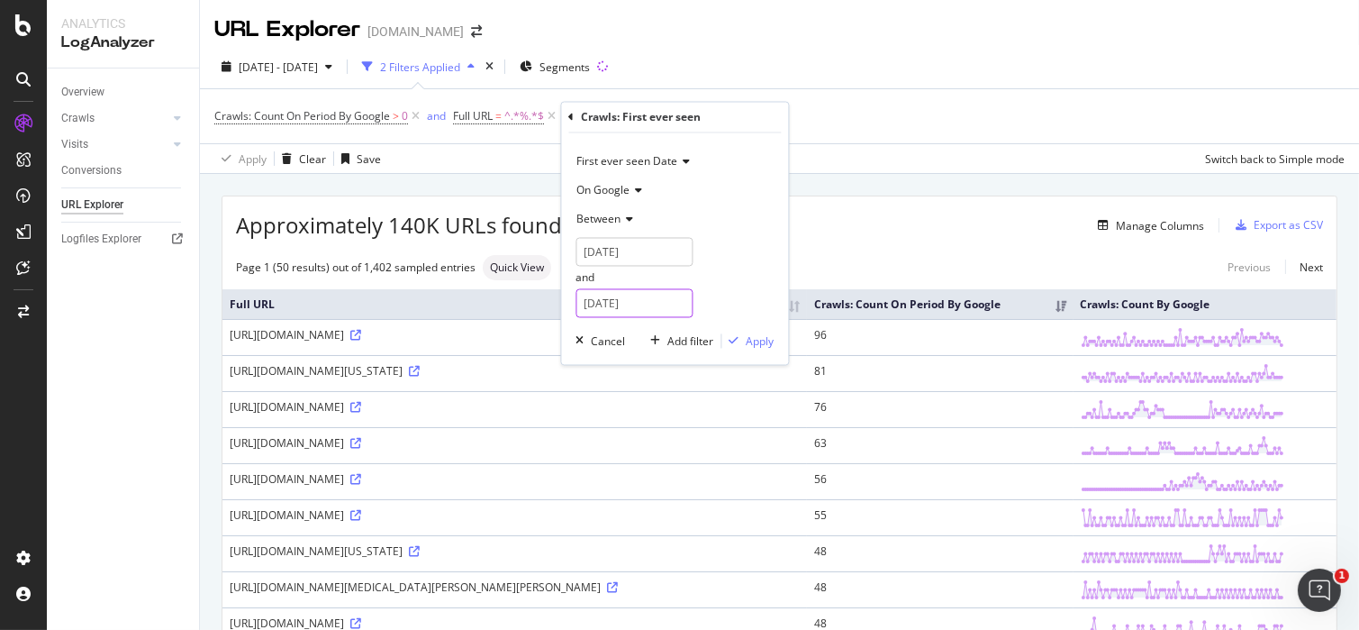
click at [632, 299] on input "2025-08-14" at bounding box center [634, 303] width 117 height 29
click at [618, 331] on link at bounding box center [615, 333] width 14 height 31
click at [636, 494] on div "30" at bounding box center [630, 496] width 30 height 23
type input "2025-06-30"
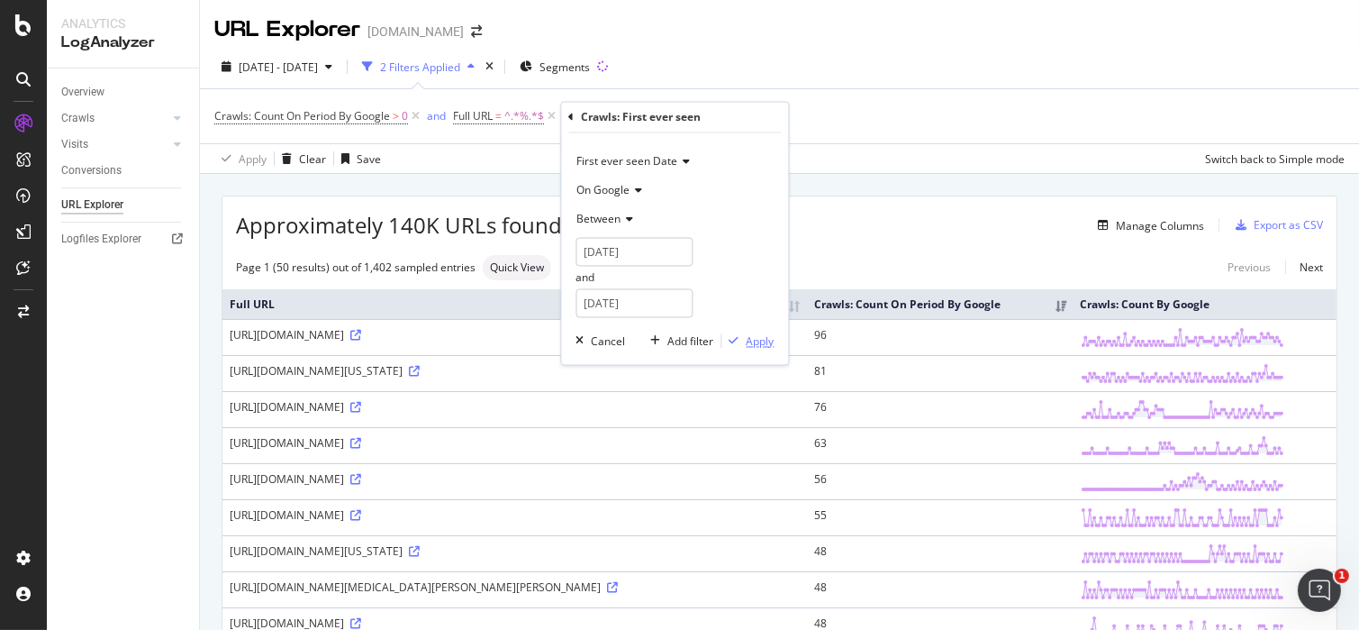
click at [749, 338] on div "Apply" at bounding box center [761, 340] width 28 height 15
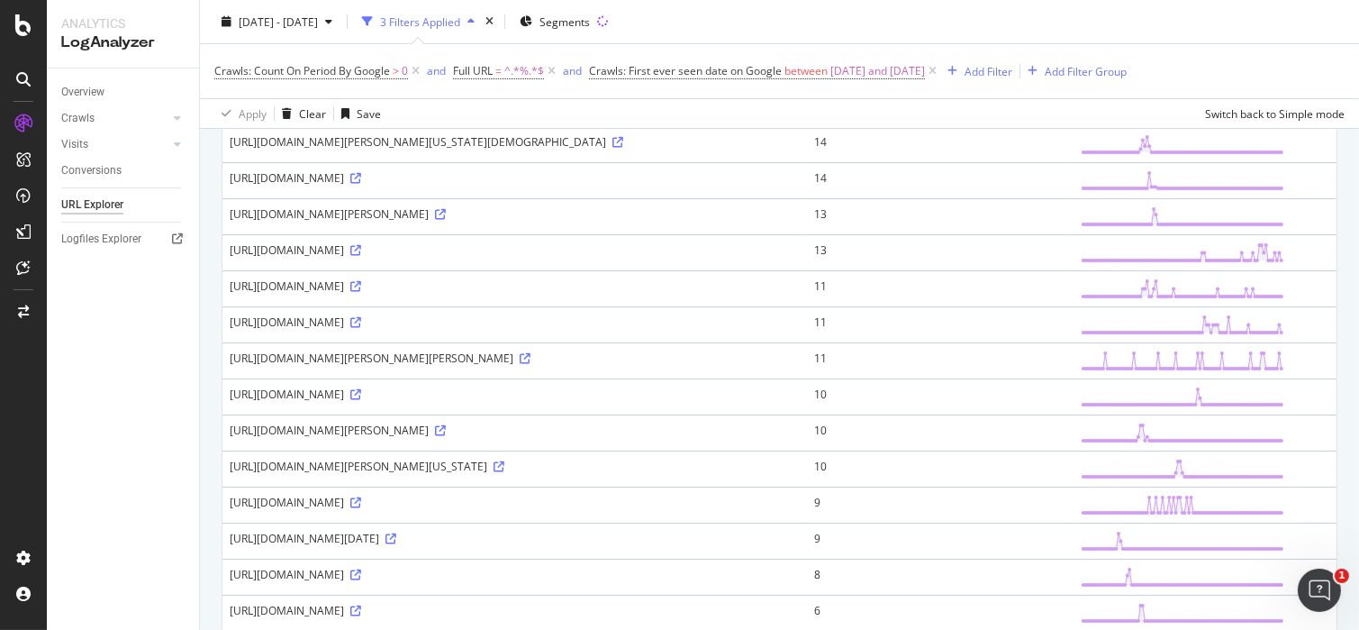
scroll to position [338, 0]
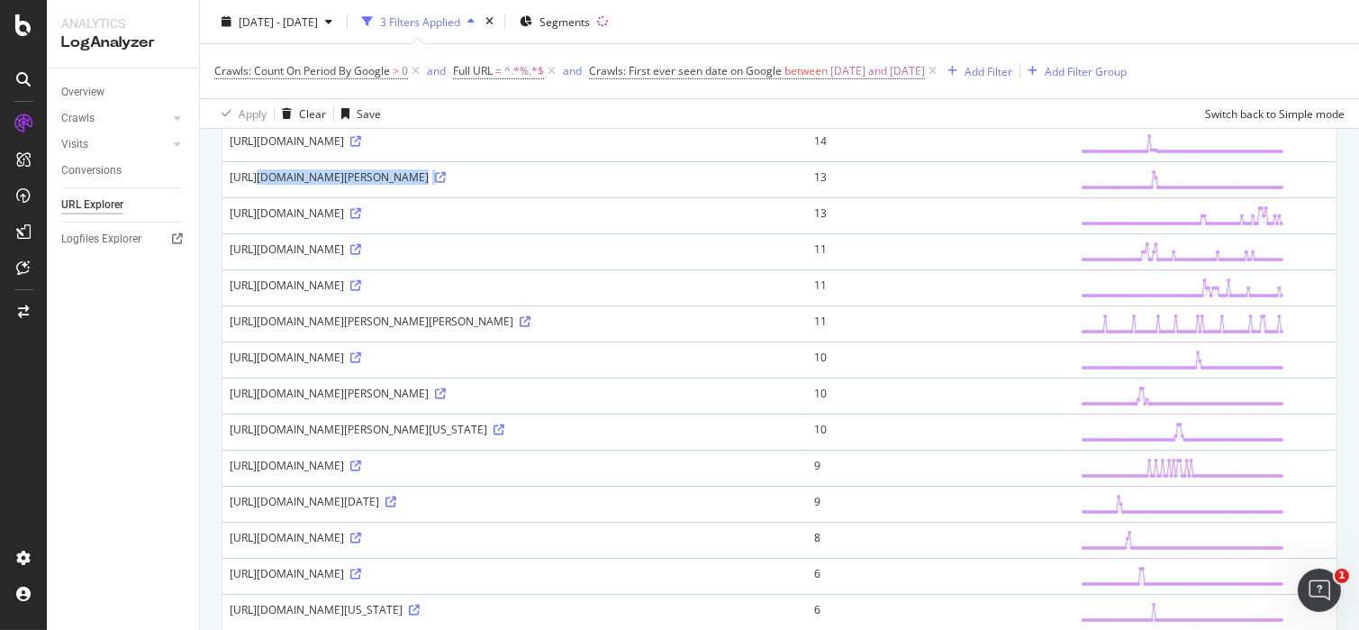
drag, startPoint x: 225, startPoint y: 220, endPoint x: 646, endPoint y: 249, distance: 421.6
click at [646, 197] on td "https://www.nbcnews.com/politics/trump-administration/trumps-social-media-post-…" at bounding box center [514, 179] width 585 height 36
copy div "https://www.nbcnews.com/politics/trump-administration/trumps-social-media-post-…"
click at [494, 435] on icon at bounding box center [499, 429] width 11 height 11
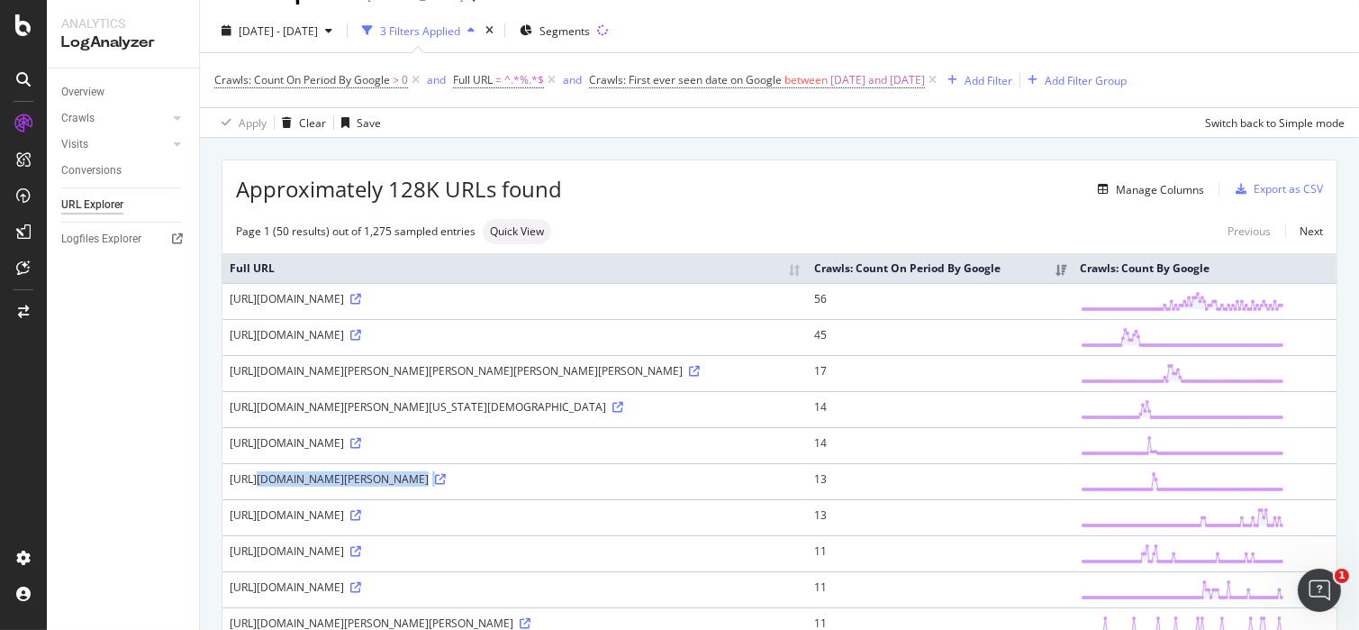
scroll to position [0, 0]
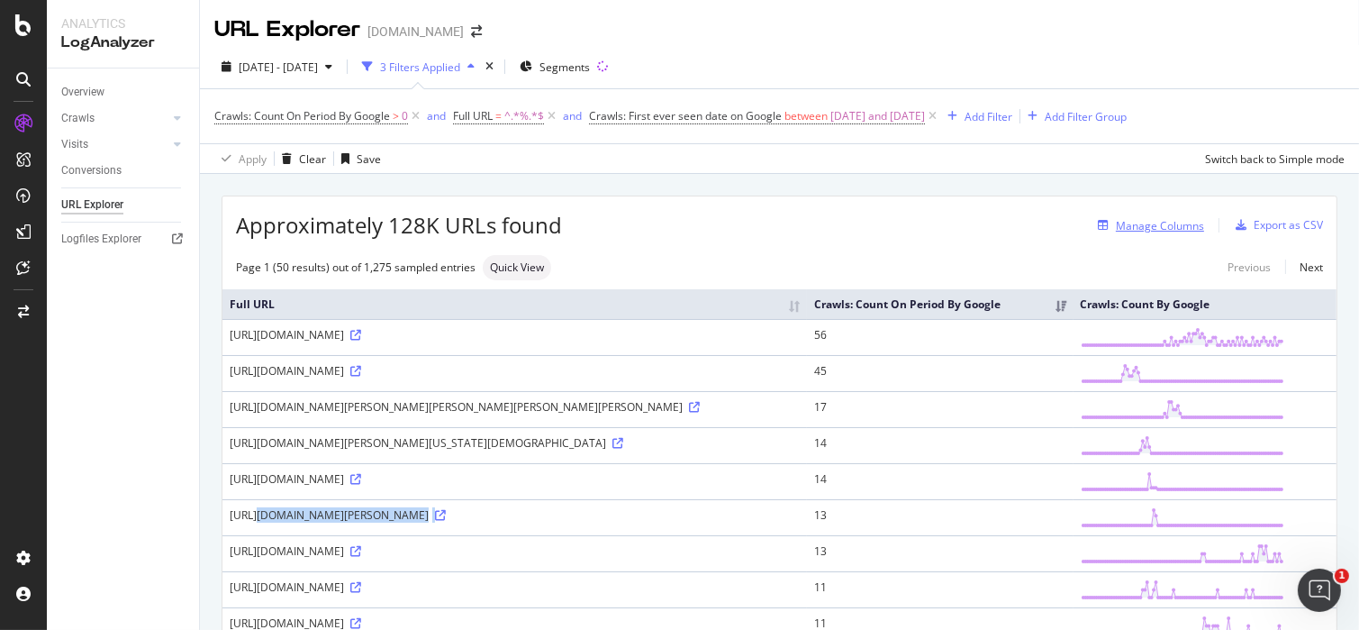
click at [1148, 215] on div "Manage Columns" at bounding box center [1147, 225] width 113 height 20
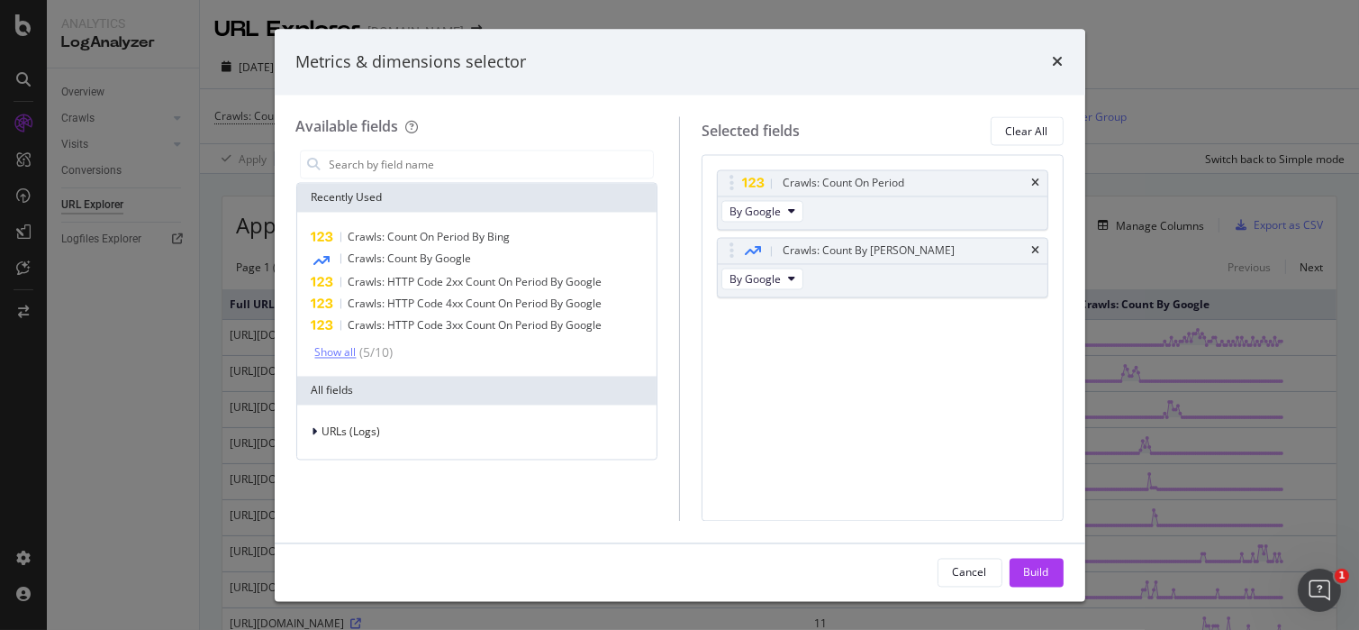
click at [368, 345] on div "( 5 / 10 )" at bounding box center [375, 353] width 37 height 18
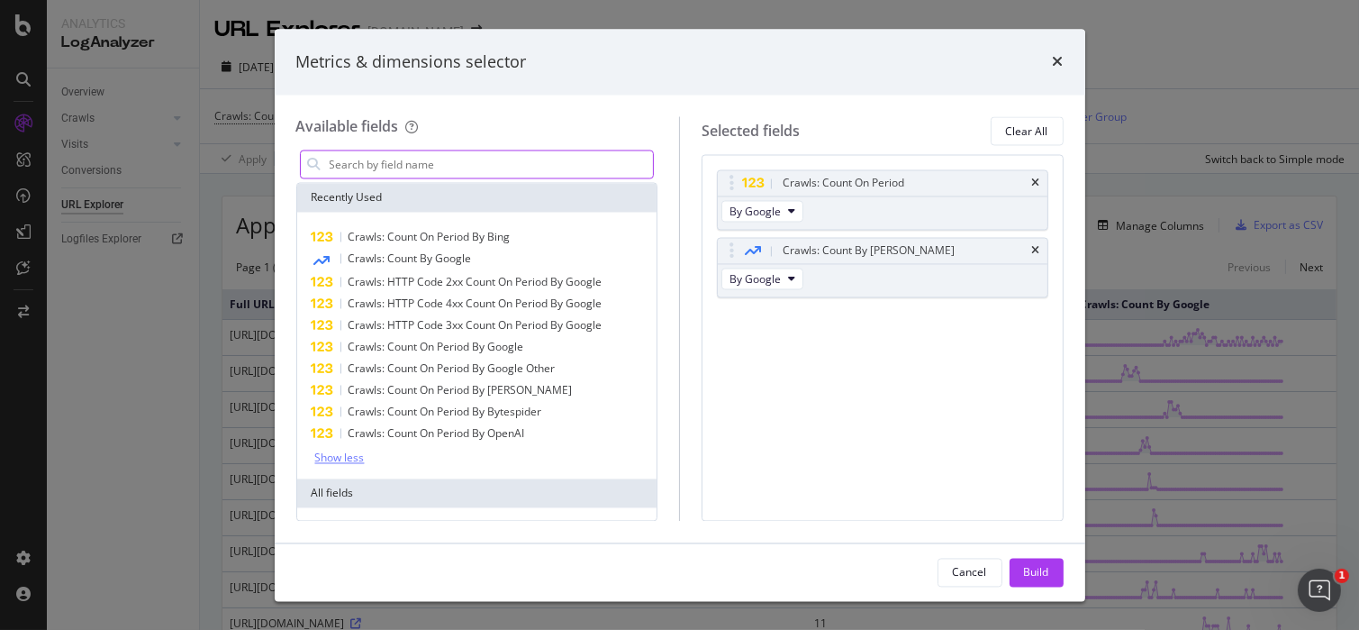
click at [395, 170] on input "modal" at bounding box center [491, 164] width 326 height 27
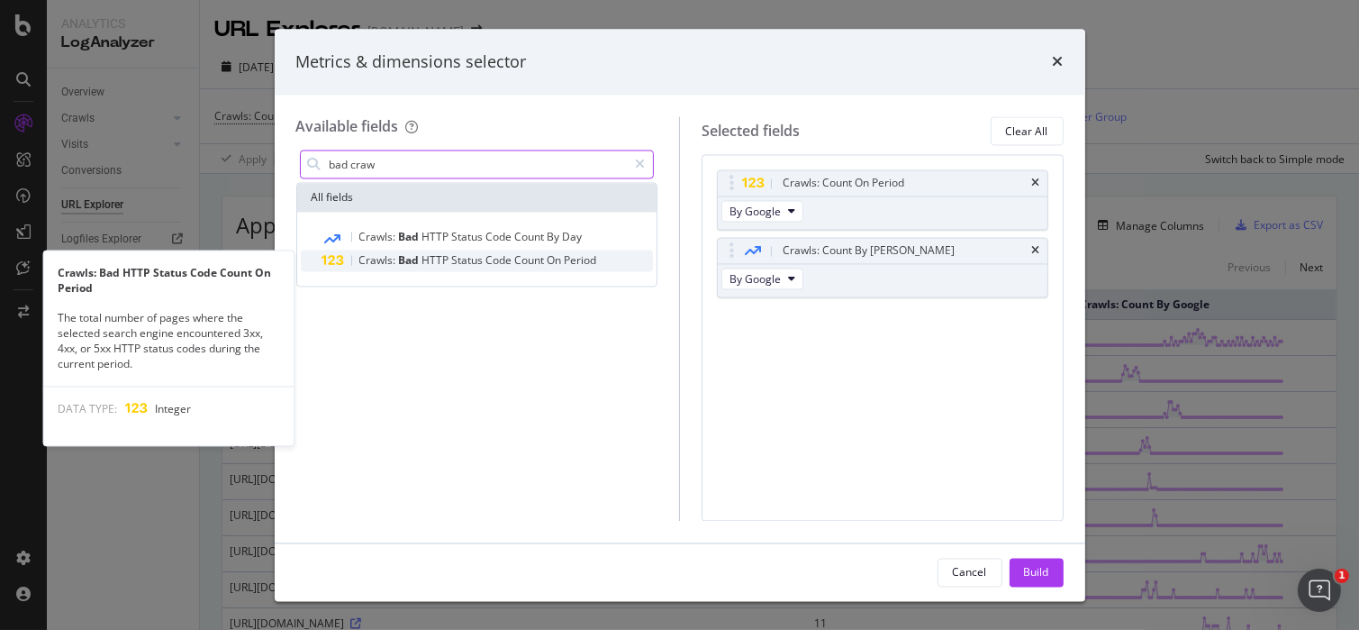
type input "bad craw"
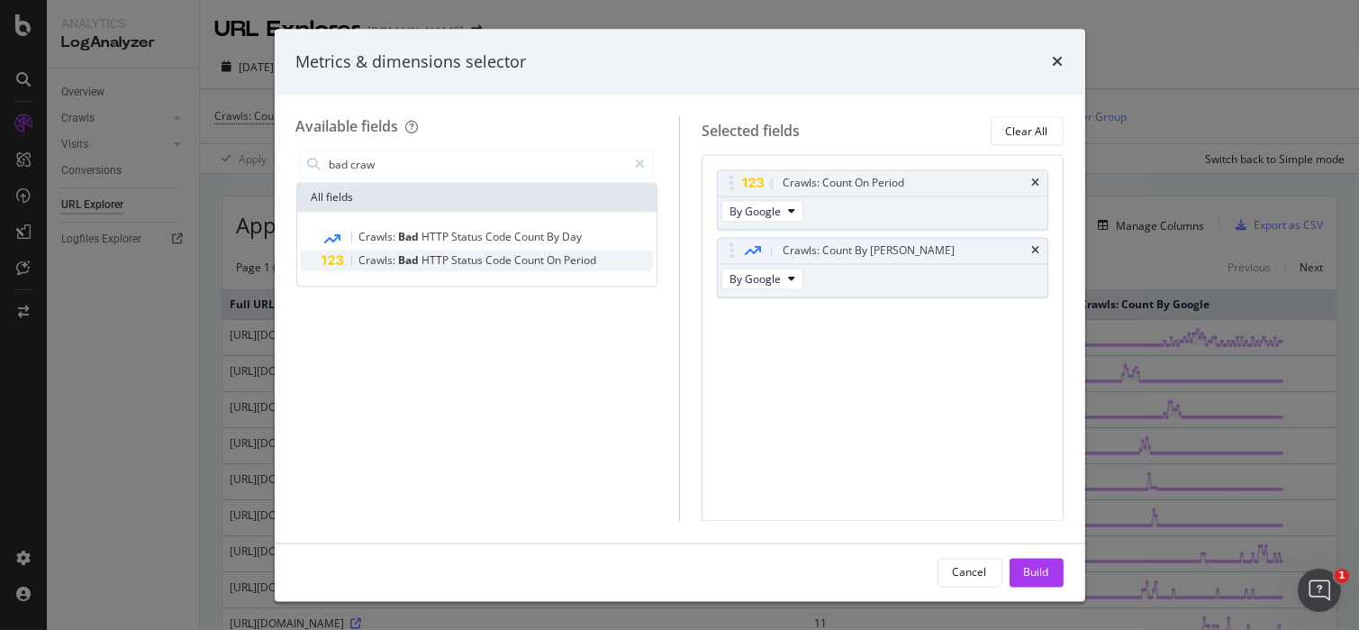
click at [453, 256] on span "Status" at bounding box center [469, 260] width 34 height 15
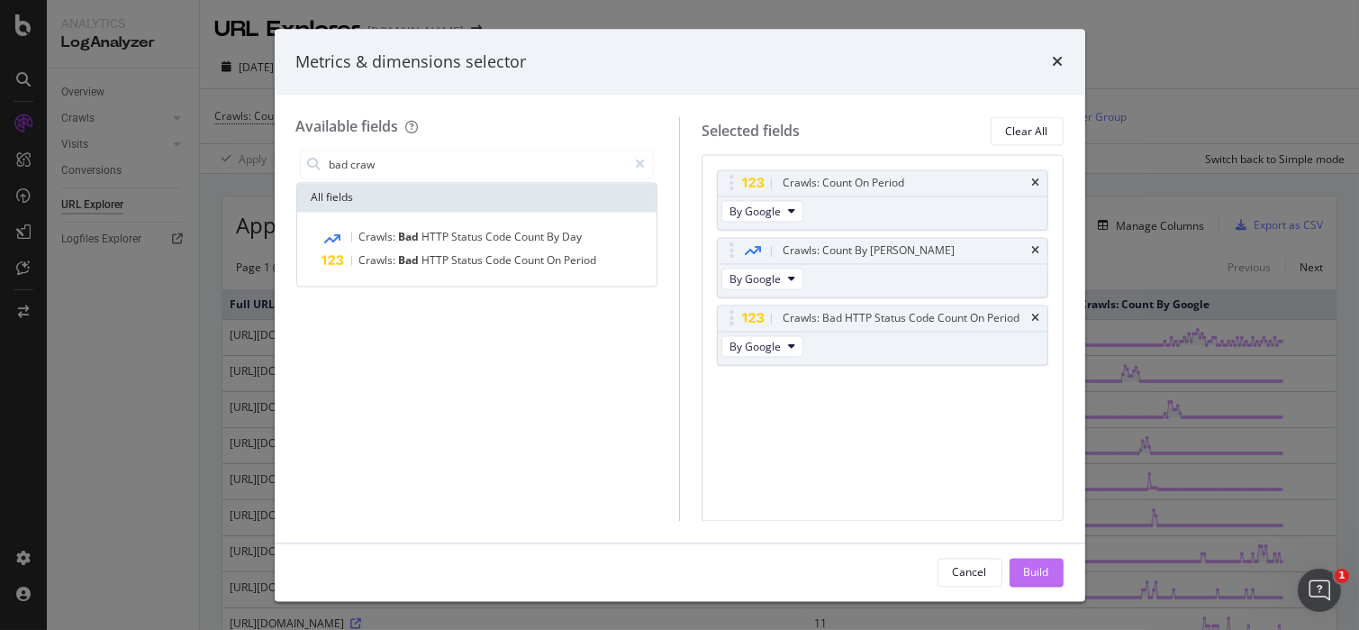
click at [1054, 567] on button "Build" at bounding box center [1037, 572] width 54 height 29
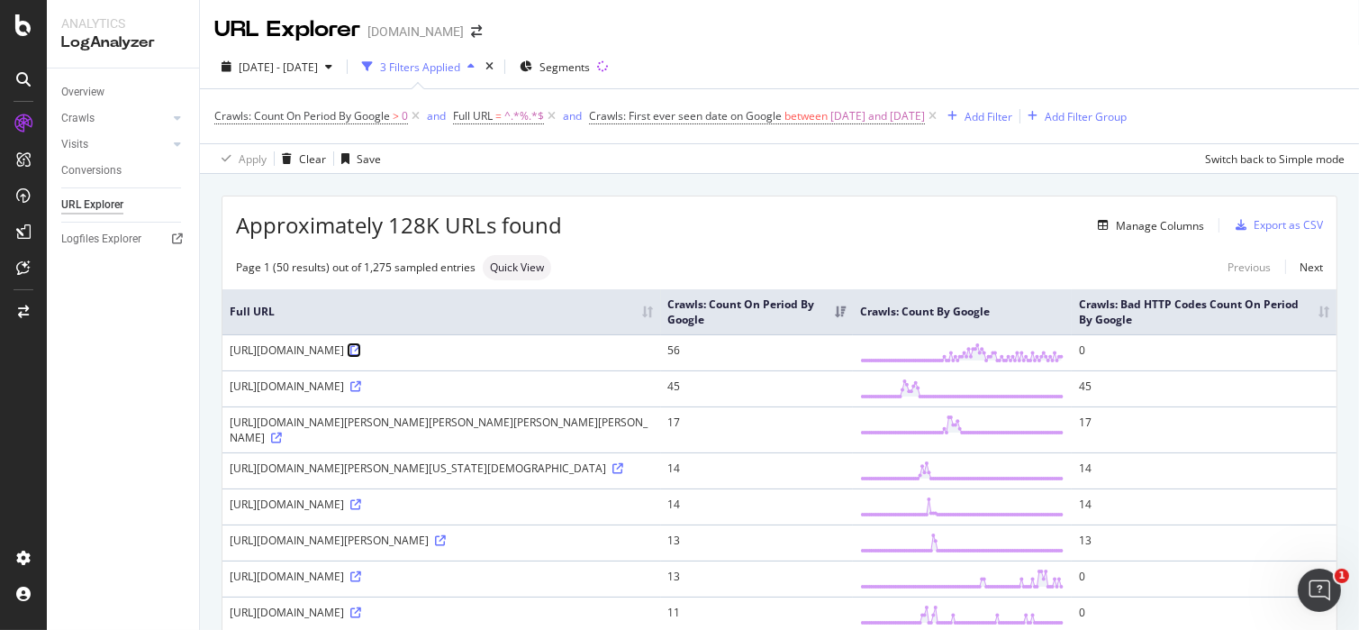
click at [361, 356] on icon at bounding box center [355, 350] width 11 height 11
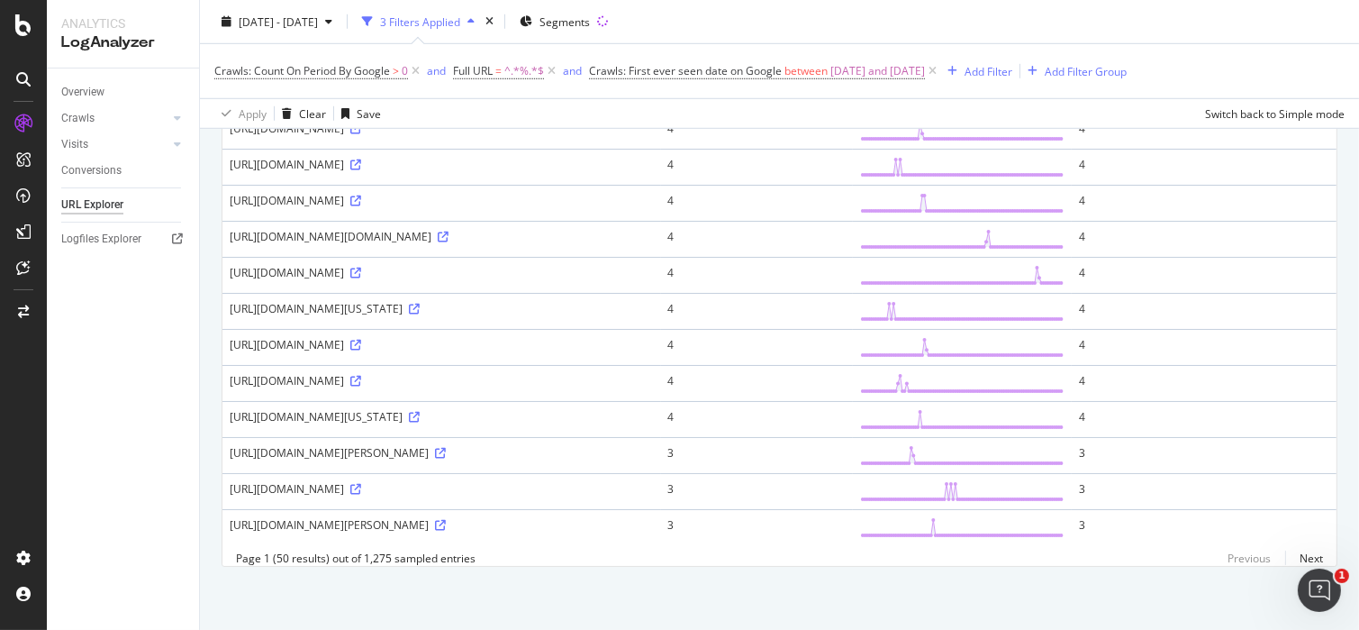
scroll to position [2129, 0]
click at [1308, 54] on div "Crawls: Count On Period By Google > 0 and Full URL = ^.*%.*$ and Crawls: First …" at bounding box center [779, 71] width 1130 height 54
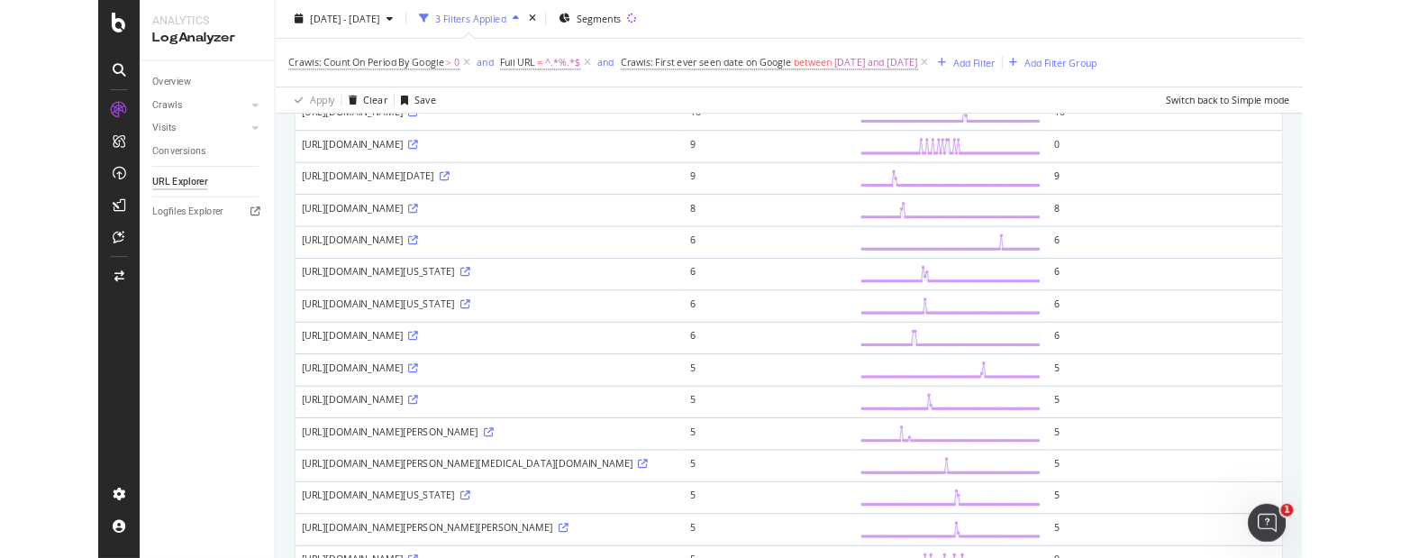
scroll to position [0, 0]
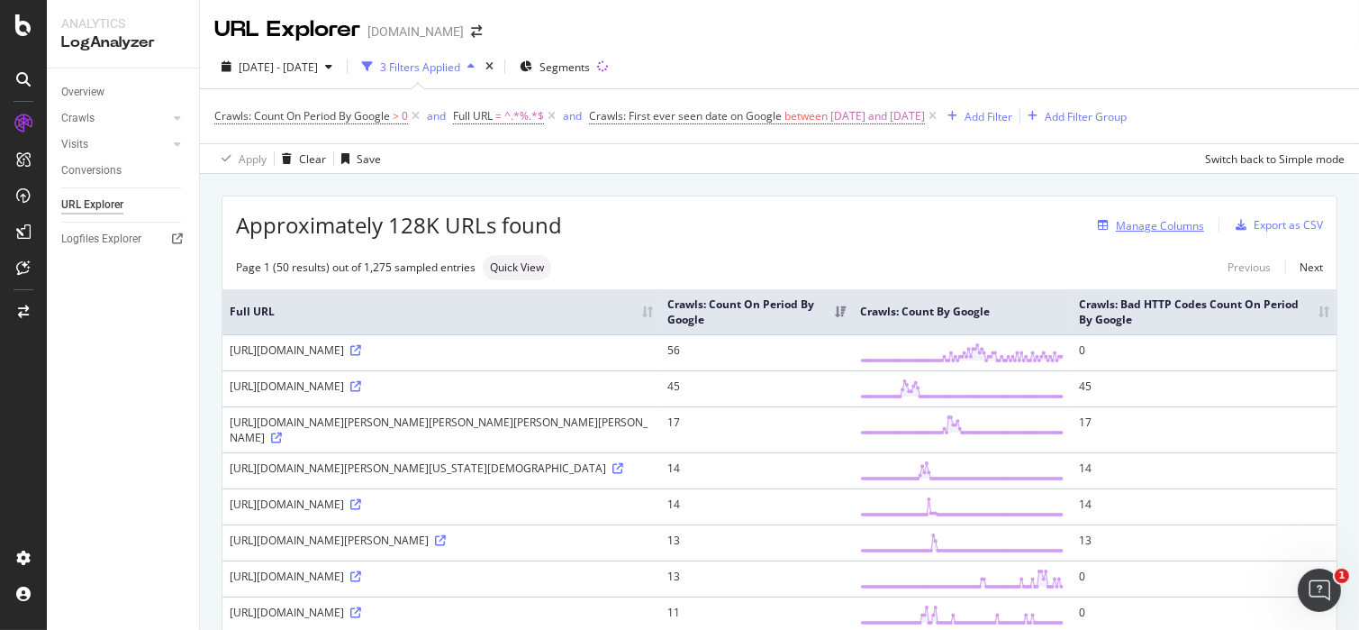
click at [1133, 220] on div "Manage Columns" at bounding box center [1160, 225] width 88 height 15
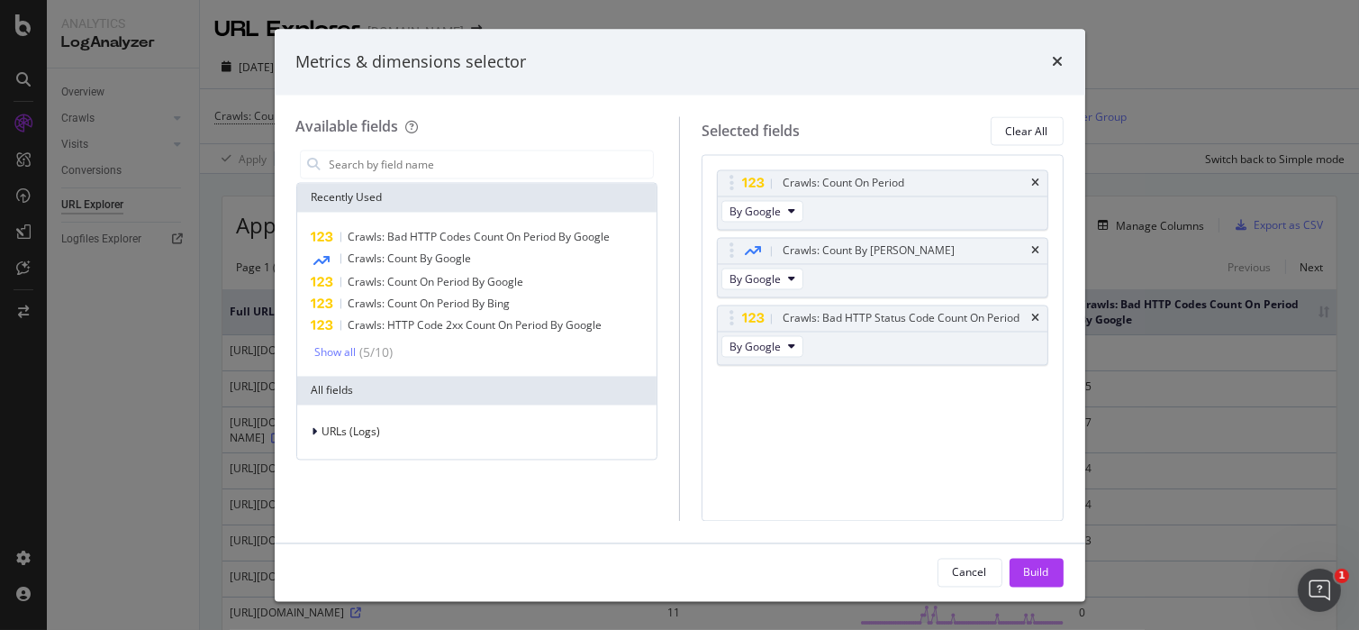
drag, startPoint x: 1199, startPoint y: 56, endPoint x: 1189, endPoint y: 67, distance: 14.7
click at [1199, 54] on div "Metrics & dimensions selector Available fields Recently Used Crawls: Bad HTTP C…" at bounding box center [679, 315] width 1359 height 630
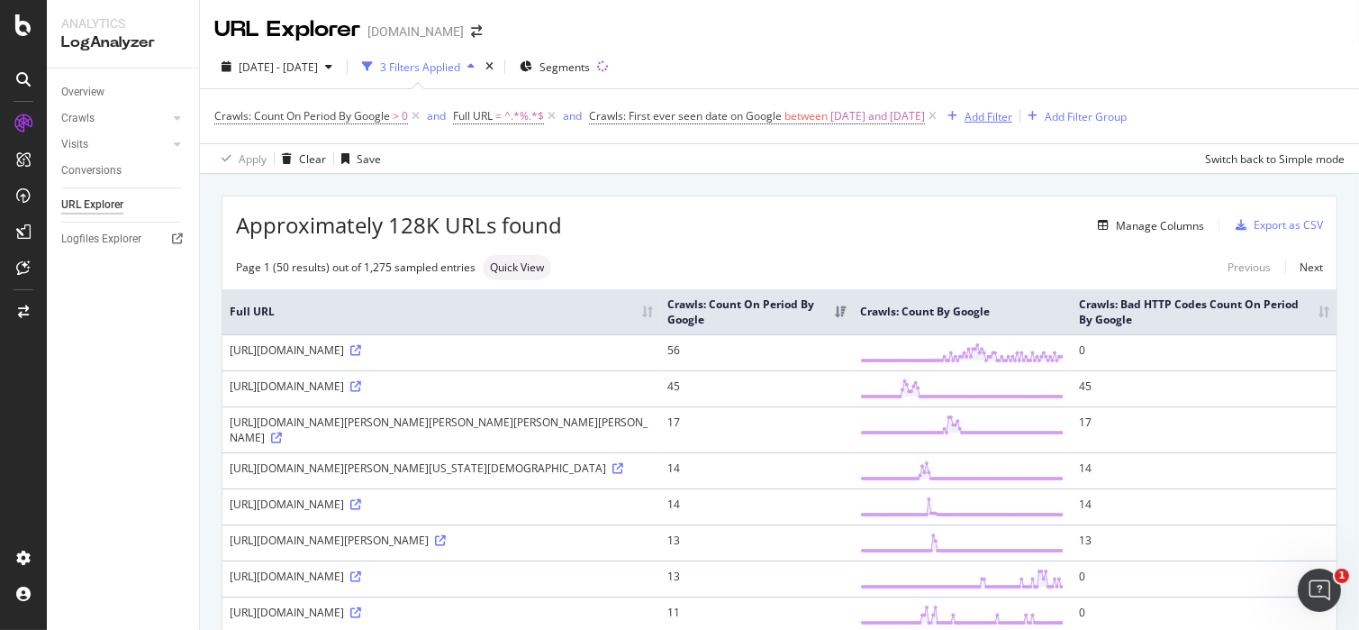
click at [1012, 116] on div "Add Filter" at bounding box center [989, 116] width 48 height 15
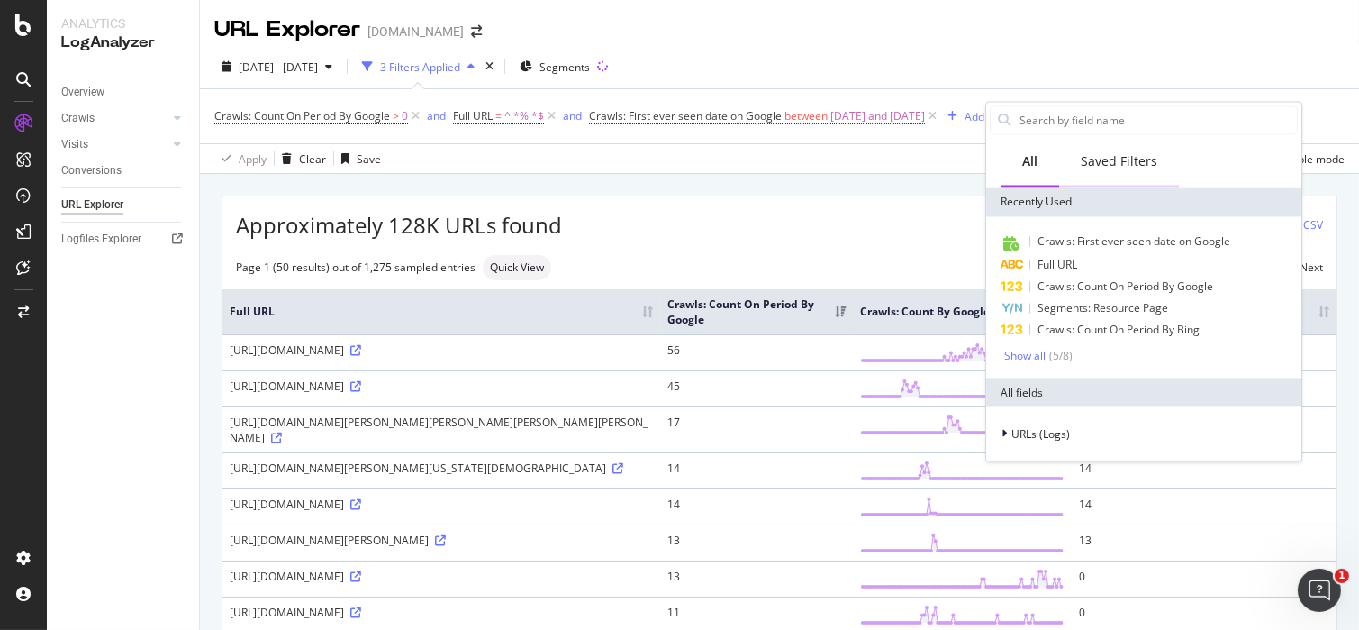
type input "s"
type input "link"
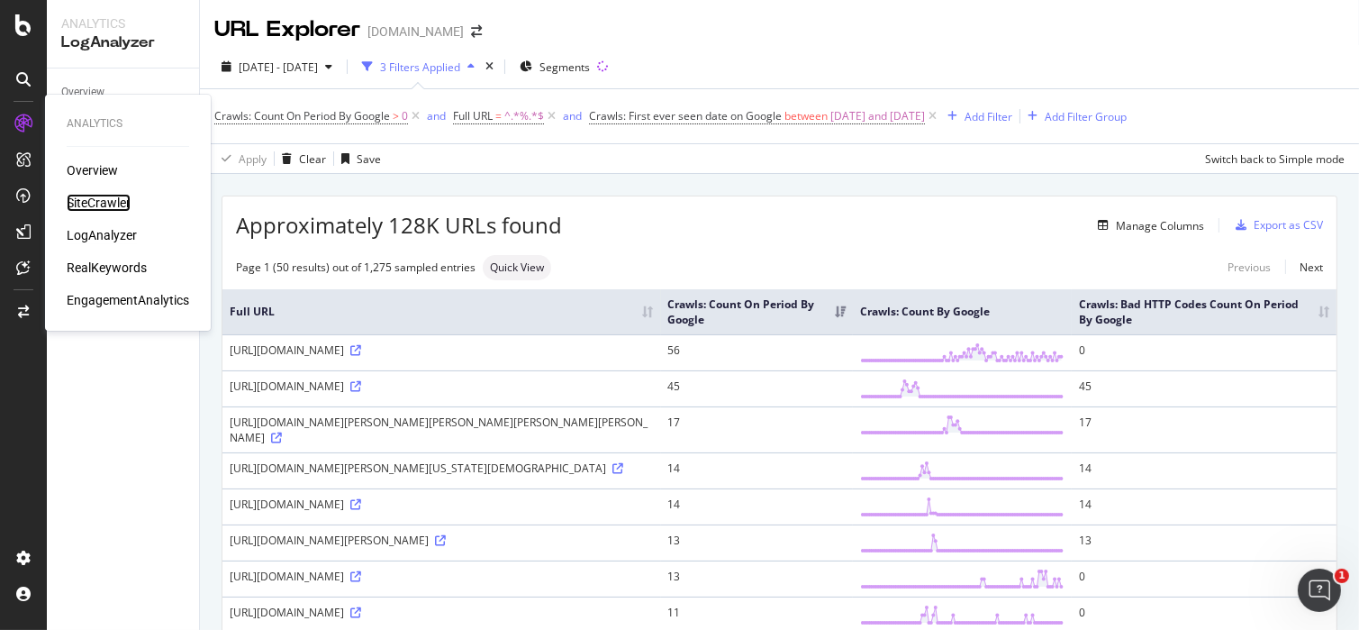
click at [113, 209] on div "SiteCrawler" at bounding box center [99, 203] width 64 height 18
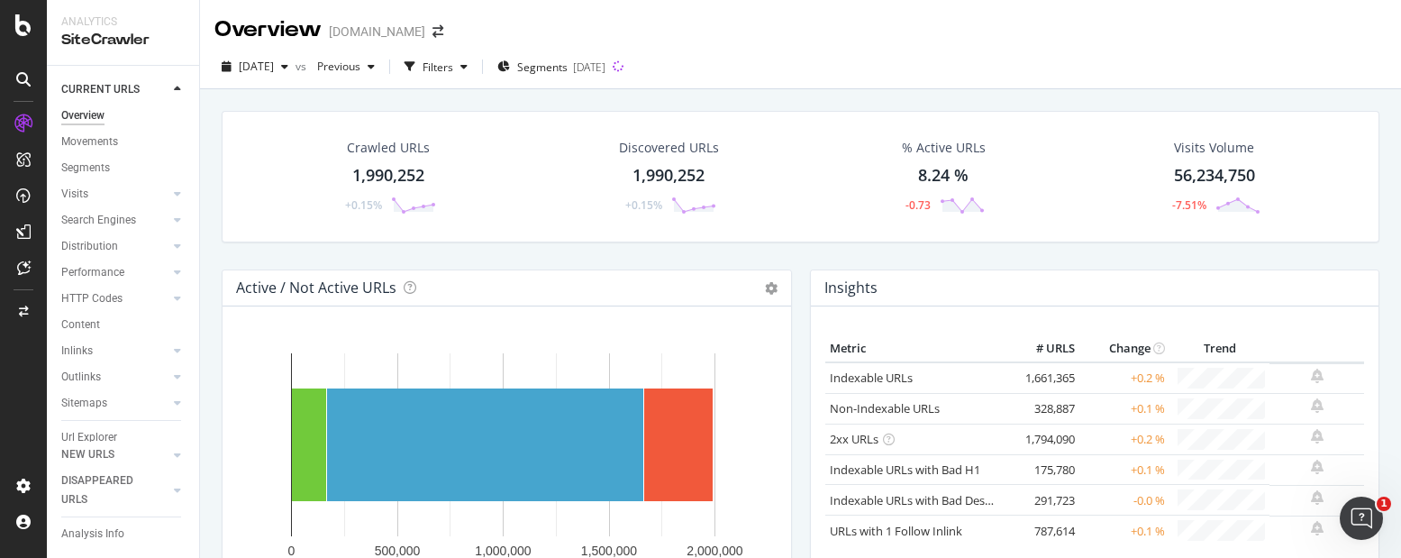
scroll to position [84, 0]
click at [90, 381] on div "Url Explorer" at bounding box center [89, 390] width 56 height 19
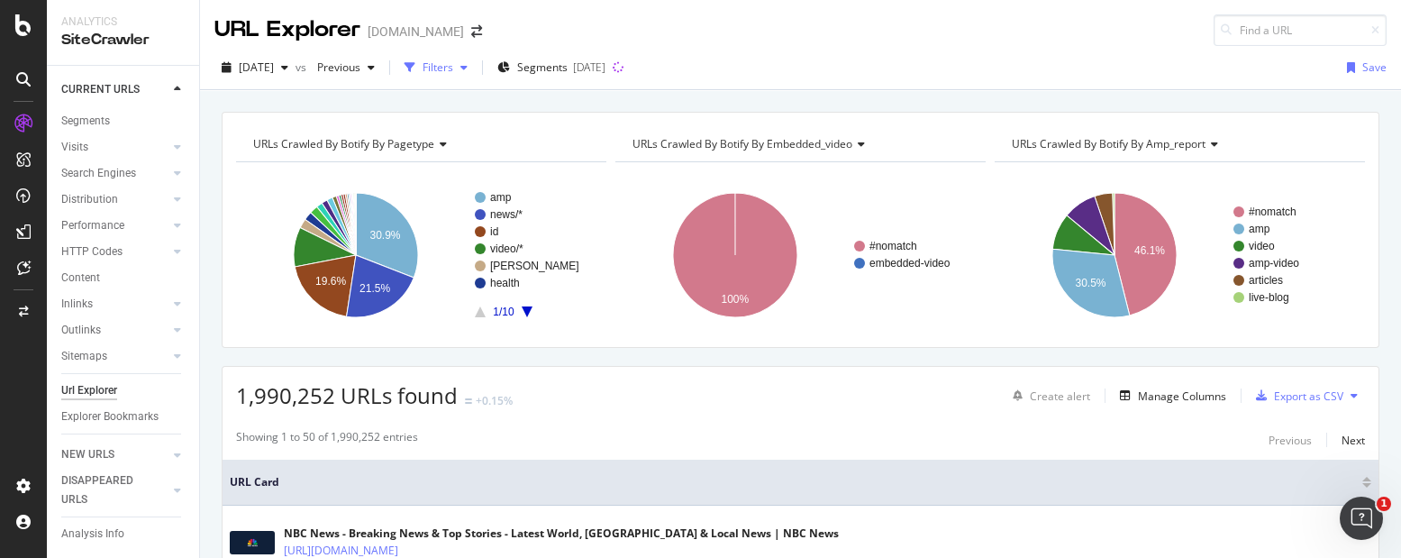
click at [453, 59] on div "Filters" at bounding box center [437, 66] width 31 height 15
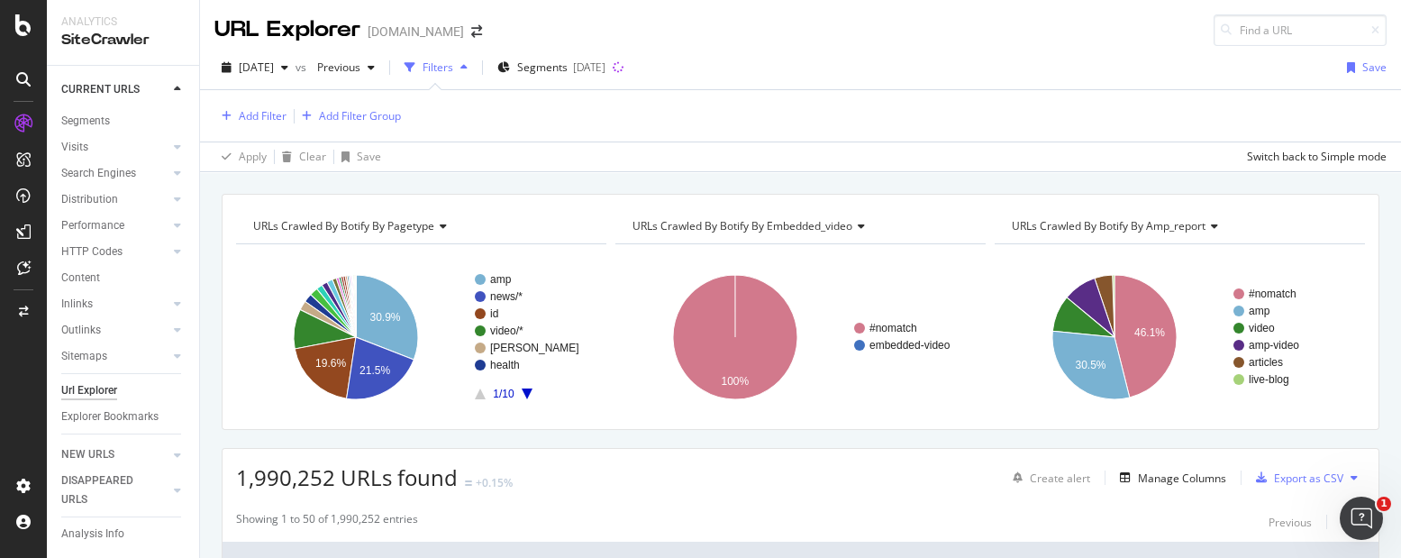
click at [239, 103] on div "Add Filter Add Filter Group" at bounding box center [800, 115] width 1172 height 51
click at [245, 113] on div "Add Filter" at bounding box center [263, 115] width 48 height 15
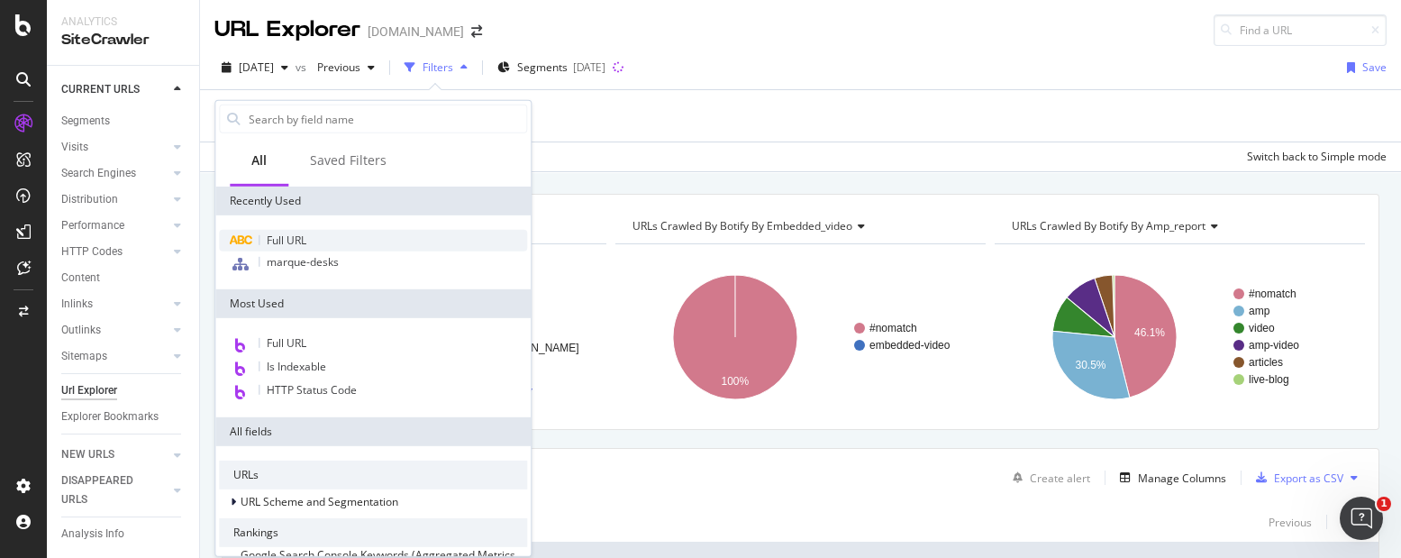
click at [296, 234] on span "Full URL" at bounding box center [287, 239] width 40 height 15
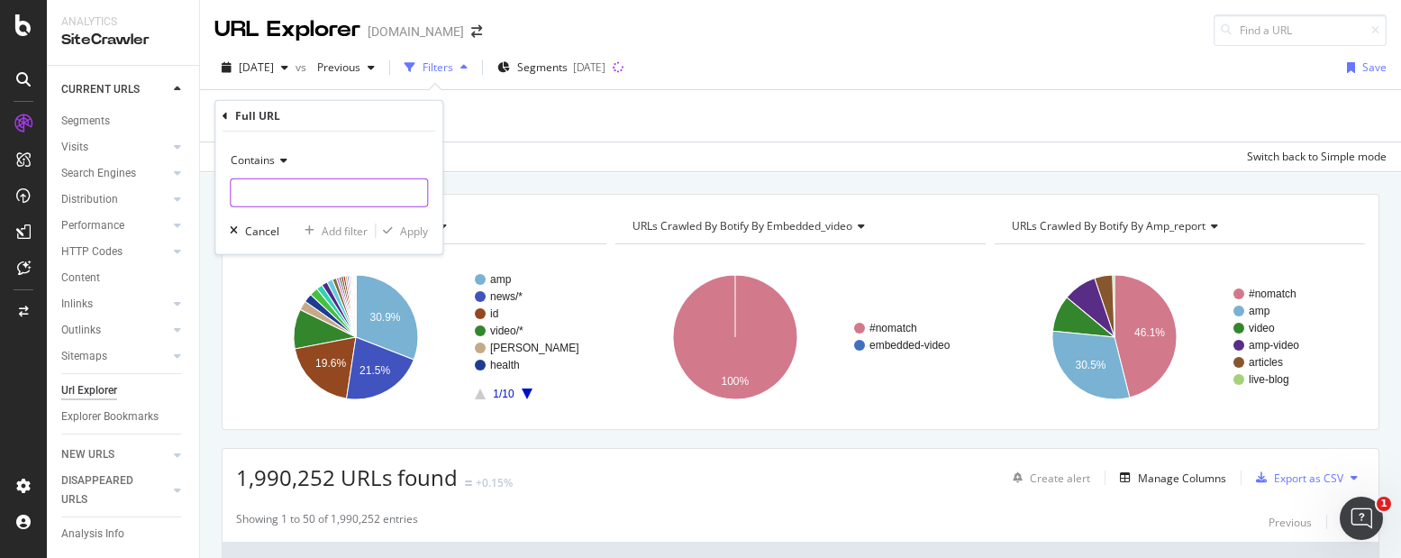
click at [306, 192] on input "text" at bounding box center [329, 192] width 196 height 29
type input "%"
click at [419, 232] on div "Apply" at bounding box center [414, 229] width 28 height 15
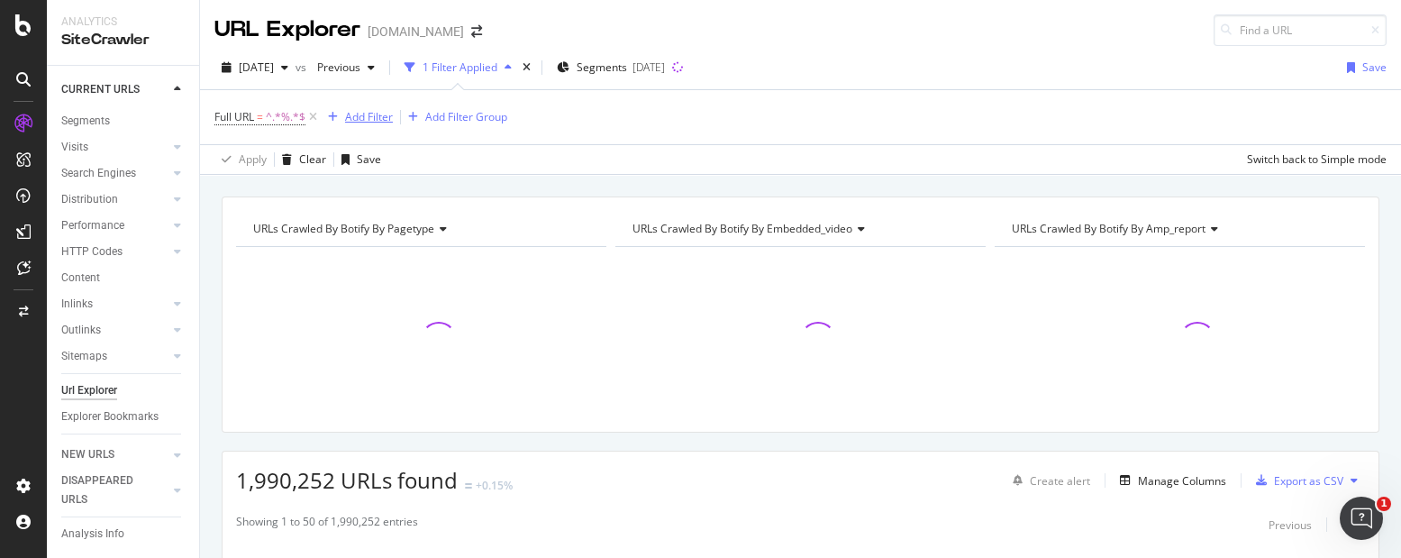
click at [369, 114] on div "Add Filter" at bounding box center [369, 116] width 48 height 15
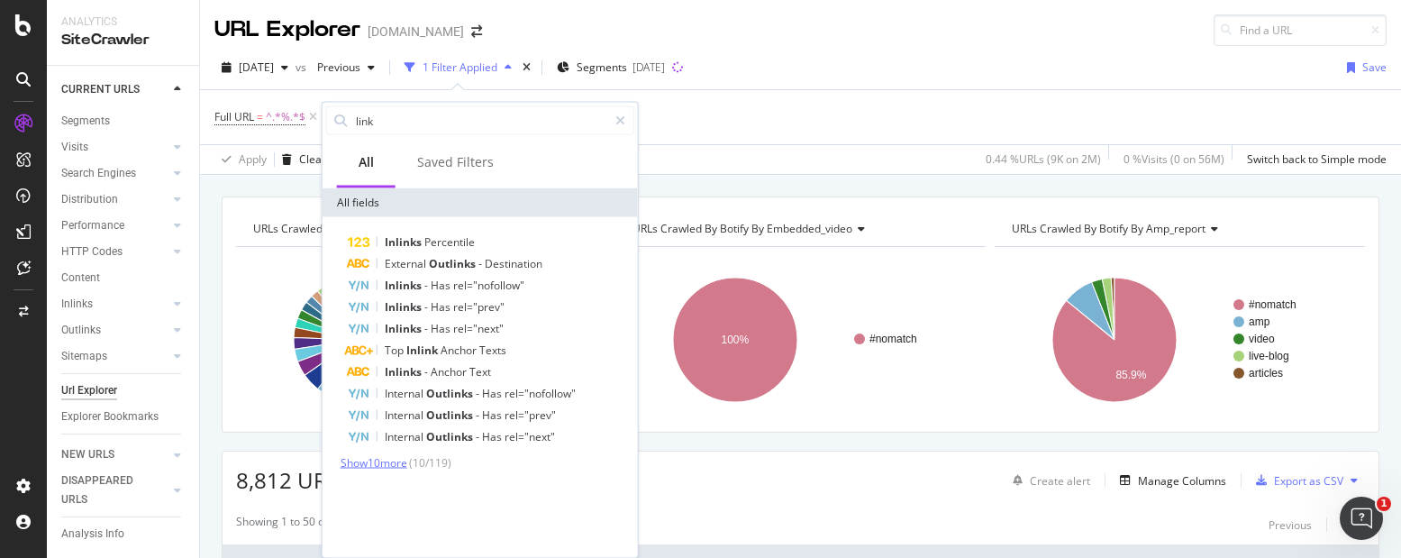
type input "link"
click at [395, 463] on span "Show 10 more" at bounding box center [373, 462] width 67 height 15
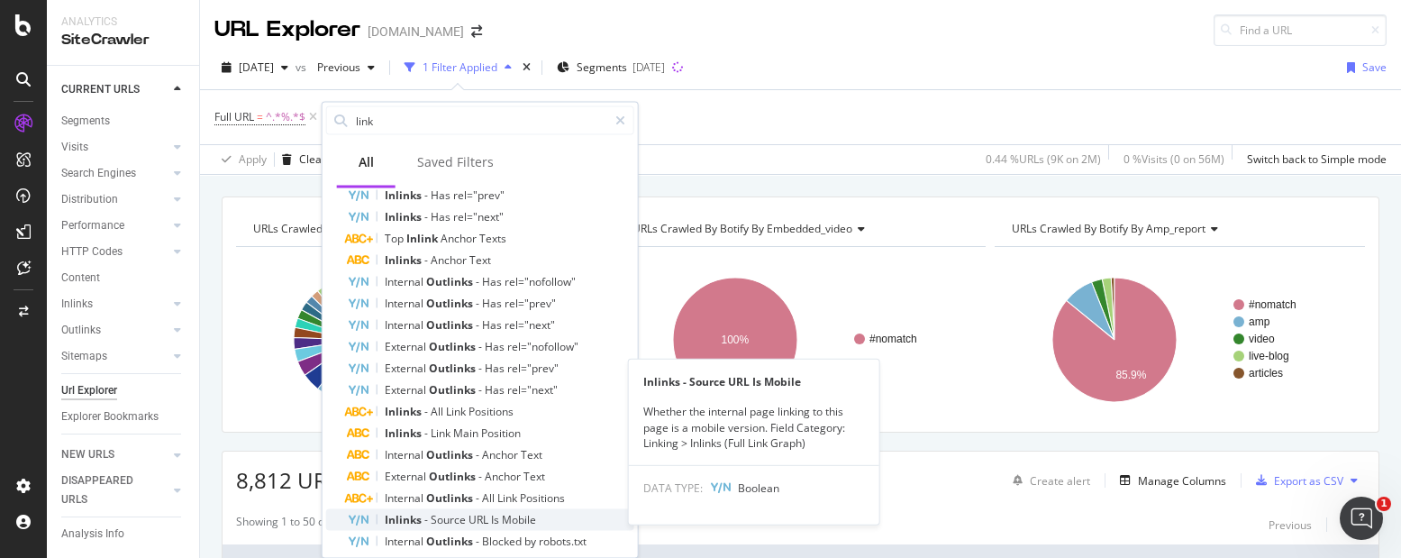
scroll to position [142, 0]
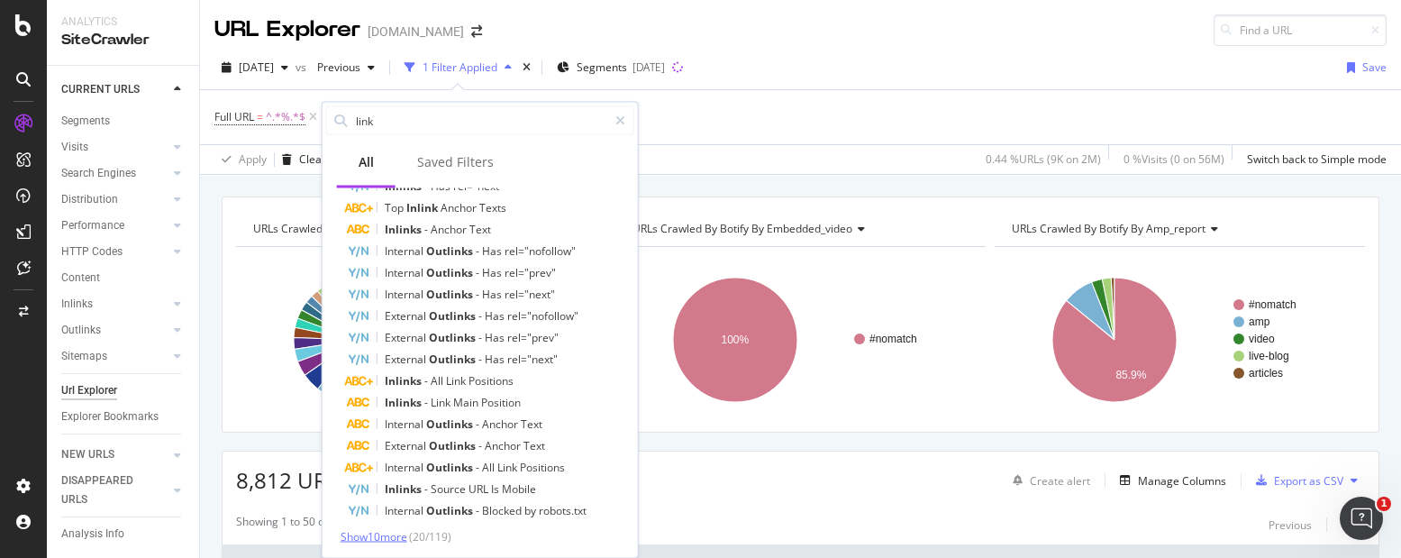
click at [407, 529] on span "Show 10 more" at bounding box center [373, 536] width 67 height 15
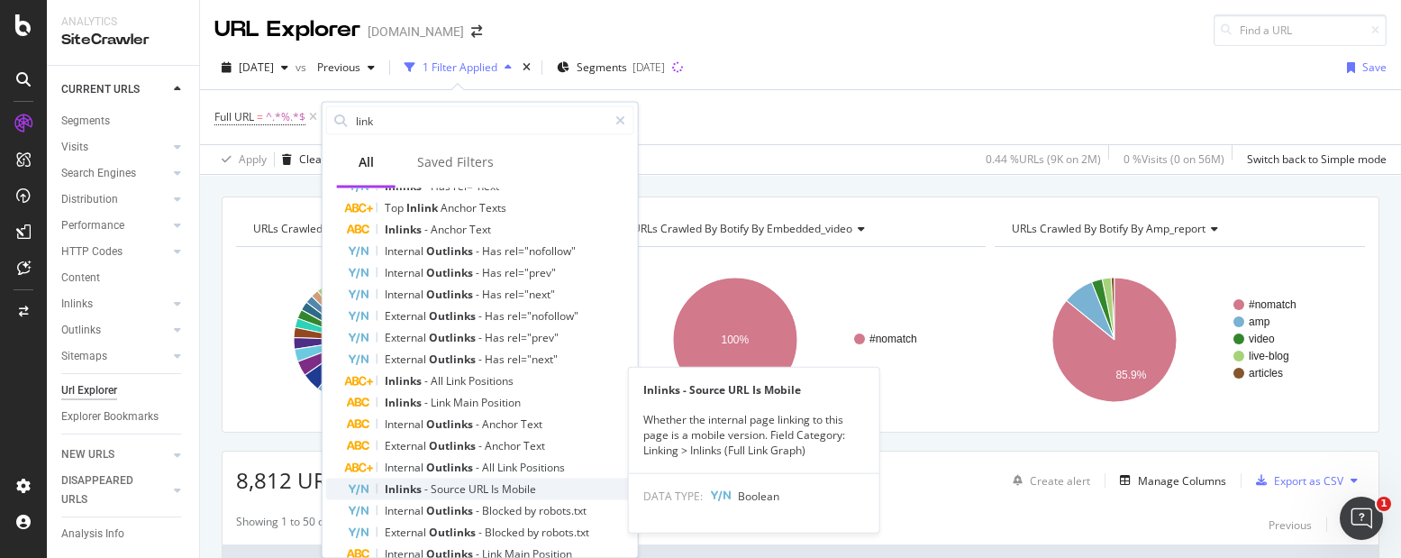
scroll to position [362, 0]
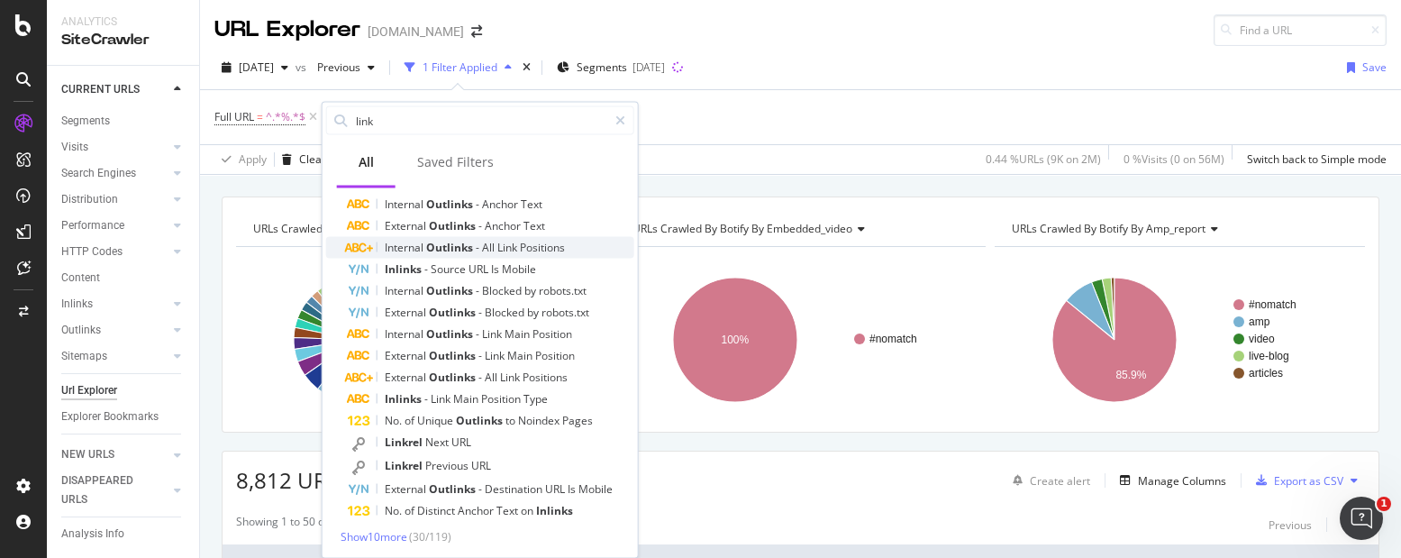
click at [476, 240] on span "-" at bounding box center [479, 247] width 6 height 15
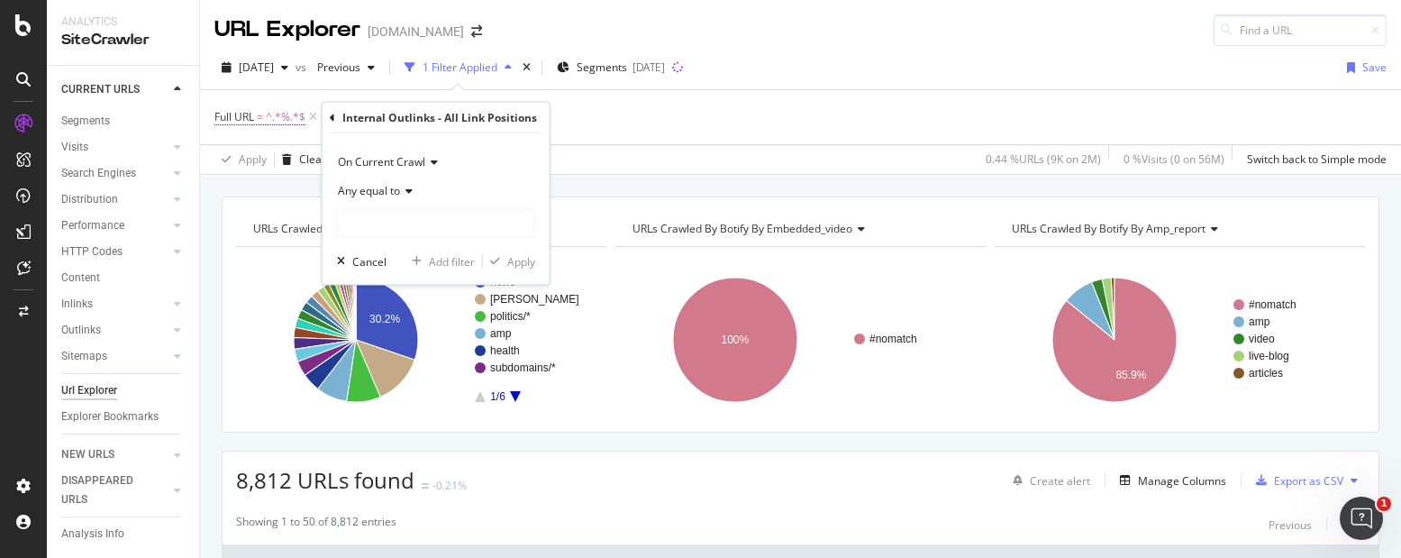
click at [381, 187] on span "Any equal to" at bounding box center [369, 190] width 62 height 15
click at [453, 168] on div "On Current Crawl" at bounding box center [436, 162] width 198 height 29
click at [446, 198] on div "On Current Crawl" at bounding box center [437, 198] width 193 height 23
click at [369, 224] on input "text" at bounding box center [436, 223] width 196 height 29
click at [387, 181] on div "Any equal to" at bounding box center [436, 191] width 198 height 29
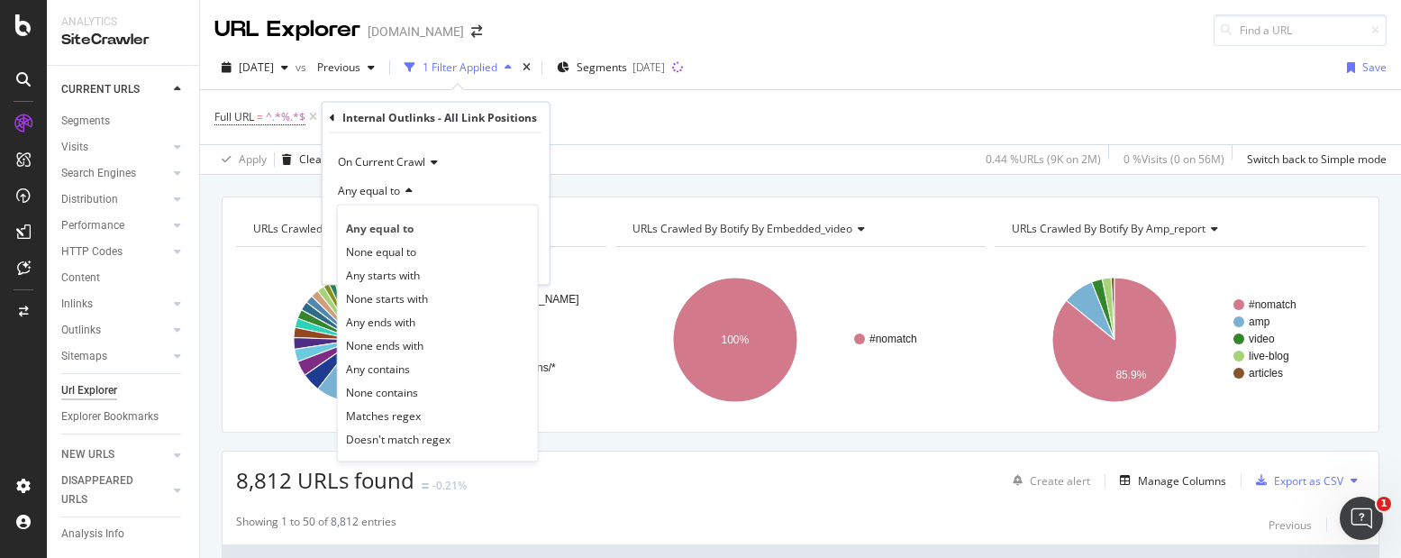
click at [513, 177] on div "Any equal to" at bounding box center [436, 191] width 198 height 29
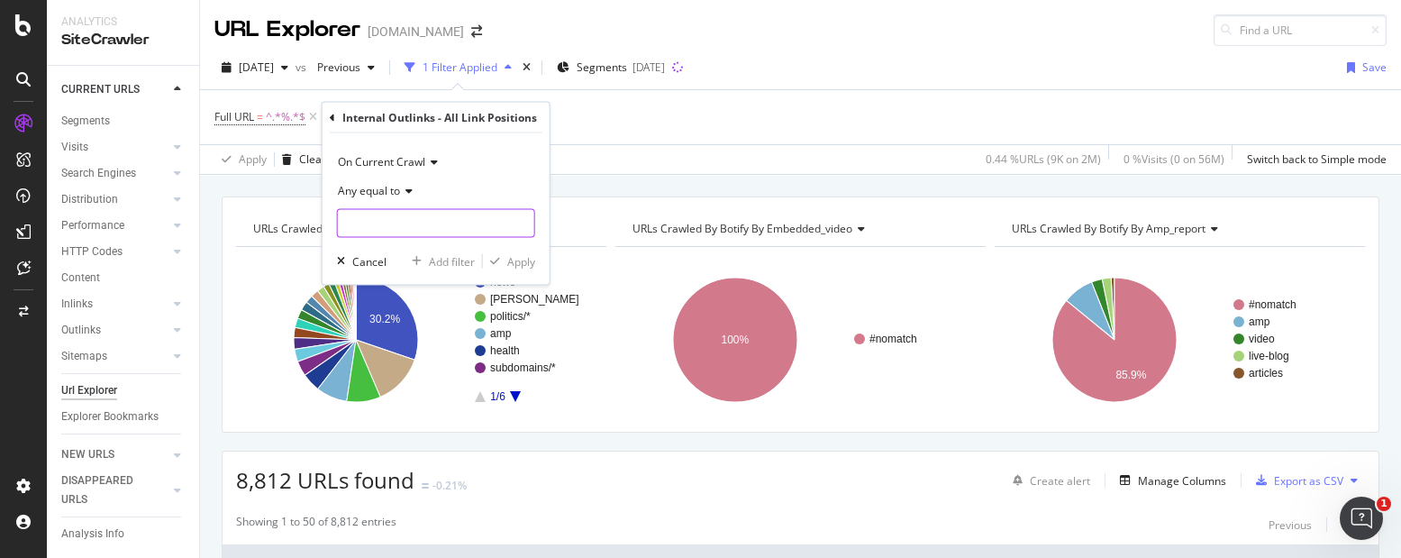
click at [425, 217] on input "text" at bounding box center [436, 223] width 196 height 29
click at [324, 117] on div "Internal Outlinks - All Link Positions On Current Crawl Any equal to Cancel Add…" at bounding box center [435, 194] width 227 height 182
click at [330, 113] on icon at bounding box center [332, 117] width 5 height 11
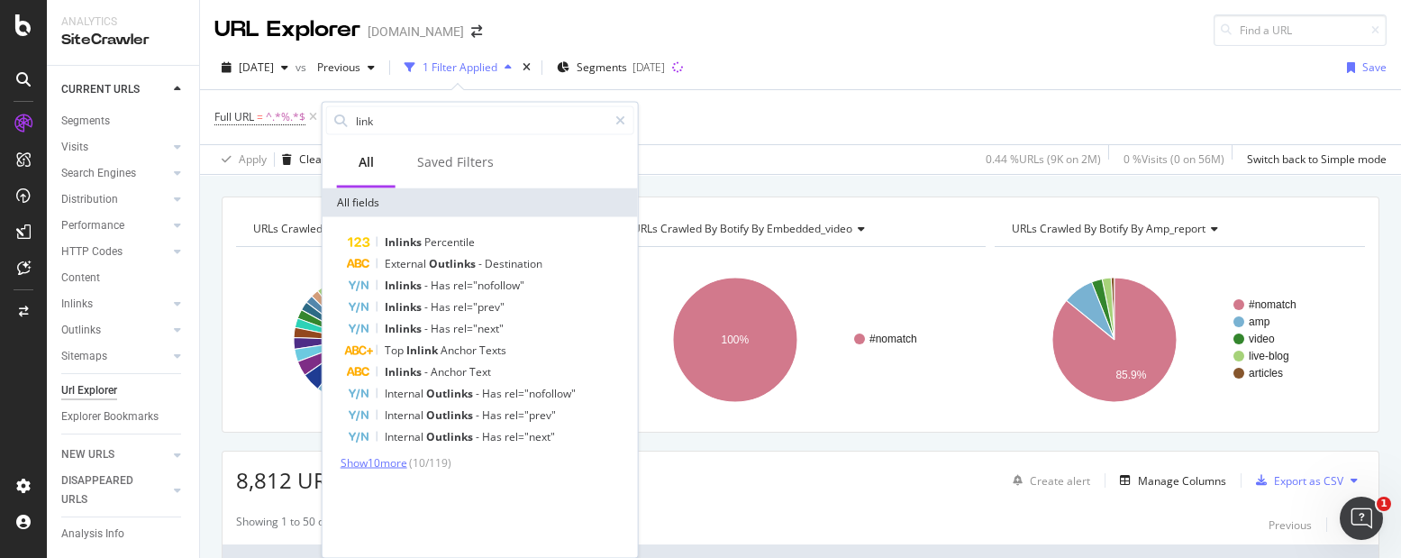
click at [365, 459] on span "Show 10 more" at bounding box center [373, 462] width 67 height 15
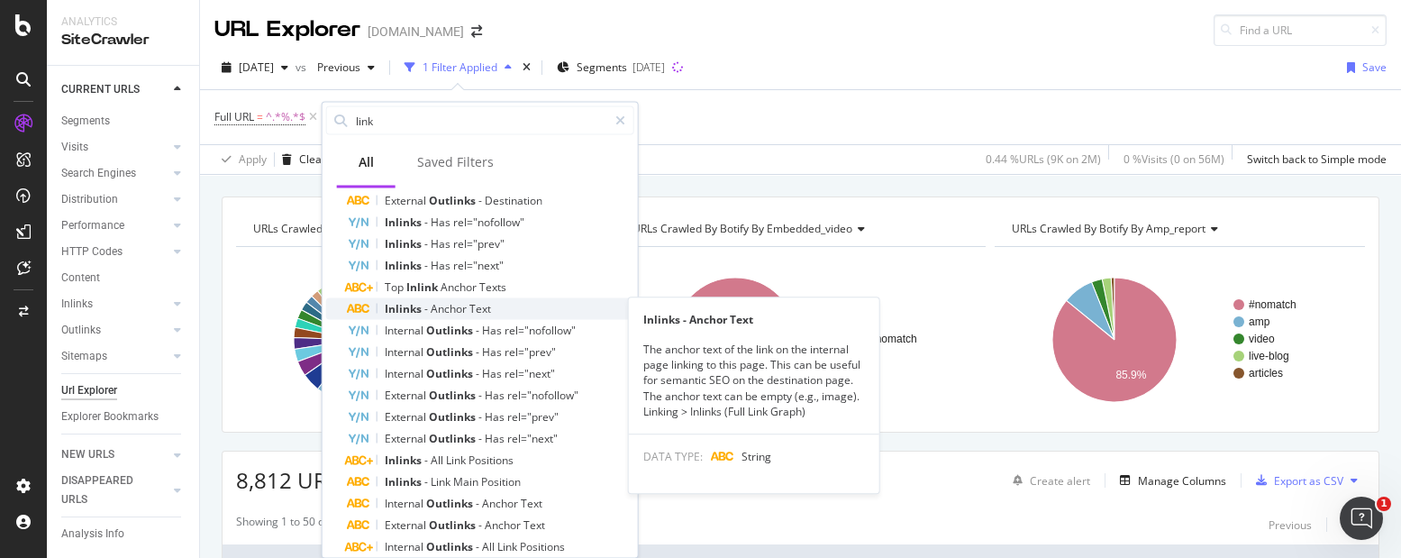
scroll to position [30, 0]
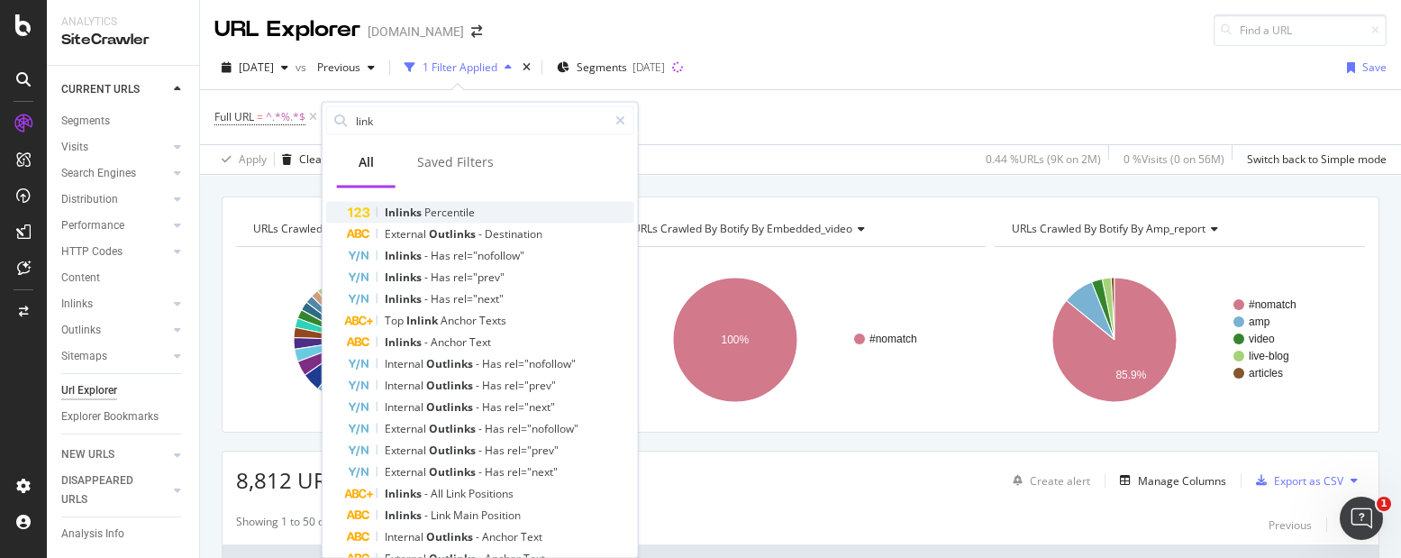
click at [485, 210] on div "Inlinks Percentile" at bounding box center [491, 213] width 286 height 22
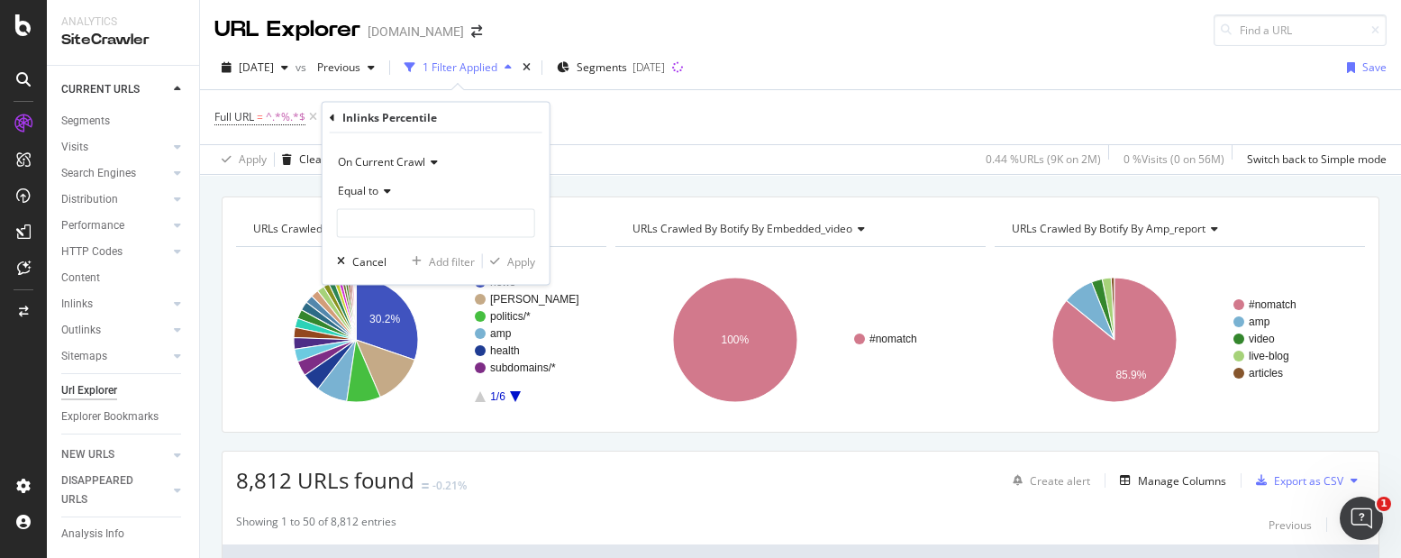
click at [368, 189] on span "Equal to" at bounding box center [358, 190] width 41 height 15
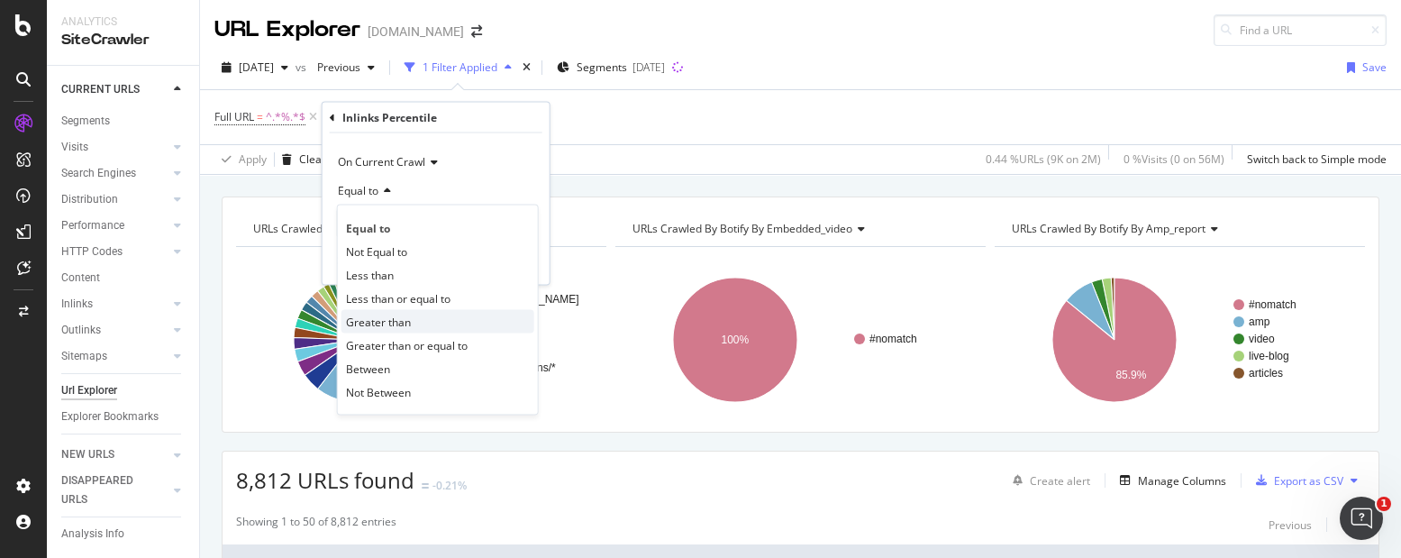
click at [396, 321] on span "Greater than" at bounding box center [378, 320] width 65 height 15
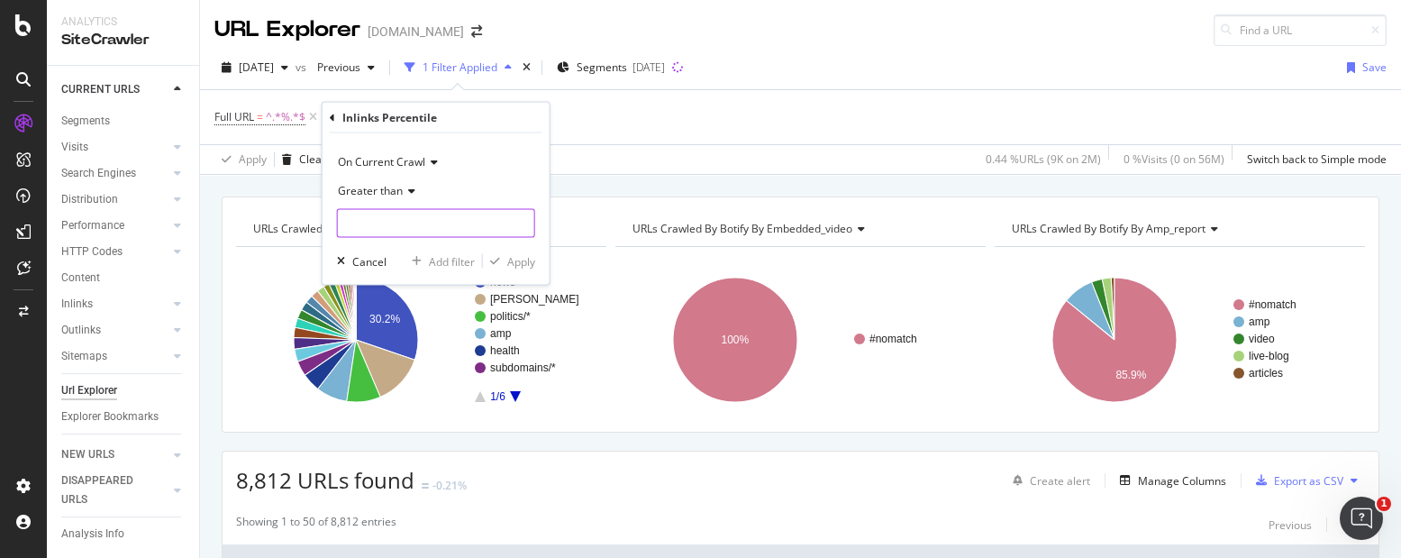
click at [378, 216] on input "number" at bounding box center [436, 223] width 198 height 29
type input "0"
click at [518, 264] on div "Apply" at bounding box center [521, 260] width 28 height 15
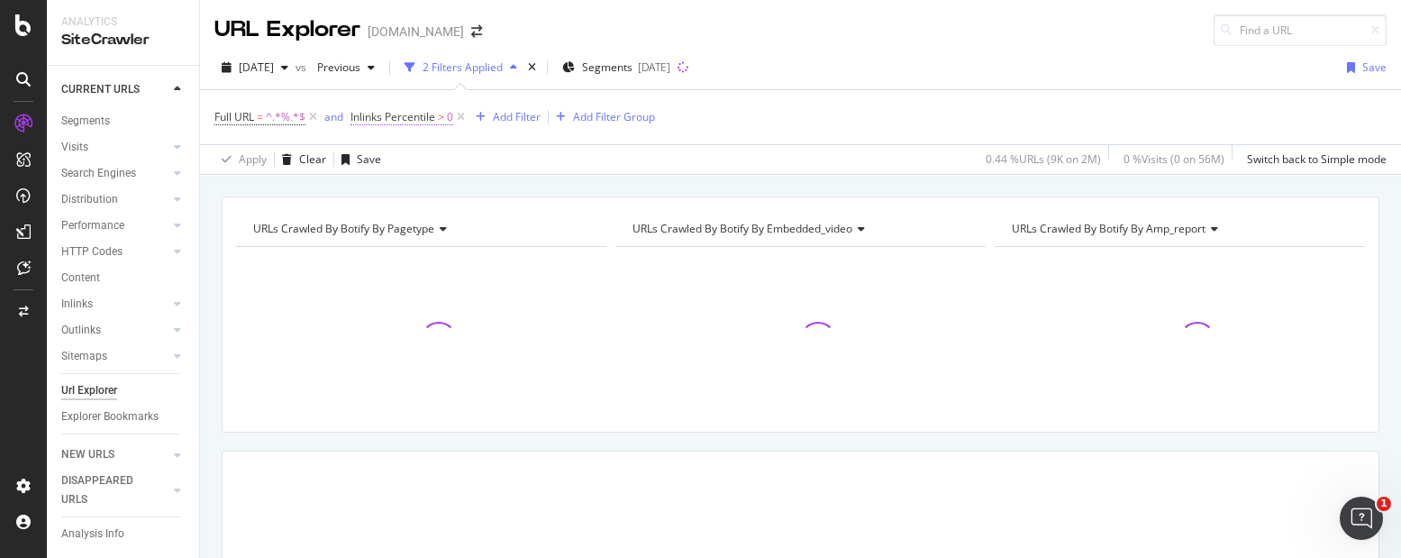
click at [385, 114] on span "Inlinks Percentile" at bounding box center [392, 116] width 85 height 15
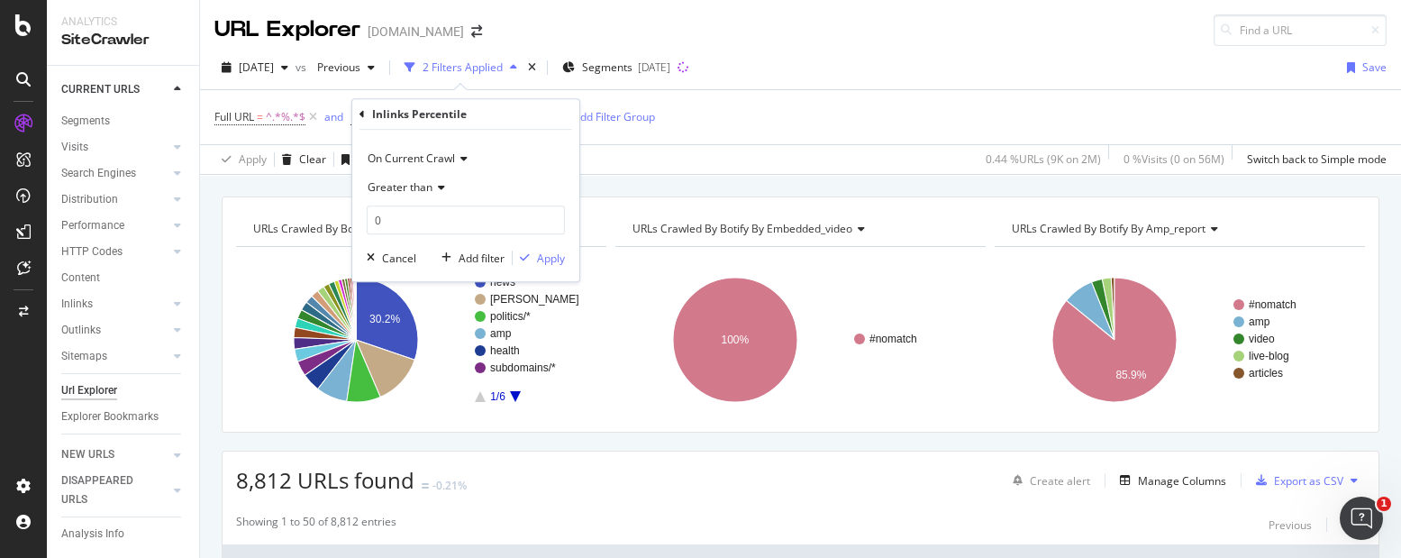
click at [716, 144] on div "Apply Clear Save 0.44 % URLs ( 9K on 2M ) 0 % Visits ( 0 on 56M ) Switch back t…" at bounding box center [800, 159] width 1201 height 30
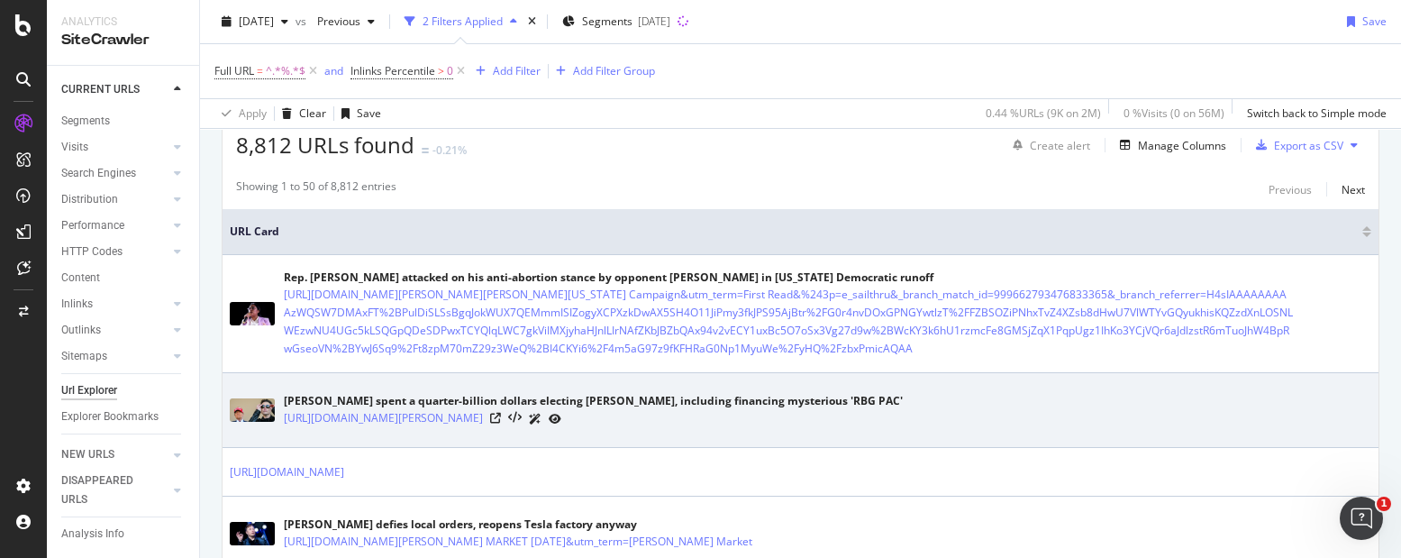
scroll to position [224, 0]
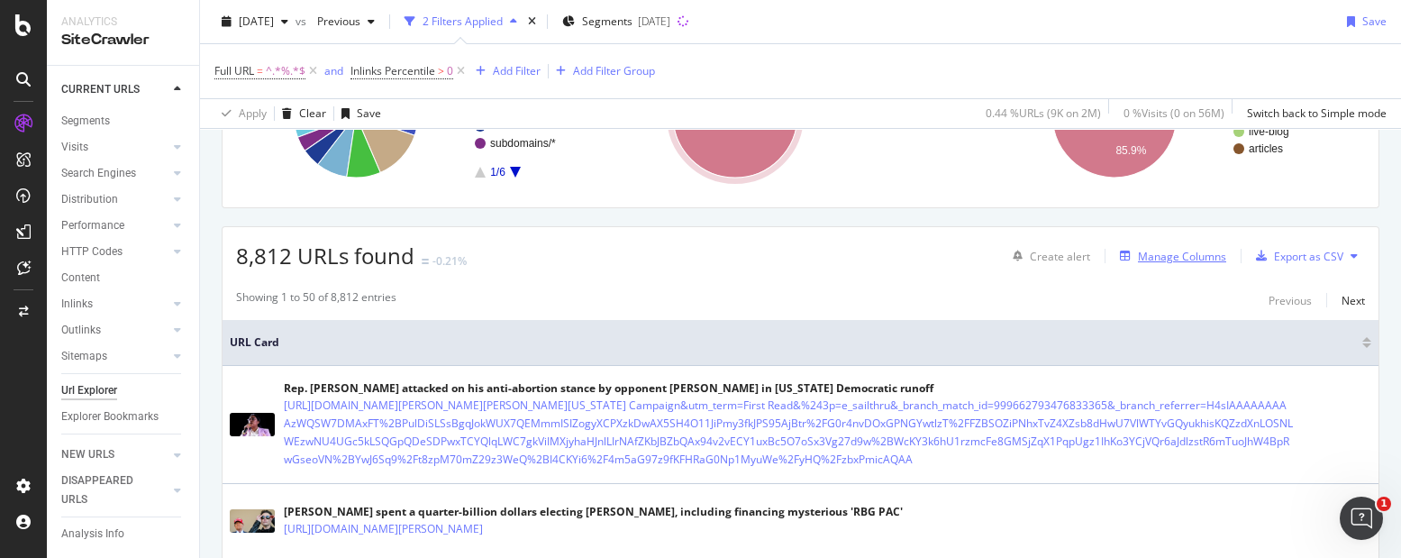
click at [1138, 249] on div "Manage Columns" at bounding box center [1182, 256] width 88 height 15
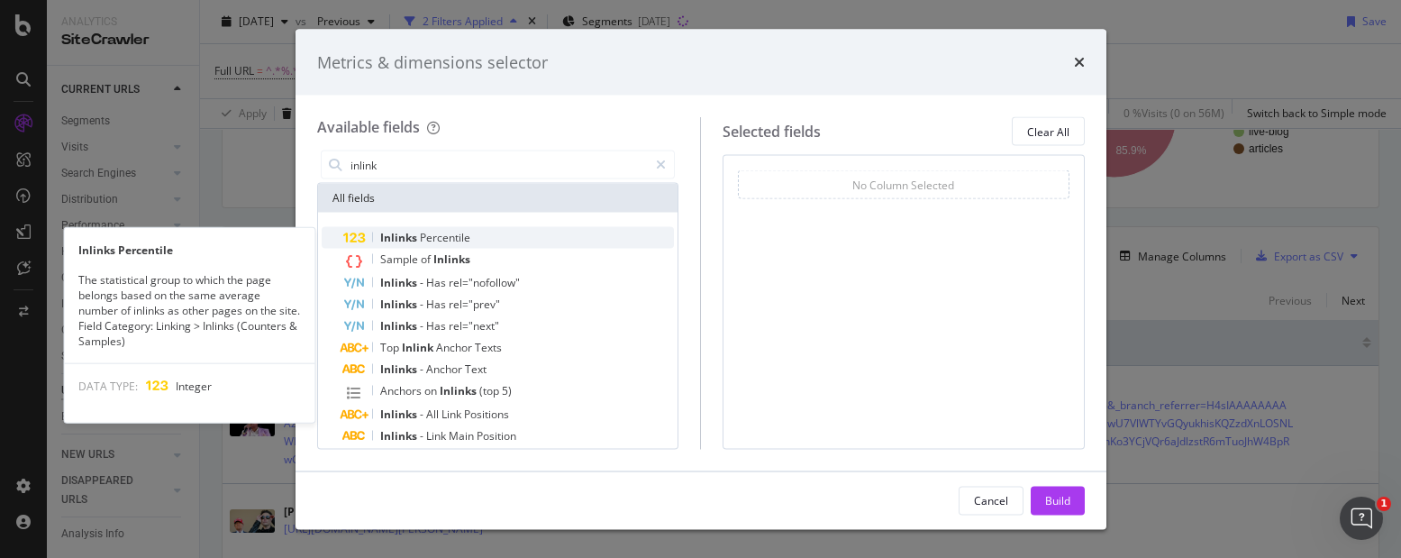
type input "inlink"
click at [423, 239] on span "Percentile" at bounding box center [445, 237] width 50 height 15
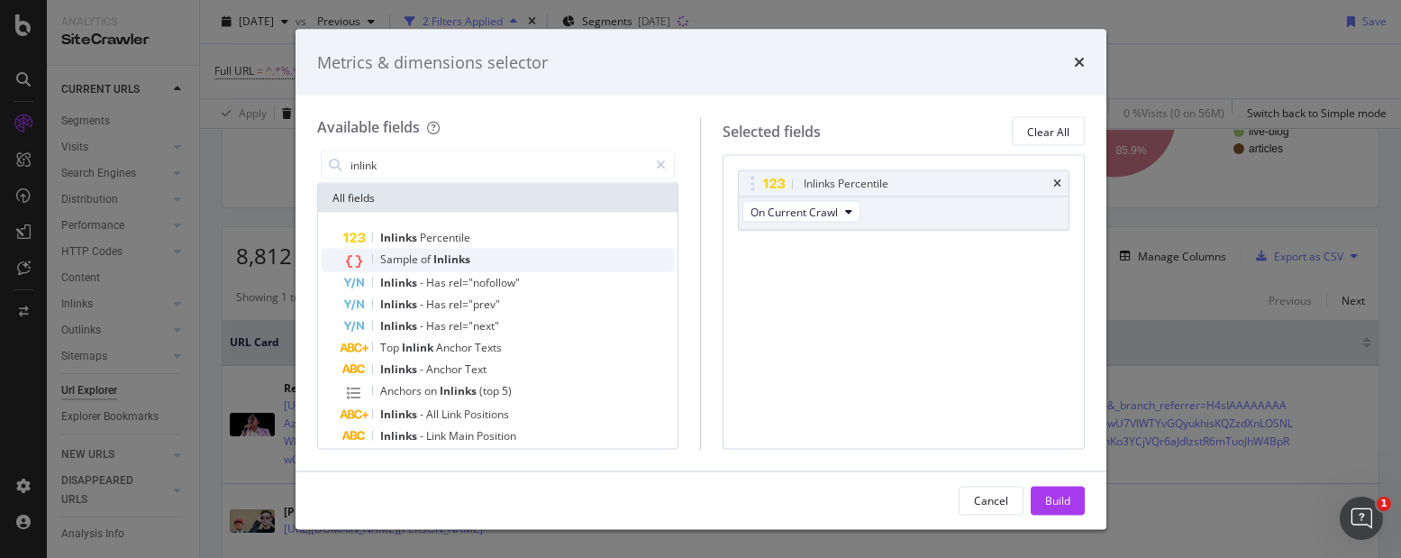
click at [471, 263] on div "Sample of Inlinks" at bounding box center [508, 260] width 331 height 23
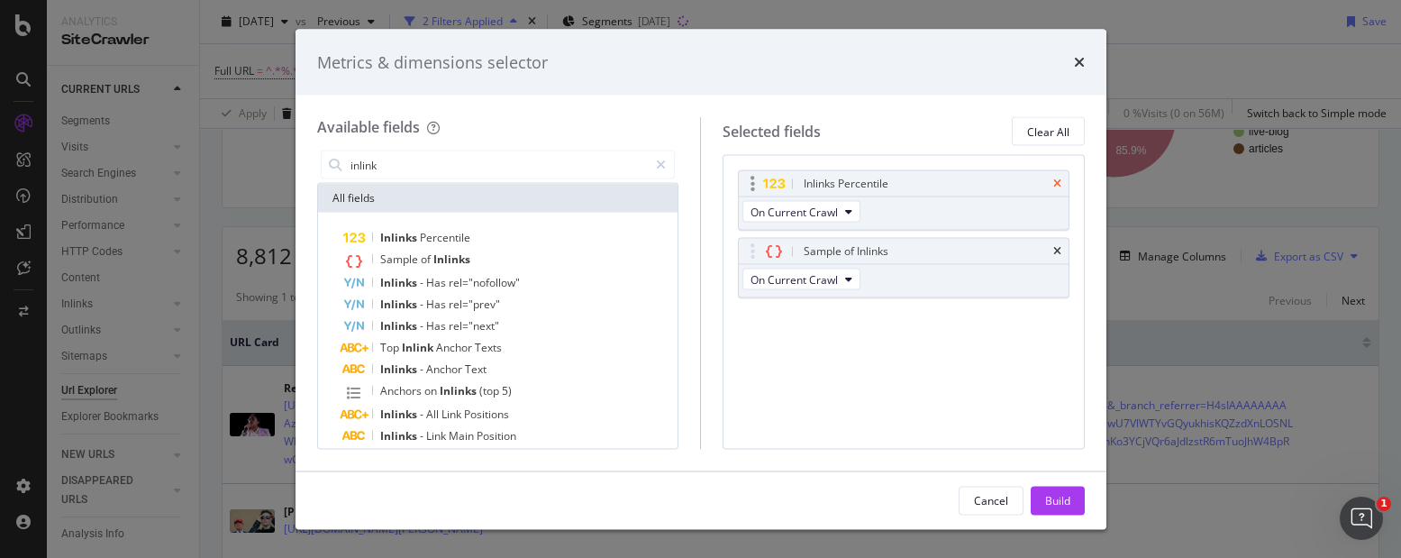
click at [1053, 182] on icon "times" at bounding box center [1057, 183] width 8 height 11
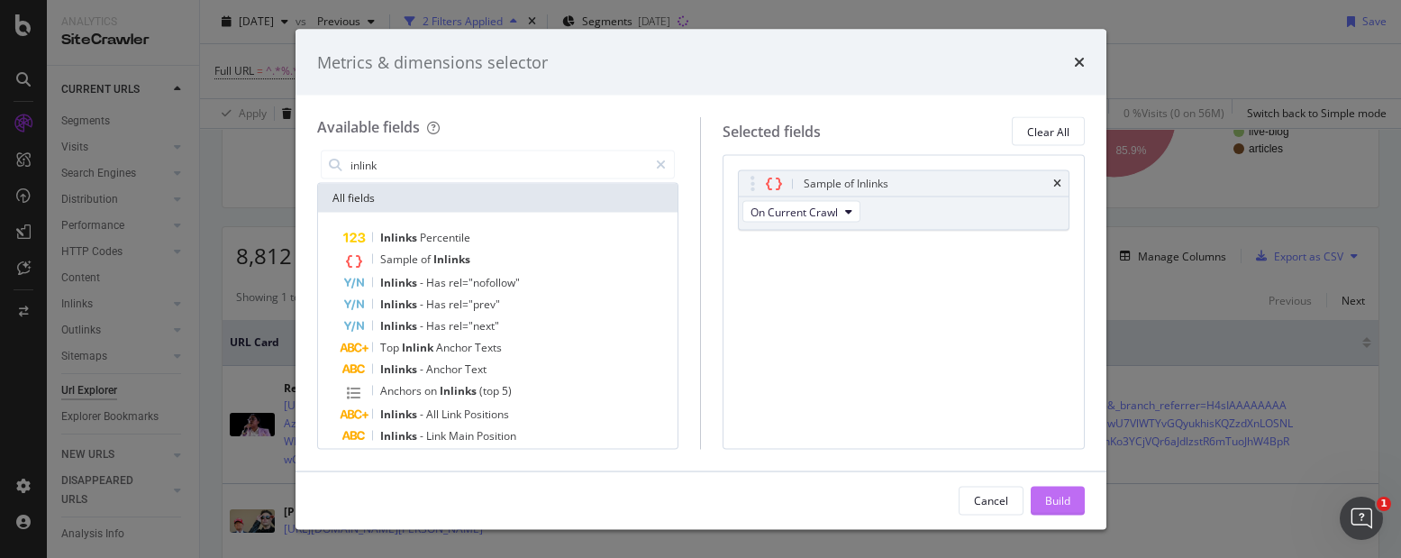
click at [1062, 490] on div "Build" at bounding box center [1057, 499] width 25 height 27
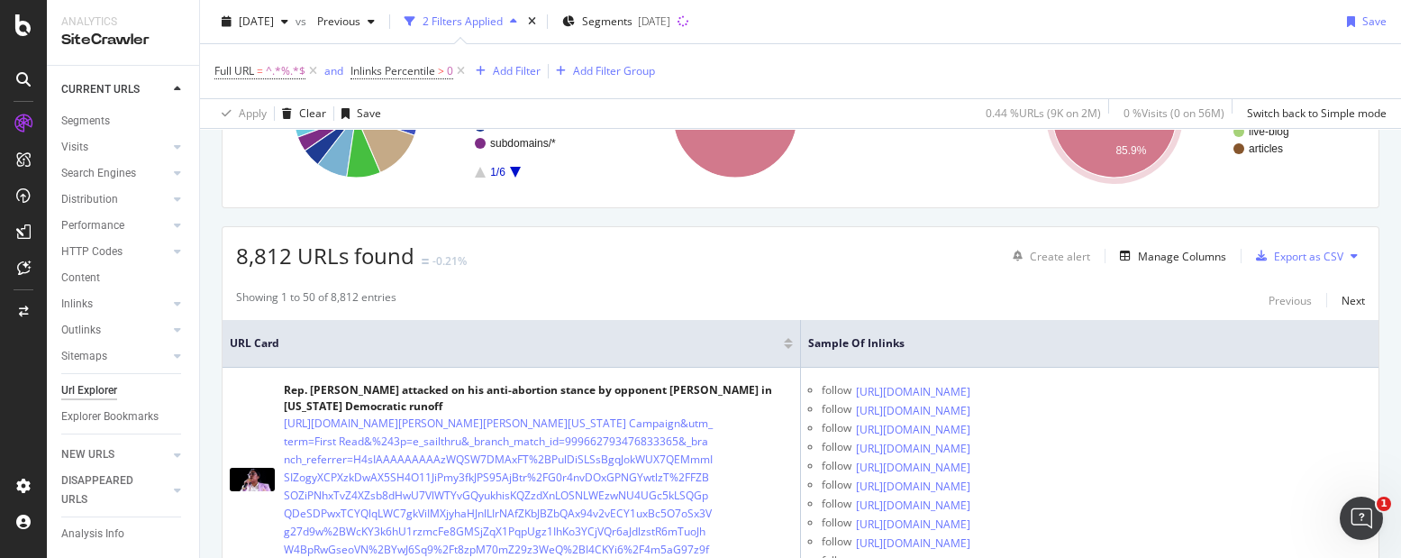
click at [1164, 22] on div "2025 Aug. 3rd vs Previous 2 Filters Applied Segments 2025-07-31 Save" at bounding box center [800, 25] width 1201 height 36
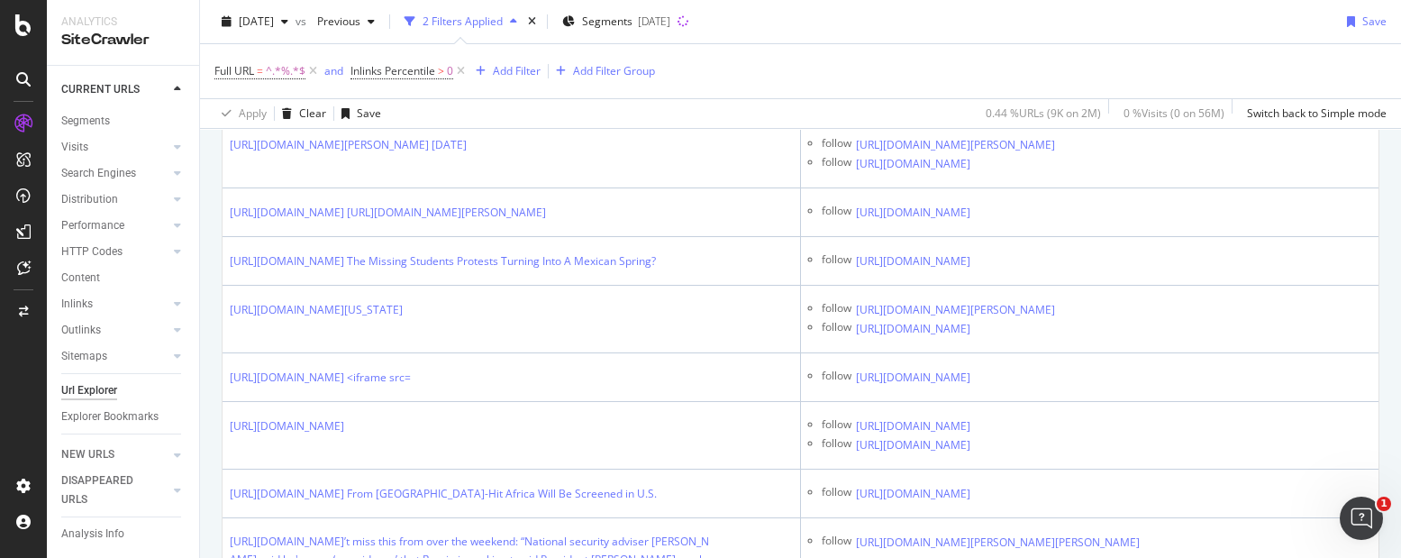
scroll to position [11708, 0]
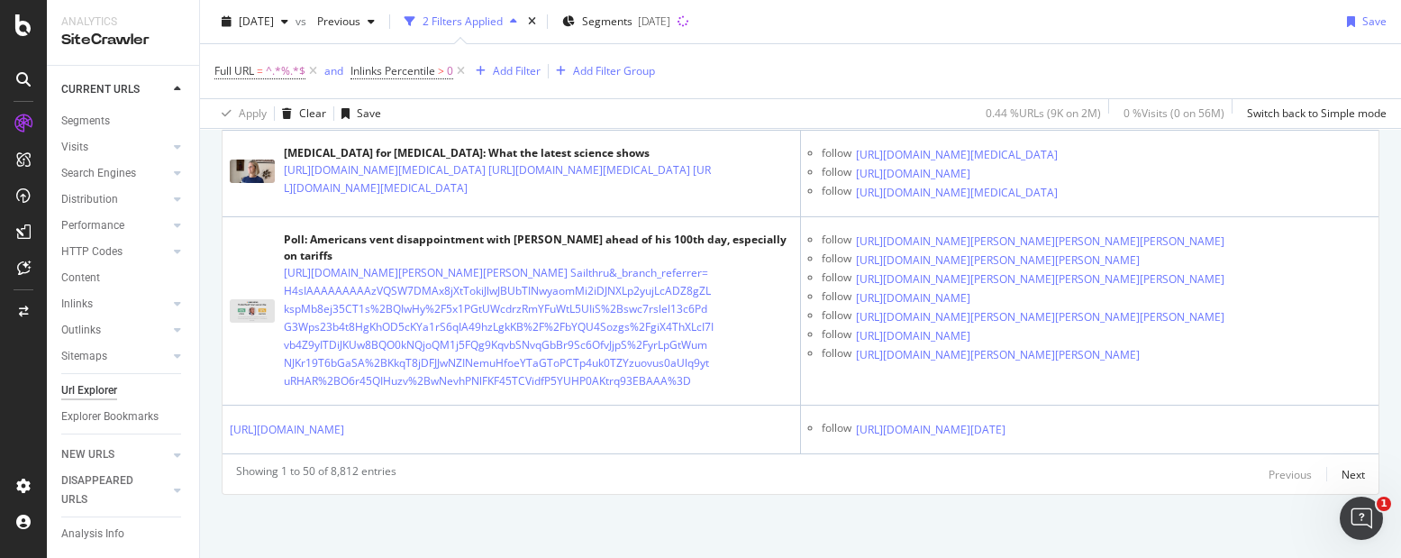
scroll to position [16776, 0]
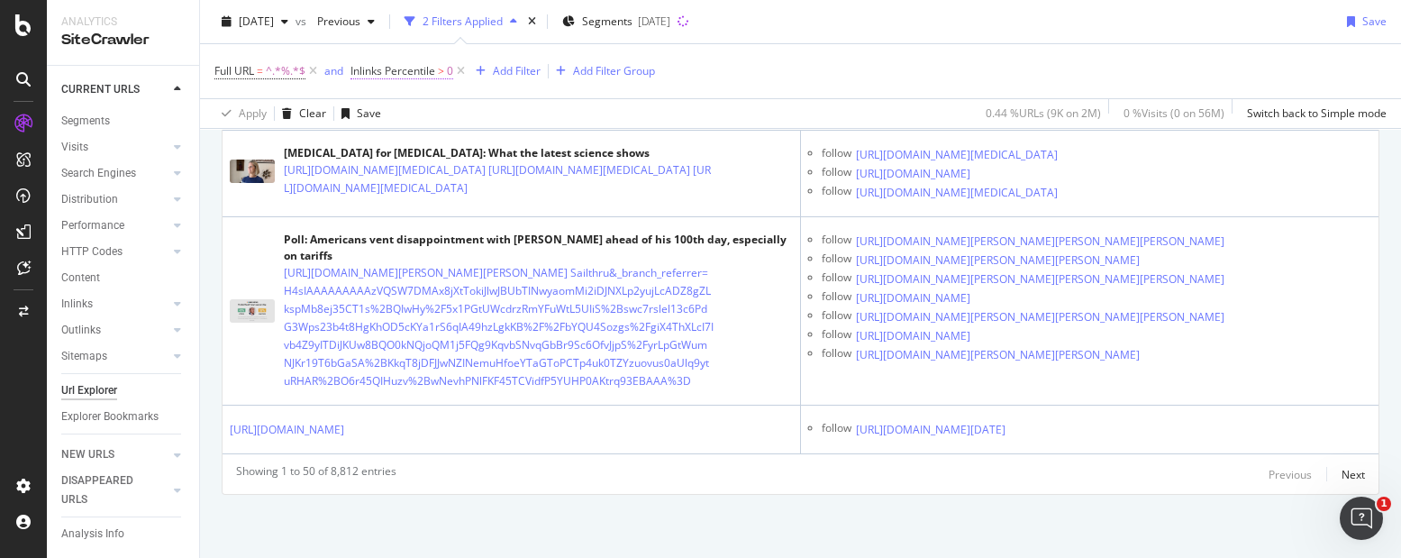
click at [374, 69] on span "Inlinks Percentile" at bounding box center [392, 70] width 85 height 15
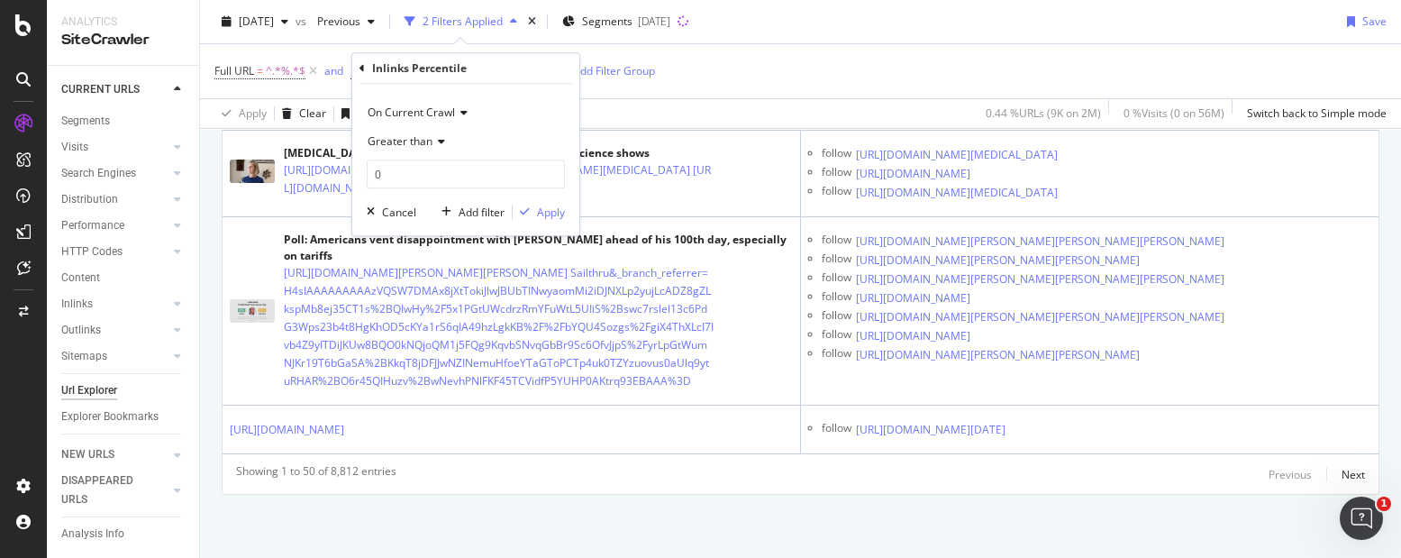
click at [762, 69] on div "Full URL = ^.*%.*$ and Inlinks Percentile > 0 Add Filter Add Filter Group" at bounding box center [800, 71] width 1172 height 54
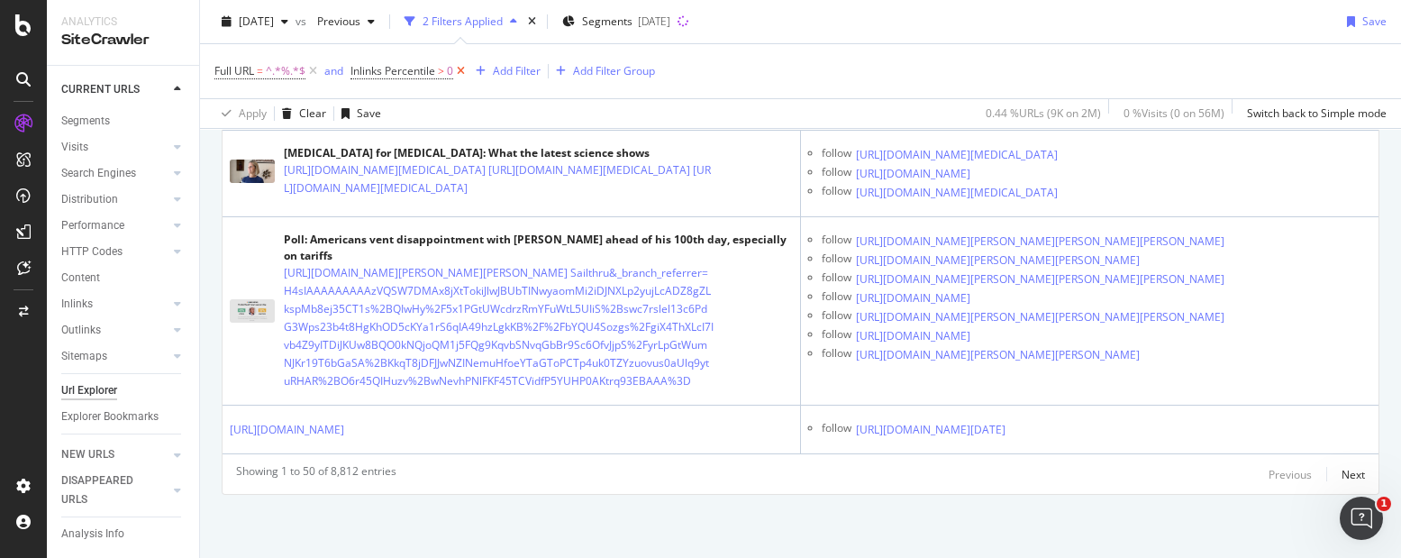
click at [459, 71] on icon at bounding box center [460, 71] width 15 height 18
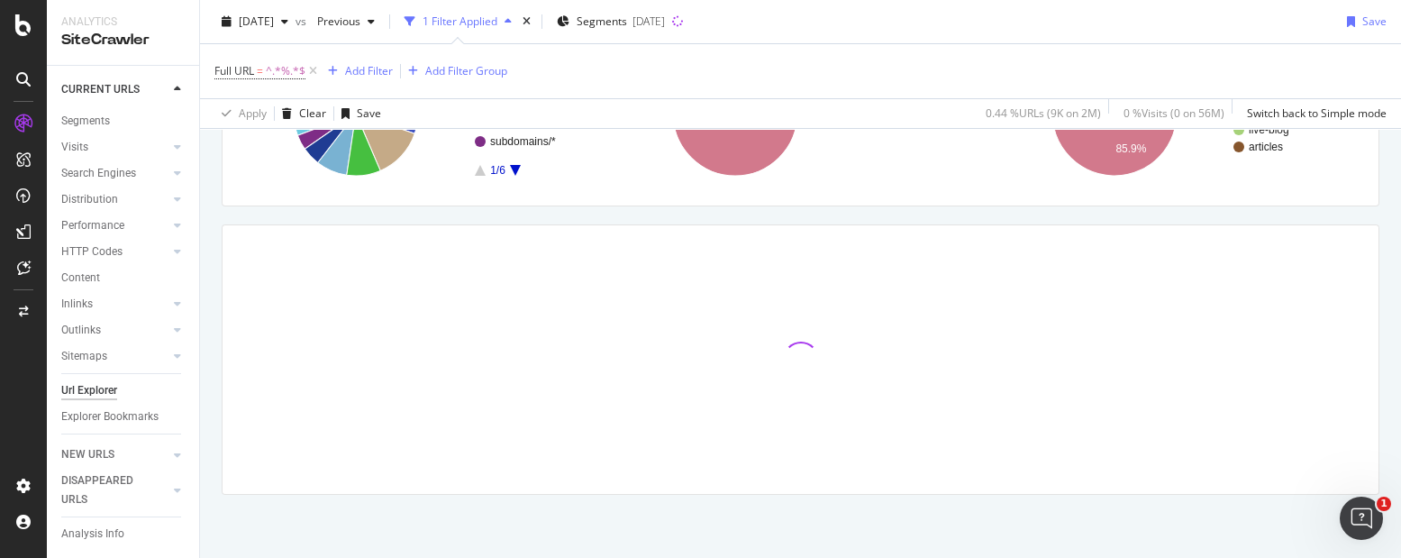
scroll to position [225, 0]
click at [358, 69] on div "Add Filter" at bounding box center [369, 70] width 48 height 15
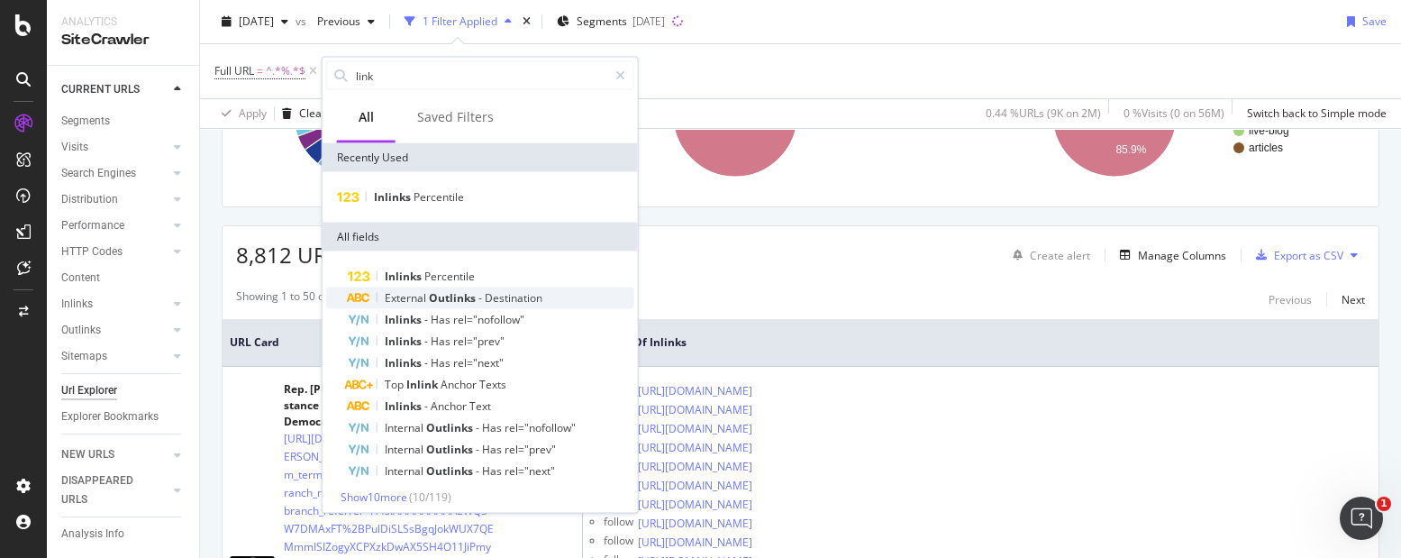
click at [518, 295] on span "Destination" at bounding box center [514, 297] width 58 height 15
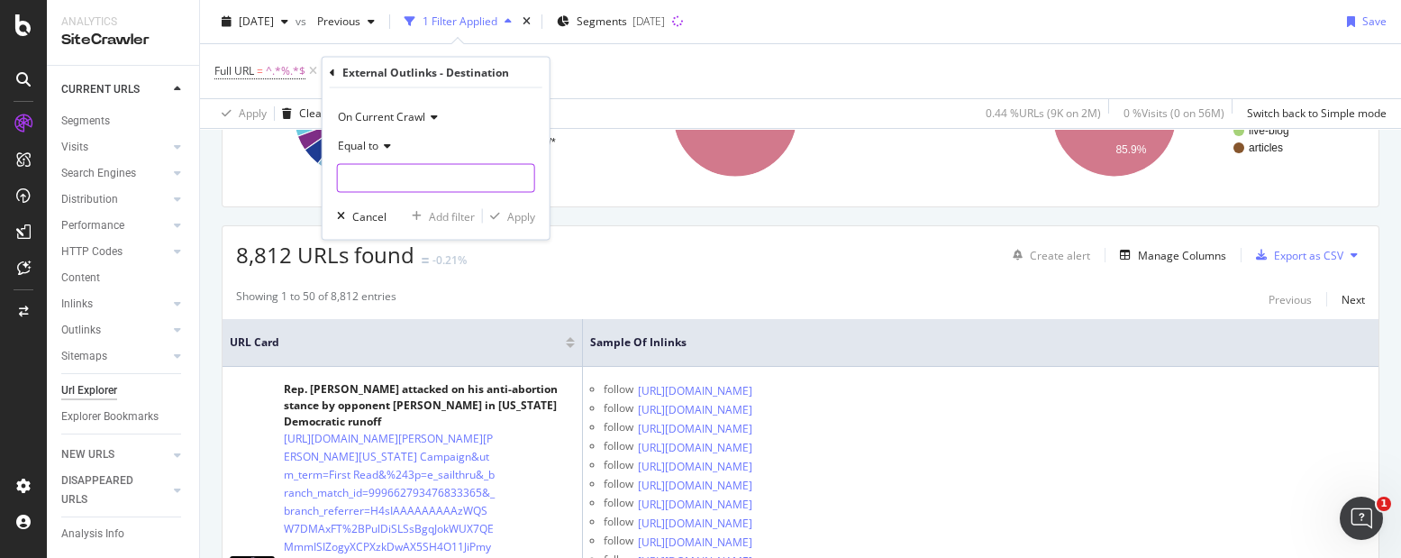
click at [370, 173] on input "text" at bounding box center [436, 178] width 196 height 29
click at [459, 137] on div "Equal to" at bounding box center [436, 146] width 198 height 29
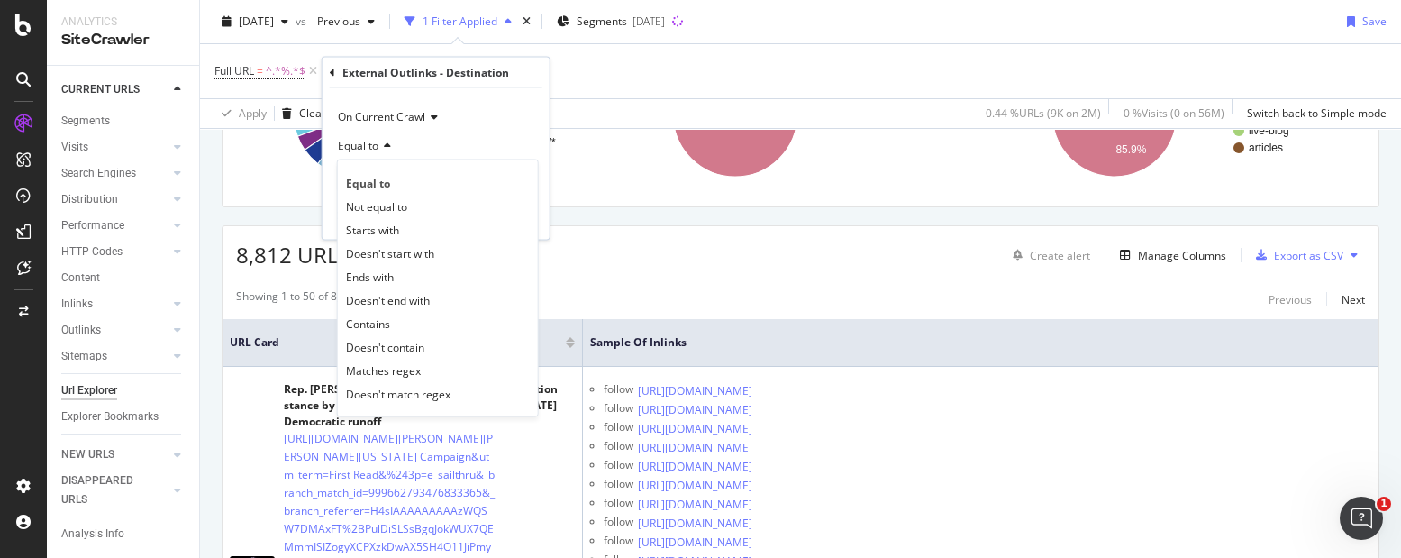
click at [328, 63] on div "External Outlinks - Destination On Current Crawl Equal to Equal to Not equal to…" at bounding box center [435, 149] width 227 height 182
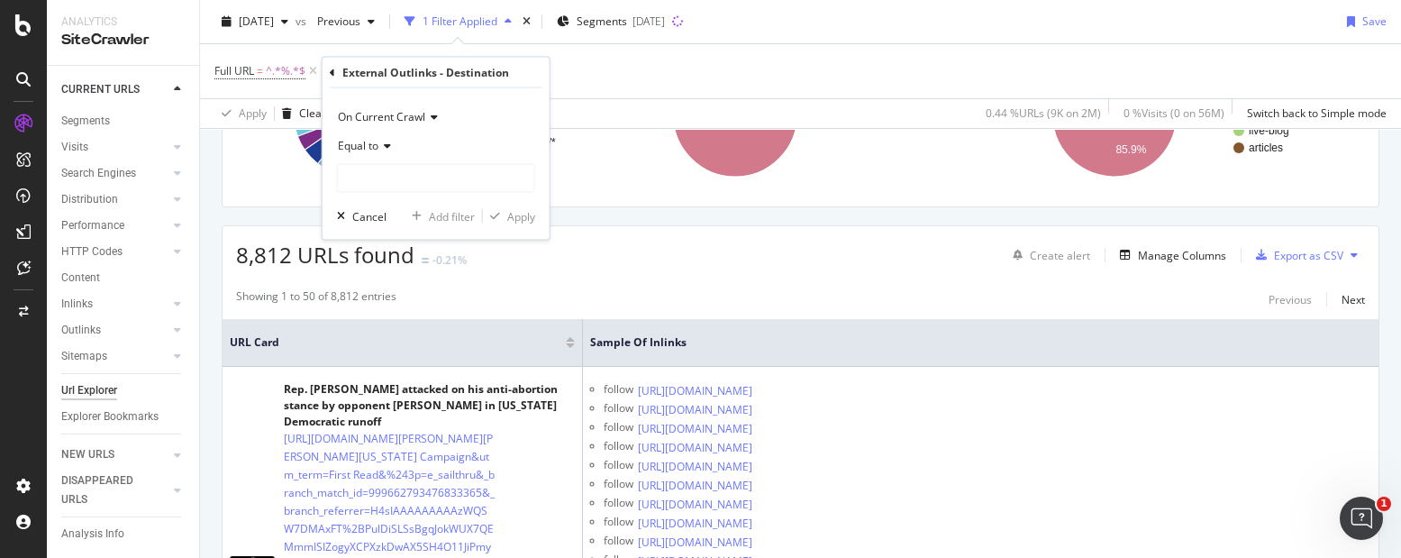
click at [335, 74] on div "External Outlinks - Destination" at bounding box center [436, 73] width 213 height 31
drag, startPoint x: 701, startPoint y: 51, endPoint x: 772, endPoint y: 53, distance: 71.2
click at [702, 51] on div "Full URL = ^.*%.*$ Add Filter Add Filter Group" at bounding box center [800, 71] width 1172 height 54
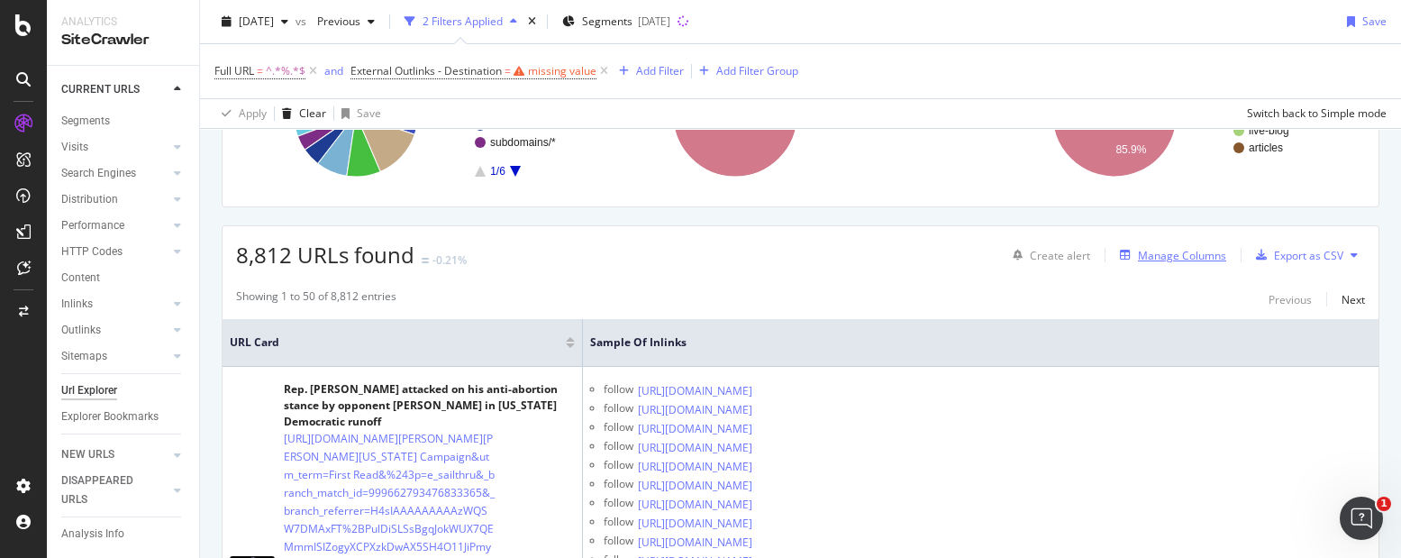
click at [1150, 248] on div "Manage Columns" at bounding box center [1182, 255] width 88 height 15
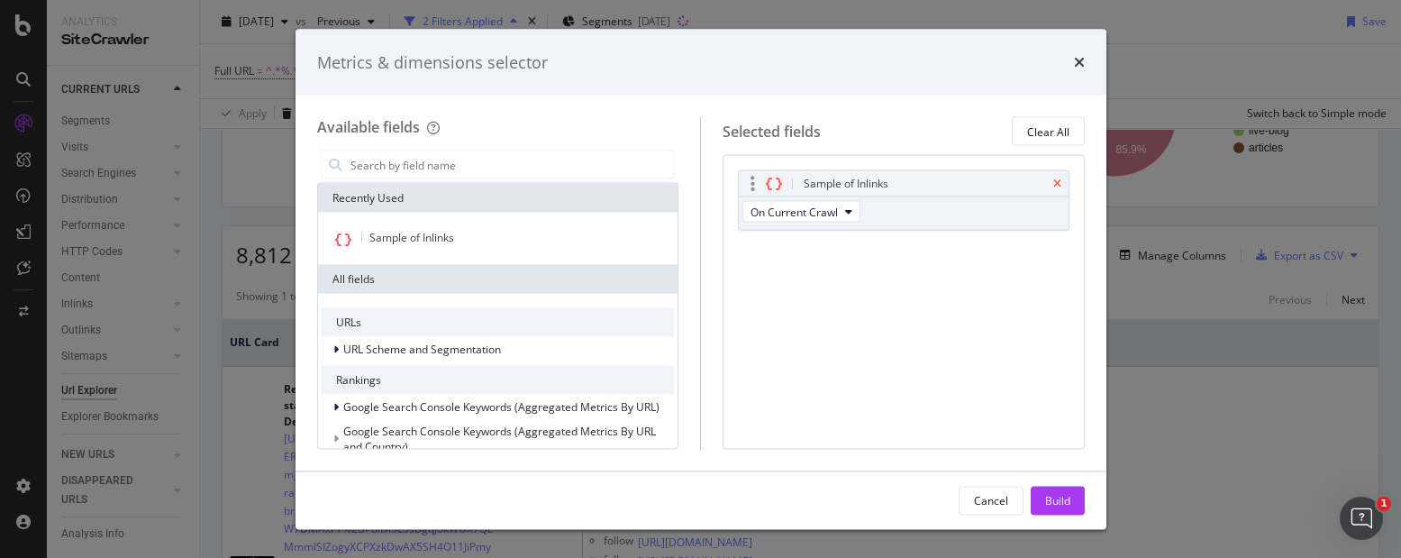
click at [1053, 180] on icon "times" at bounding box center [1057, 183] width 8 height 11
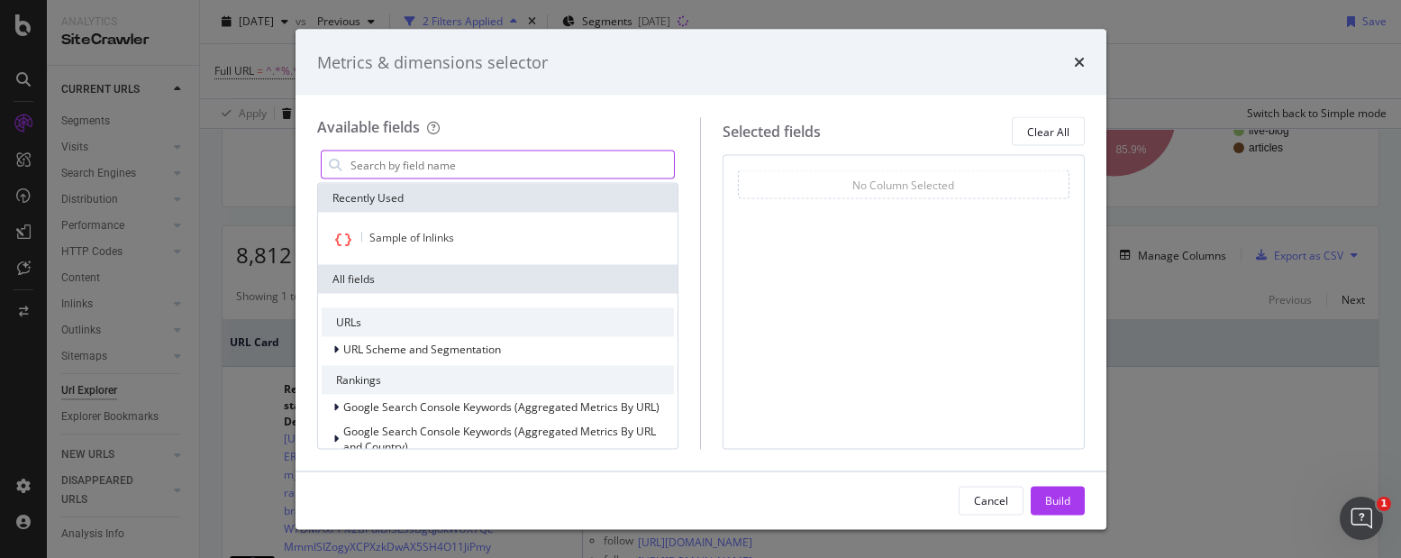
click at [429, 160] on input "modal" at bounding box center [512, 164] width 326 height 27
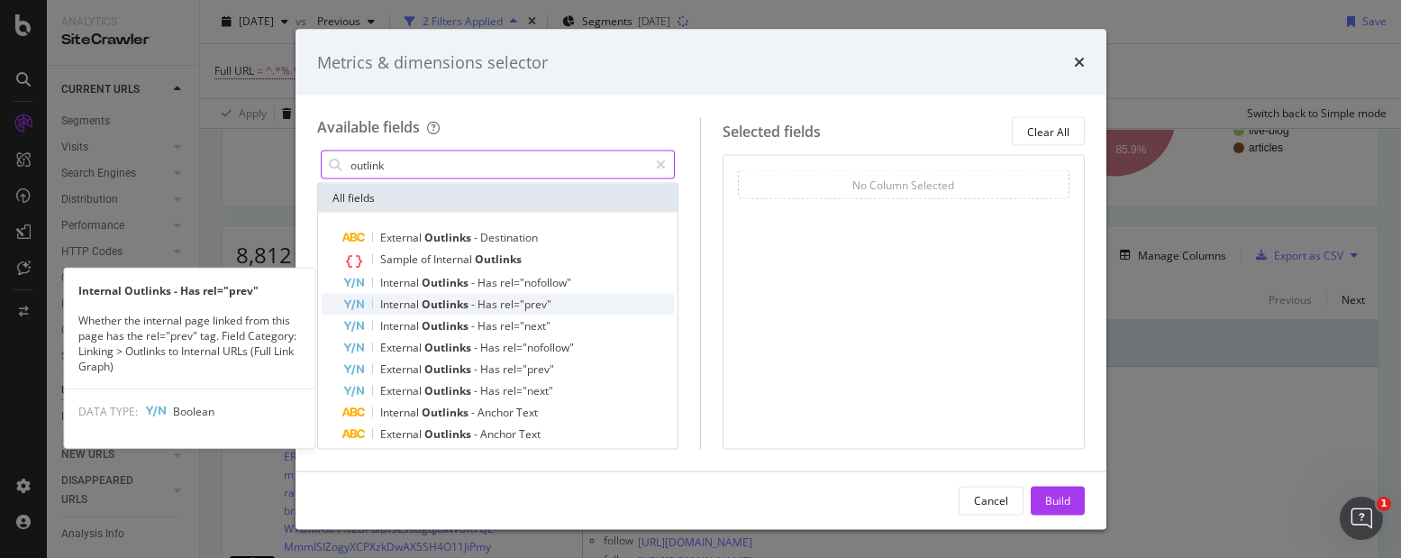
scroll to position [32, 0]
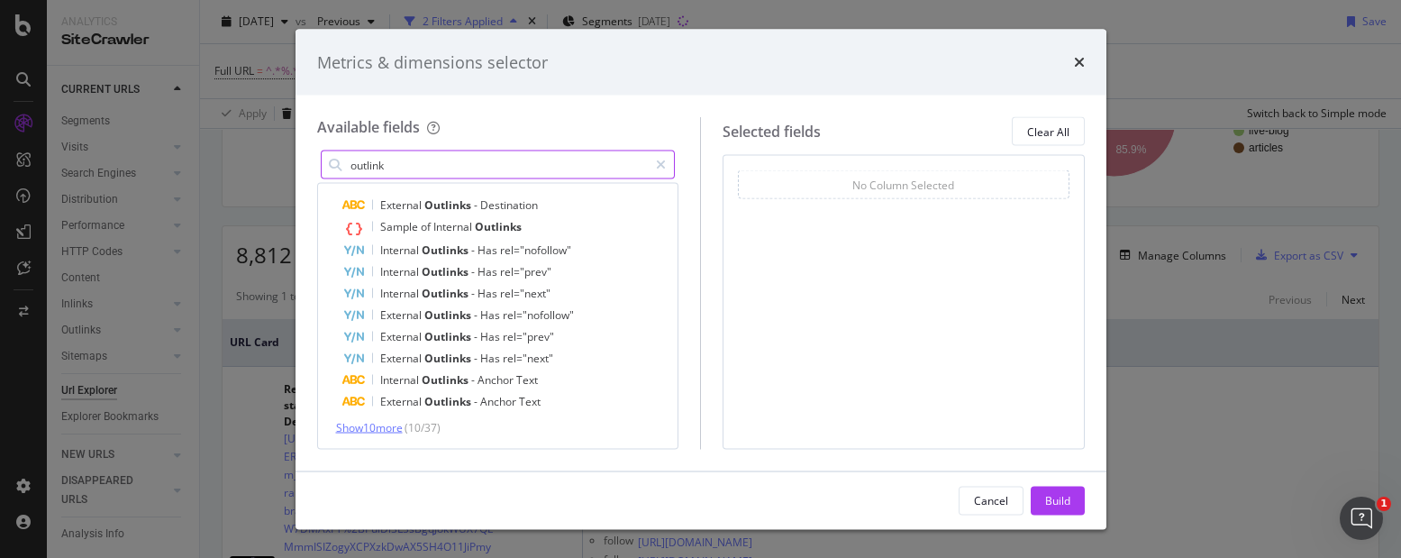
type input "outlink"
click at [378, 425] on span "Show 10 more" at bounding box center [369, 427] width 67 height 15
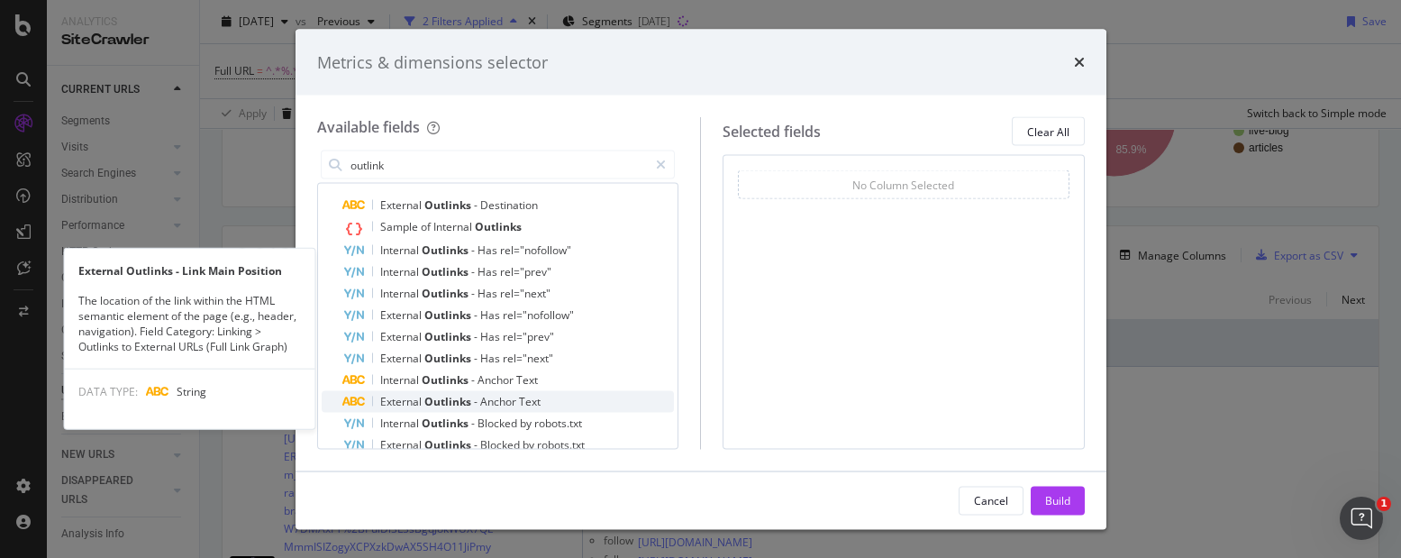
scroll to position [249, 0]
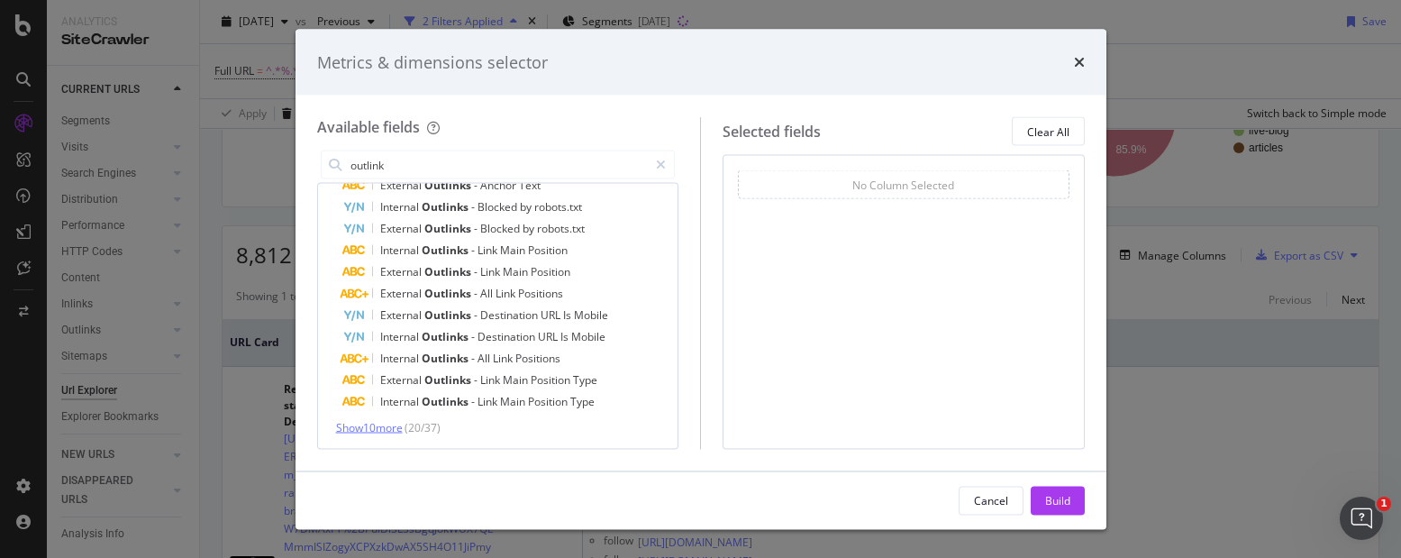
click at [388, 432] on span "Show 10 more" at bounding box center [369, 427] width 67 height 15
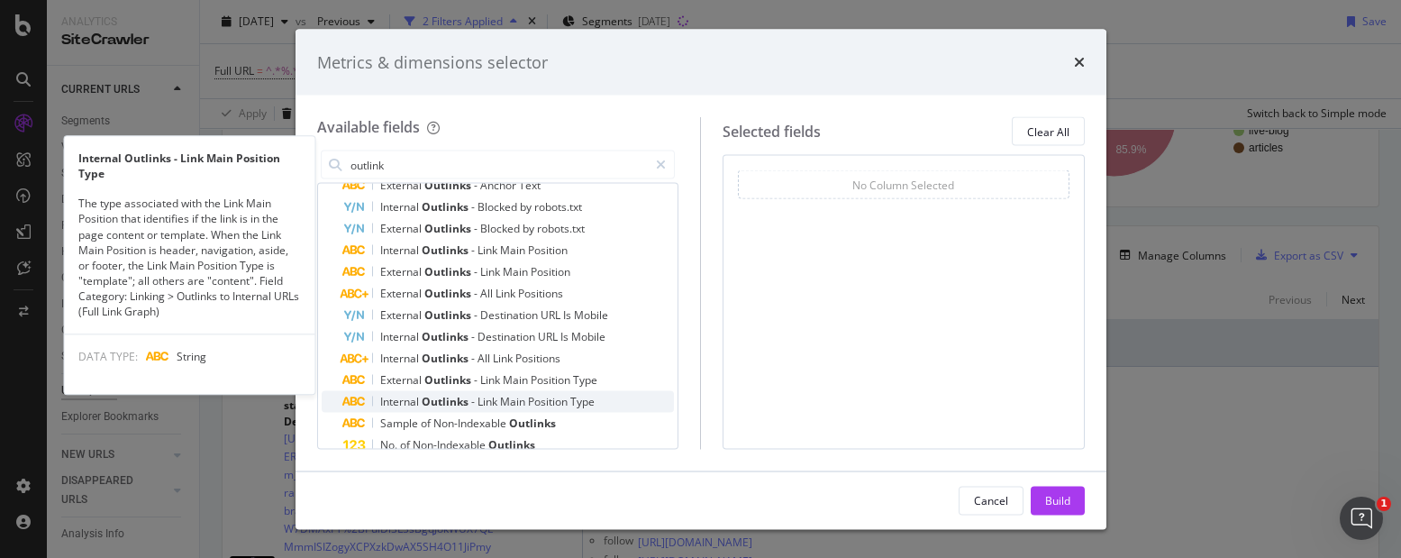
scroll to position [465, 0]
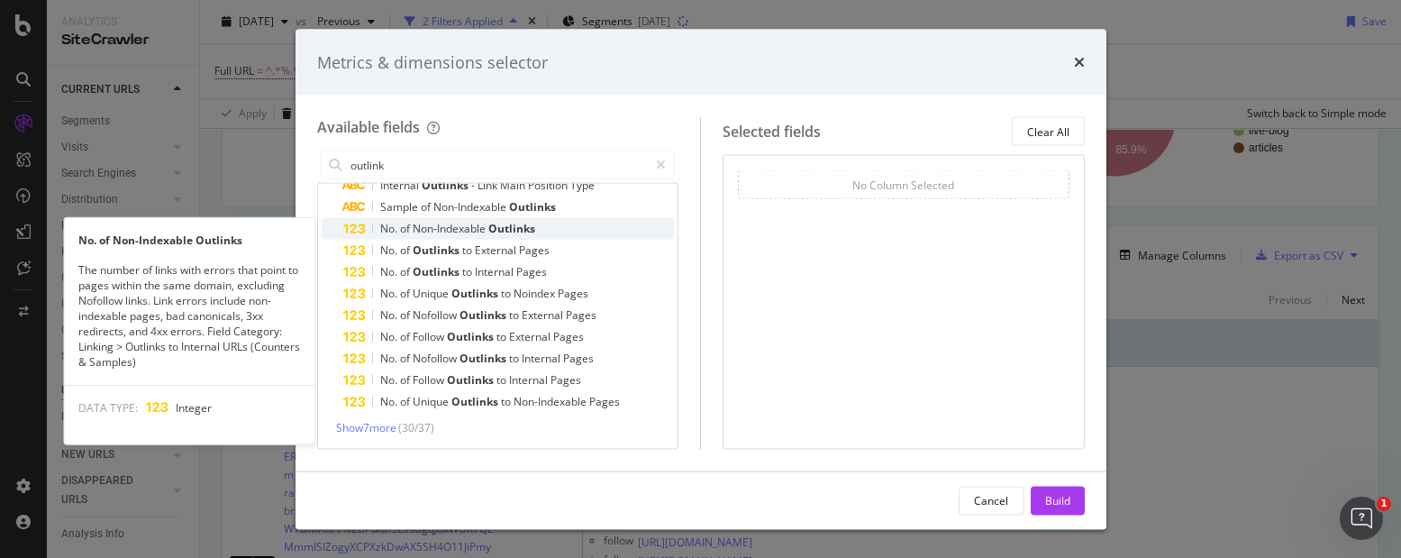
click at [500, 226] on span "Outlinks" at bounding box center [511, 228] width 47 height 15
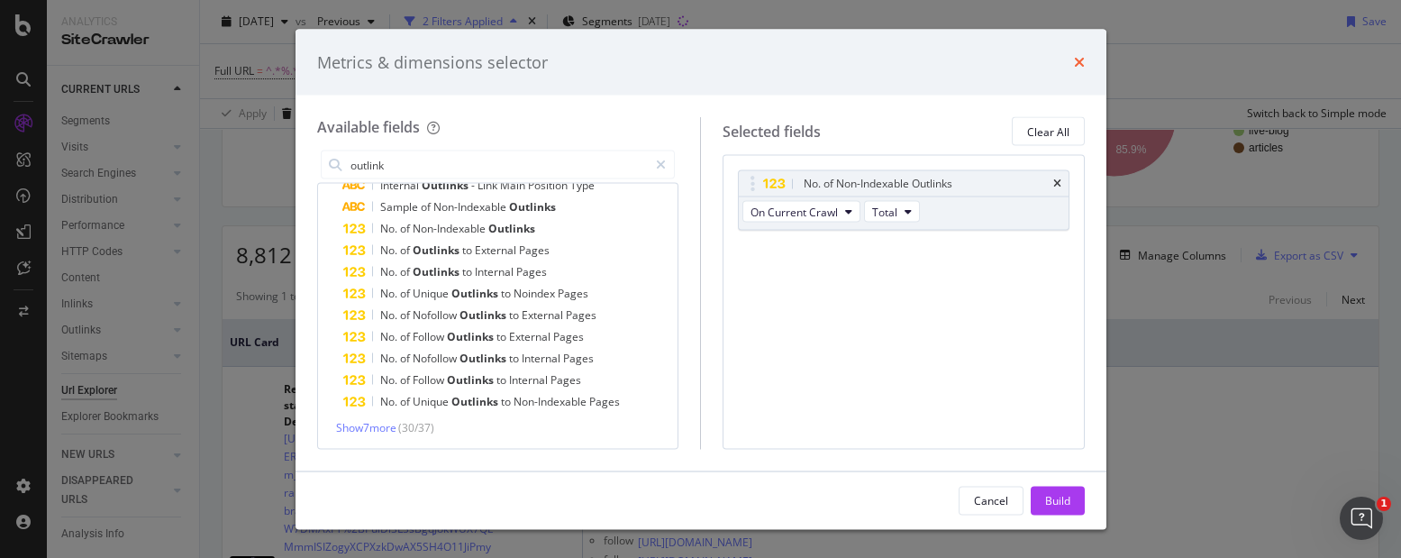
click at [1083, 60] on icon "times" at bounding box center [1079, 62] width 11 height 14
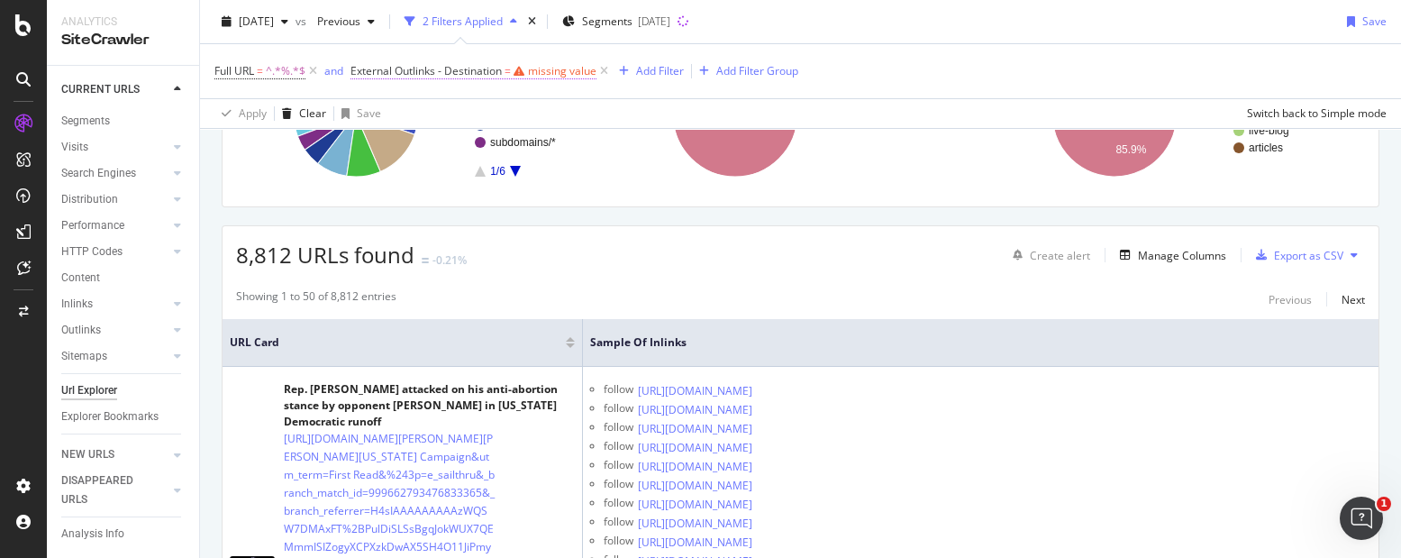
click at [530, 68] on span "External Outlinks - Destination = missing value" at bounding box center [473, 71] width 246 height 16
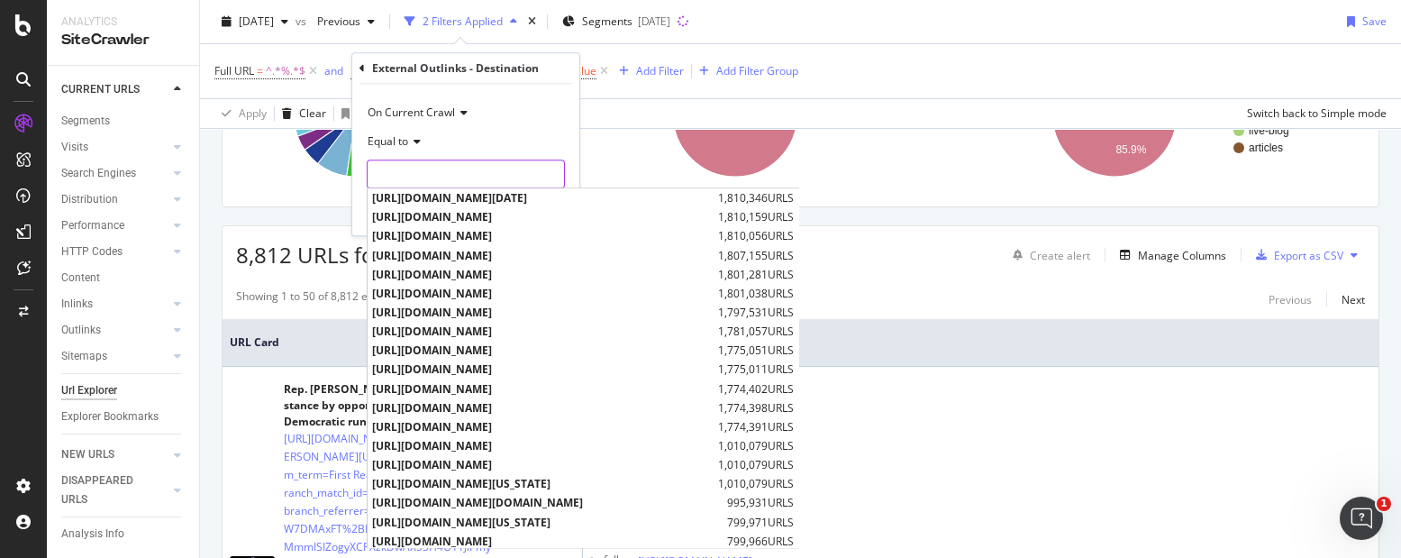
click at [423, 168] on input "text" at bounding box center [465, 173] width 196 height 29
click at [550, 265] on div "https://www.msnbc.com/ 1,801,281 URLS" at bounding box center [582, 274] width 431 height 19
type input "https://www.msnbc.com/"
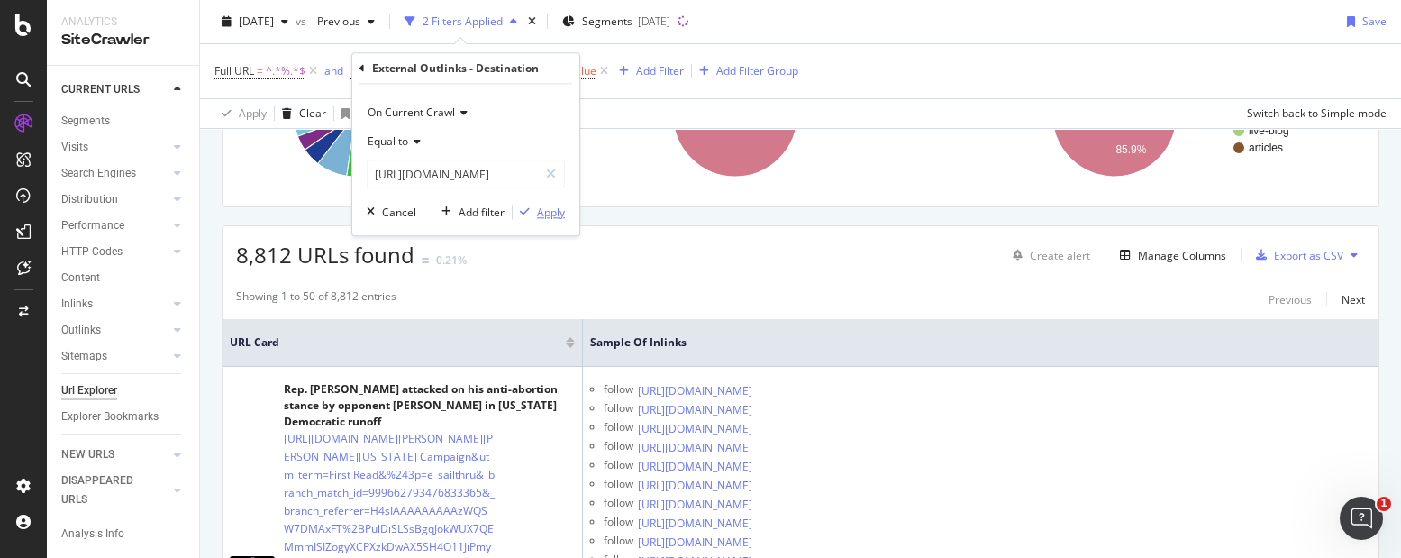
click at [554, 218] on div "Apply" at bounding box center [551, 211] width 28 height 15
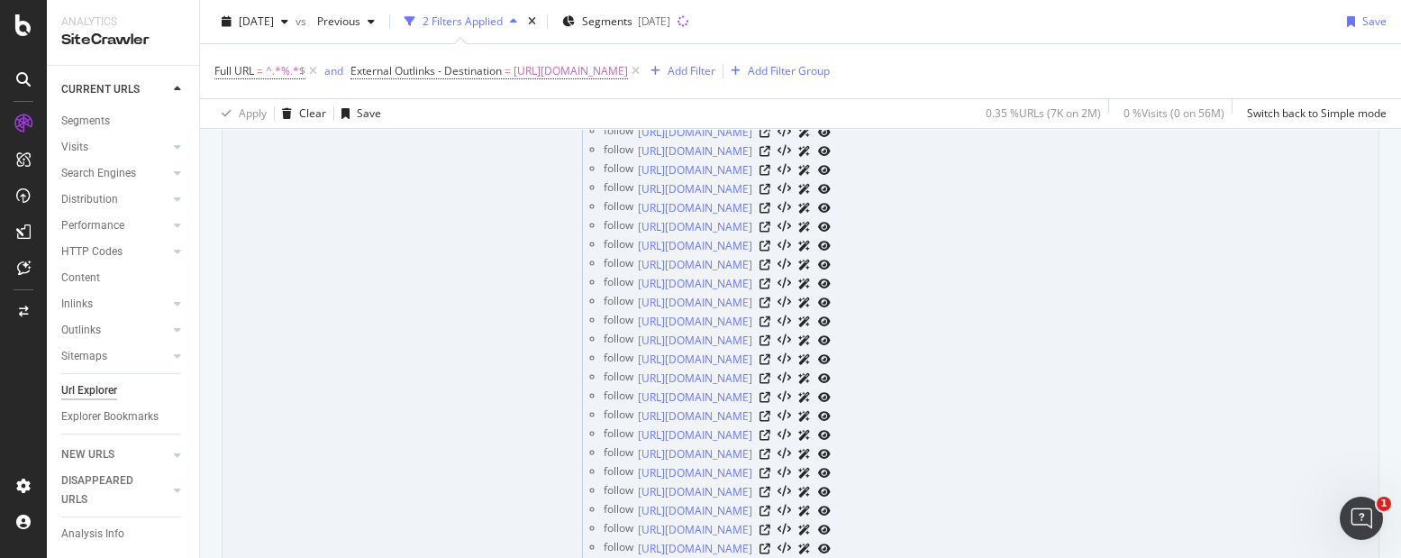
scroll to position [1463, 0]
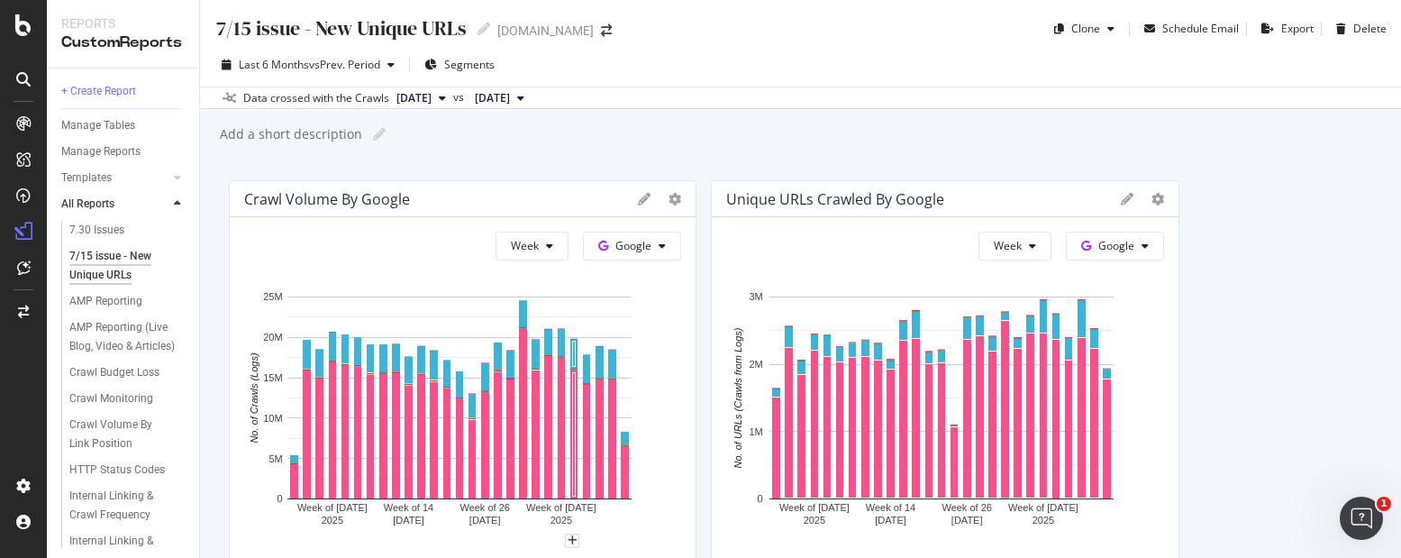
scroll to position [112, 0]
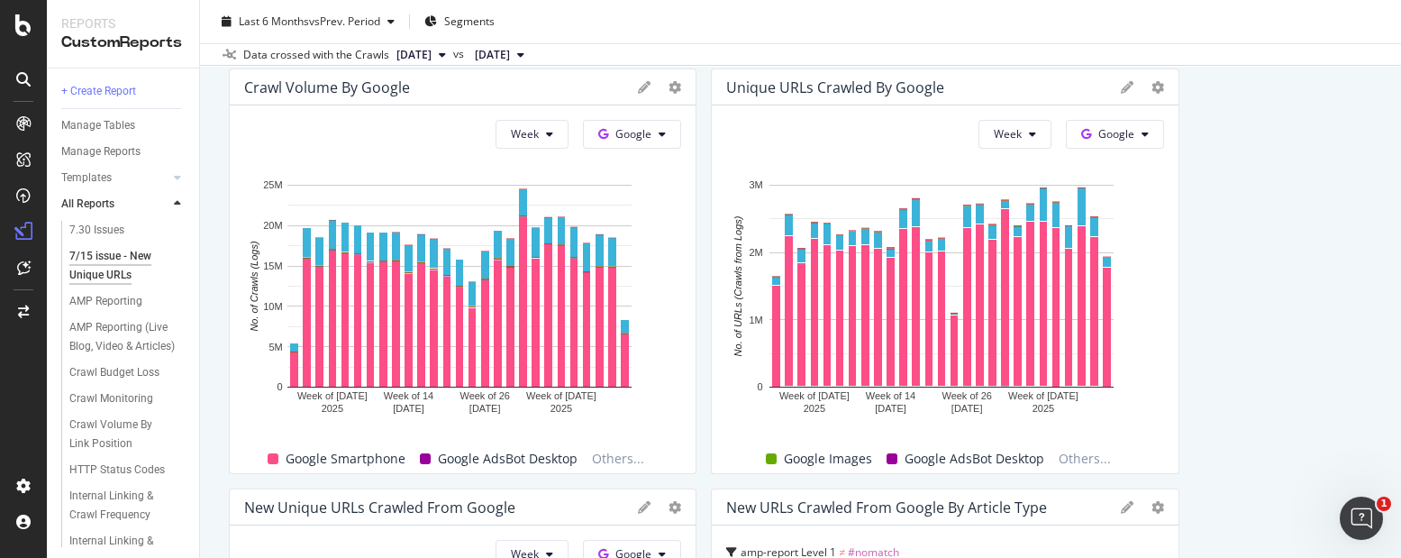
click at [389, 73] on div "Crawl Volume by Google" at bounding box center [463, 87] width 466 height 36
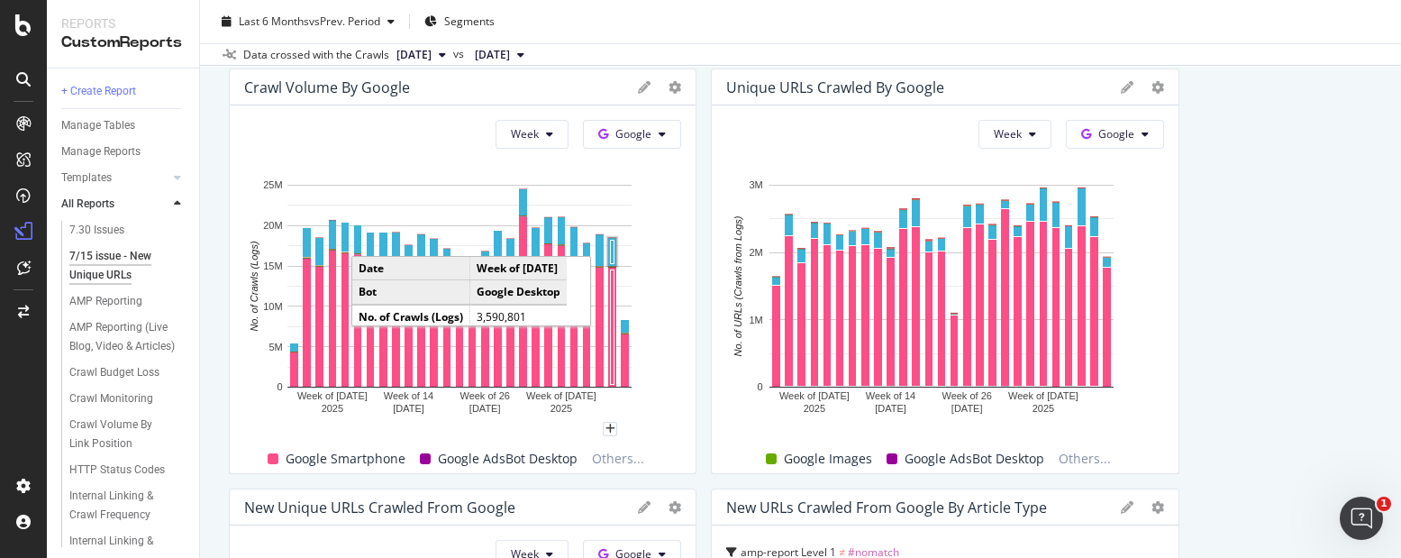
click at [609, 245] on rect "A chart." at bounding box center [612, 252] width 8 height 28
